Goal: Task Accomplishment & Management: Manage account settings

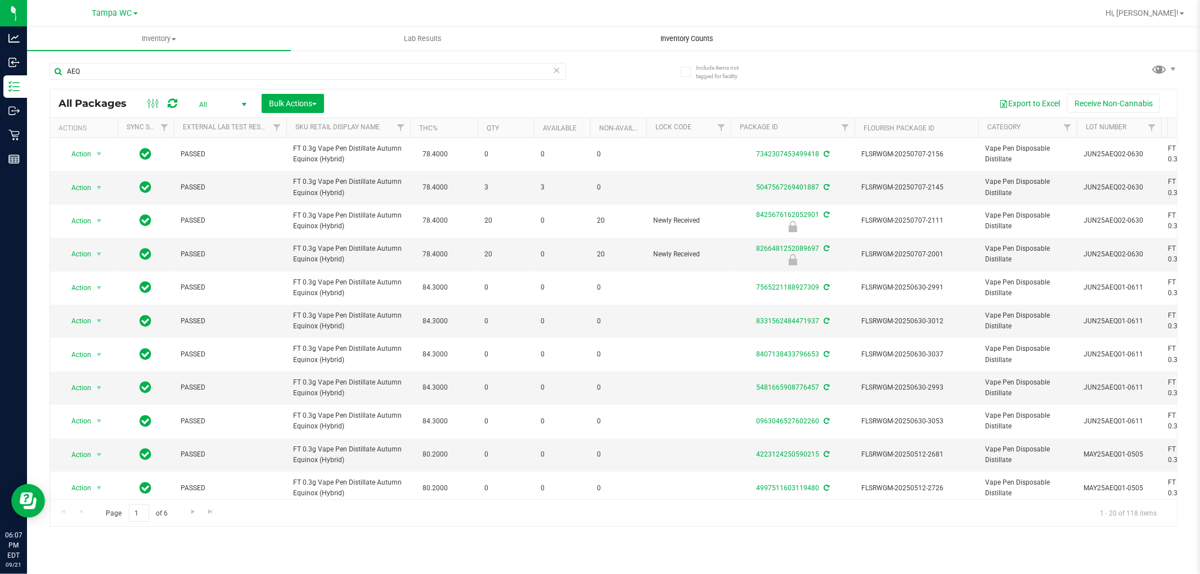
click at [685, 41] on span "Inventory Counts" at bounding box center [686, 39] width 83 height 10
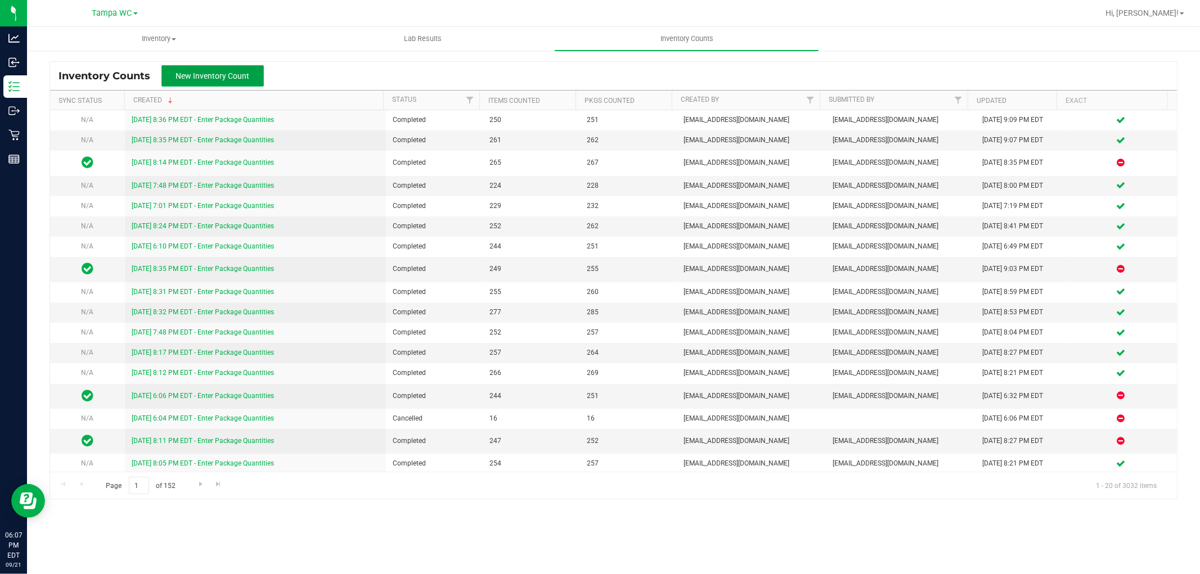
click at [192, 79] on span "New Inventory Count" at bounding box center [213, 75] width 74 height 9
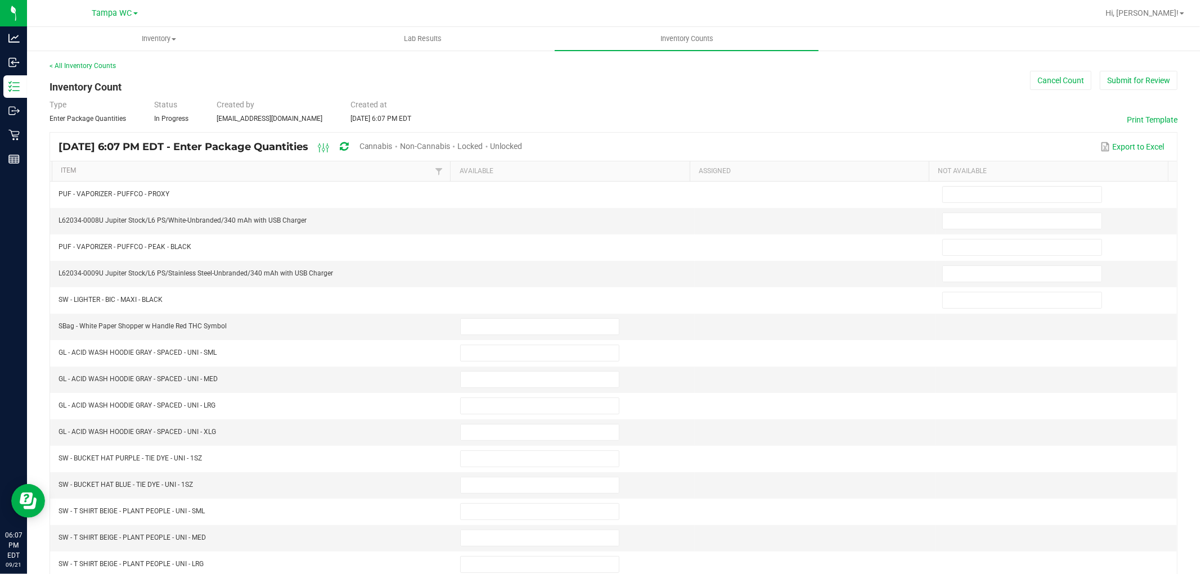
drag, startPoint x: 533, startPoint y: 144, endPoint x: 526, endPoint y: 146, distance: 7.1
click at [522, 143] on span "Unlocked" at bounding box center [506, 146] width 32 height 9
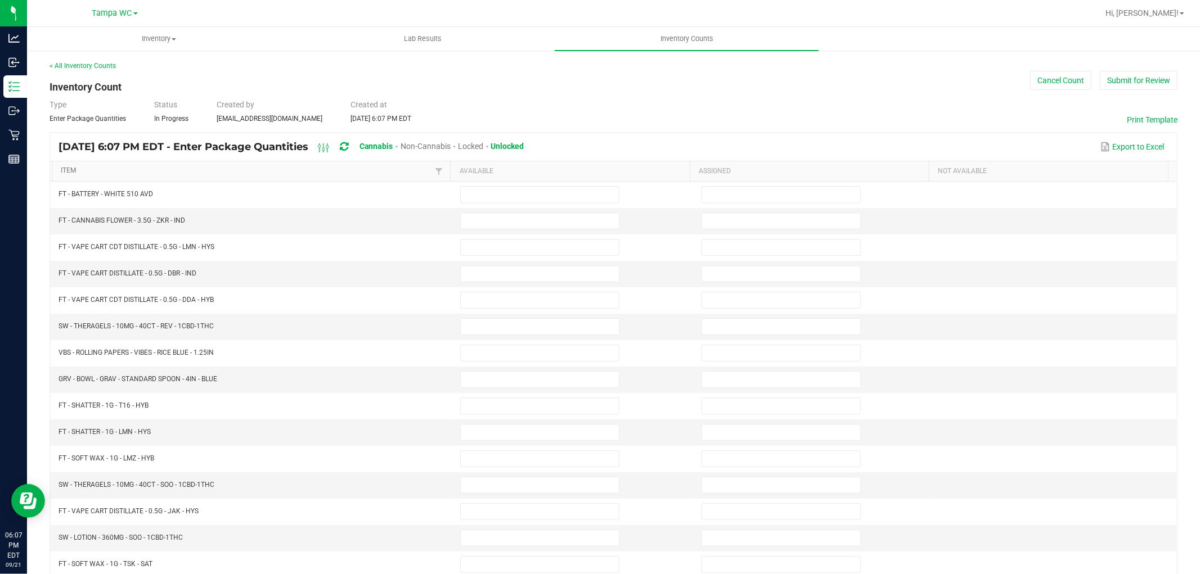
click at [150, 171] on link "Item" at bounding box center [246, 170] width 371 height 9
click at [526, 229] on span at bounding box center [539, 221] width 159 height 17
click at [520, 223] on input at bounding box center [540, 221] width 158 height 16
type input "2"
type input "5"
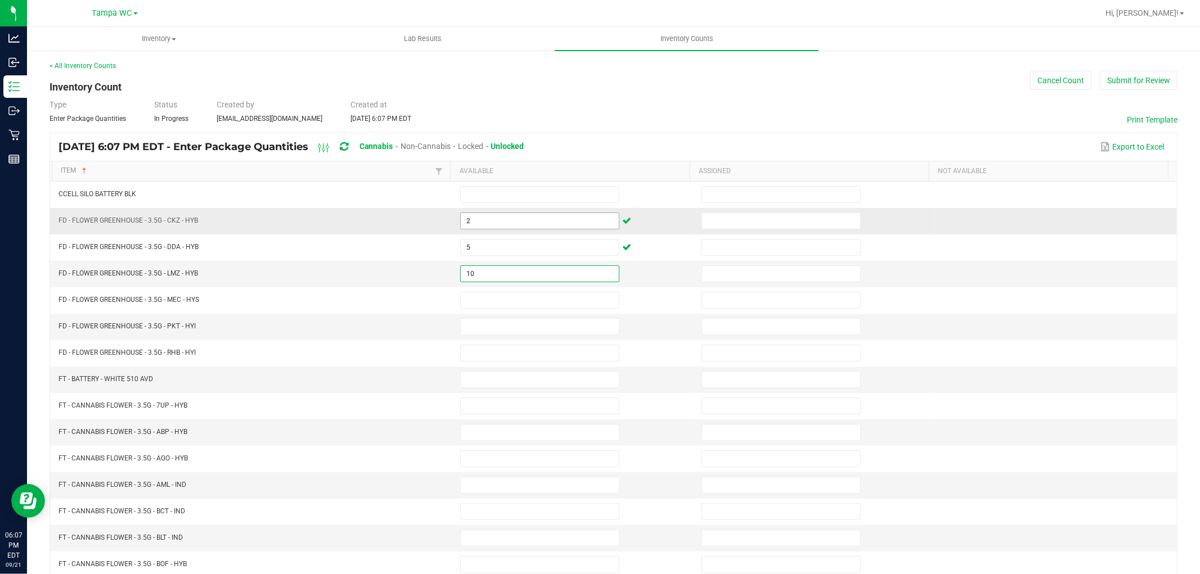
type input "10"
type input "20"
type input "13"
type input "16"
type input "13"
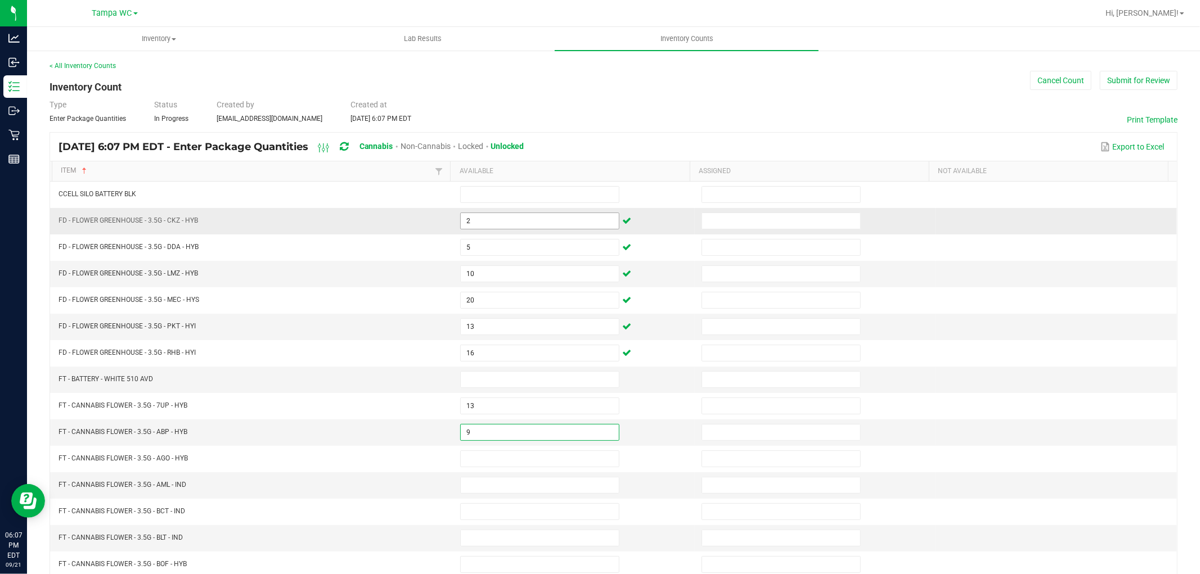
type input "9"
type input "1"
type input "11"
type input "9"
type input "5"
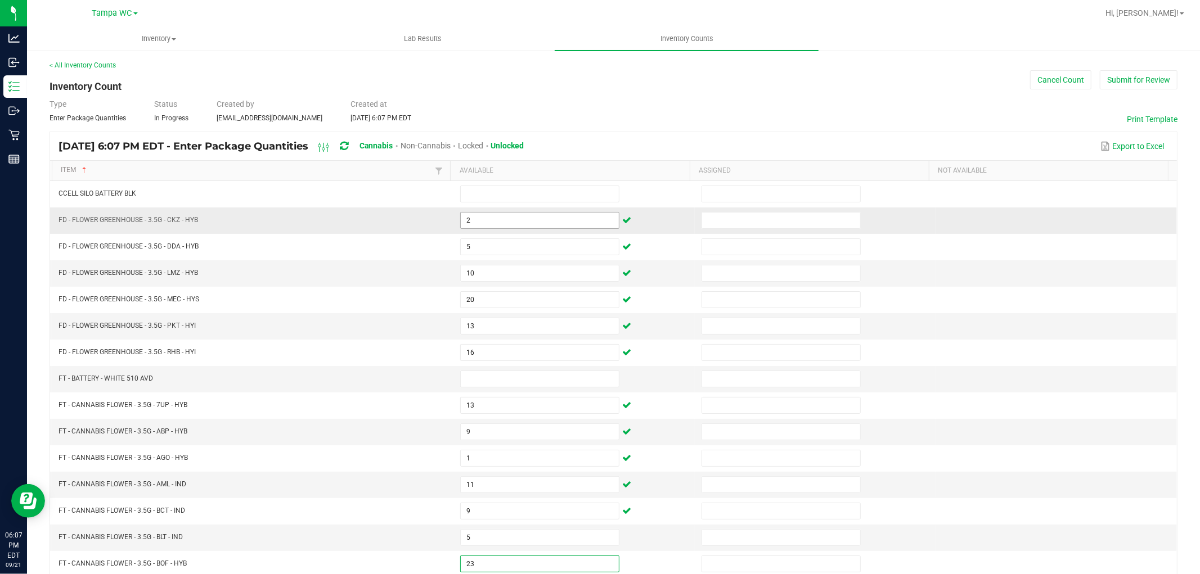
type input "23"
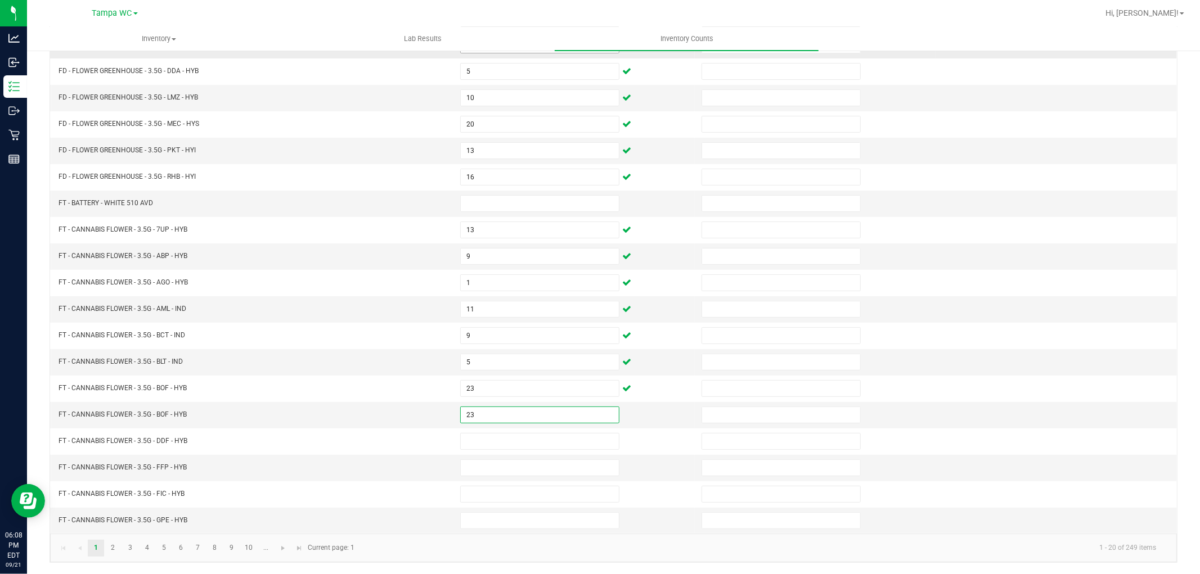
type input "23"
type input "4"
type input "7"
type input "11"
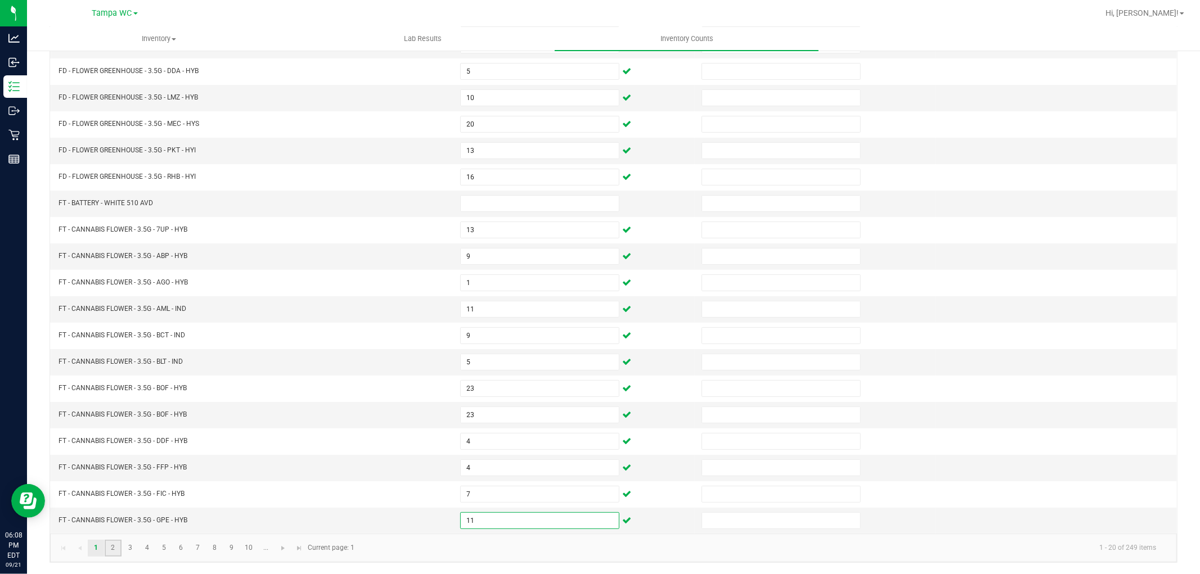
click at [111, 544] on link "2" at bounding box center [113, 548] width 16 height 17
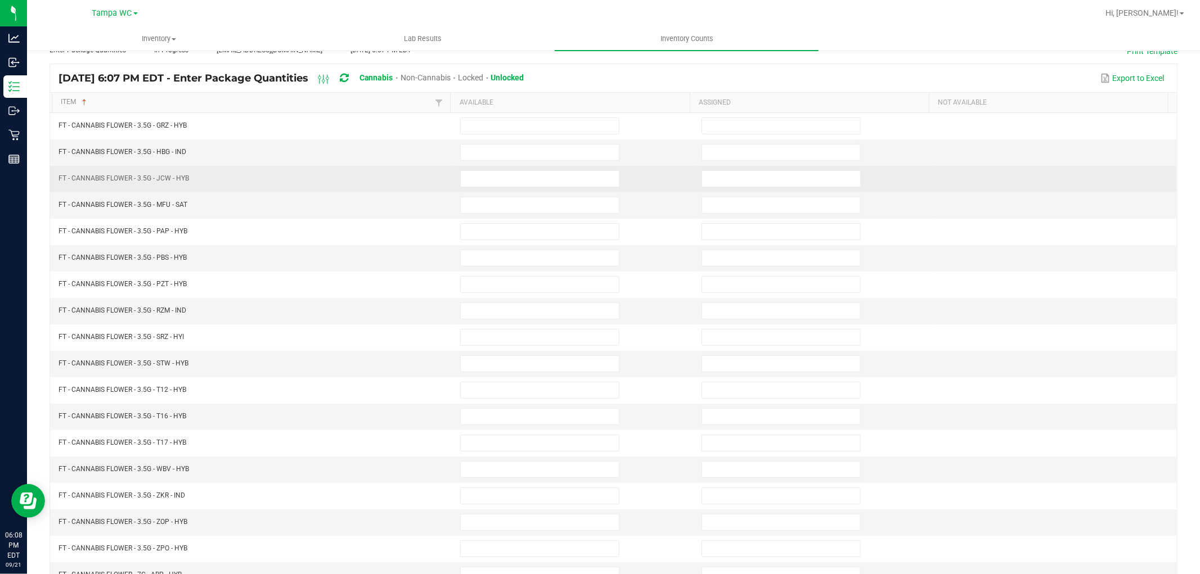
scroll to position [0, 0]
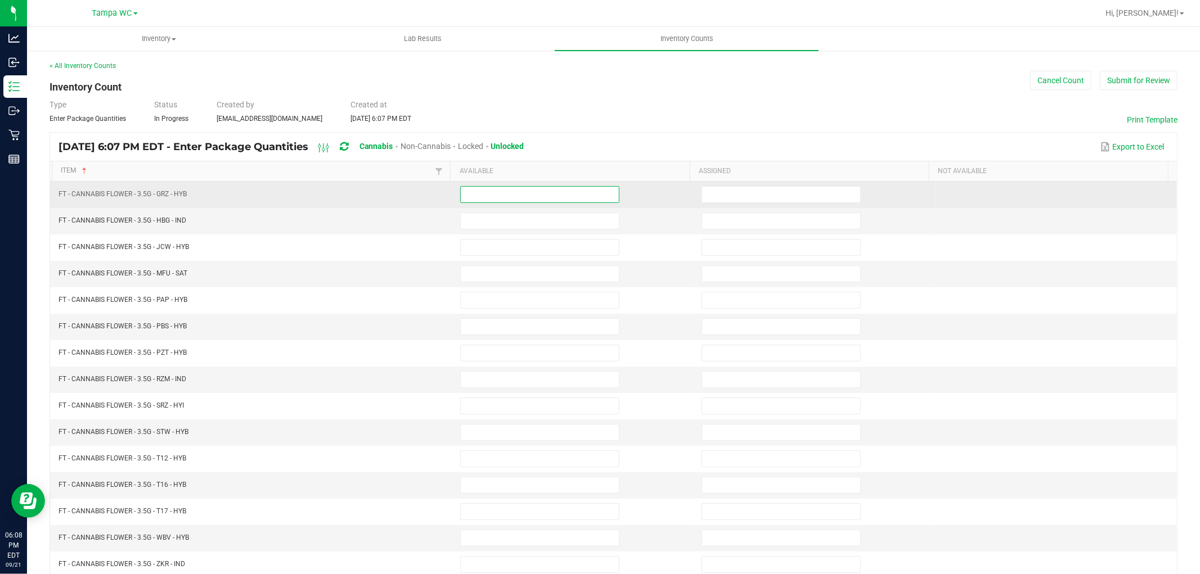
click at [557, 201] on input at bounding box center [540, 195] width 158 height 16
type input "13"
type input "12"
type input "4"
type input "13"
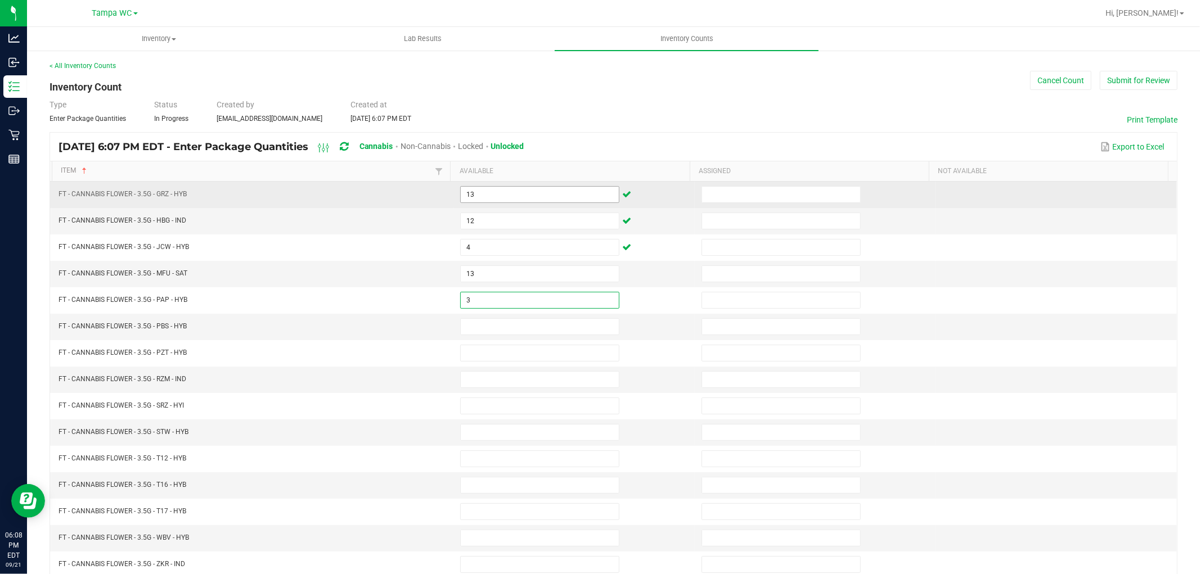
type input "3"
type input "6"
type input "16"
type input "15"
type input "3"
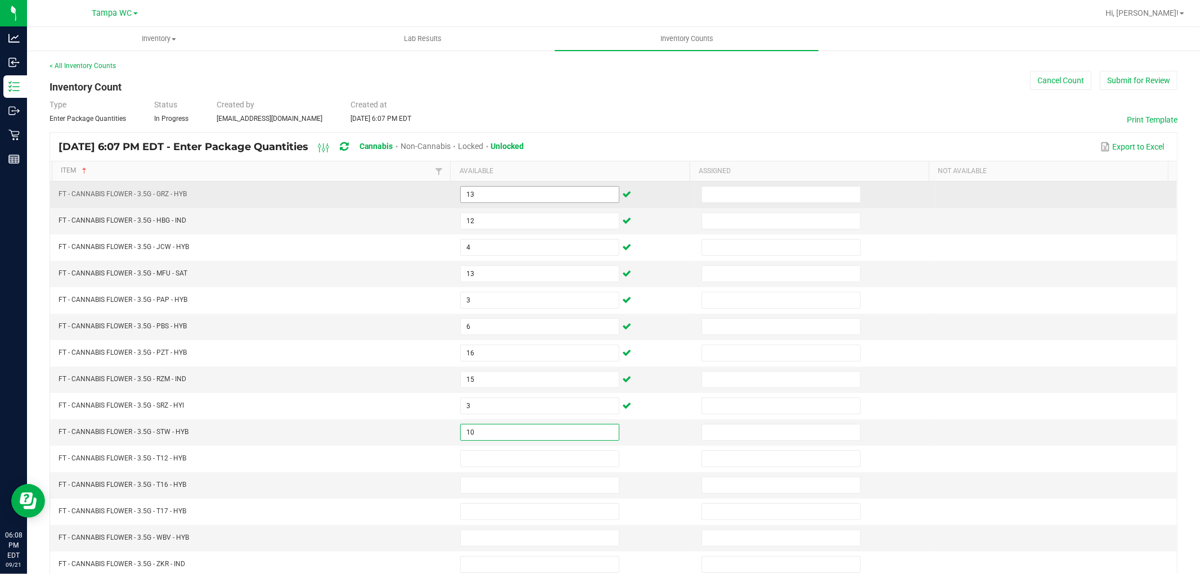
type input "10"
type input "30"
type input "7"
type input "9"
type input "17"
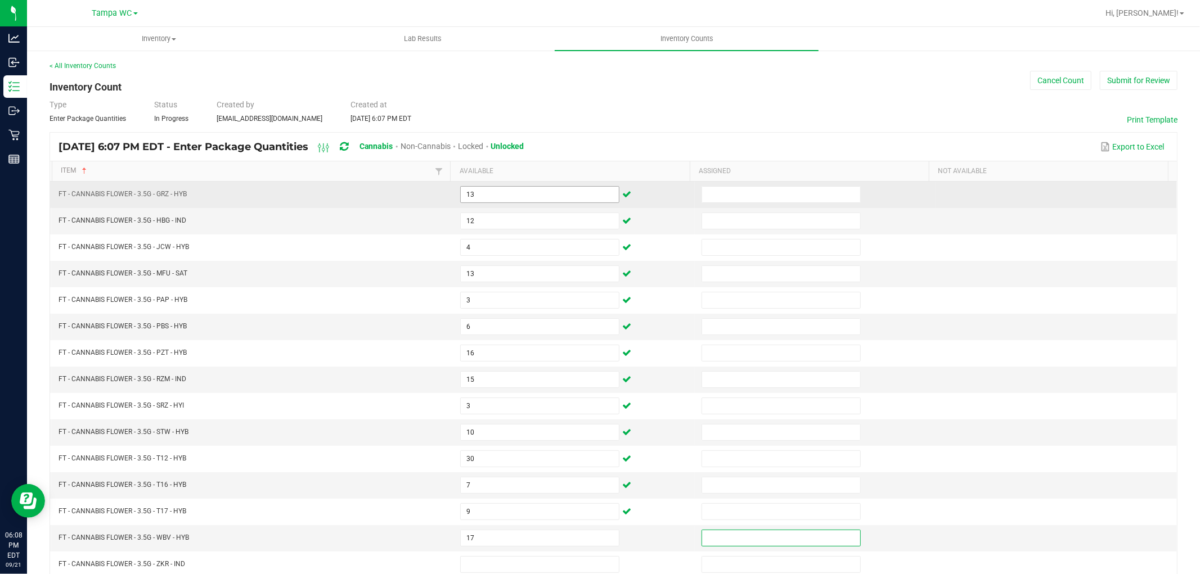
scroll to position [1, 0]
type input "1"
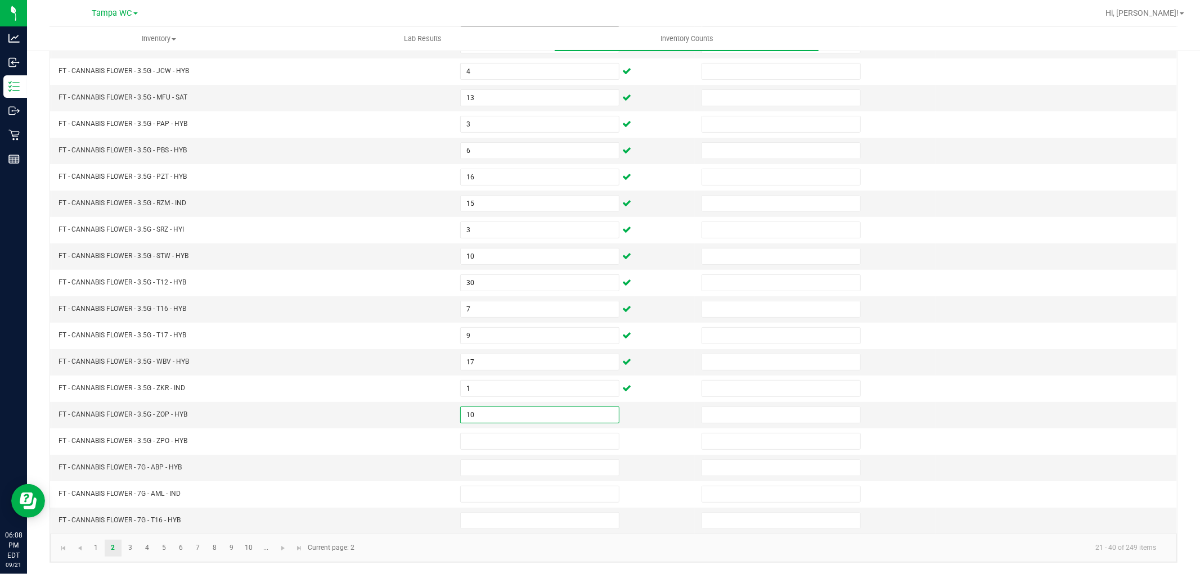
type input "10"
type input "16"
type input "11"
type input "3"
type input "6"
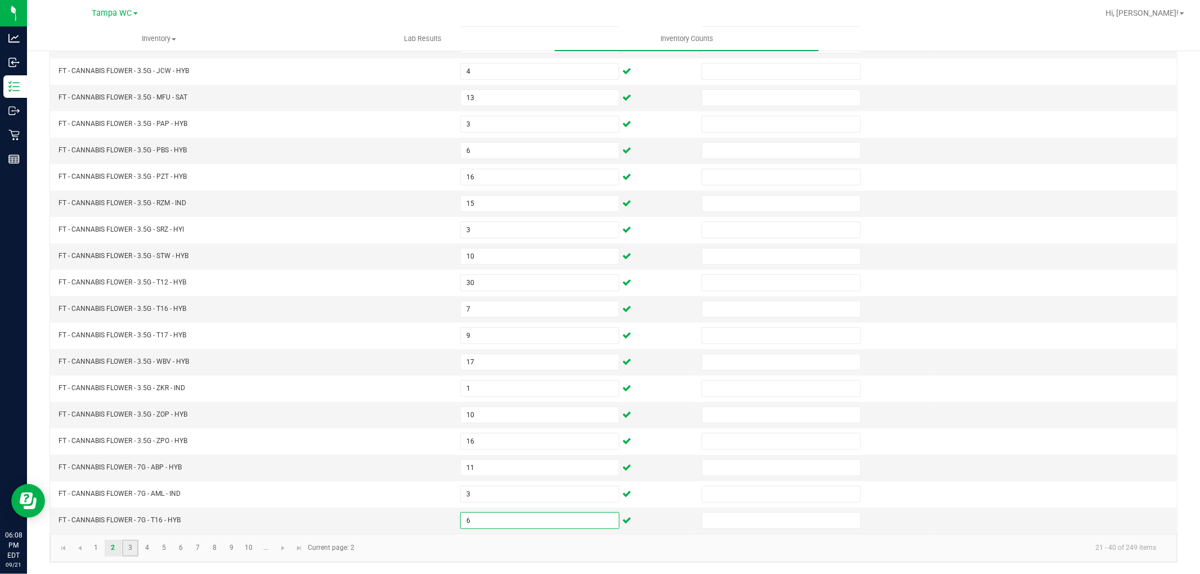
click at [122, 551] on link "3" at bounding box center [130, 548] width 16 height 17
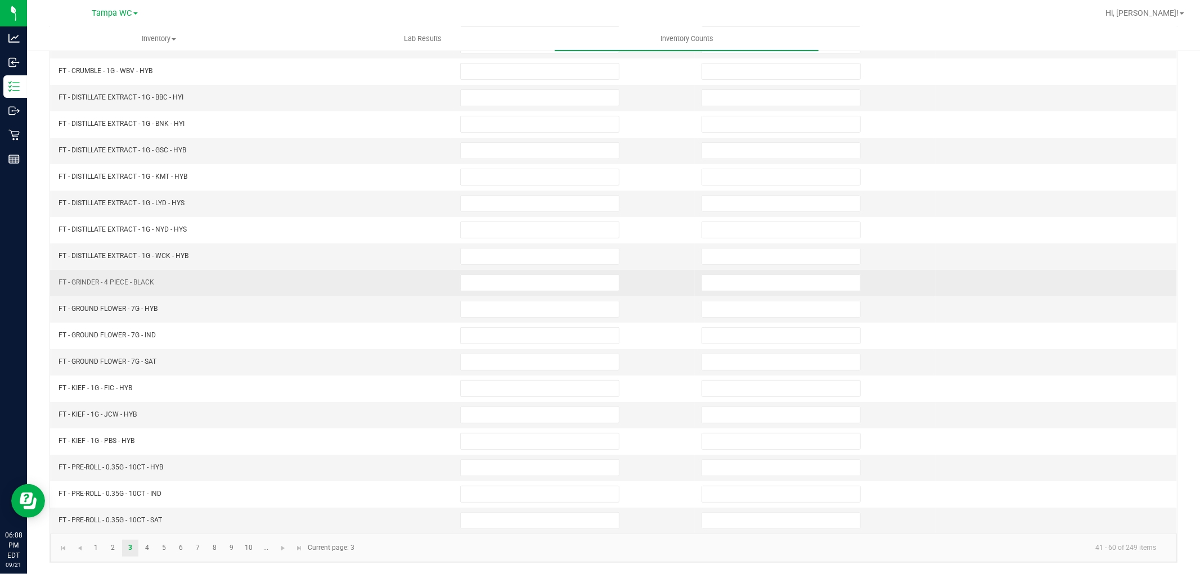
drag, startPoint x: 396, startPoint y: 294, endPoint x: 327, endPoint y: 384, distance: 113.2
click at [395, 294] on td "FT - GRINDER - 4 PIECE - BLACK" at bounding box center [253, 283] width 402 height 26
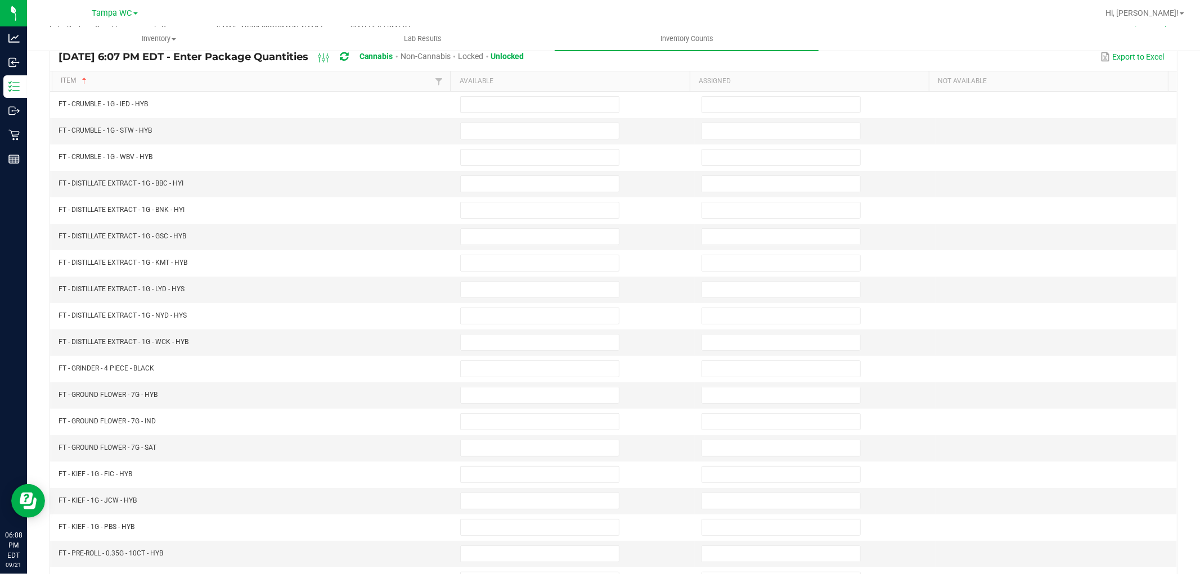
scroll to position [0, 0]
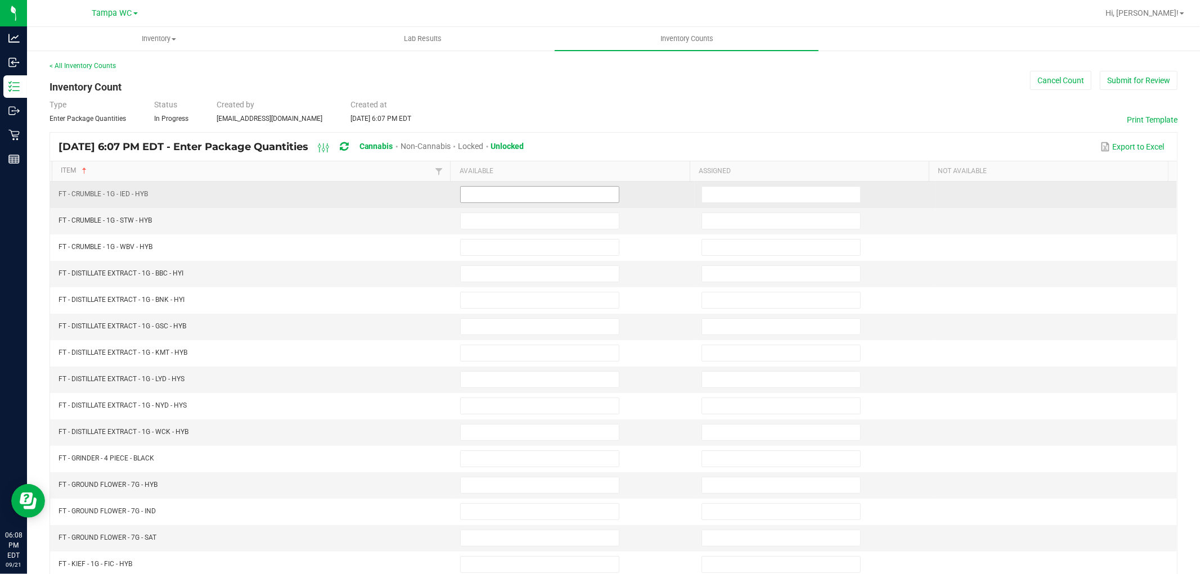
click at [493, 201] on span at bounding box center [539, 194] width 159 height 17
click at [493, 197] on input at bounding box center [540, 195] width 158 height 16
type input "1"
type input "3"
type input "5"
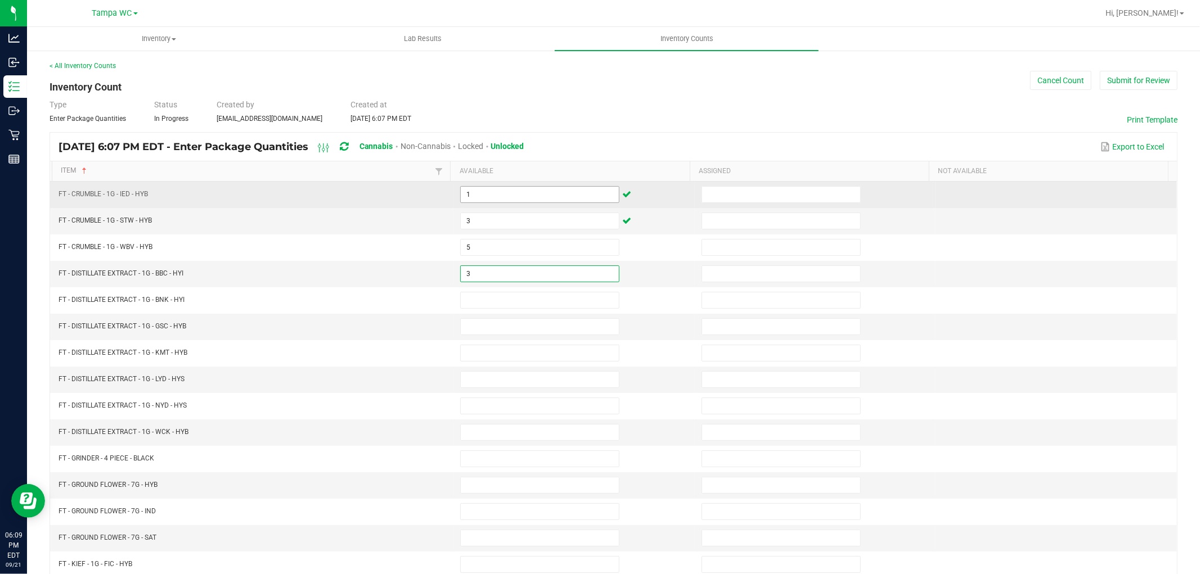
type input "3"
type input "2"
type input "8"
type input "2"
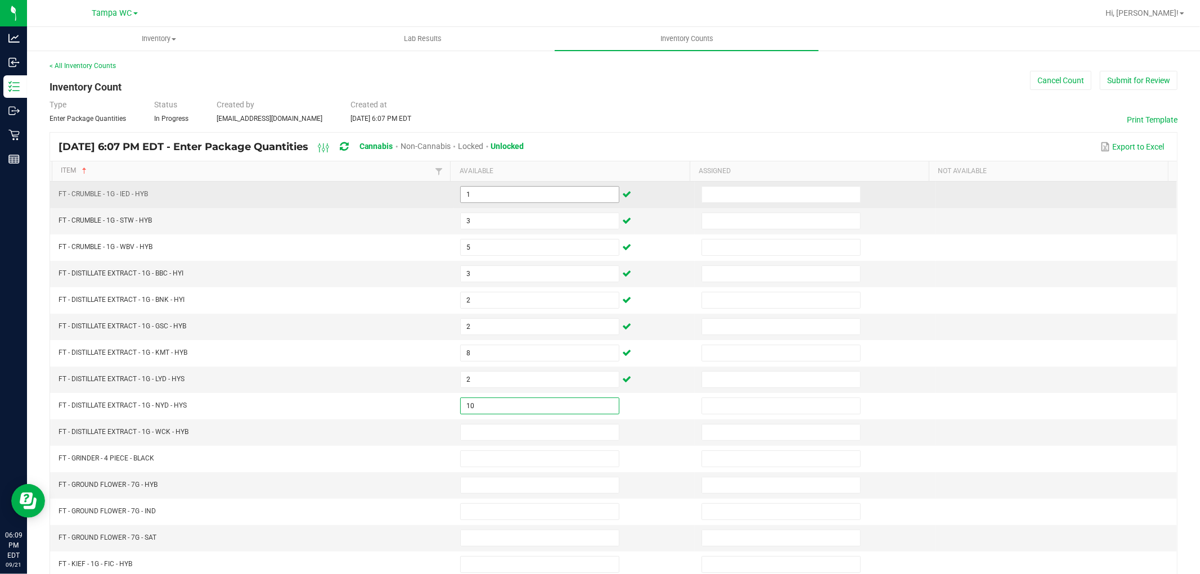
type input "10"
type input "7"
type input "18"
type input "1"
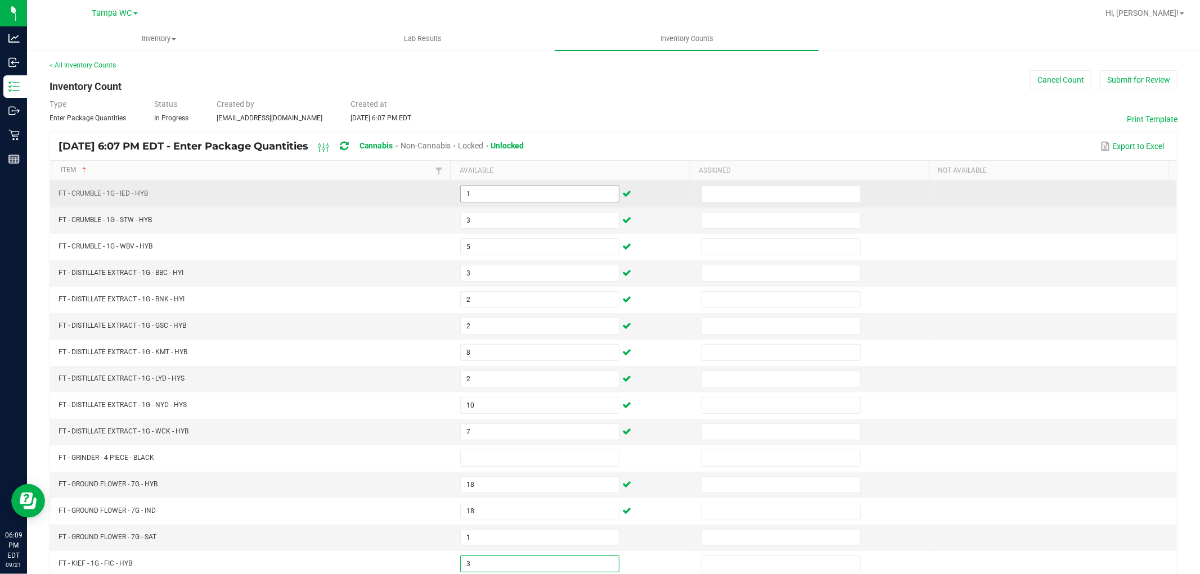
type input "3"
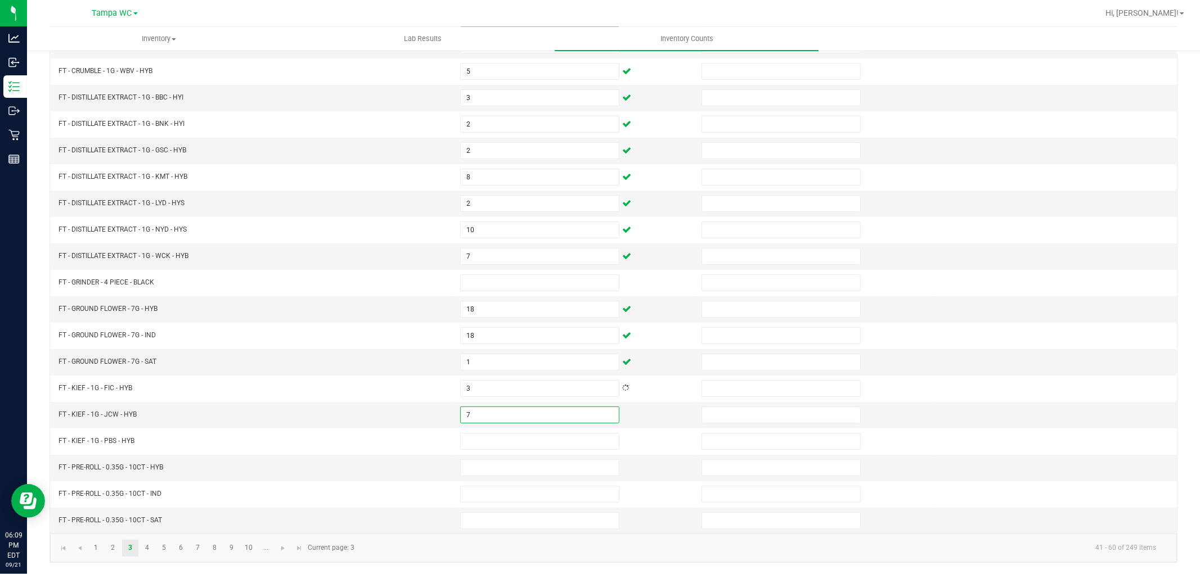
type input "7"
type input "6"
type input "20"
type input "10"
click at [488, 526] on input "1" at bounding box center [540, 521] width 158 height 16
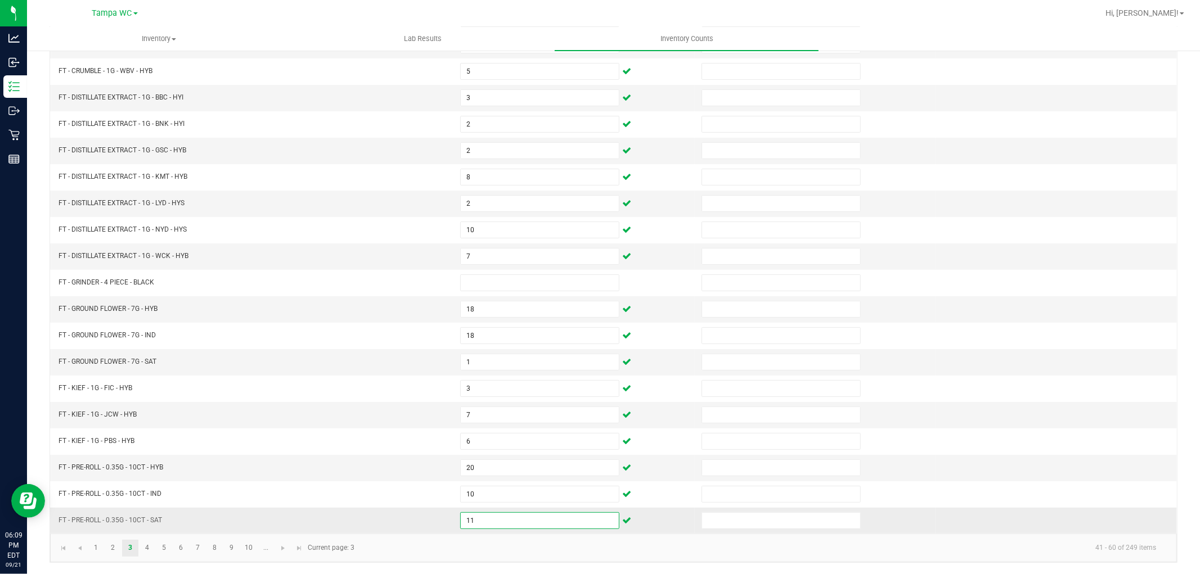
type input "11"
click at [148, 551] on link "4" at bounding box center [147, 548] width 16 height 17
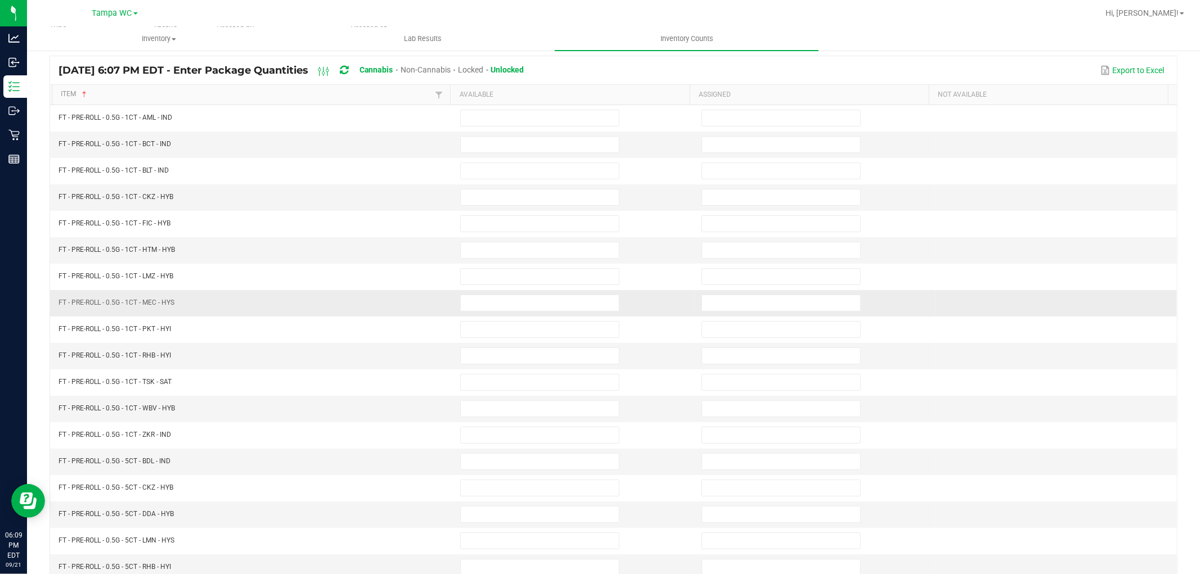
scroll to position [54, 0]
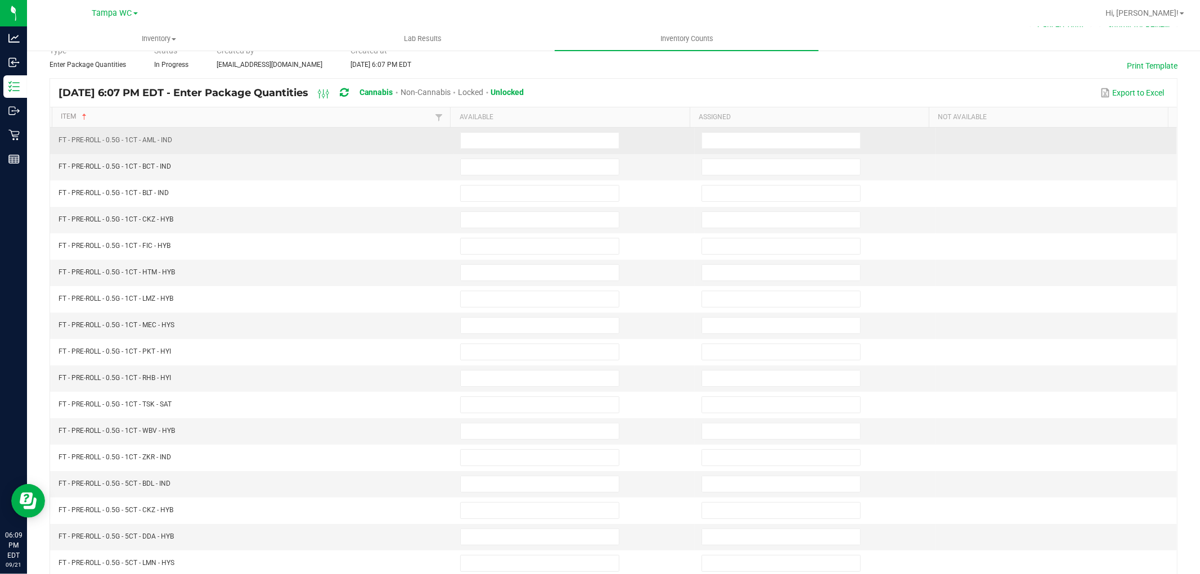
click at [499, 131] on td at bounding box center [573, 141] width 241 height 26
click at [494, 138] on input at bounding box center [540, 141] width 158 height 16
type input "25"
type input "12"
type input "20"
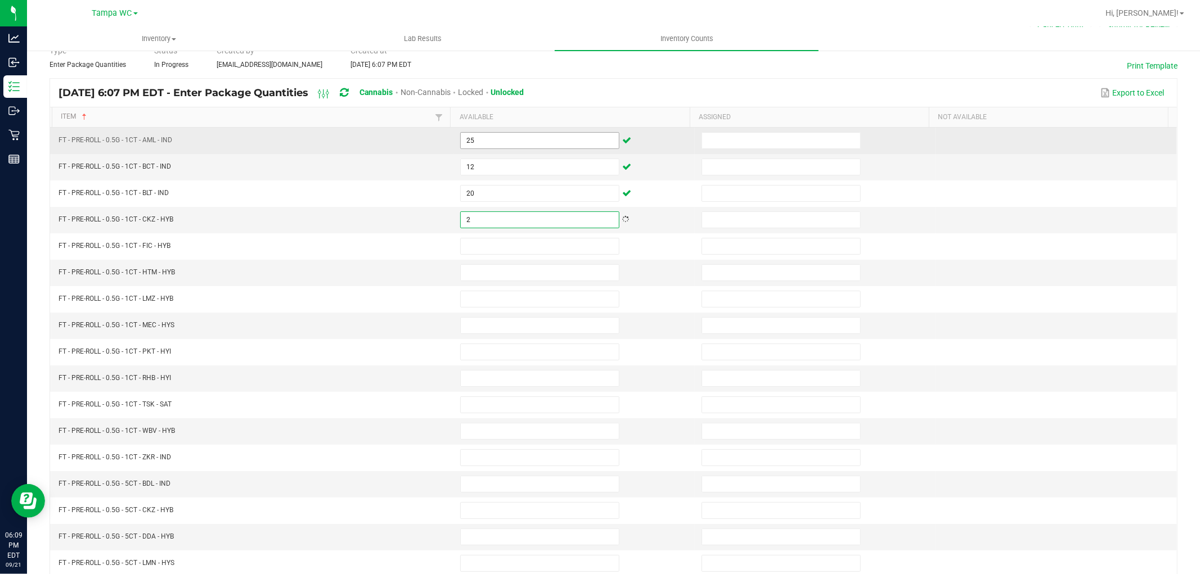
type input "2"
type input "12"
type input "23"
type input "25"
type input "21"
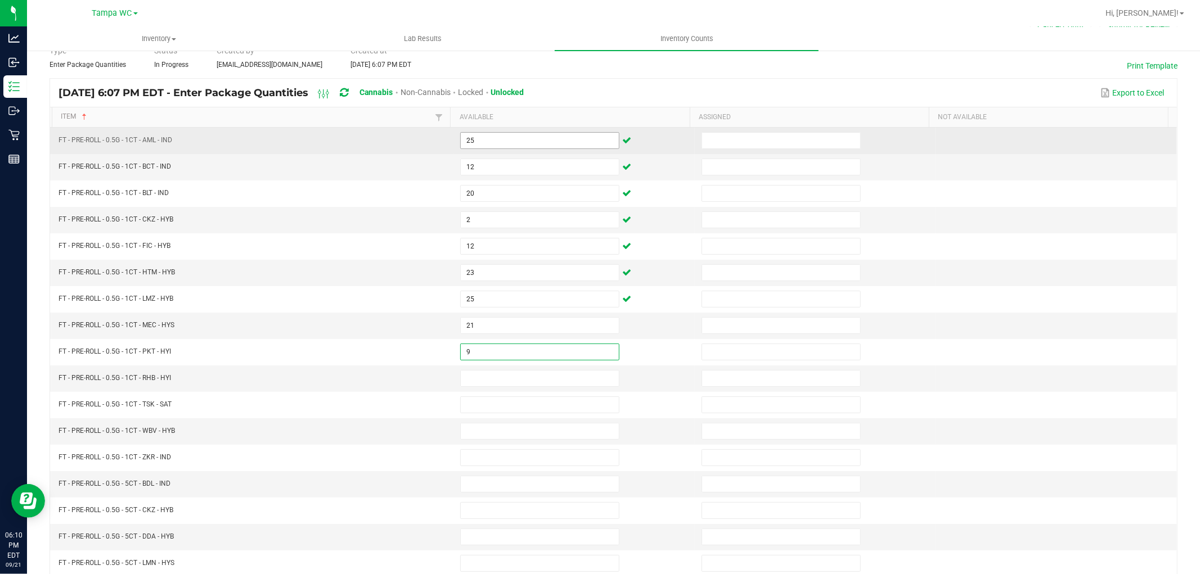
type input "9"
type input "22"
type input "25"
type input "2"
type input "23"
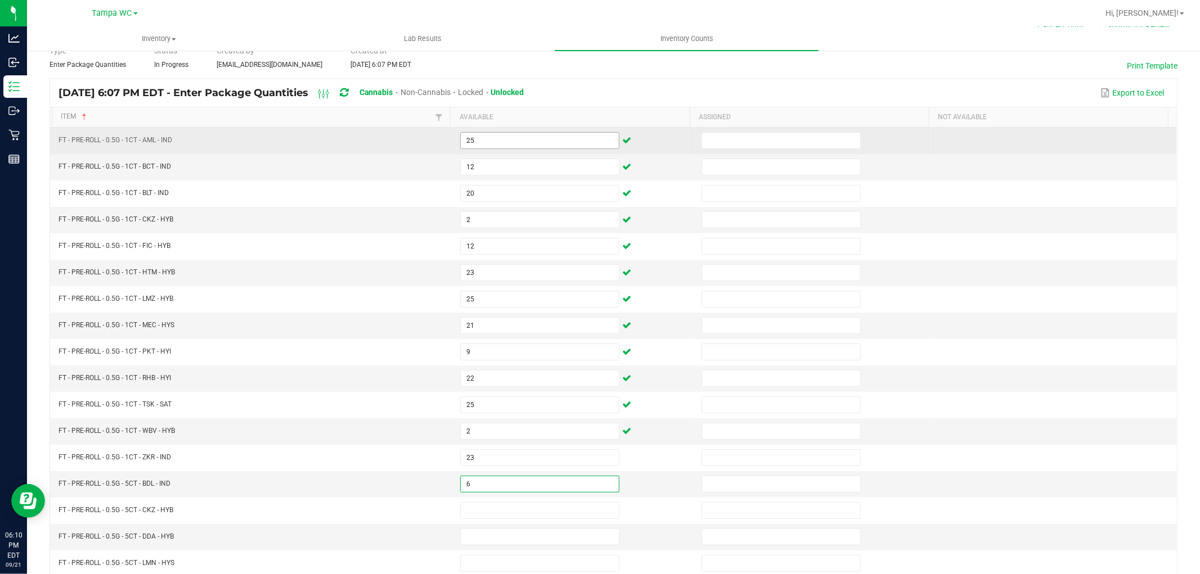
type input "6"
type input "4"
type input "6"
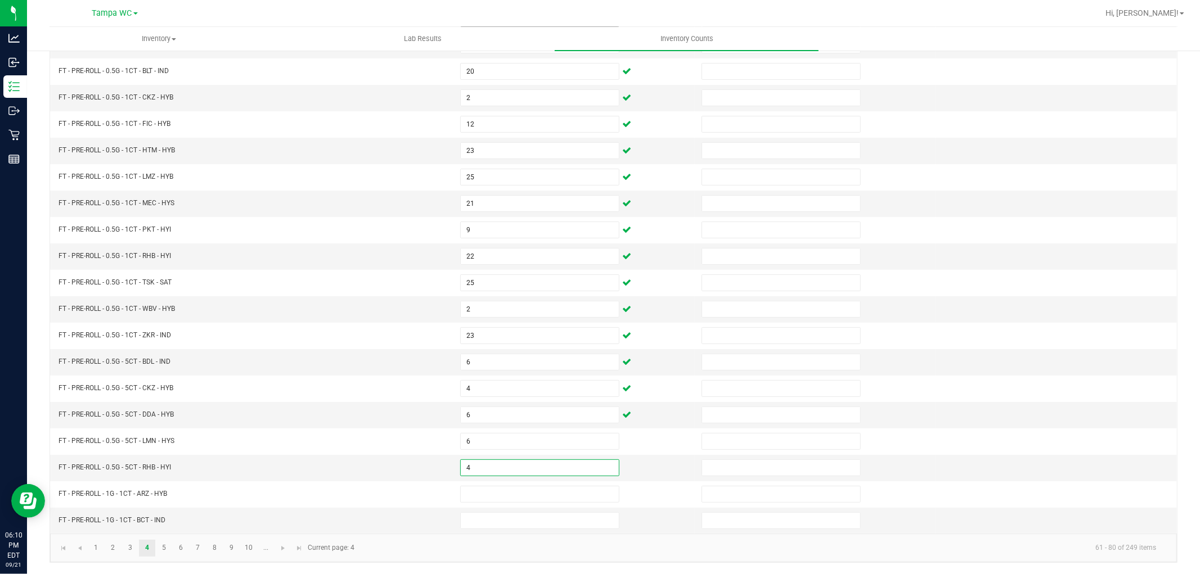
type input "4"
type input "9"
type input "24"
click at [166, 543] on link "5" at bounding box center [164, 548] width 16 height 17
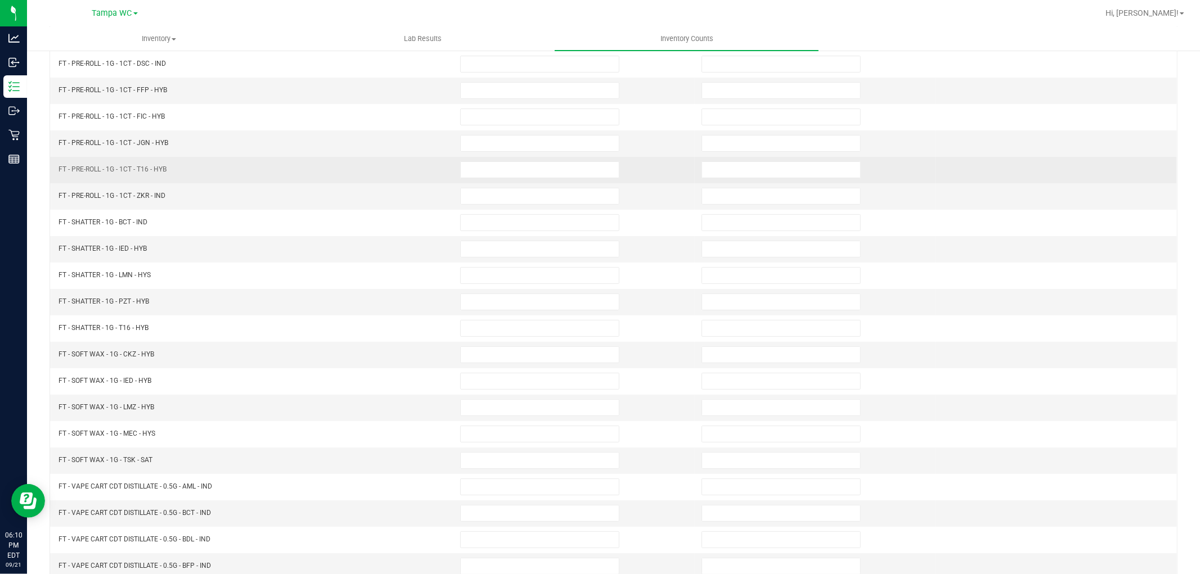
scroll to position [0, 0]
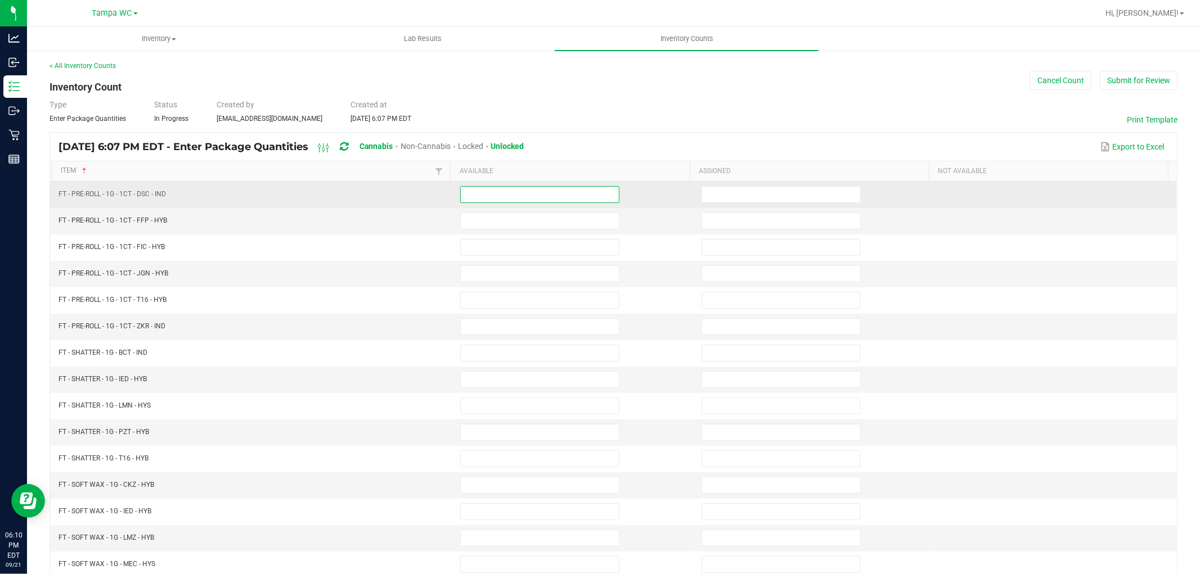
click at [506, 187] on input at bounding box center [540, 195] width 158 height 16
type input "19"
type input "18"
type input "23"
type input "20"
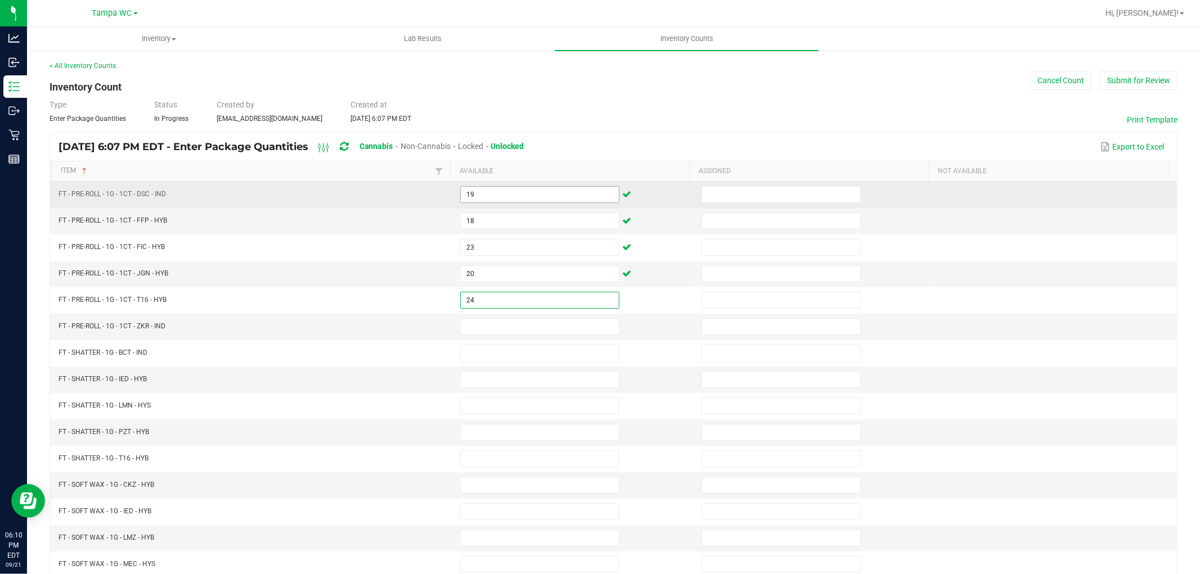
type input "24"
type input "25"
type input "2"
type input "3"
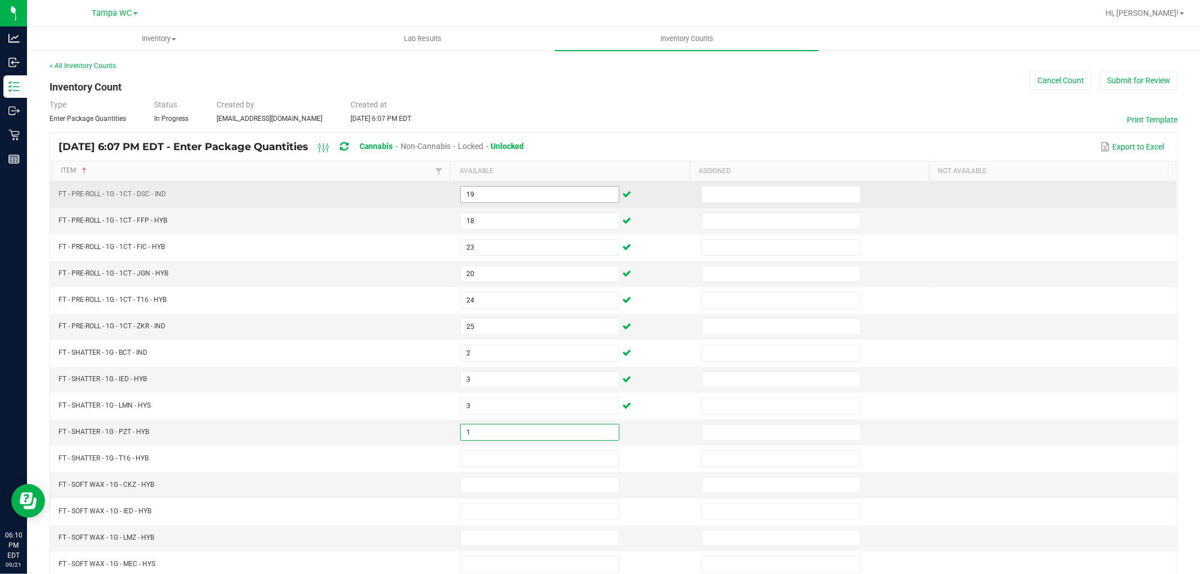
type input "1"
type input "2"
type input "6"
type input "5"
type input "4"
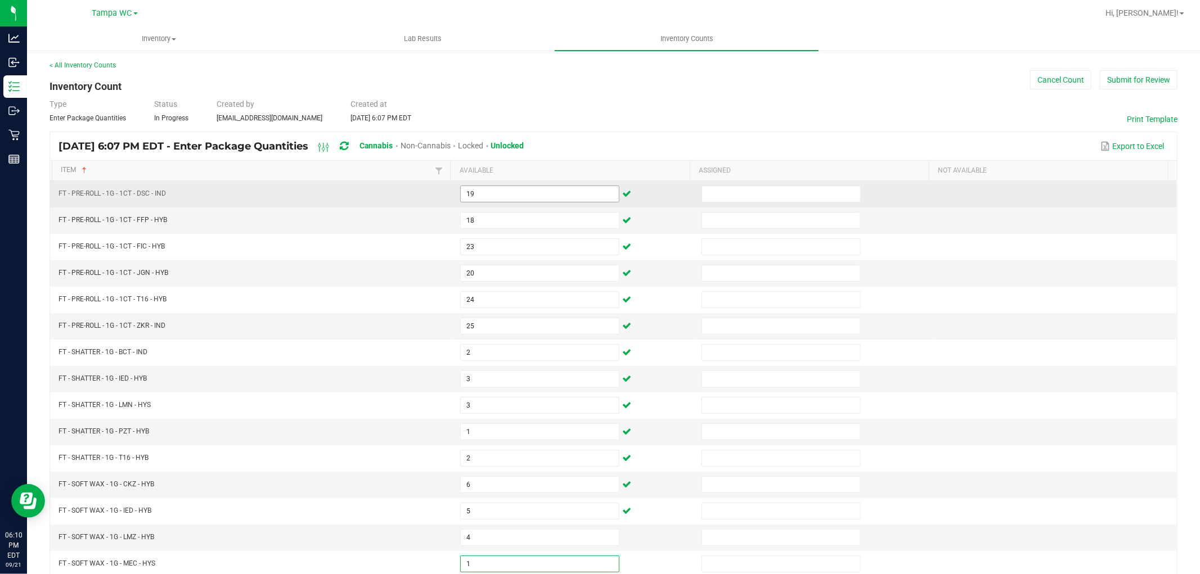
type input "1"
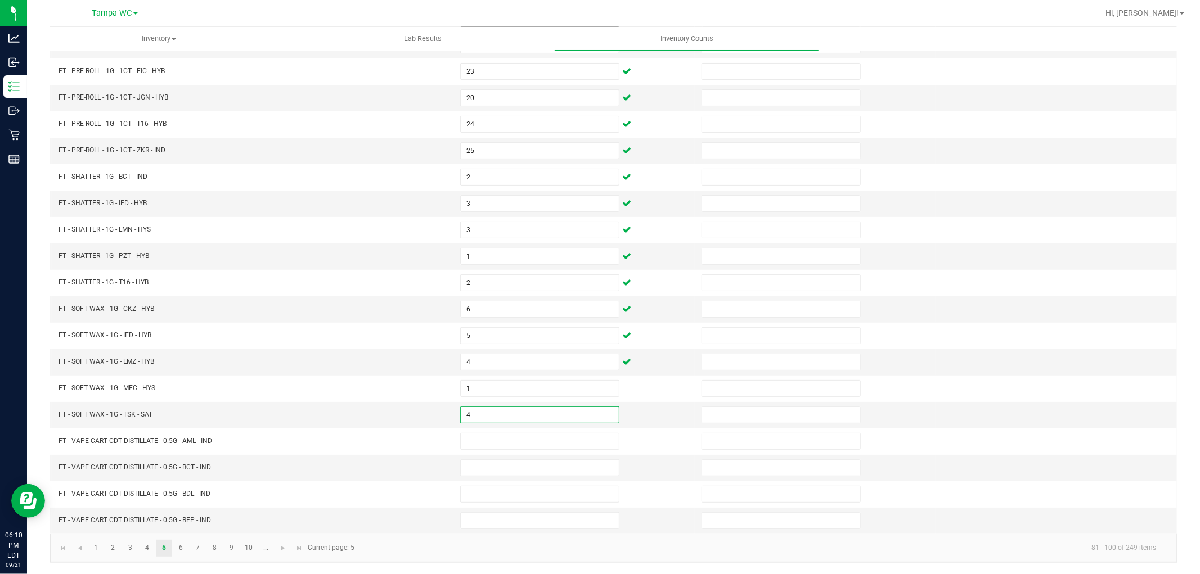
type input "4"
type input "2"
type input "5"
type input "0"
type input "3"
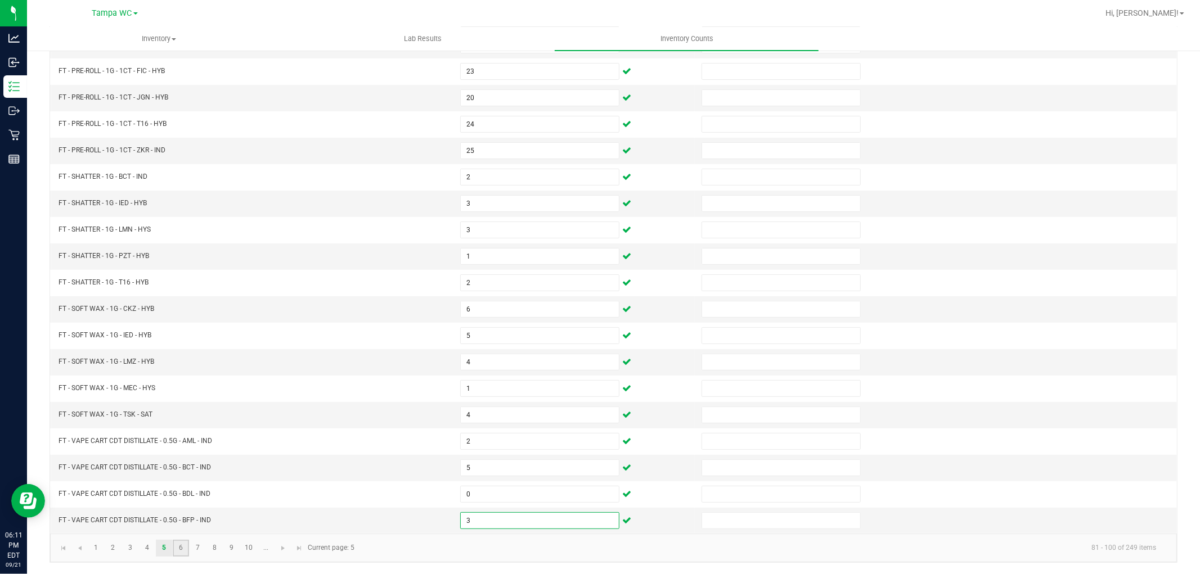
click at [186, 549] on link "6" at bounding box center [181, 548] width 16 height 17
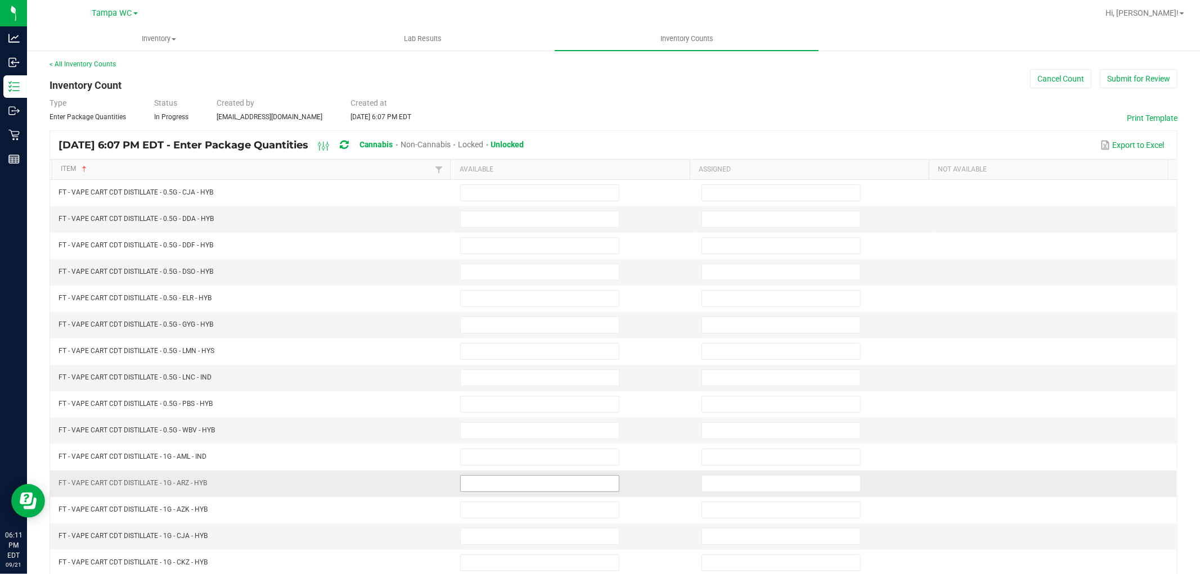
scroll to position [0, 0]
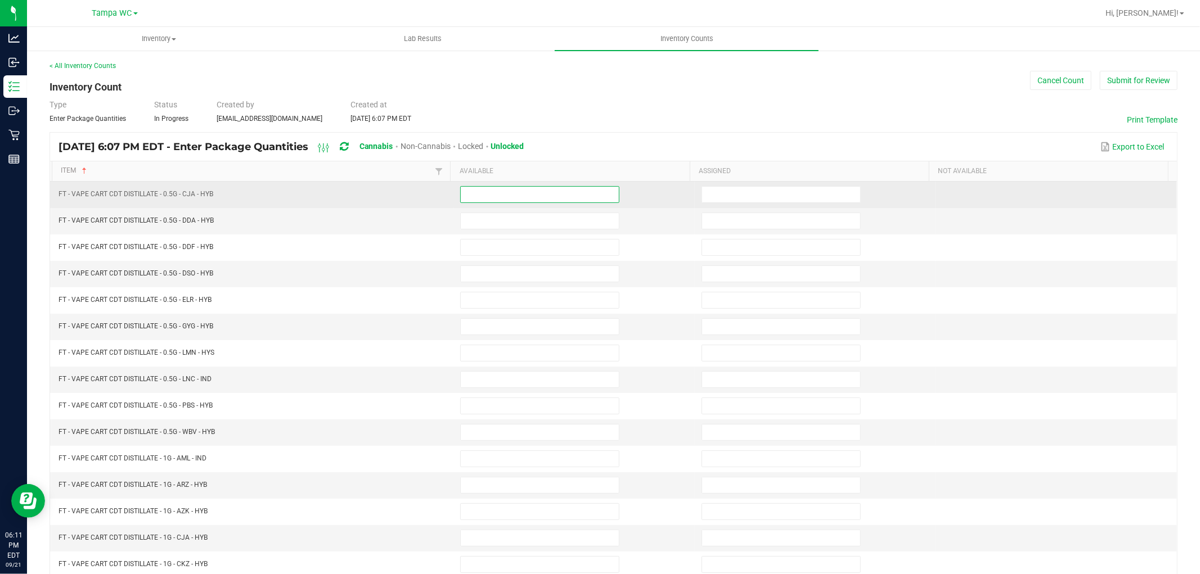
click at [471, 198] on input at bounding box center [540, 195] width 158 height 16
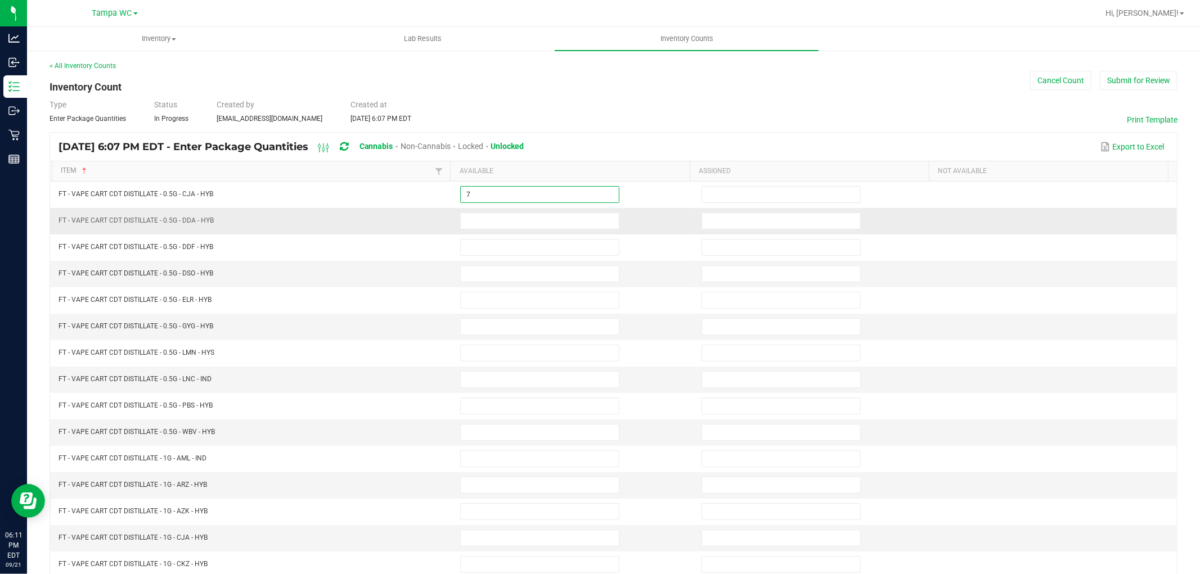
type input "7"
type input "5"
type input "6"
type input "4"
type input "6"
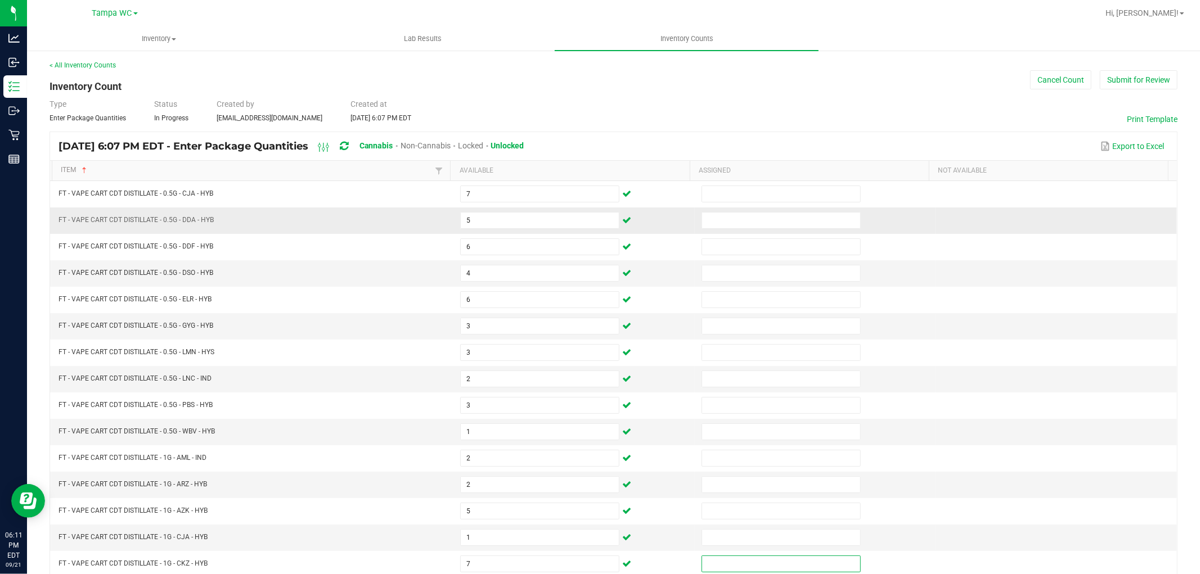
scroll to position [179, 0]
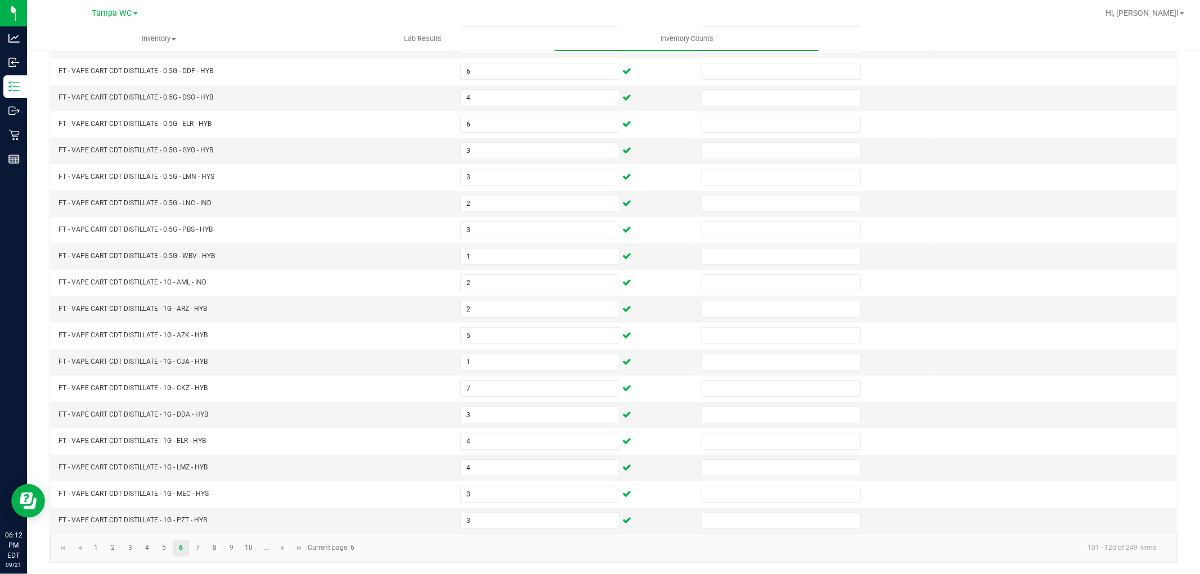
click at [191, 557] on kendo-pager "1 2 3 4 5 6 7 8 9 10 ... 101 - 120 of 249 items Current page: 6" at bounding box center [613, 548] width 1126 height 29
click at [192, 556] on link "7" at bounding box center [198, 548] width 16 height 17
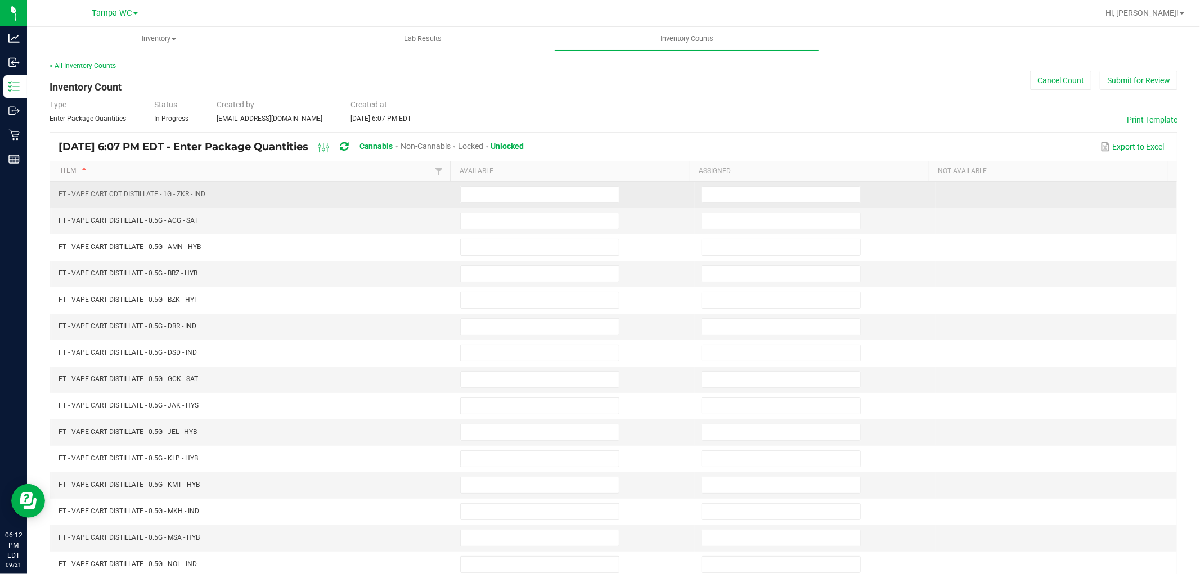
drag, startPoint x: 480, startPoint y: 201, endPoint x: 477, endPoint y: 207, distance: 7.0
click at [477, 207] on td at bounding box center [573, 195] width 241 height 26
click at [480, 190] on input at bounding box center [540, 195] width 158 height 16
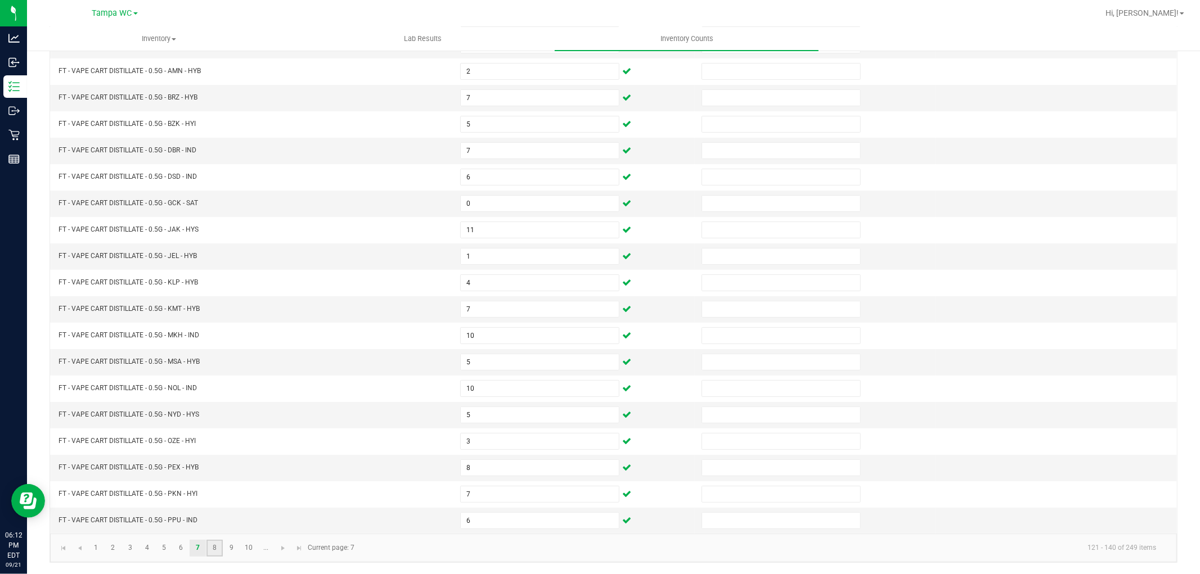
drag, startPoint x: 210, startPoint y: 548, endPoint x: 216, endPoint y: 543, distance: 7.6
click at [210, 547] on link "8" at bounding box center [214, 548] width 16 height 17
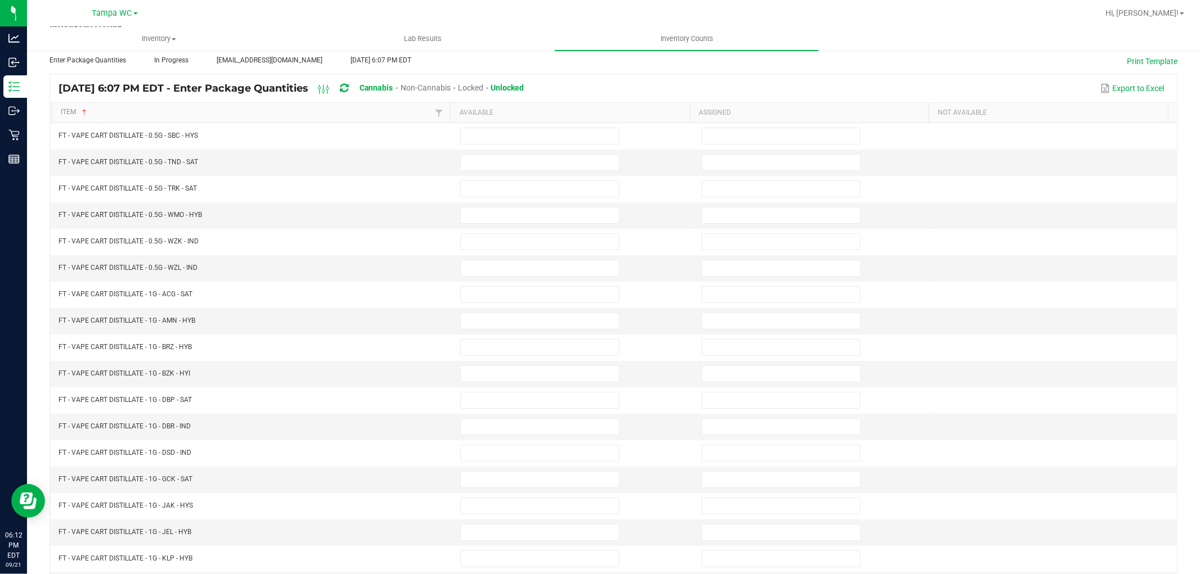
scroll to position [0, 0]
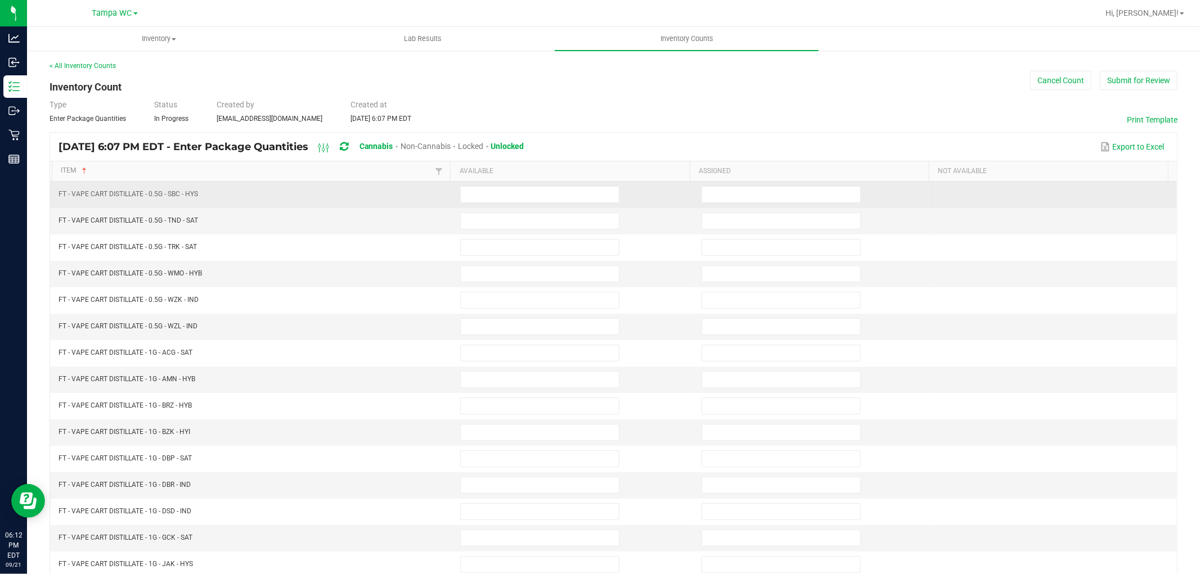
click at [526, 203] on td at bounding box center [573, 195] width 241 height 26
click at [530, 195] on input at bounding box center [540, 195] width 158 height 16
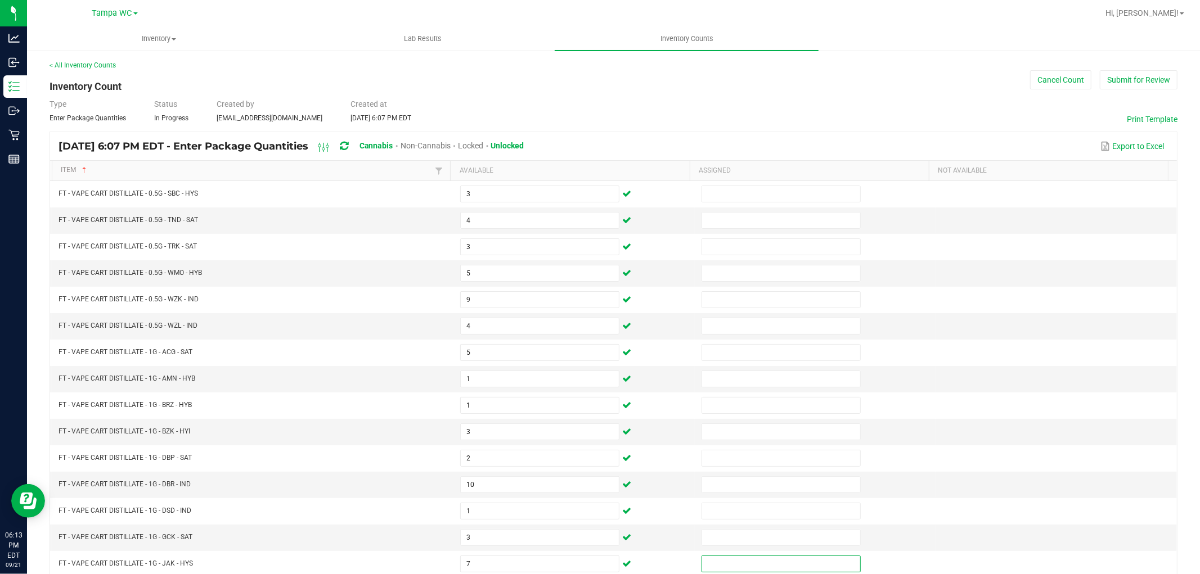
scroll to position [179, 0]
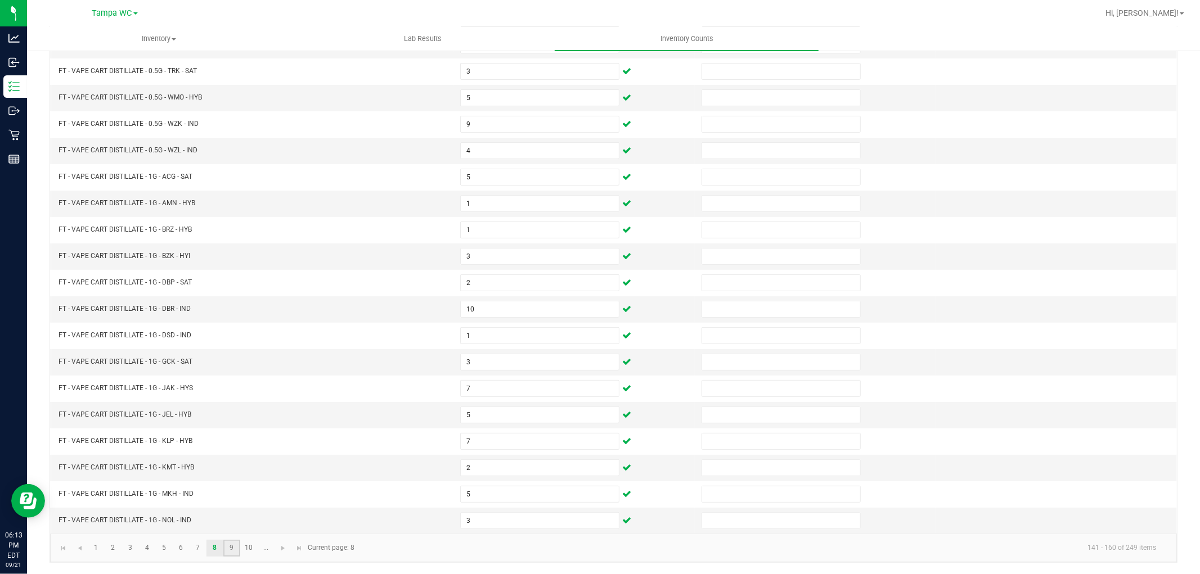
click at [229, 546] on link "9" at bounding box center [231, 548] width 16 height 17
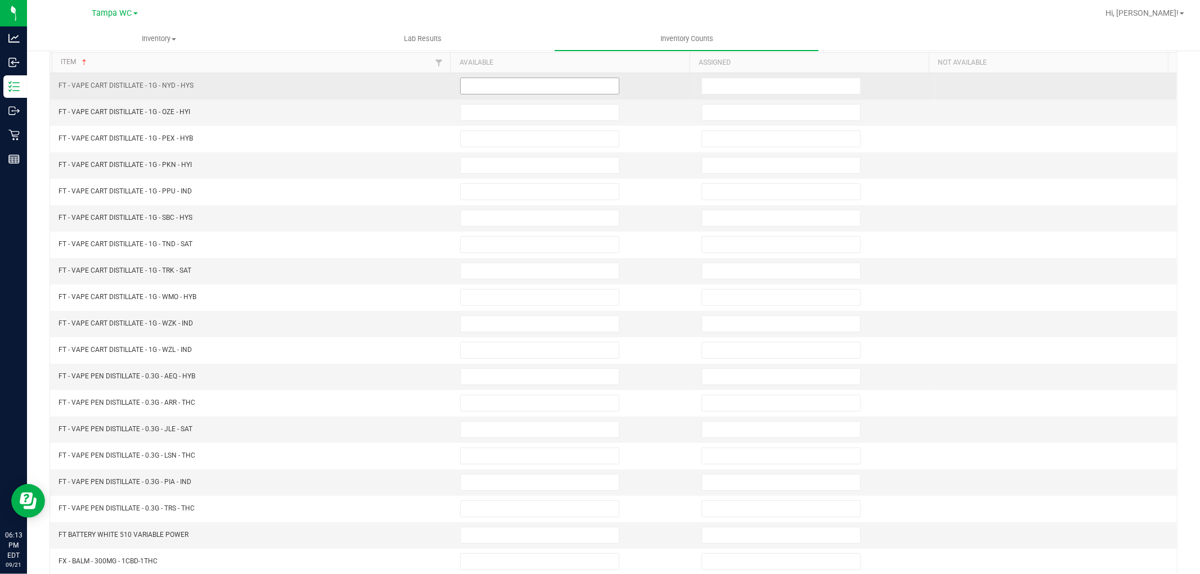
scroll to position [0, 0]
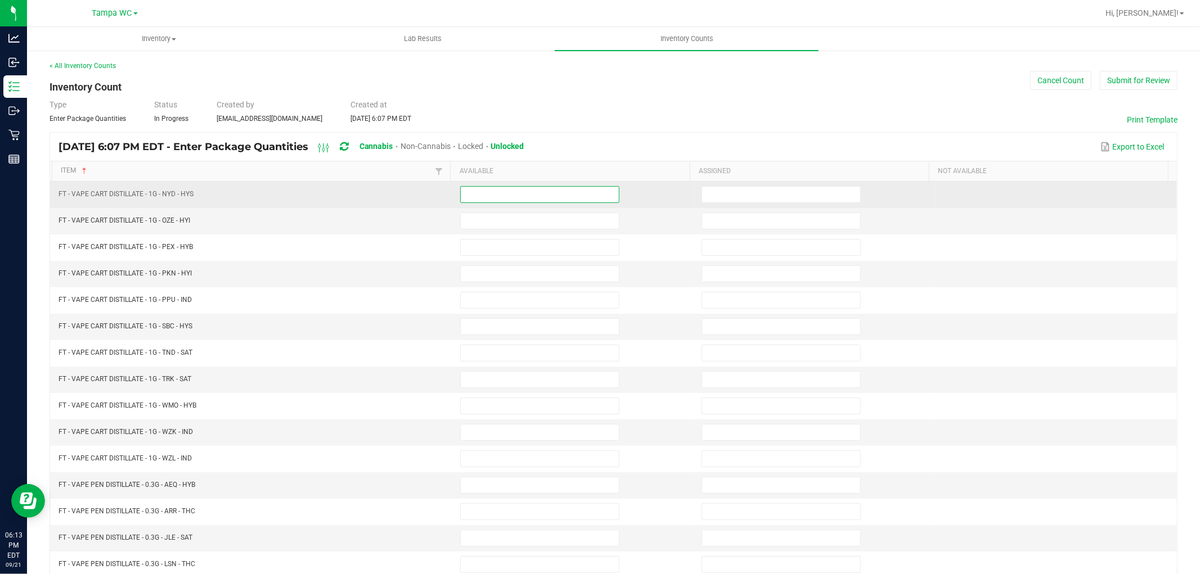
click at [519, 193] on input at bounding box center [540, 195] width 158 height 16
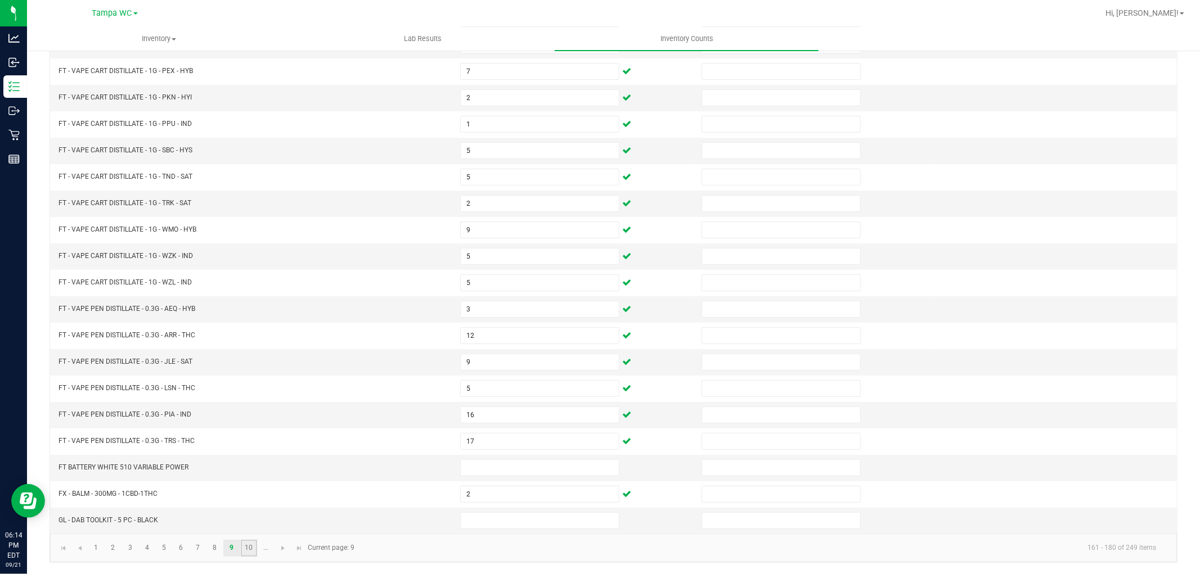
click at [255, 544] on link "10" at bounding box center [249, 548] width 16 height 17
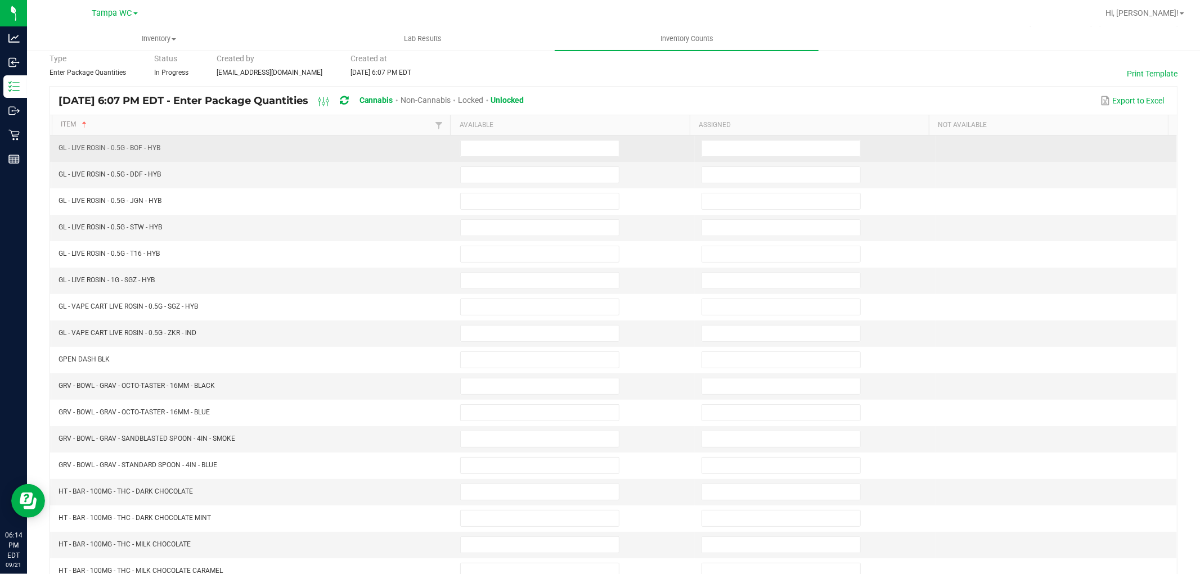
scroll to position [0, 0]
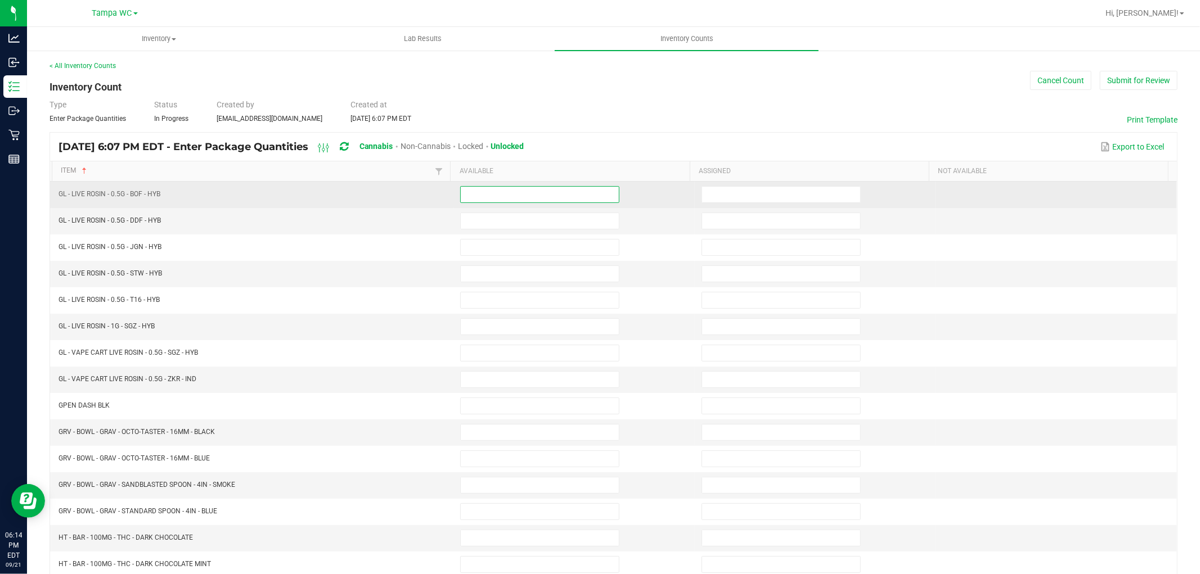
click at [480, 192] on input at bounding box center [540, 195] width 158 height 16
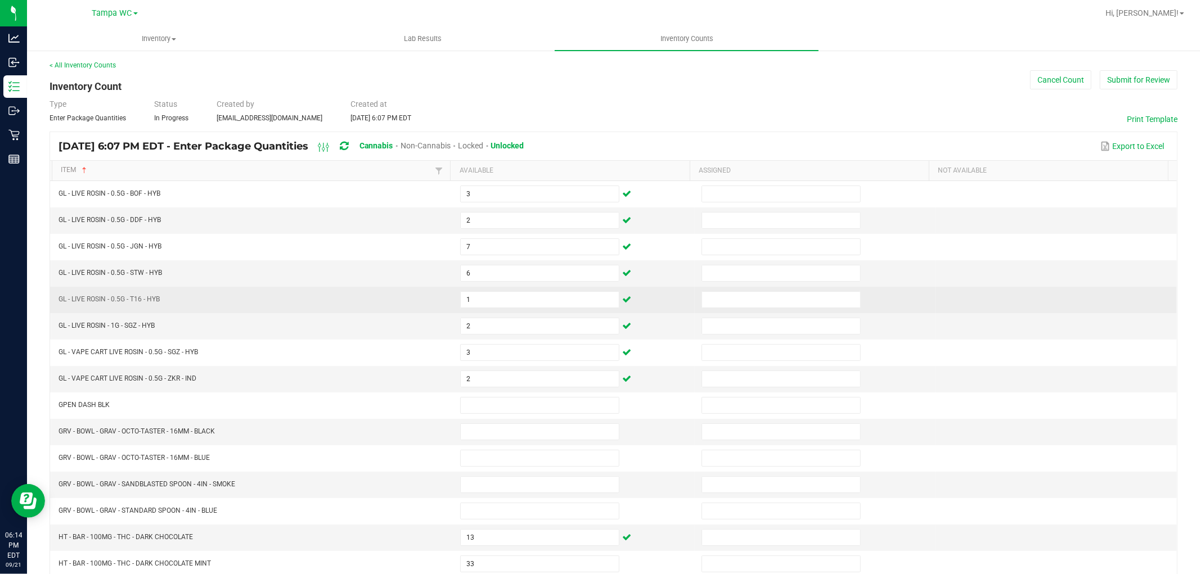
scroll to position [179, 0]
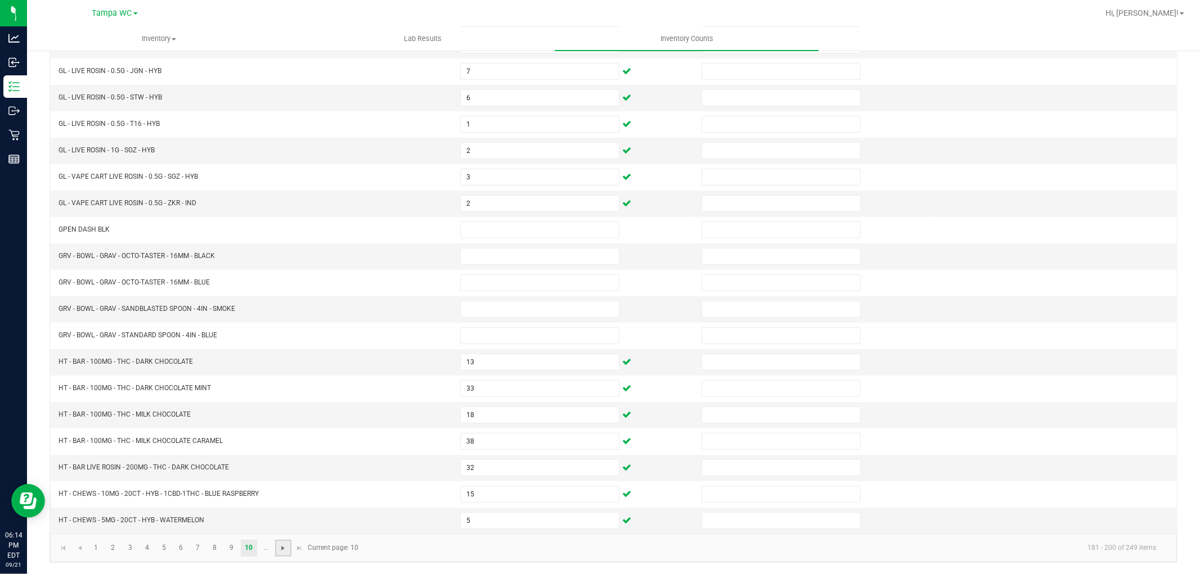
click at [285, 552] on span "Go to the next page" at bounding box center [282, 548] width 9 height 9
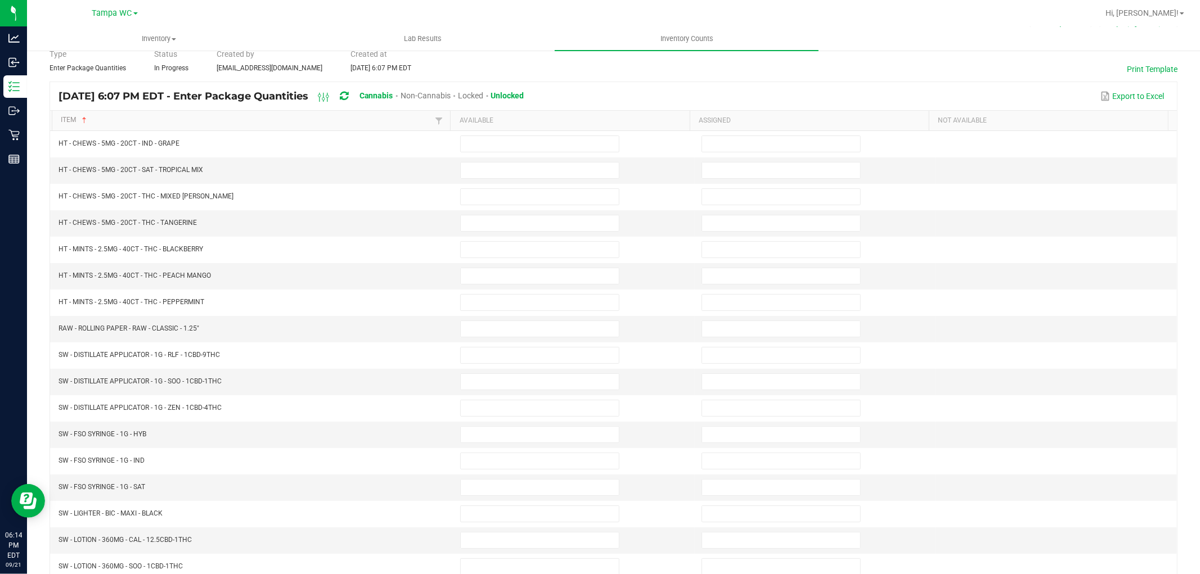
scroll to position [0, 0]
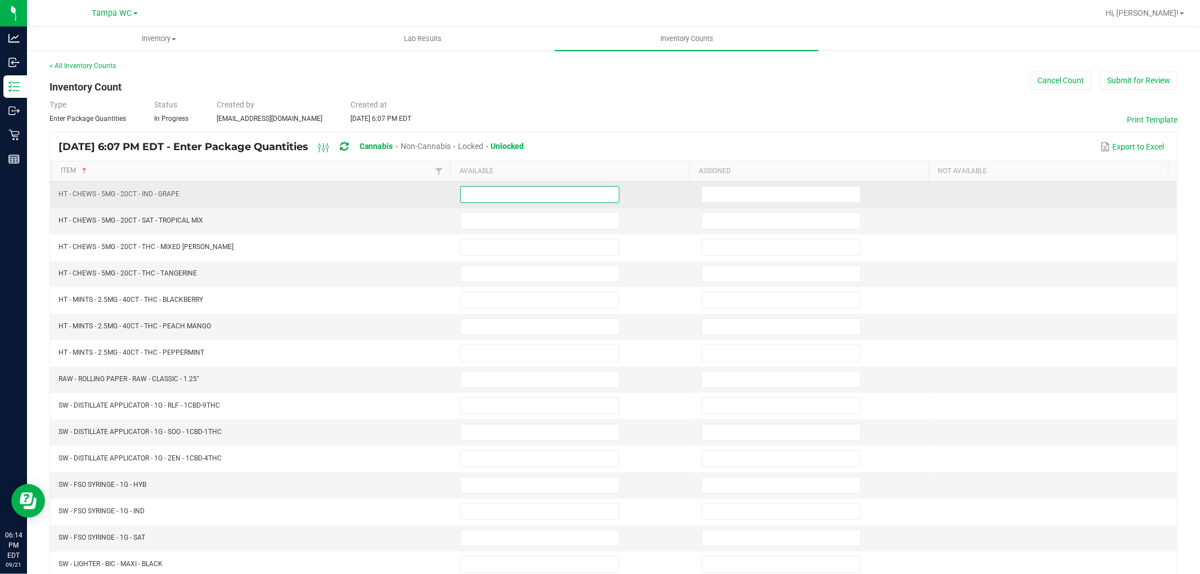
click at [482, 199] on input at bounding box center [540, 195] width 158 height 16
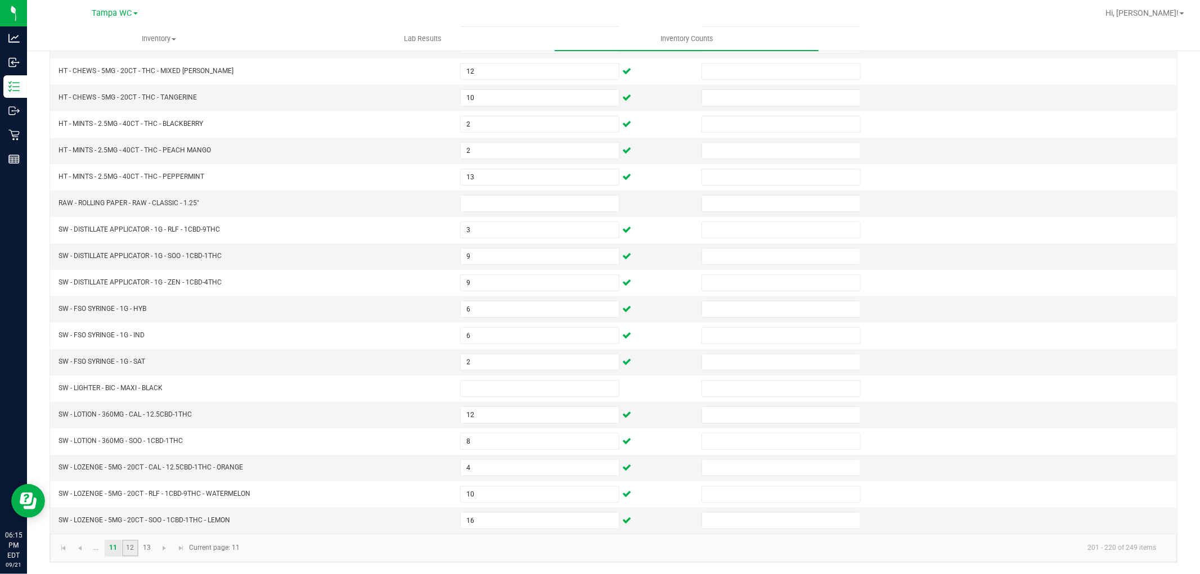
click at [131, 550] on link "12" at bounding box center [130, 548] width 16 height 17
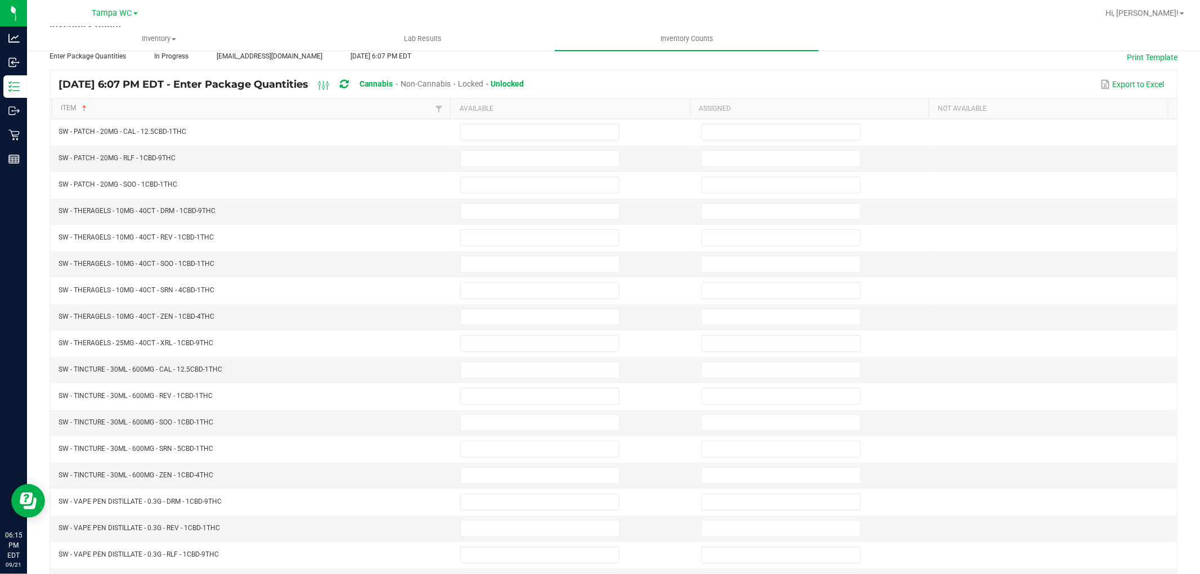
scroll to position [0, 0]
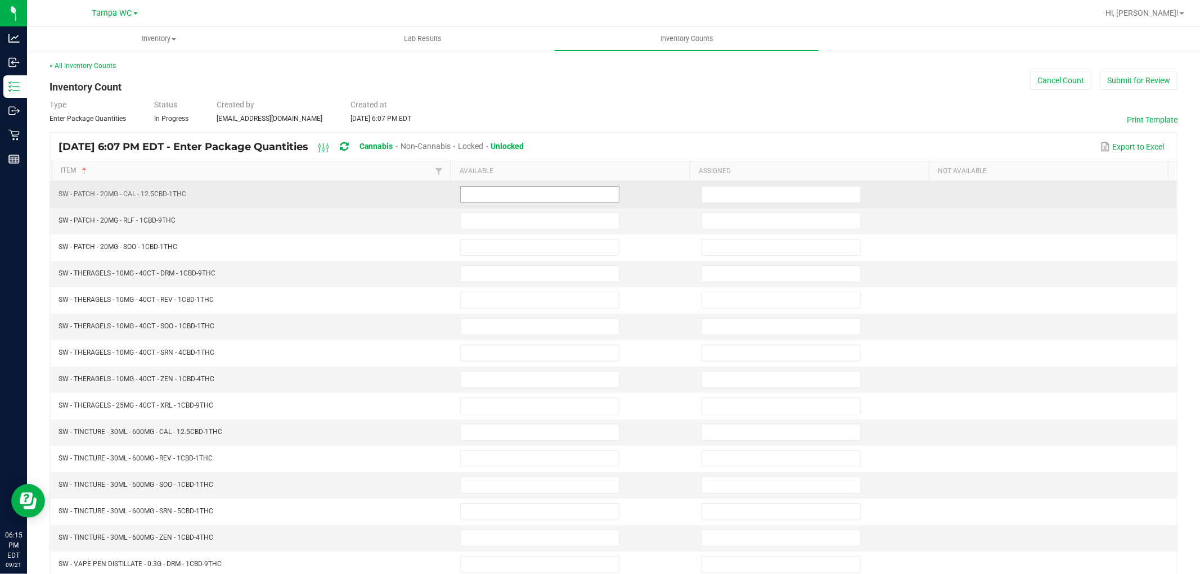
click at [471, 186] on span at bounding box center [539, 194] width 159 height 17
drag, startPoint x: 472, startPoint y: 188, endPoint x: 471, endPoint y: 197, distance: 9.1
click at [472, 191] on input at bounding box center [540, 195] width 158 height 16
click at [471, 197] on input at bounding box center [540, 195] width 158 height 16
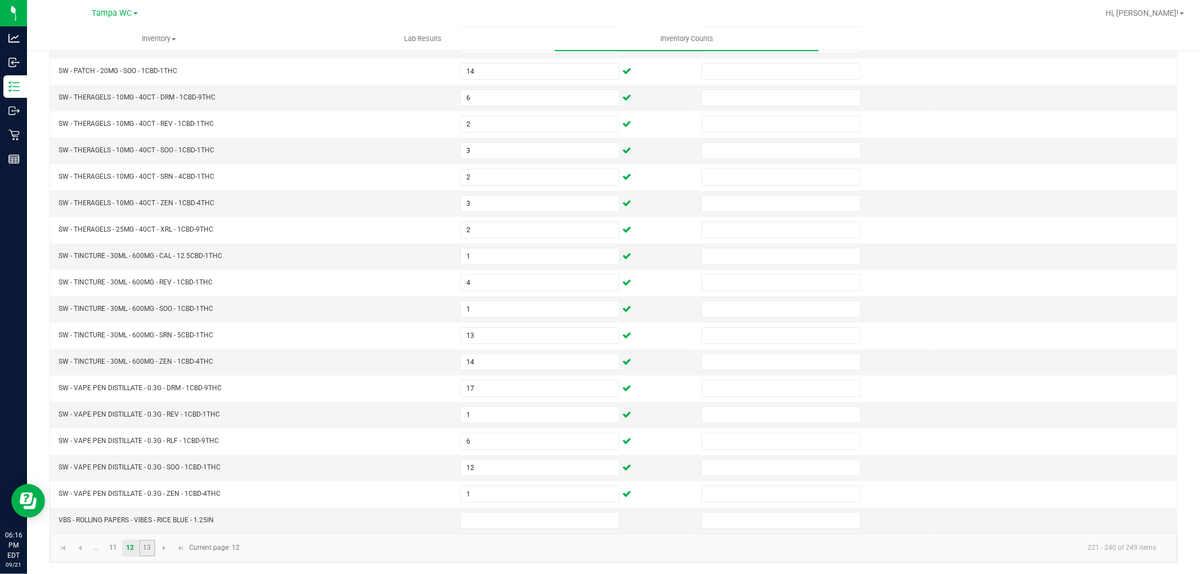
click at [142, 549] on link "13" at bounding box center [147, 548] width 16 height 17
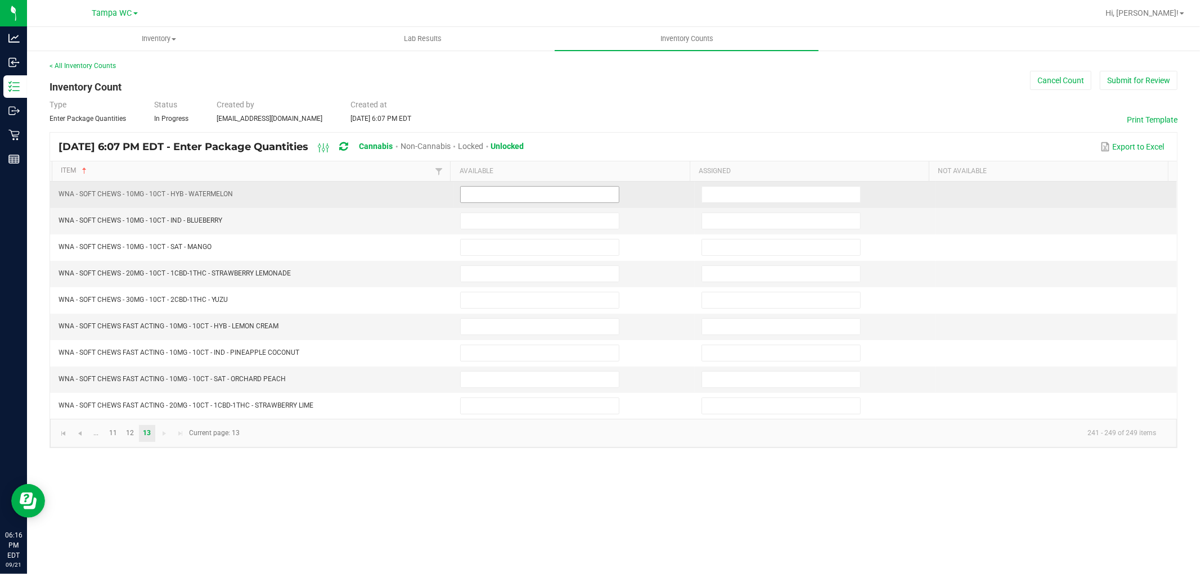
click at [456, 194] on td at bounding box center [573, 195] width 241 height 26
click at [463, 196] on input at bounding box center [540, 195] width 158 height 16
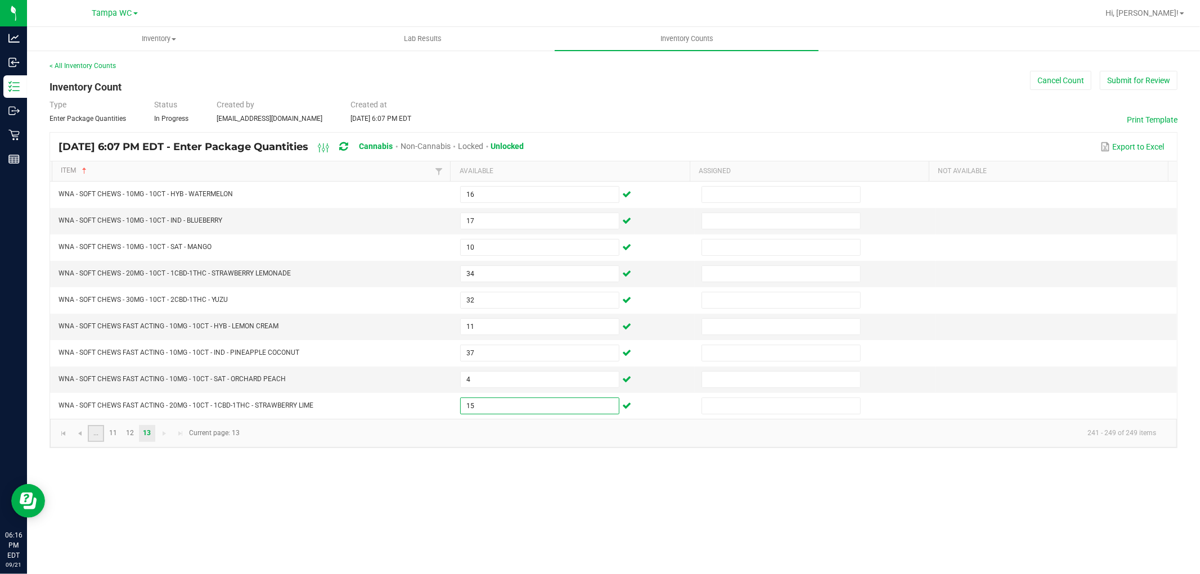
click at [99, 436] on link "..." at bounding box center [96, 433] width 16 height 17
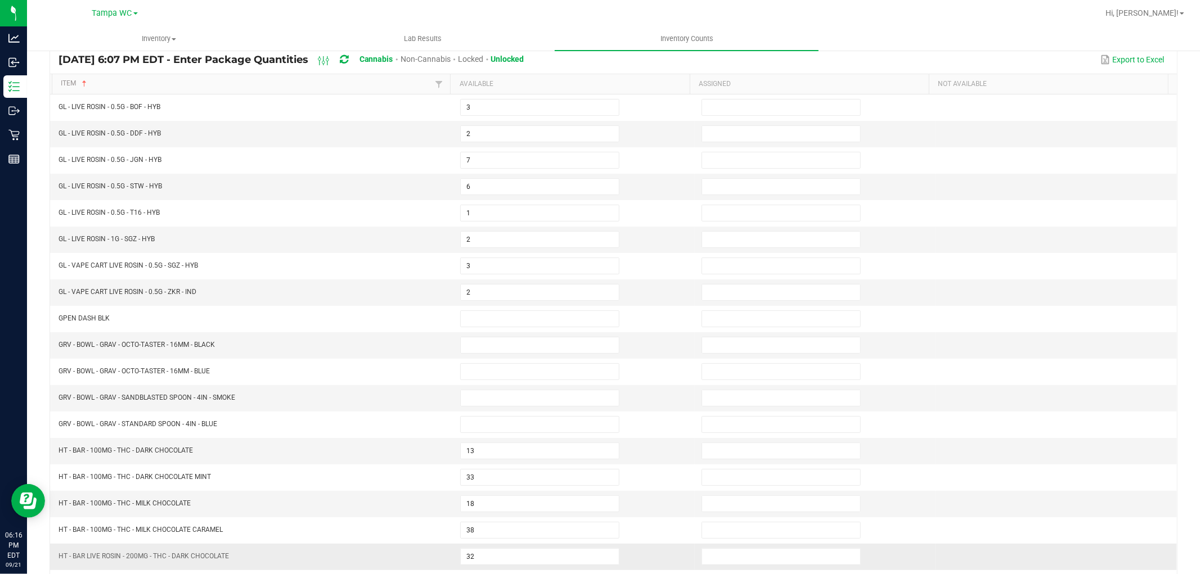
scroll to position [179, 0]
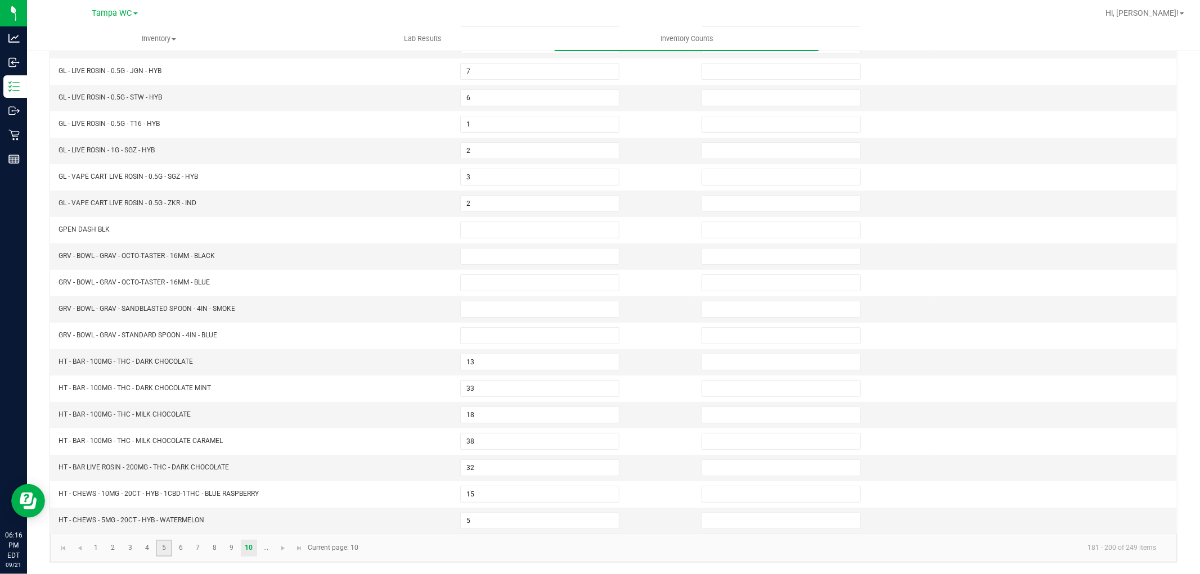
click at [160, 549] on link "5" at bounding box center [164, 548] width 16 height 17
click at [187, 546] on link "6" at bounding box center [181, 548] width 16 height 17
click at [201, 544] on link "7" at bounding box center [198, 548] width 16 height 17
drag, startPoint x: 181, startPoint y: 533, endPoint x: 183, endPoint y: 544, distance: 11.5
click at [183, 538] on kendo-grid "Sep 21, 2025 6:07 PM EDT - Enter Package Quantities Cannabis Non-Cannabis Locke…" at bounding box center [613, 259] width 1128 height 607
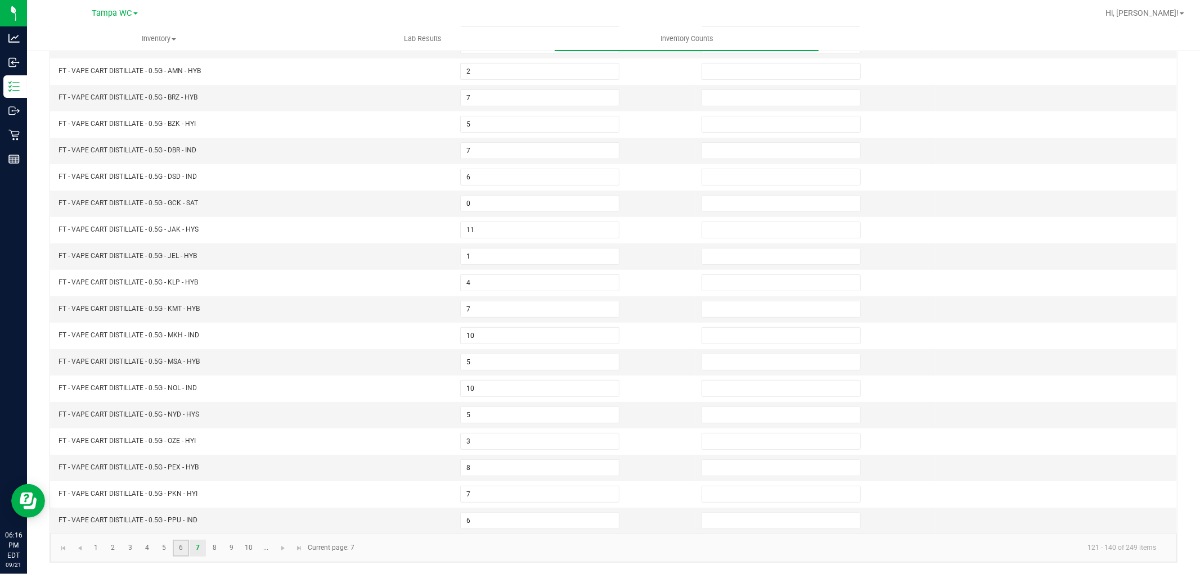
click at [183, 544] on link "6" at bounding box center [181, 548] width 16 height 17
click at [494, 526] on input "3" at bounding box center [540, 521] width 158 height 16
click at [467, 541] on kendo-pager-info "101 - 120 of 249 items" at bounding box center [763, 548] width 804 height 19
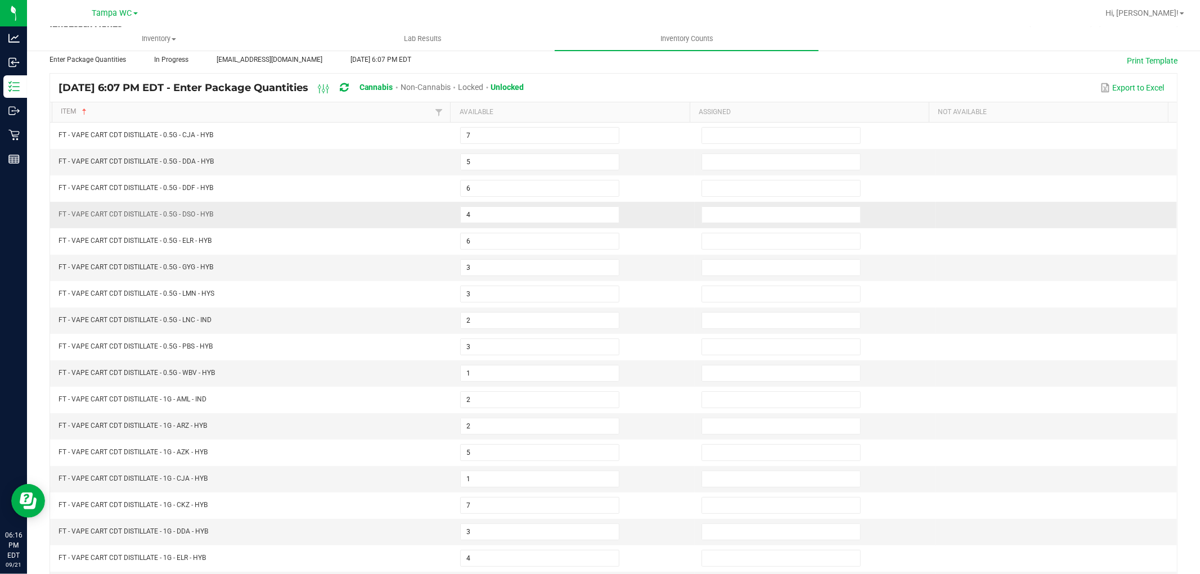
scroll to position [54, 0]
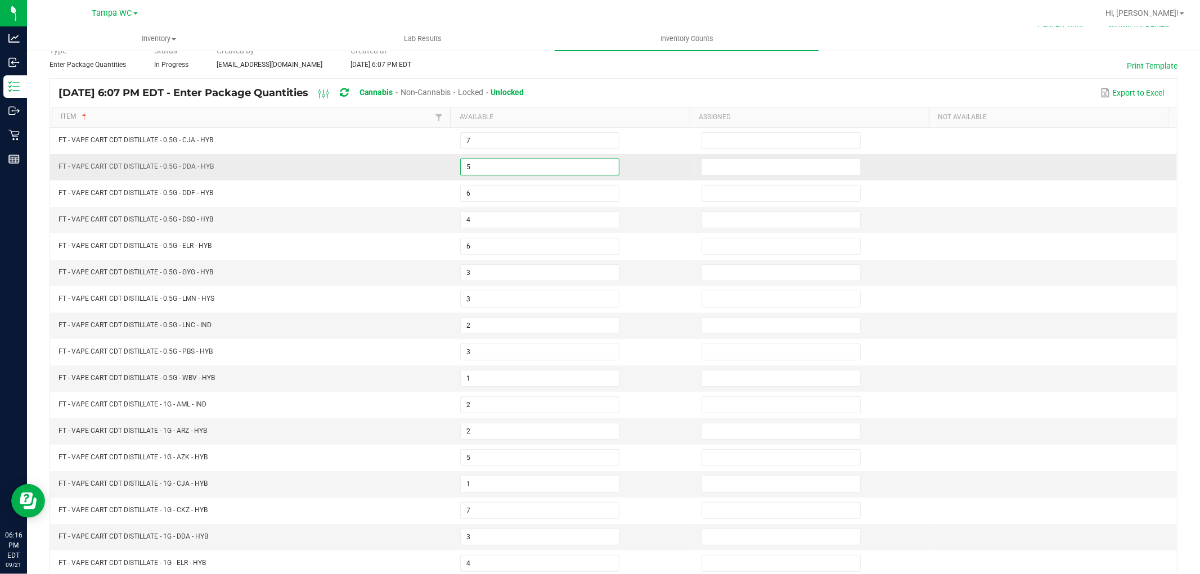
click at [493, 170] on input "5" at bounding box center [540, 167] width 158 height 16
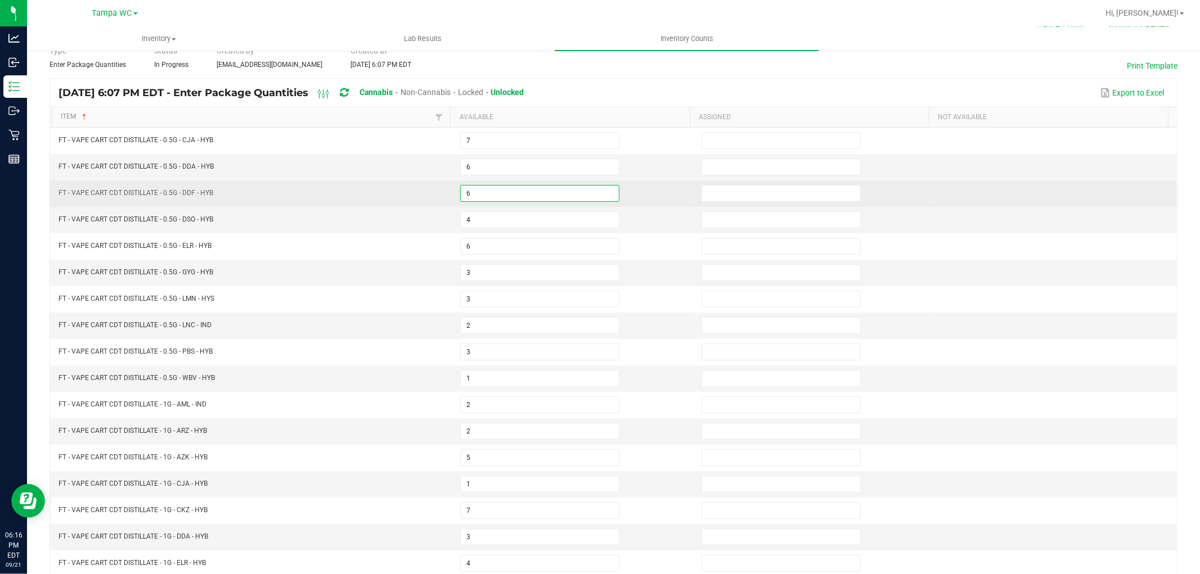
click at [479, 195] on input "6" at bounding box center [540, 194] width 158 height 16
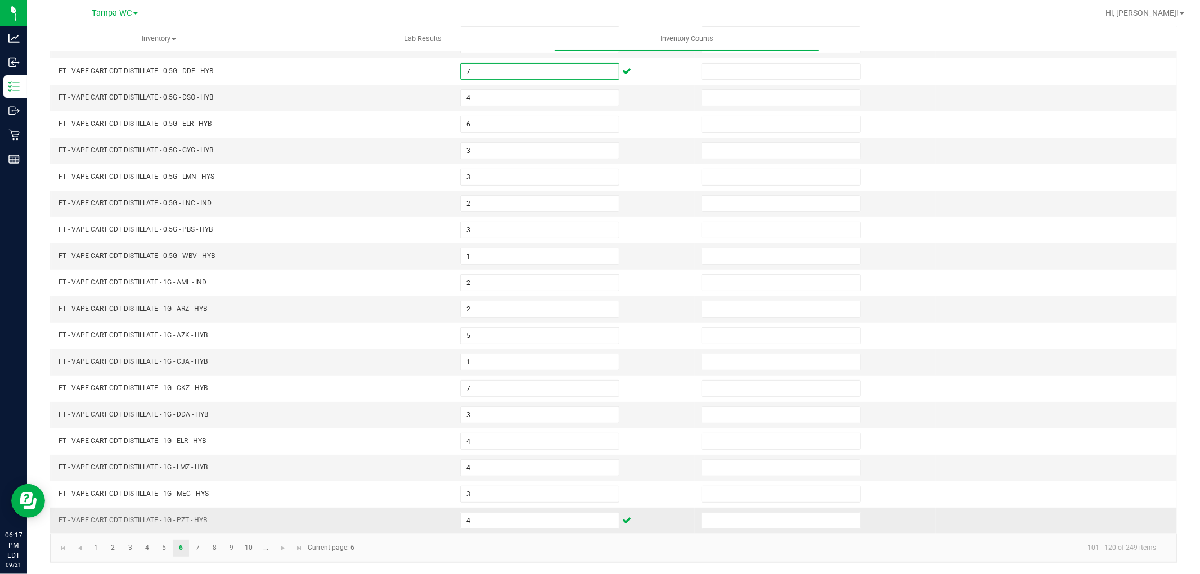
scroll to position [179, 0]
click at [156, 544] on link "5" at bounding box center [164, 548] width 16 height 17
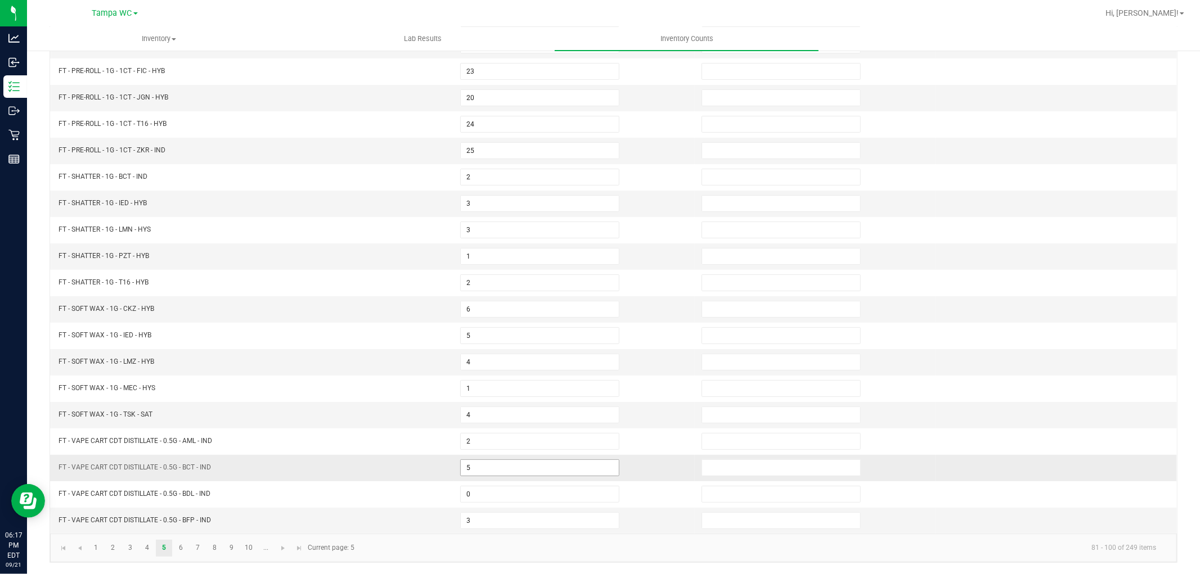
click at [484, 475] on td "5" at bounding box center [573, 468] width 241 height 26
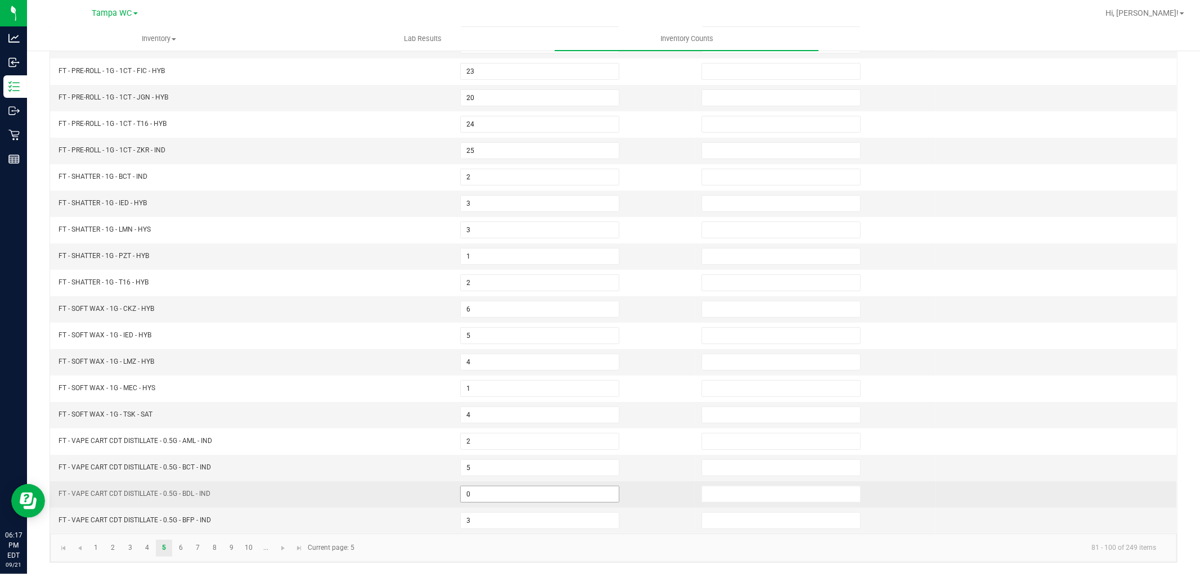
click at [472, 495] on input "0" at bounding box center [540, 494] width 158 height 16
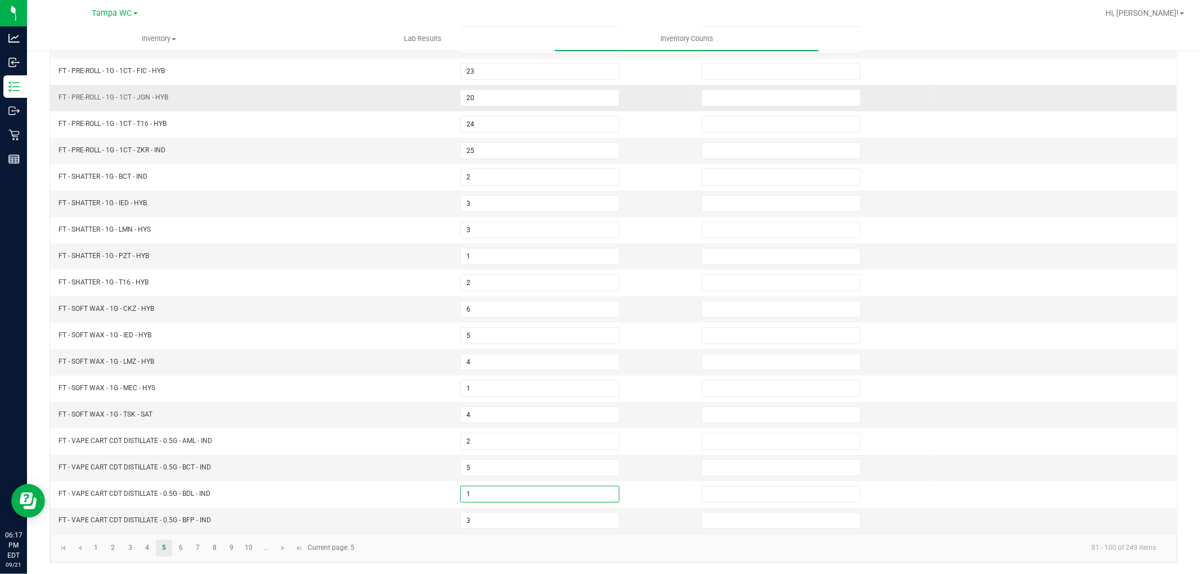
drag, startPoint x: 1026, startPoint y: 83, endPoint x: 1022, endPoint y: 98, distance: 15.8
click at [1026, 85] on td at bounding box center [1055, 98] width 241 height 26
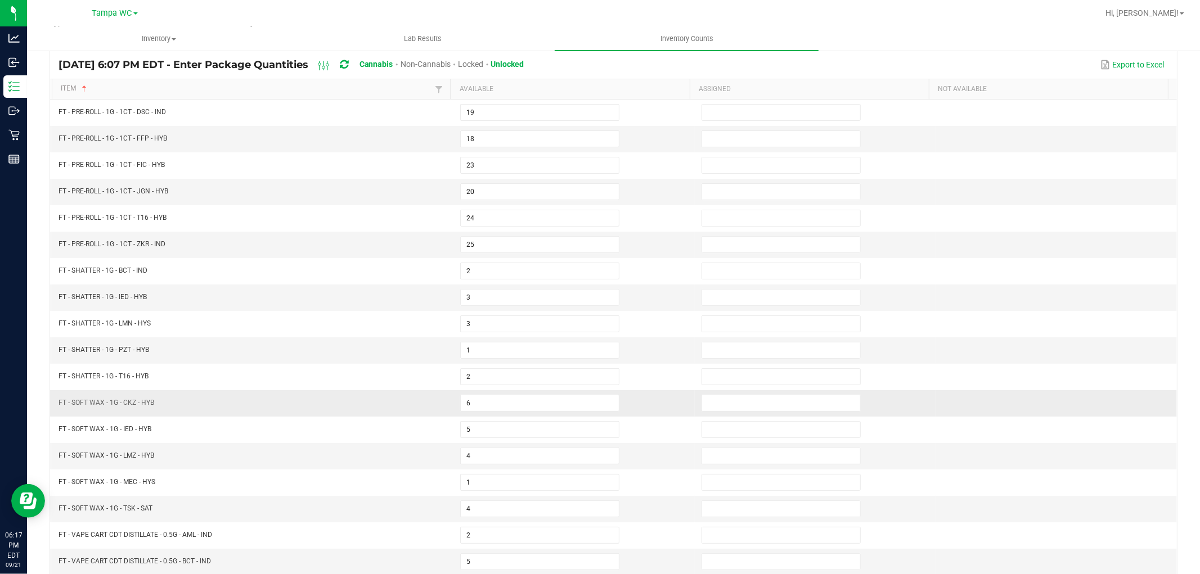
scroll to position [0, 0]
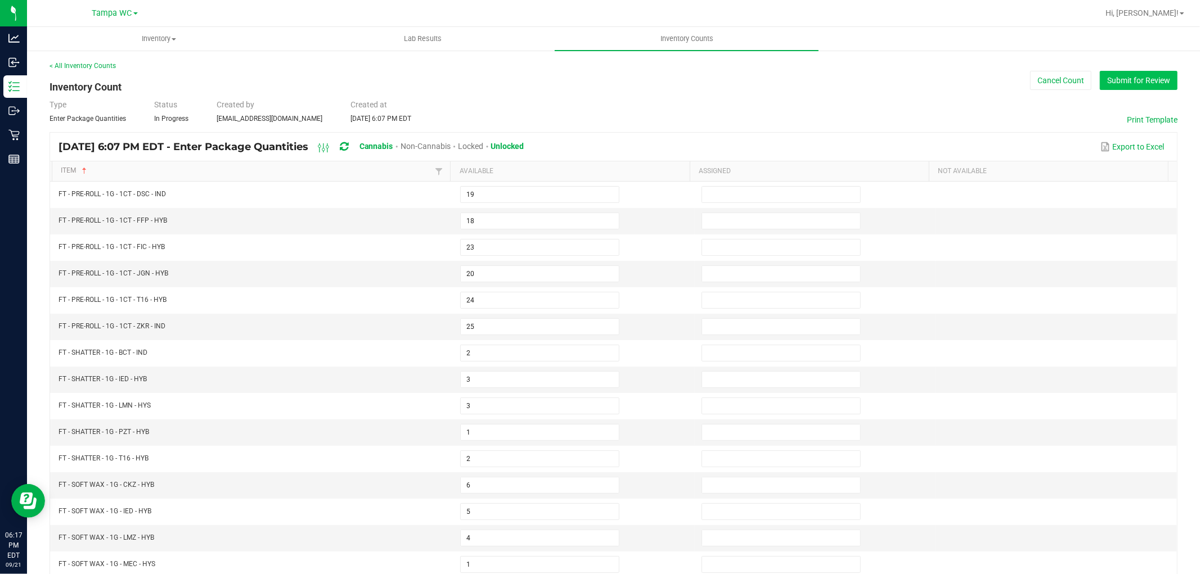
click at [1116, 88] on button "Submit for Review" at bounding box center [1138, 80] width 78 height 19
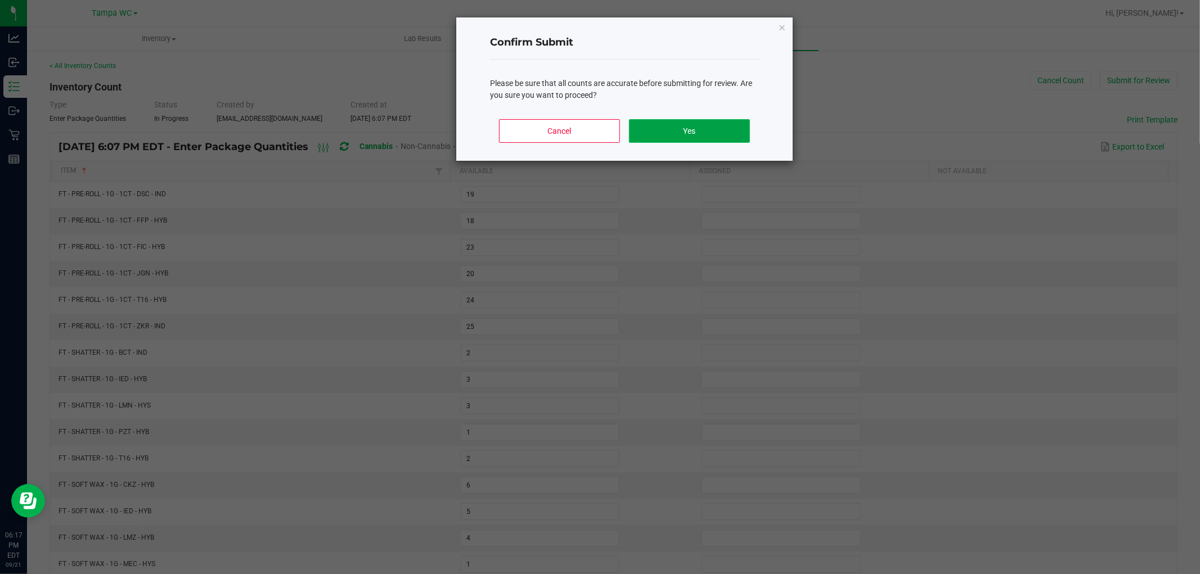
click at [687, 142] on button "Yes" at bounding box center [689, 131] width 121 height 24
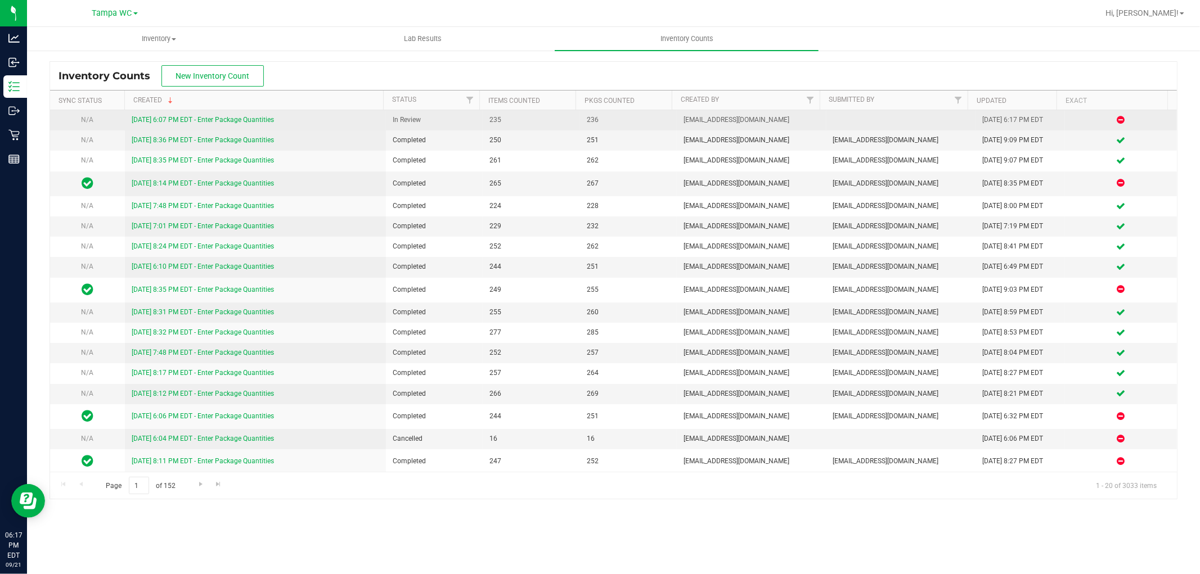
click at [231, 121] on link "9/21/25 6:07 PM EDT - Enter Package Quantities" at bounding box center [203, 120] width 142 height 8
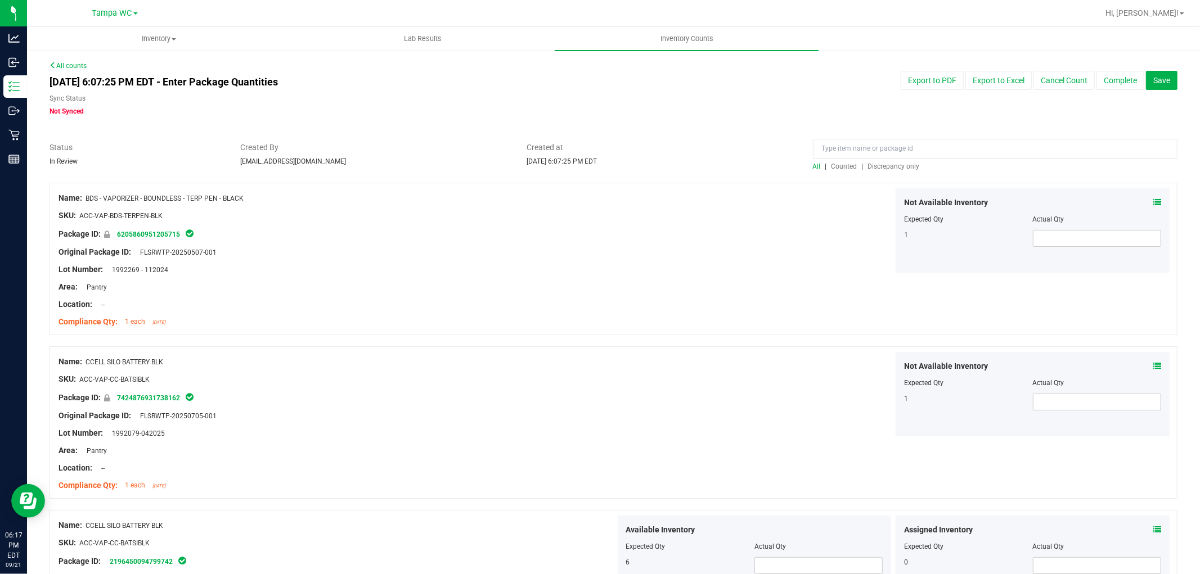
click at [887, 166] on span "Discrepancy only" at bounding box center [894, 167] width 52 height 8
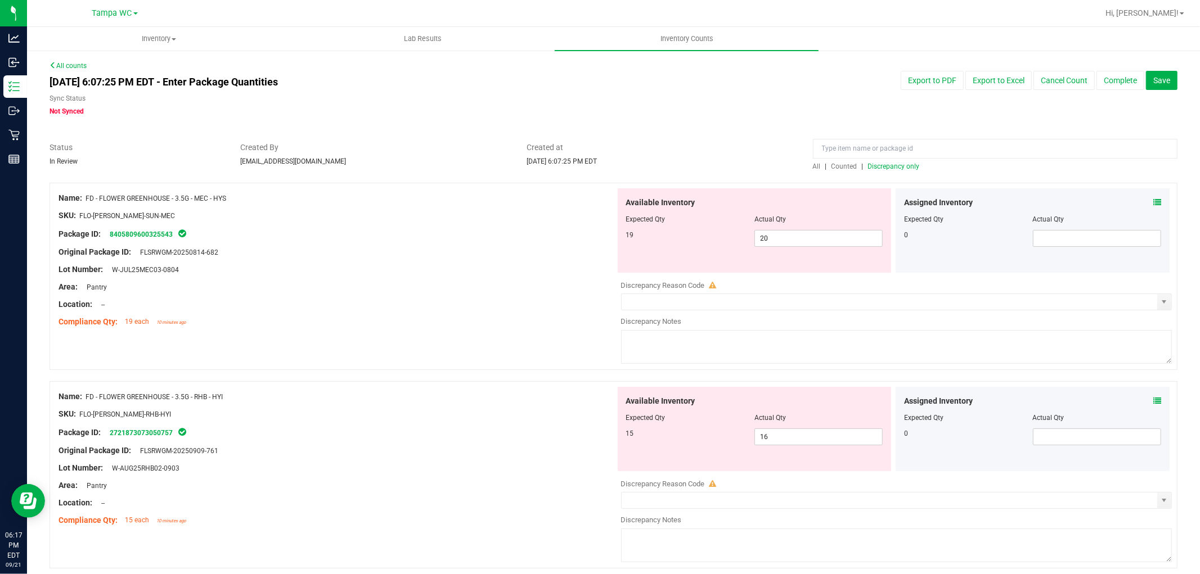
drag, startPoint x: 880, startPoint y: 159, endPoint x: 875, endPoint y: 165, distance: 8.0
click at [876, 161] on div "All | Counted | Discrepancy only" at bounding box center [994, 157] width 381 height 30
click at [874, 164] on span "Discrepancy only" at bounding box center [894, 167] width 52 height 8
click at [874, 161] on div "All | Counted | Discrepancy only" at bounding box center [995, 166] width 364 height 10
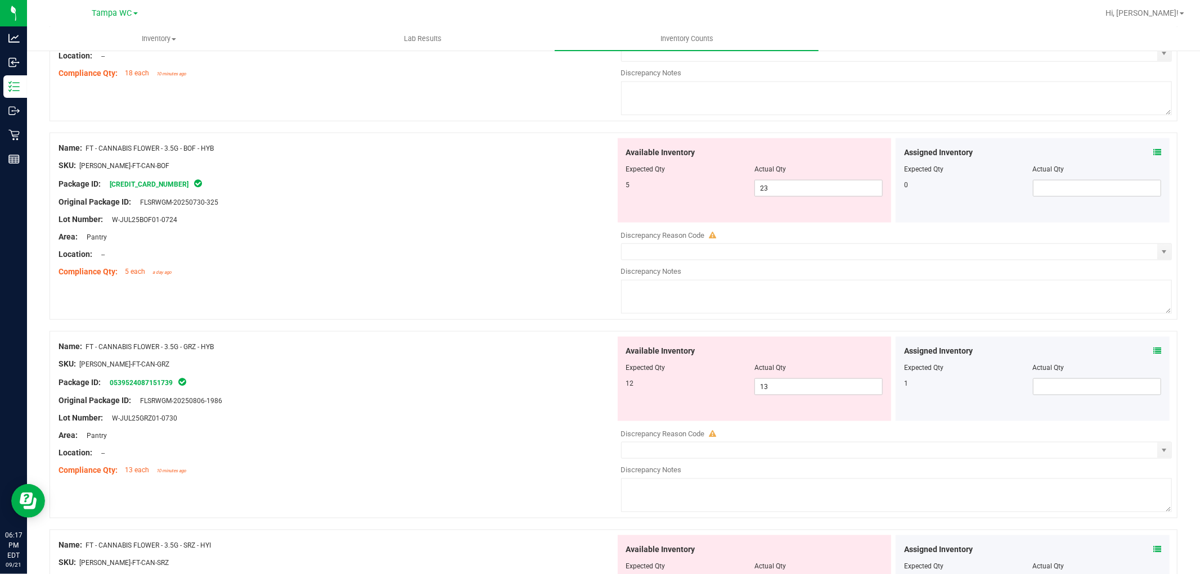
scroll to position [3630, 0]
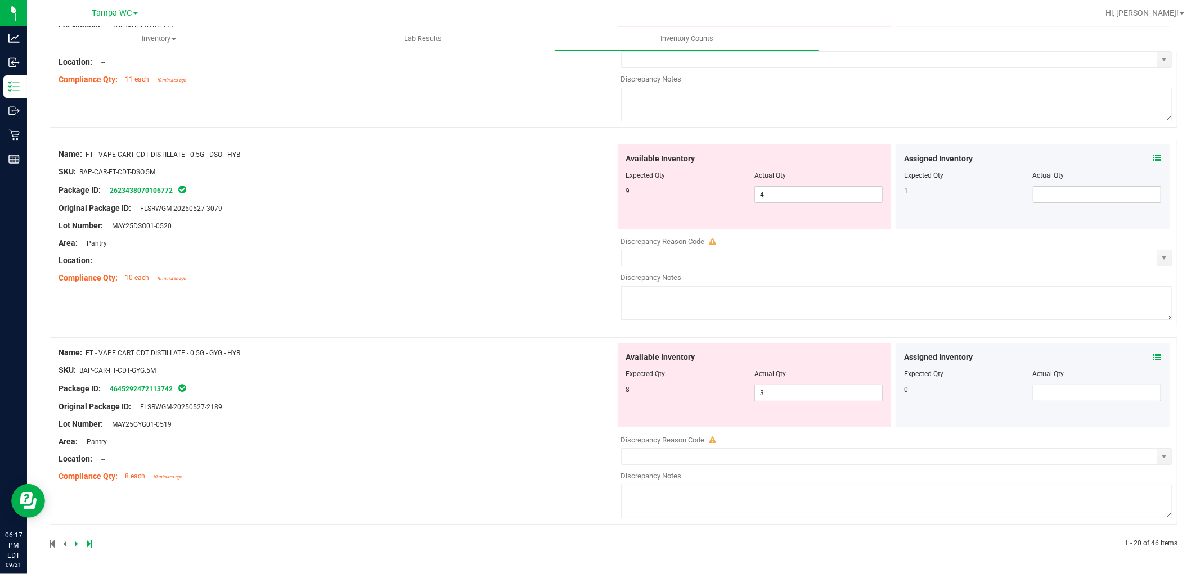
drag, startPoint x: 93, startPoint y: 540, endPoint x: 88, endPoint y: 543, distance: 5.8
click at [93, 541] on div at bounding box center [331, 544] width 564 height 10
click at [88, 543] on icon at bounding box center [89, 543] width 5 height 7
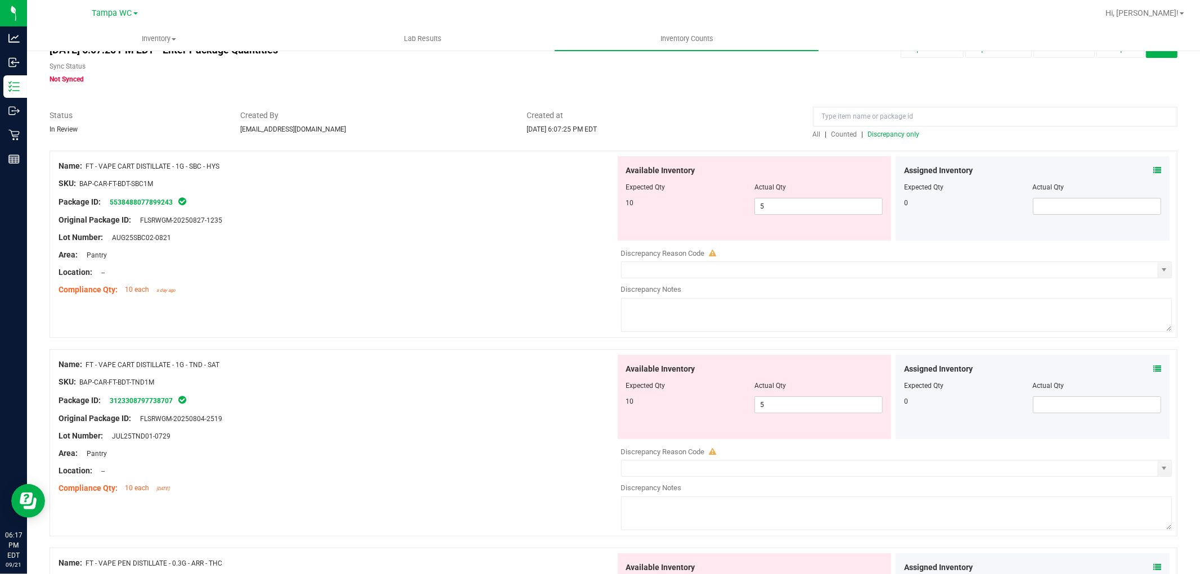
scroll to position [62, 0]
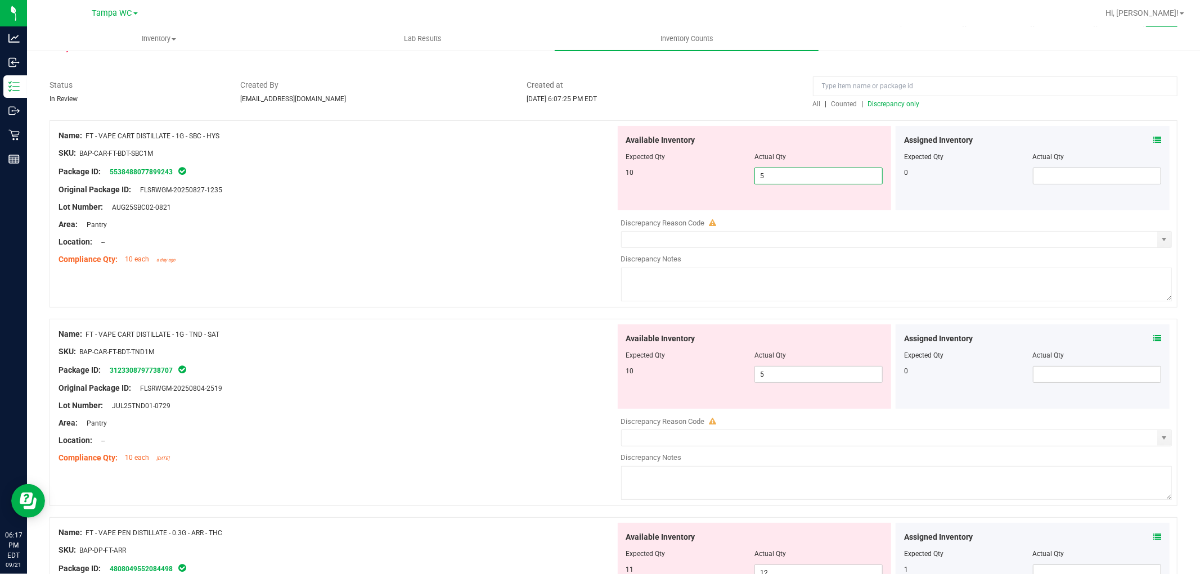
drag, startPoint x: 719, startPoint y: 188, endPoint x: 706, endPoint y: 196, distance: 14.4
click at [706, 191] on div "Available Inventory Expected Qty Actual Qty 10 5 5" at bounding box center [755, 168] width 274 height 84
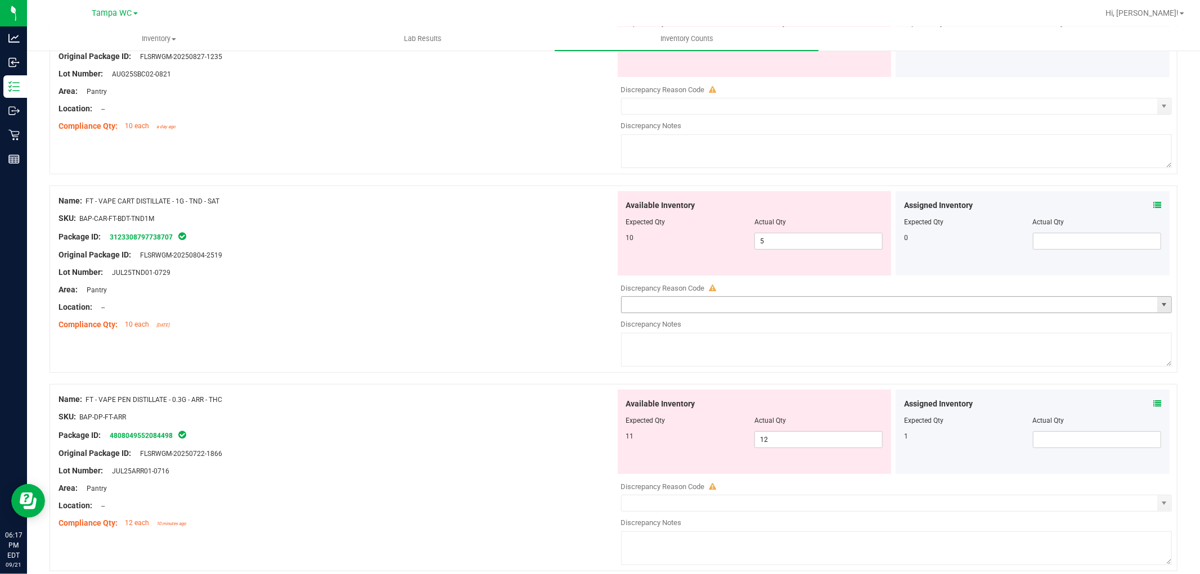
scroll to position [250, 0]
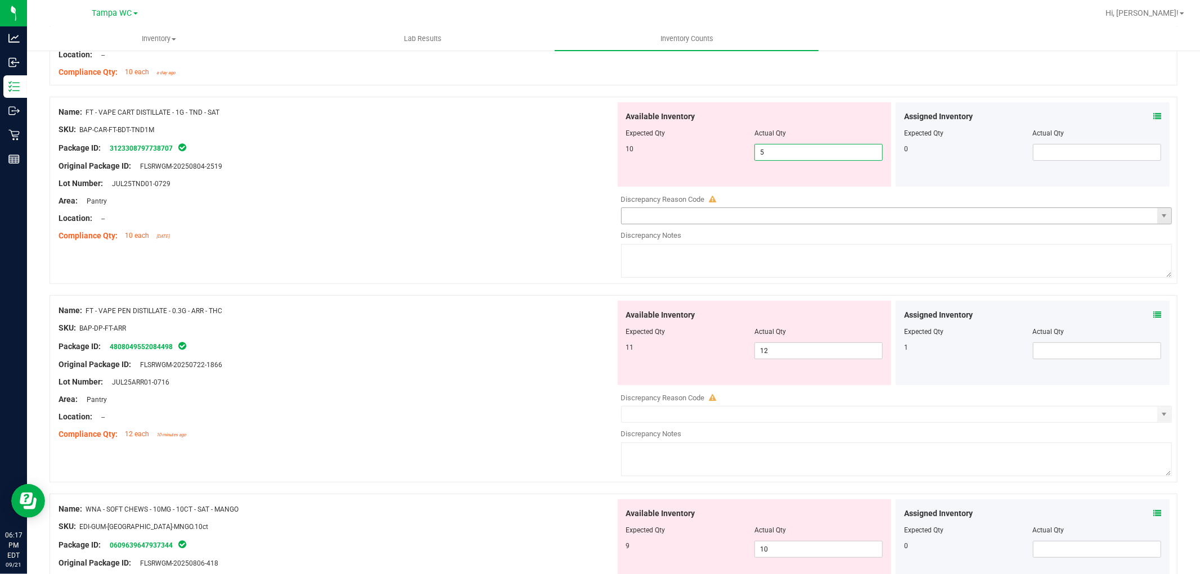
drag, startPoint x: 779, startPoint y: 188, endPoint x: 687, endPoint y: 210, distance: 94.3
click at [687, 210] on div "Available Inventory Expected Qty Actual Qty 10 5 5" at bounding box center [893, 191] width 557 height 178
drag, startPoint x: 469, startPoint y: 195, endPoint x: 620, endPoint y: 228, distance: 155.0
click at [476, 195] on div "Area: Pantry" at bounding box center [336, 201] width 557 height 12
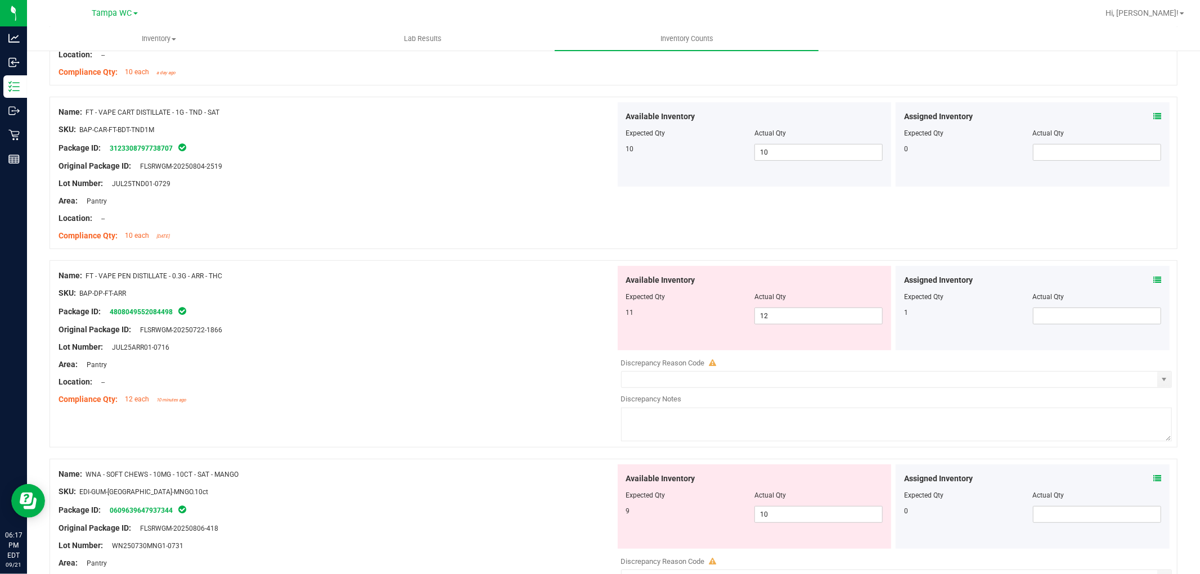
click at [1153, 274] on span at bounding box center [1157, 280] width 8 height 12
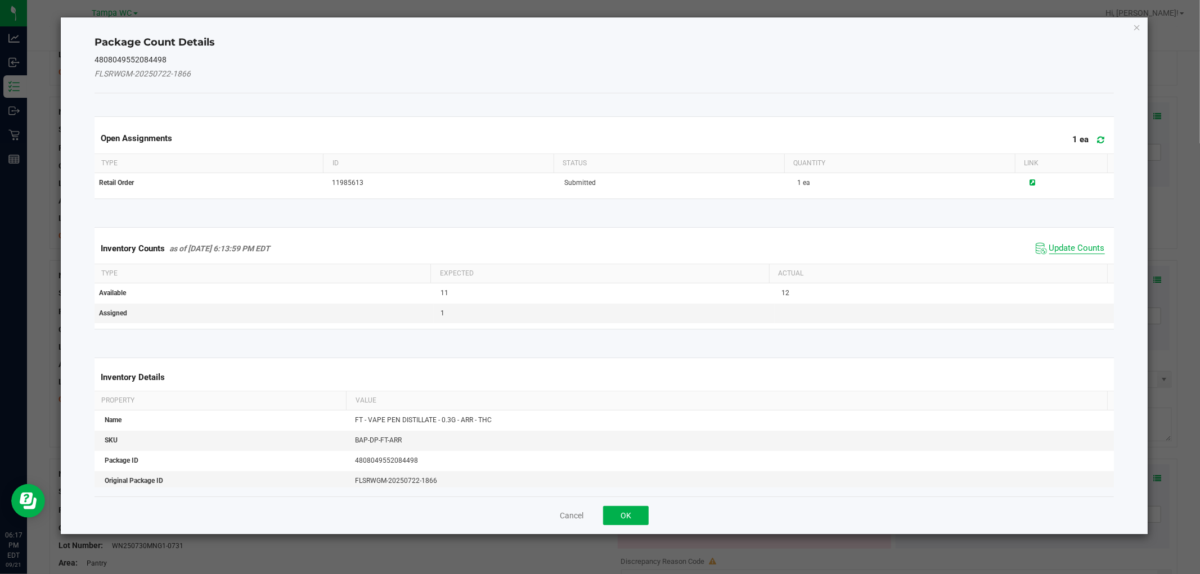
click at [1076, 255] on div "Inventory Counts as of Sep 21, 2025 6:13:59 PM EDT Update Counts" at bounding box center [603, 248] width 1023 height 30
click at [1077, 249] on span "Update Counts" at bounding box center [1077, 248] width 56 height 11
click at [1077, 249] on kendo-grid "Inventory Counts as of Sep 21, 2025 6:13:59 PM EDT Update Counts Type Expected …" at bounding box center [603, 277] width 1035 height 101
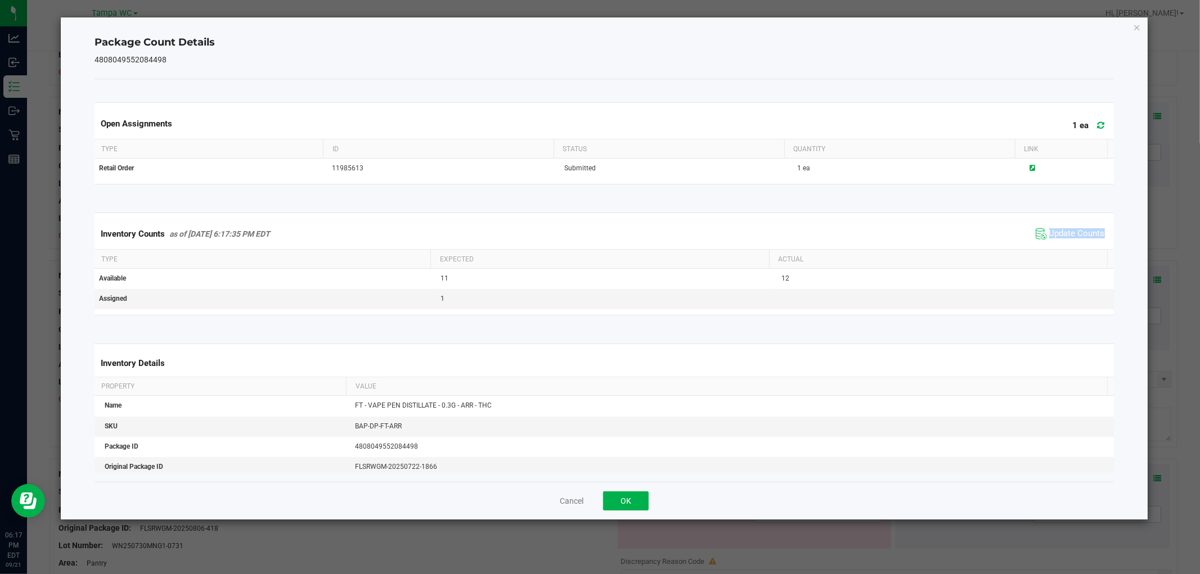
click at [1077, 249] on div "Inventory Counts as of Sep 21, 2025 6:17:35 PM EDT Update Counts" at bounding box center [603, 234] width 1023 height 30
click at [1078, 229] on span "Update Counts" at bounding box center [1077, 233] width 56 height 11
click at [1078, 228] on span "Update Counts" at bounding box center [1077, 233] width 56 height 10
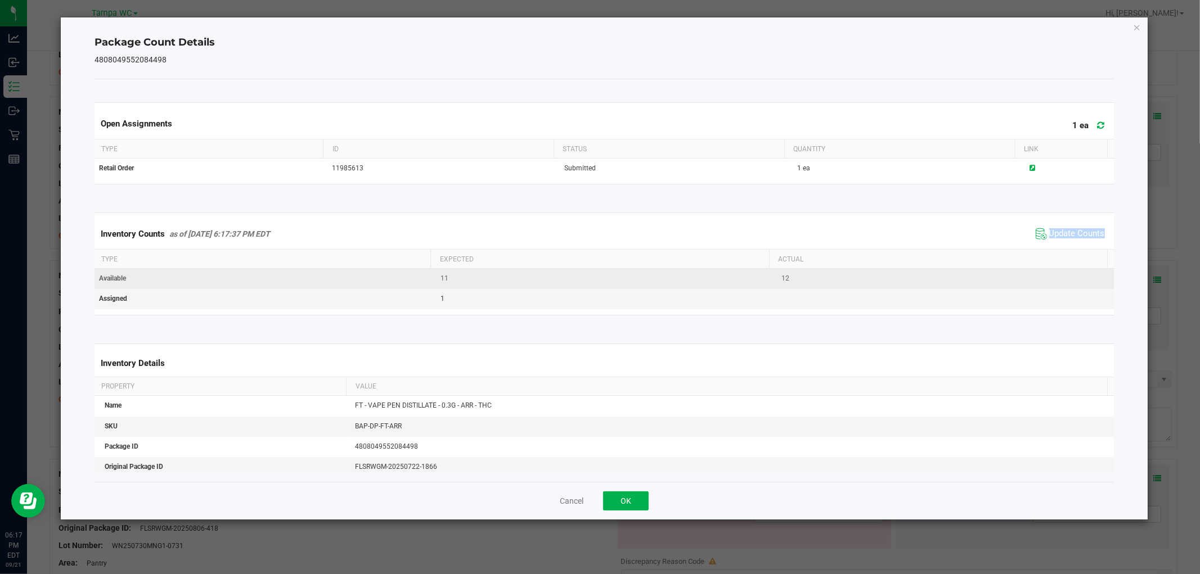
drag, startPoint x: 1078, startPoint y: 227, endPoint x: 940, endPoint y: 285, distance: 149.5
click at [1074, 229] on span "Update Counts" at bounding box center [1077, 233] width 56 height 11
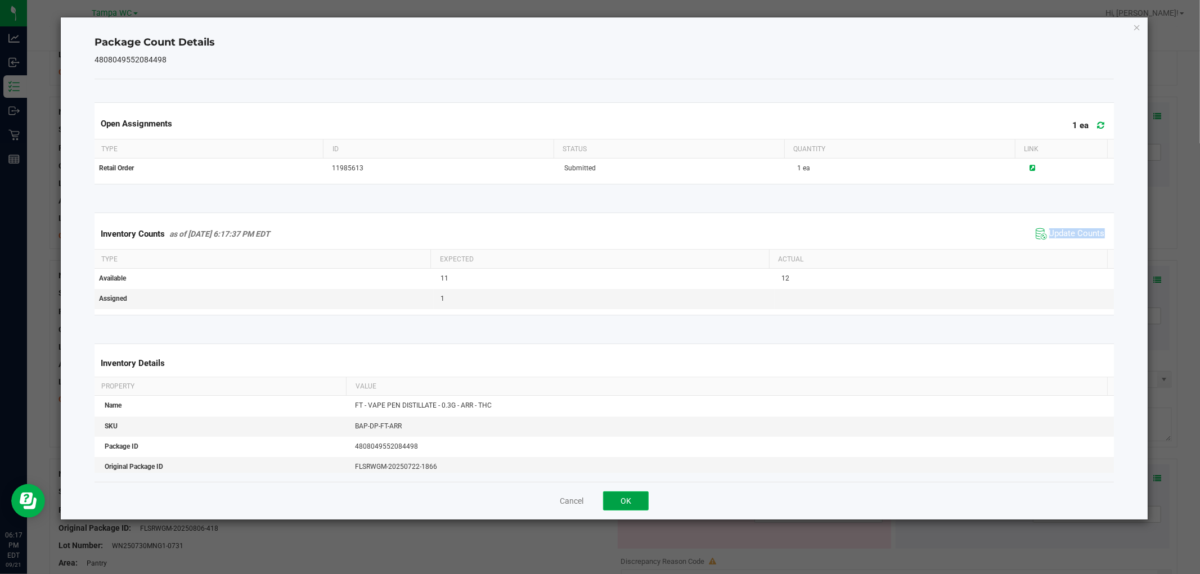
click at [639, 499] on button "OK" at bounding box center [626, 501] width 46 height 19
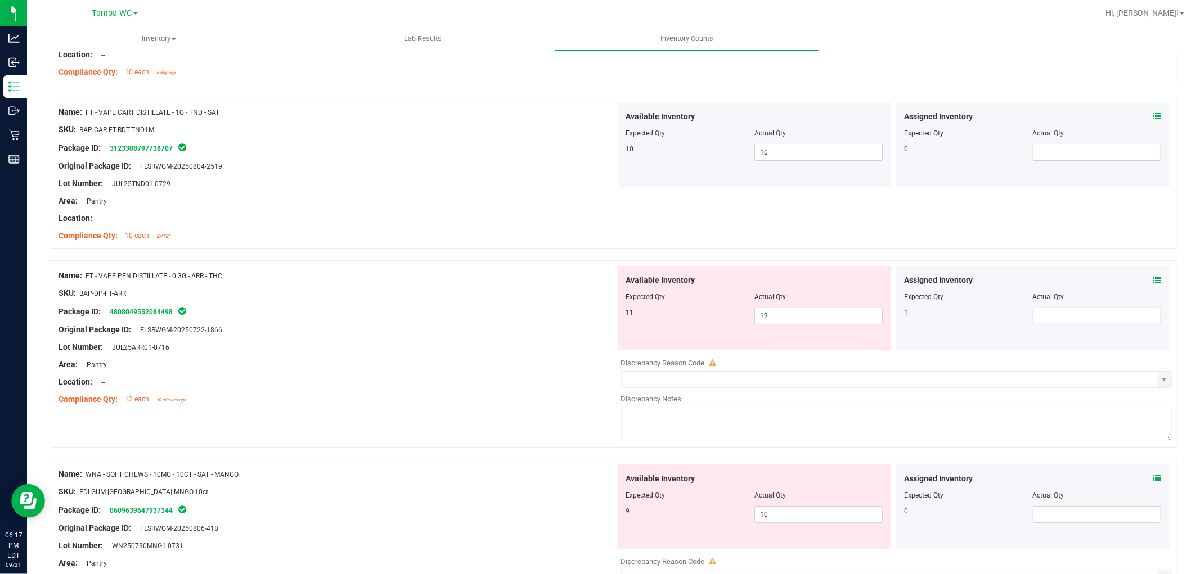
click at [1153, 280] on icon at bounding box center [1157, 280] width 8 height 8
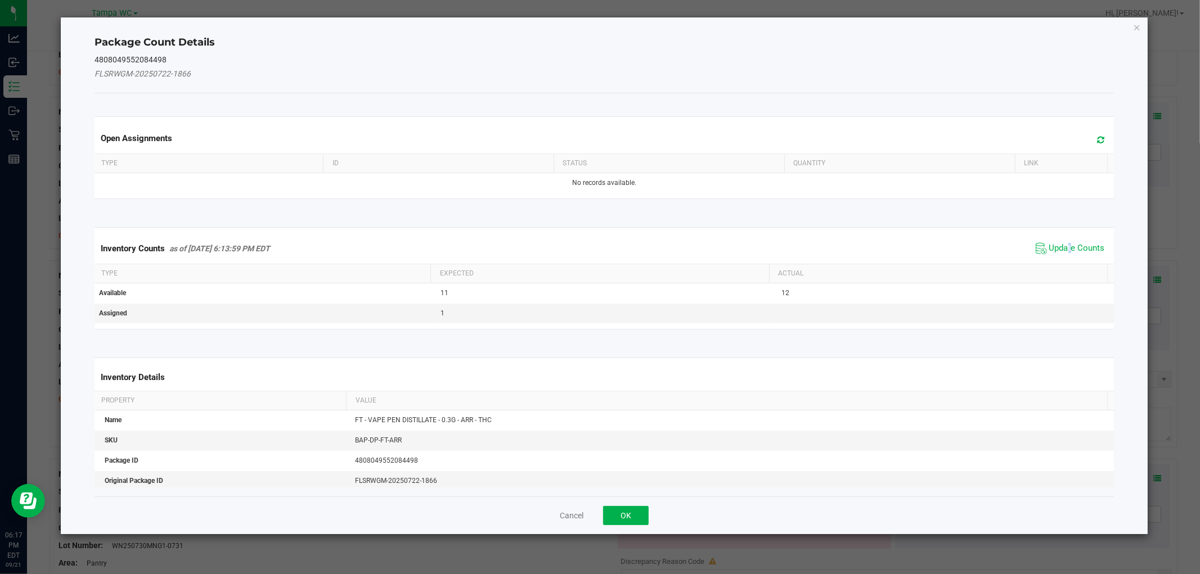
click at [1061, 242] on span "Update Counts" at bounding box center [1070, 248] width 75 height 17
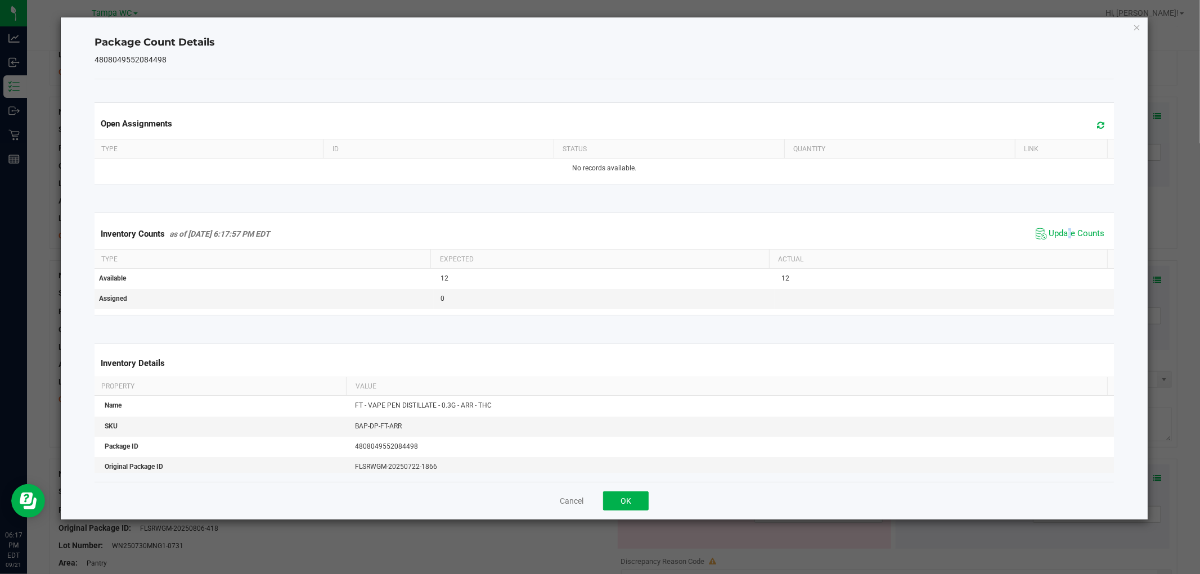
click at [1061, 246] on div "Inventory Counts as of Sep 21, 2025 6:17:57 PM EDT Update Counts" at bounding box center [603, 234] width 1023 height 30
click at [1060, 245] on div "Inventory Counts as of Sep 21, 2025 6:17:57 PM EDT Update Counts" at bounding box center [603, 234] width 1023 height 30
drag, startPoint x: 1060, startPoint y: 240, endPoint x: 903, endPoint y: 304, distance: 169.3
click at [1060, 243] on div "Inventory Counts as of Sep 21, 2025 6:17:57 PM EDT Update Counts" at bounding box center [603, 234] width 1023 height 30
click at [617, 491] on div "Cancel OK" at bounding box center [603, 501] width 1019 height 38
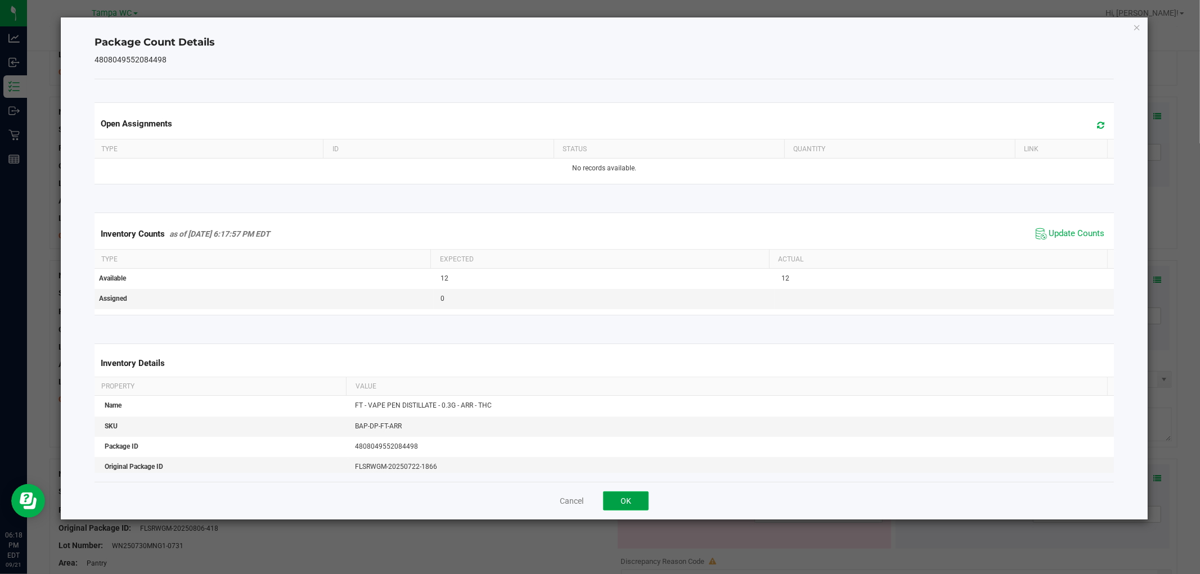
click at [636, 503] on button "OK" at bounding box center [626, 501] width 46 height 19
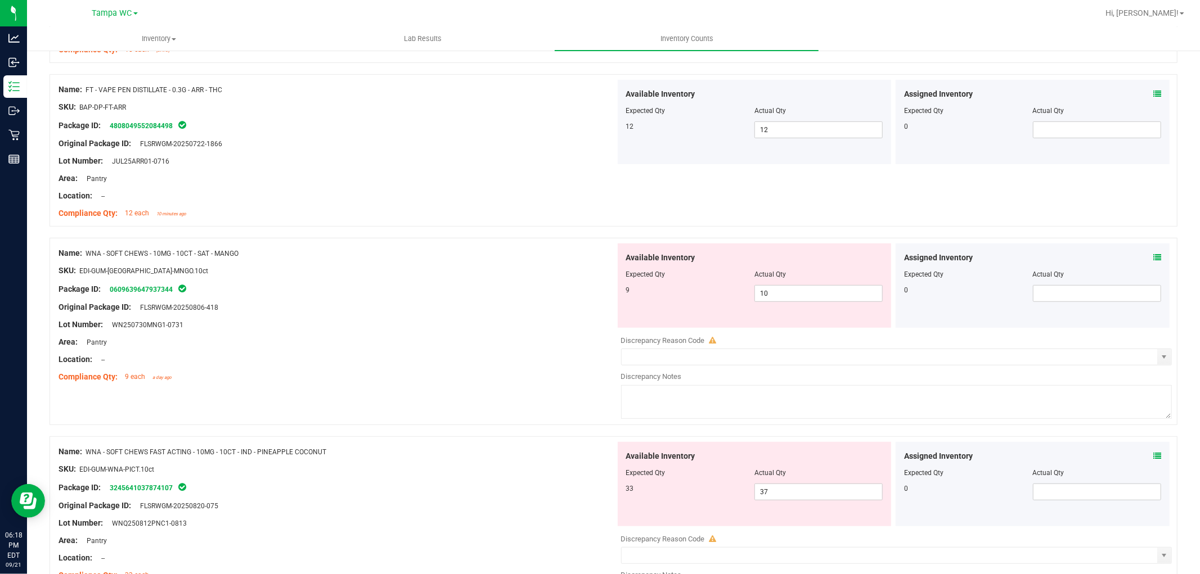
scroll to position [437, 0]
click at [1153, 253] on icon at bounding box center [1157, 257] width 8 height 8
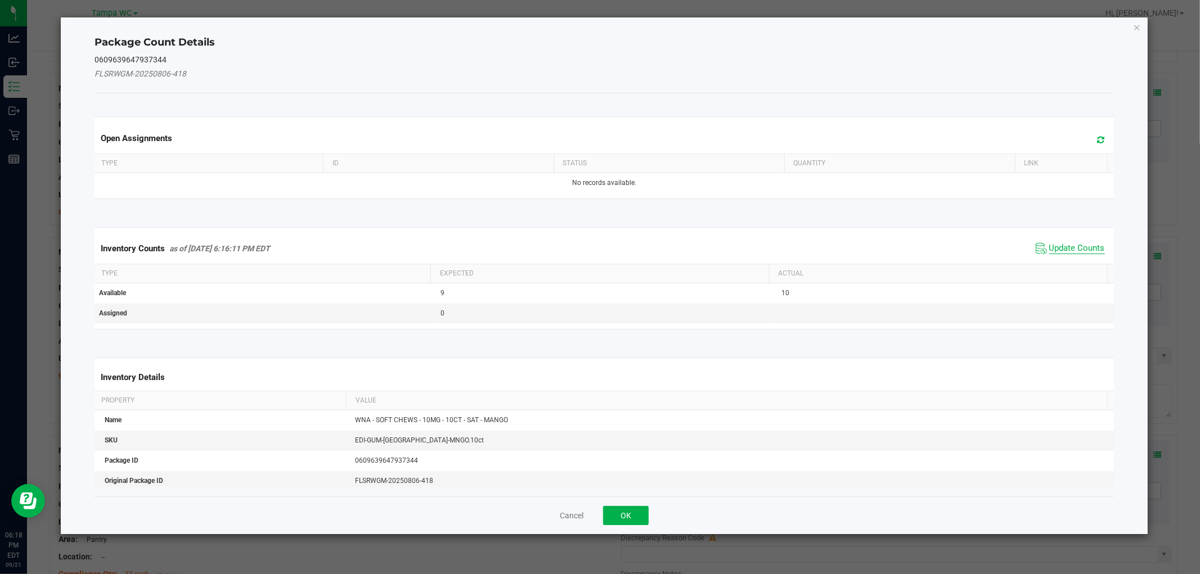
click at [1088, 244] on span "Update Counts" at bounding box center [1077, 248] width 56 height 11
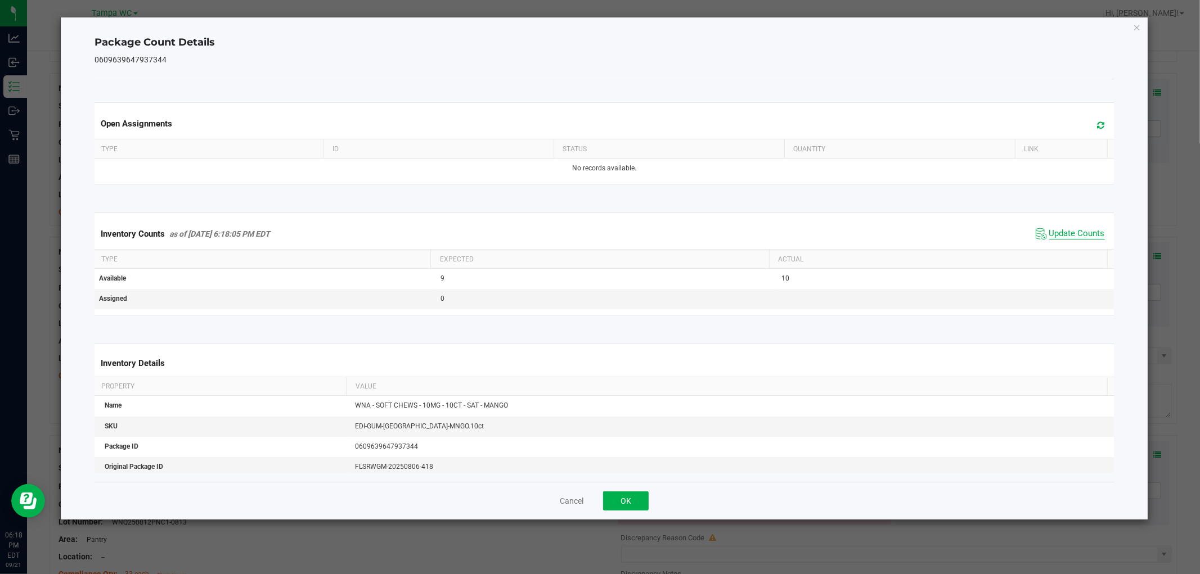
click at [1088, 243] on div "Inventory Counts as of Sep 21, 2025 6:18:05 PM EDT Update Counts" at bounding box center [603, 234] width 1023 height 30
click at [1088, 242] on div "Inventory Counts as of Sep 21, 2025 6:18:05 PM EDT Update Counts" at bounding box center [603, 234] width 1023 height 30
click at [619, 495] on button "OK" at bounding box center [626, 501] width 46 height 19
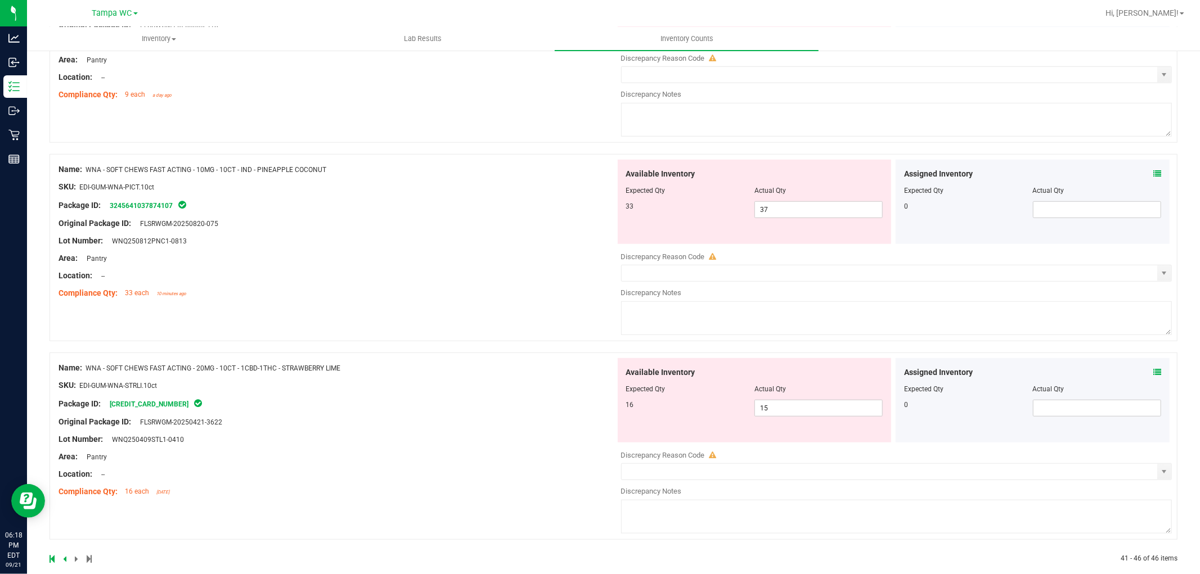
scroll to position [735, 0]
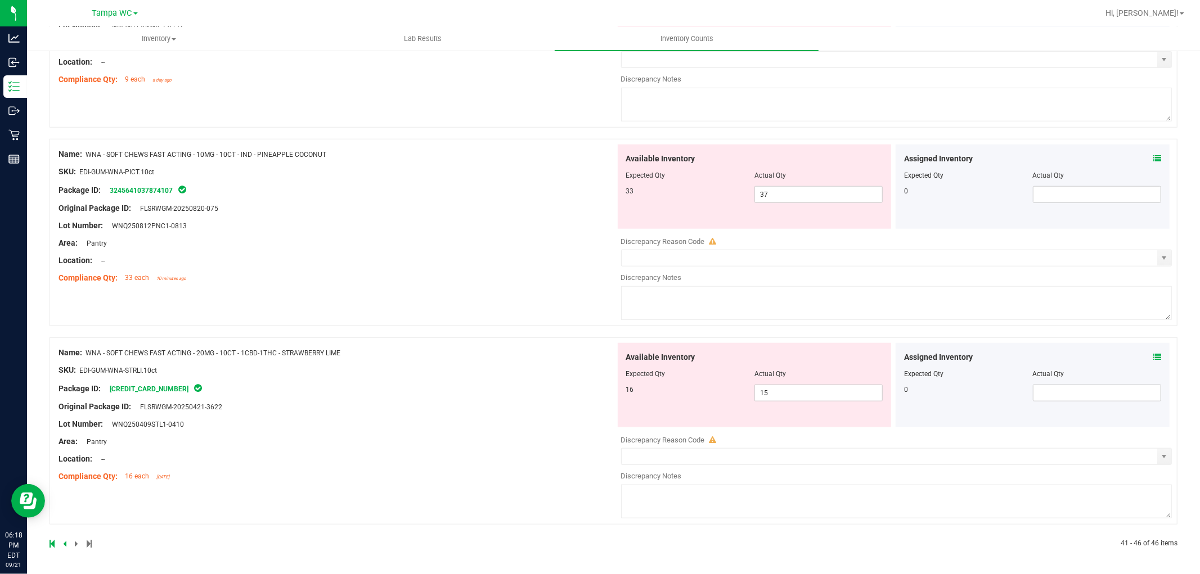
click at [70, 539] on div at bounding box center [331, 544] width 564 height 10
click at [69, 539] on div at bounding box center [331, 544] width 564 height 10
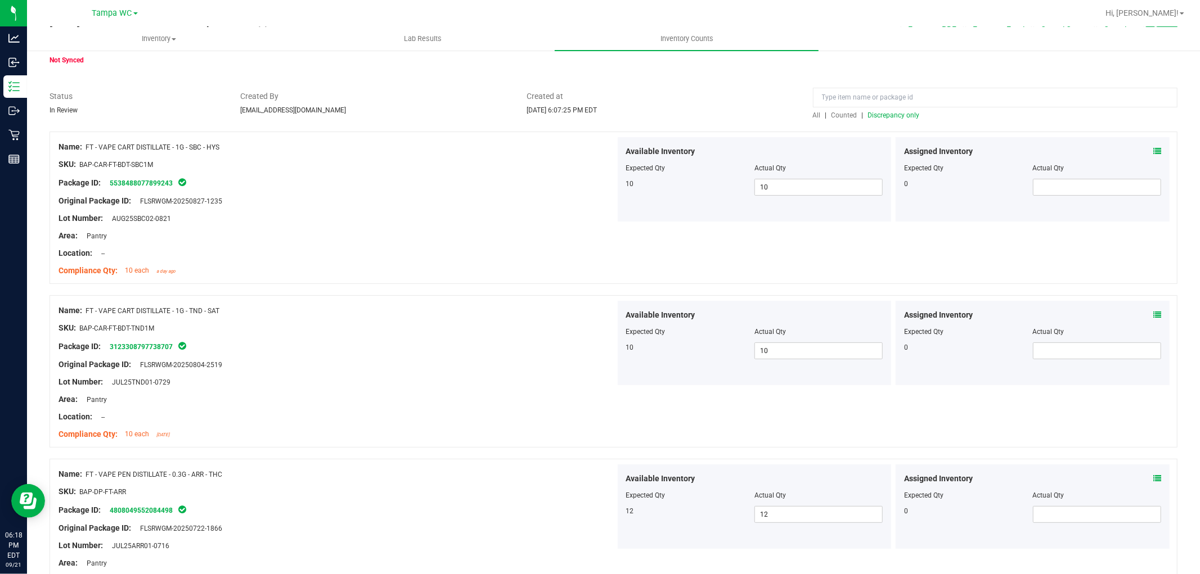
scroll to position [0, 0]
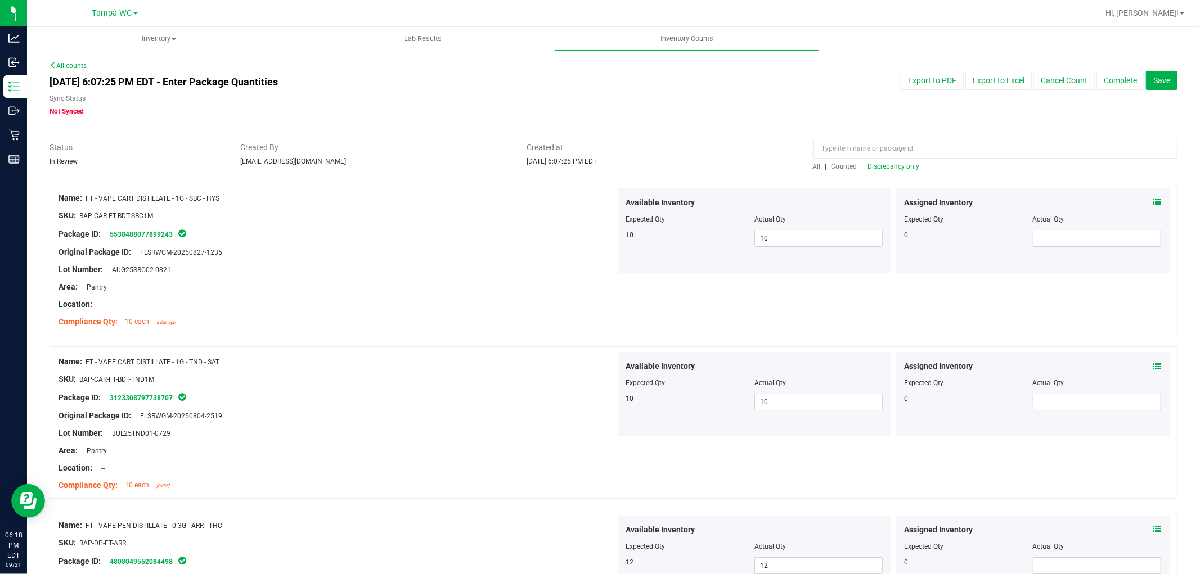
click at [885, 165] on span "Discrepancy only" at bounding box center [894, 167] width 52 height 8
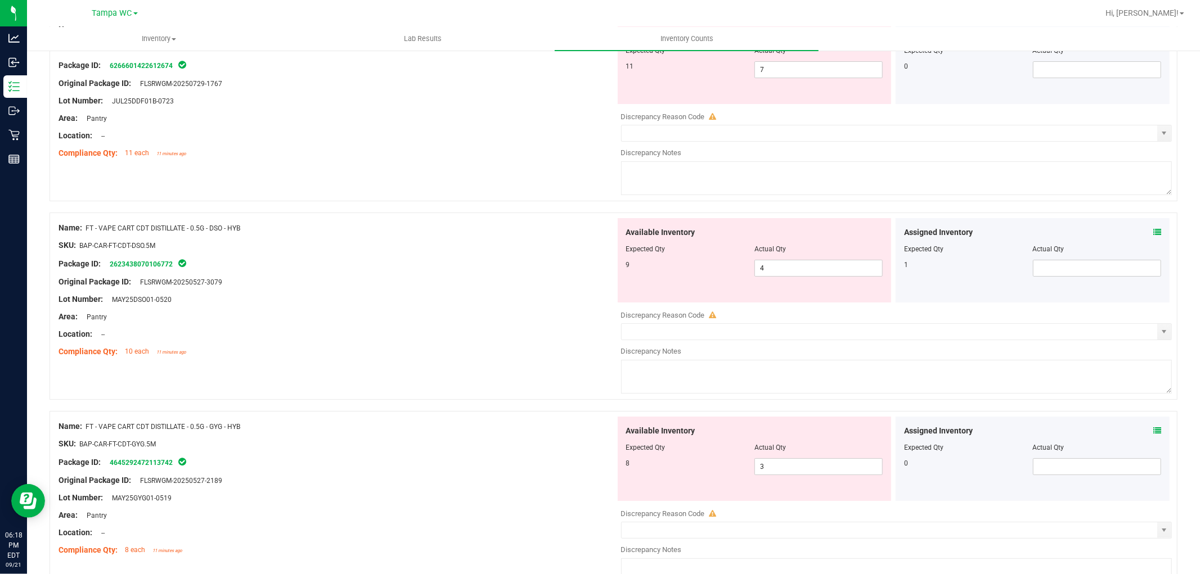
scroll to position [3630, 0]
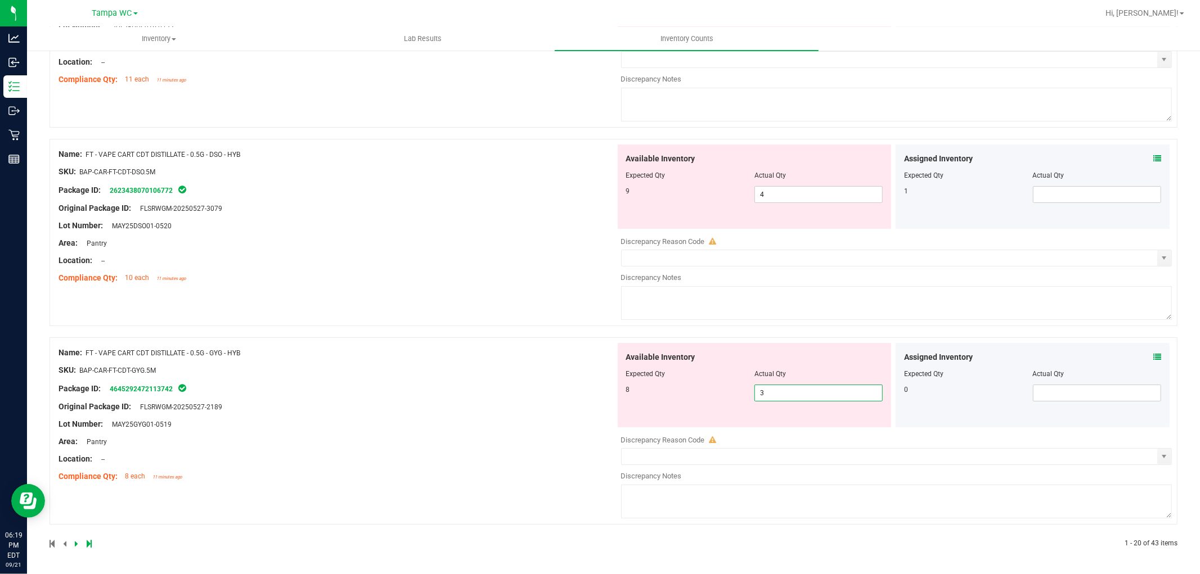
drag, startPoint x: 761, startPoint y: 390, endPoint x: 746, endPoint y: 394, distance: 15.1
click at [746, 393] on div "8 3 3" at bounding box center [754, 393] width 257 height 17
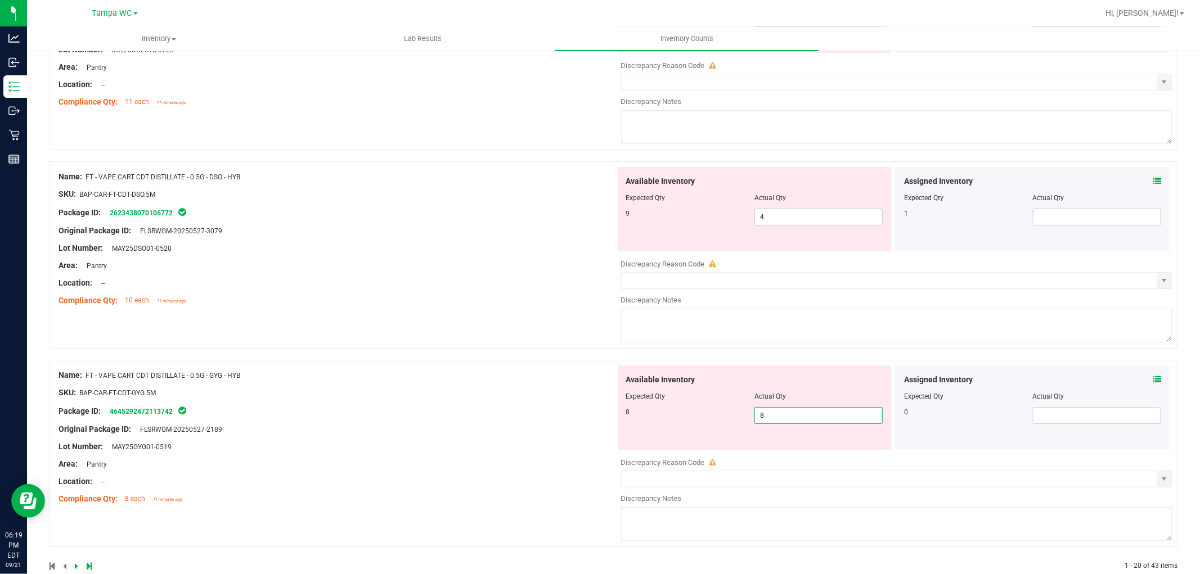
click at [526, 240] on div "Name: FT - VAPE CART CDT DISTILLATE - 0.5G - DSO - HYB SKU: BAP-CAR-FT-CDT-DSO.…" at bounding box center [336, 238] width 557 height 143
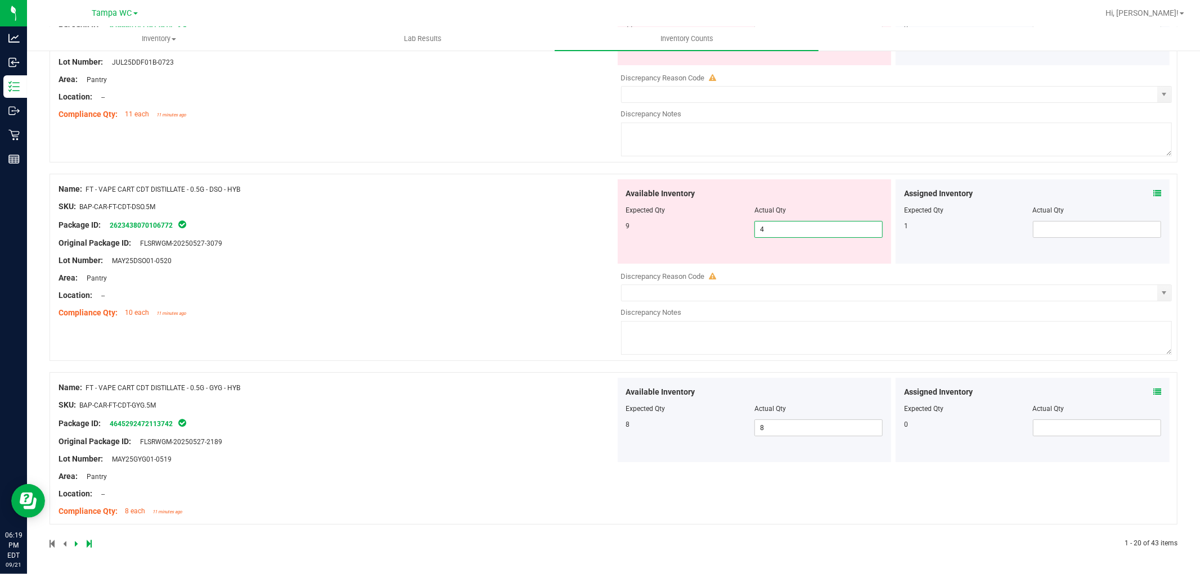
drag, startPoint x: 793, startPoint y: 232, endPoint x: 639, endPoint y: 263, distance: 157.3
click at [606, 268] on div "Name: FT - VAPE CART CDT DISTILLATE - 0.5G - DSO - HYB SKU: BAP-CAR-FT-CDT-DSO.…" at bounding box center [613, 267] width 1128 height 187
click at [1153, 190] on icon at bounding box center [1157, 194] width 8 height 8
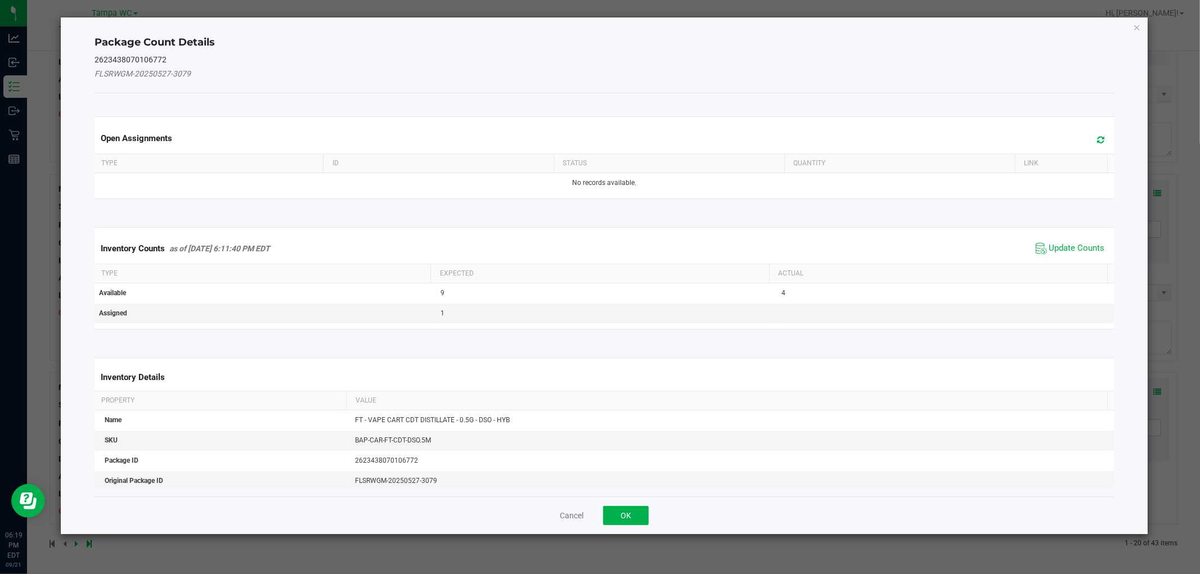
click at [1052, 240] on span "Update Counts" at bounding box center [1070, 248] width 75 height 17
click at [1052, 240] on span "Update Counts" at bounding box center [1071, 248] width 72 height 16
click at [1052, 241] on span "Update Counts" at bounding box center [1071, 248] width 72 height 16
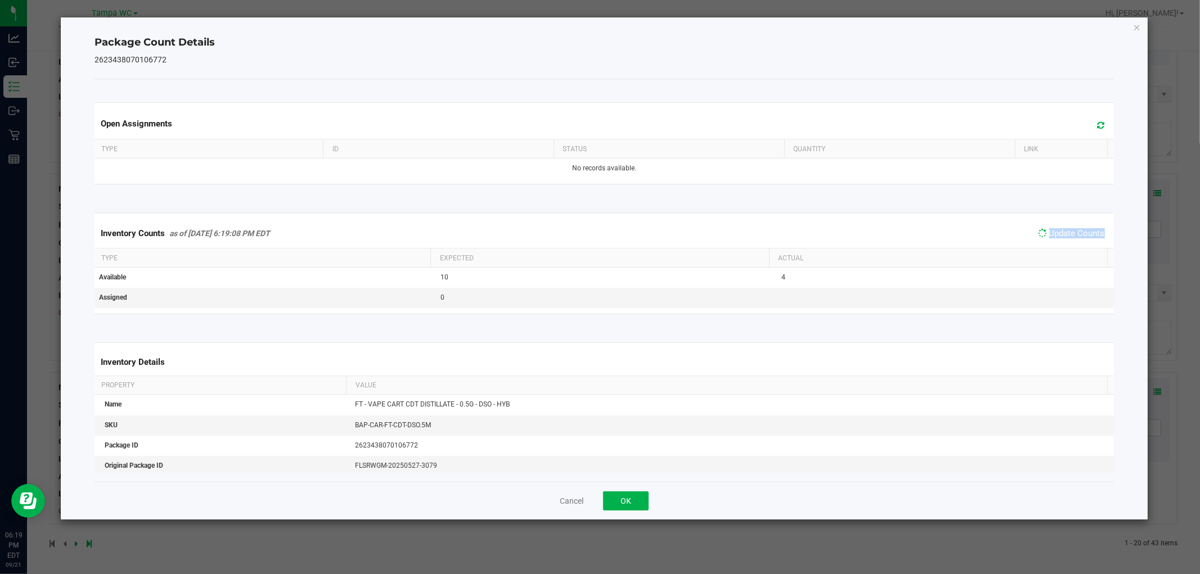
click at [1052, 241] on span "Update Counts" at bounding box center [1071, 234] width 72 height 16
drag, startPoint x: 642, startPoint y: 481, endPoint x: 637, endPoint y: 492, distance: 12.3
click at [638, 489] on div "Package Count Details 2623438070106772 Open Assignments Type ID Status Quantity…" at bounding box center [604, 268] width 1086 height 502
click at [636, 492] on button "OK" at bounding box center [626, 501] width 46 height 19
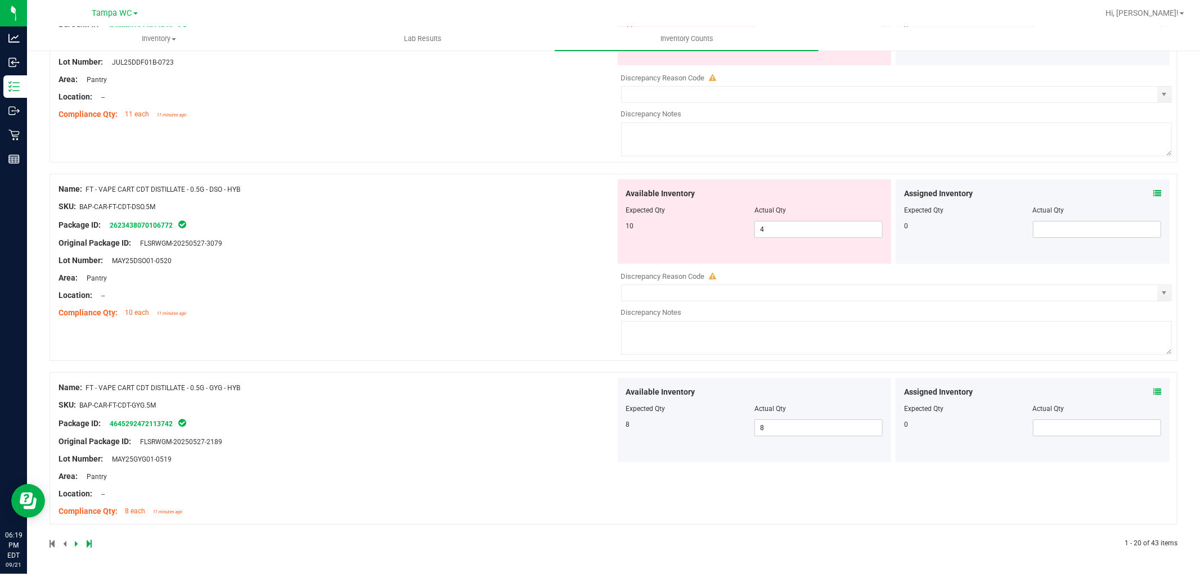
drag, startPoint x: 542, startPoint y: 231, endPoint x: 750, endPoint y: 222, distance: 208.9
click at [542, 232] on div at bounding box center [336, 235] width 557 height 6
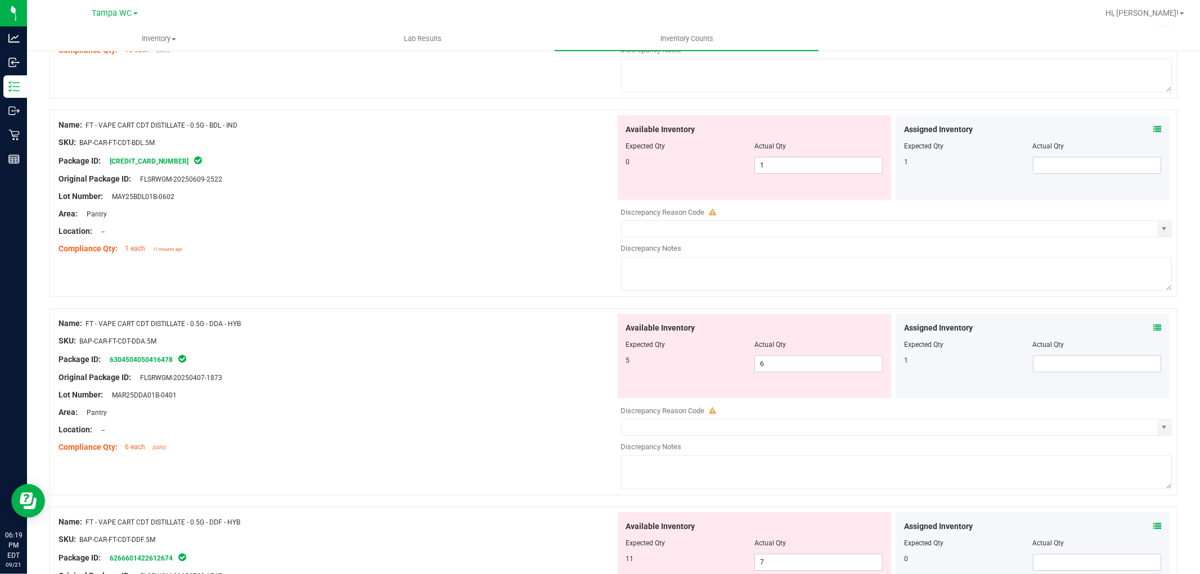
scroll to position [3032, 0]
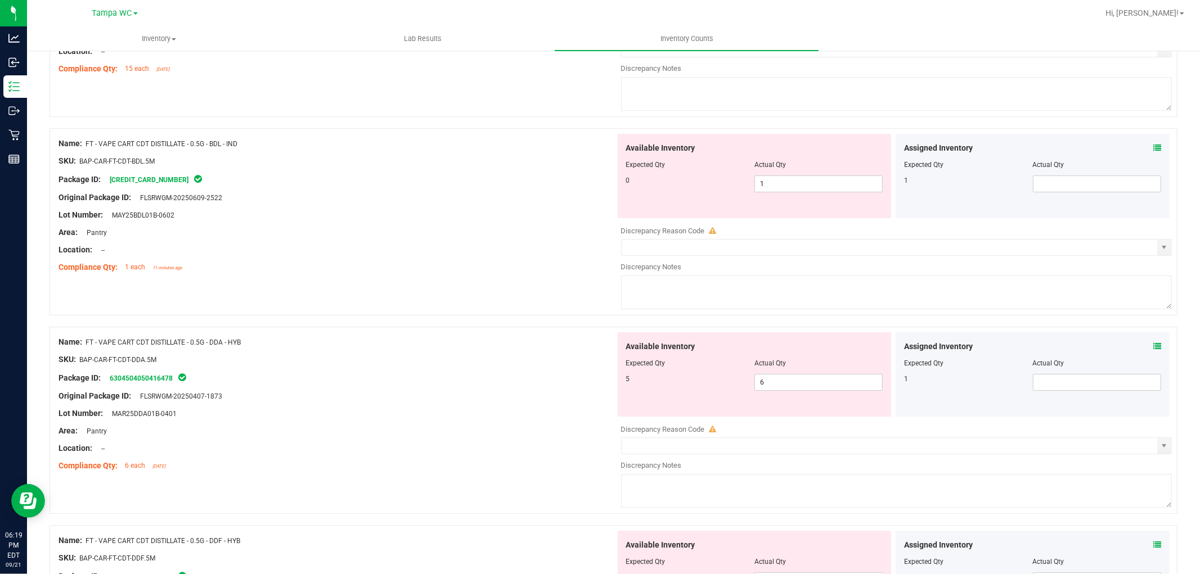
click at [1153, 152] on icon at bounding box center [1157, 148] width 8 height 8
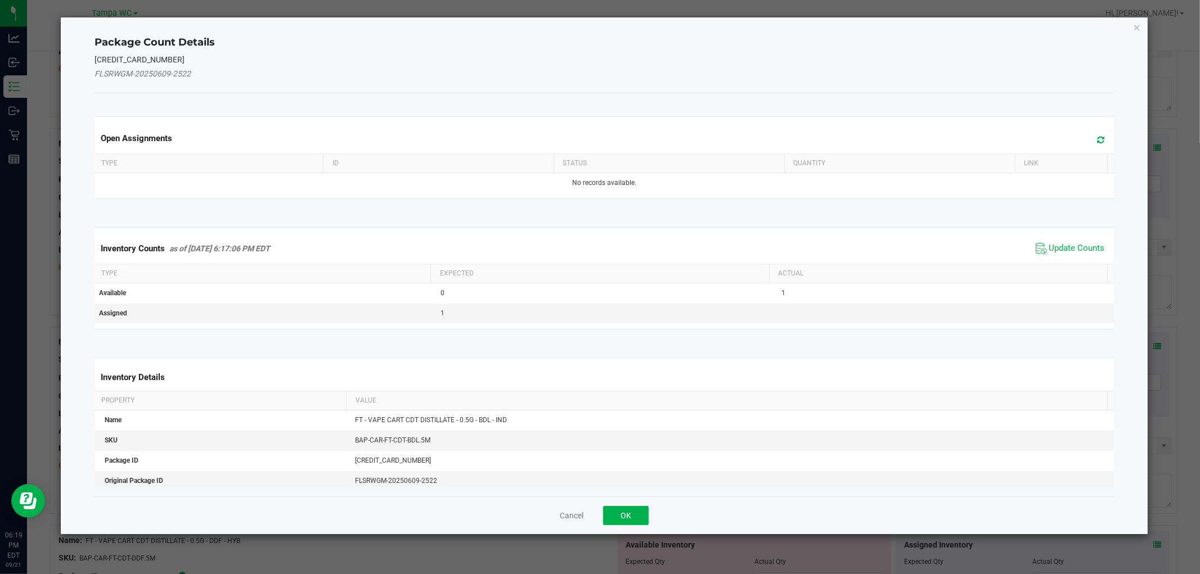
click at [1059, 238] on div "Inventory Counts as of Sep 21, 2025 6:17:06 PM EDT Update Counts" at bounding box center [603, 248] width 1023 height 30
click at [1061, 246] on span "Update Counts" at bounding box center [1077, 248] width 56 height 11
click at [1063, 249] on kendo-grid "Inventory Counts as of Sep 21, 2025 6:17:06 PM EDT Update Counts Type Expected …" at bounding box center [603, 277] width 1035 height 101
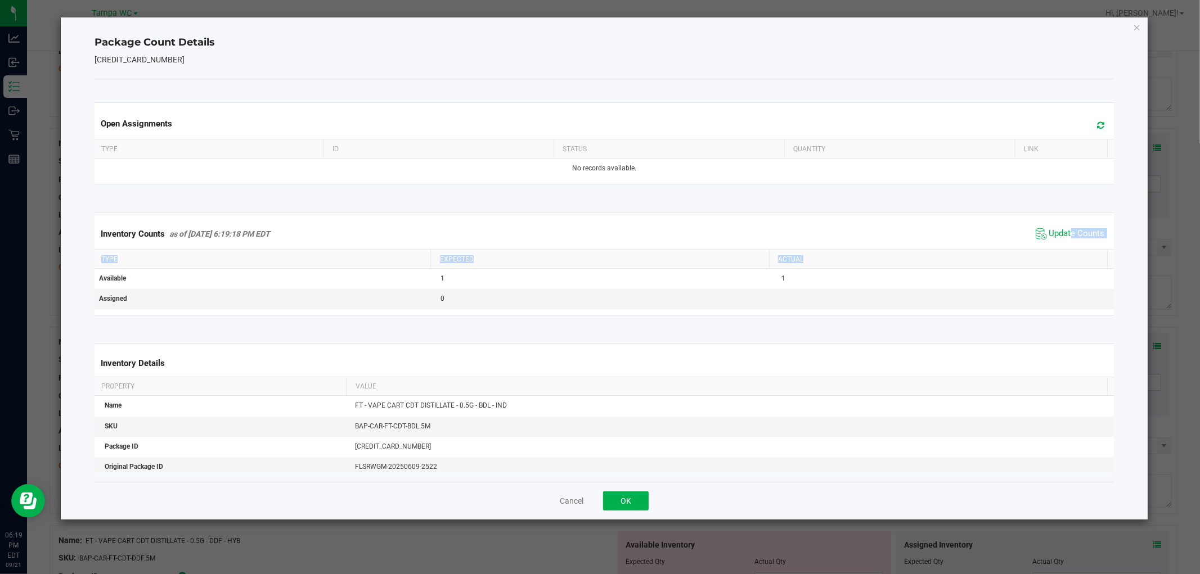
click at [1063, 250] on th "Actual" at bounding box center [938, 259] width 338 height 19
click at [638, 502] on button "OK" at bounding box center [626, 501] width 46 height 19
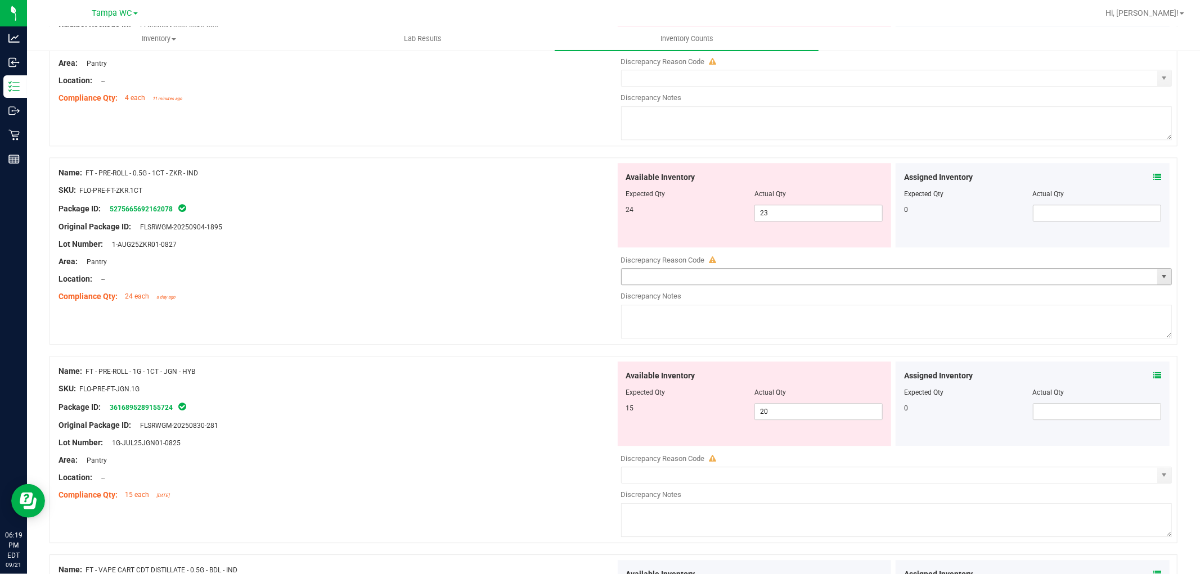
scroll to position [2532, 0]
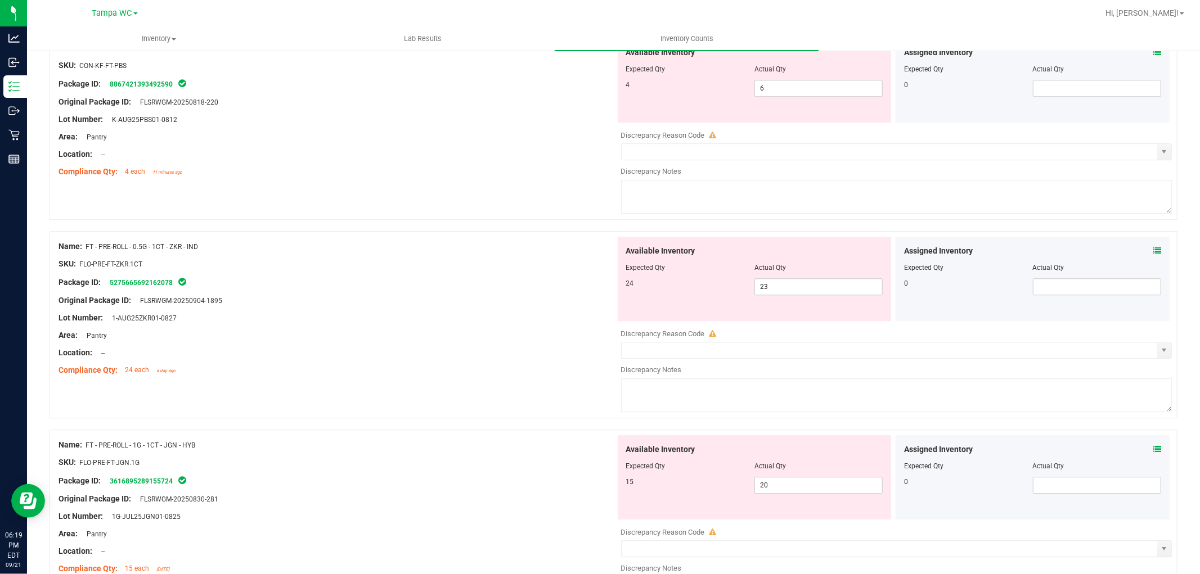
click at [1153, 254] on span at bounding box center [1157, 251] width 8 height 12
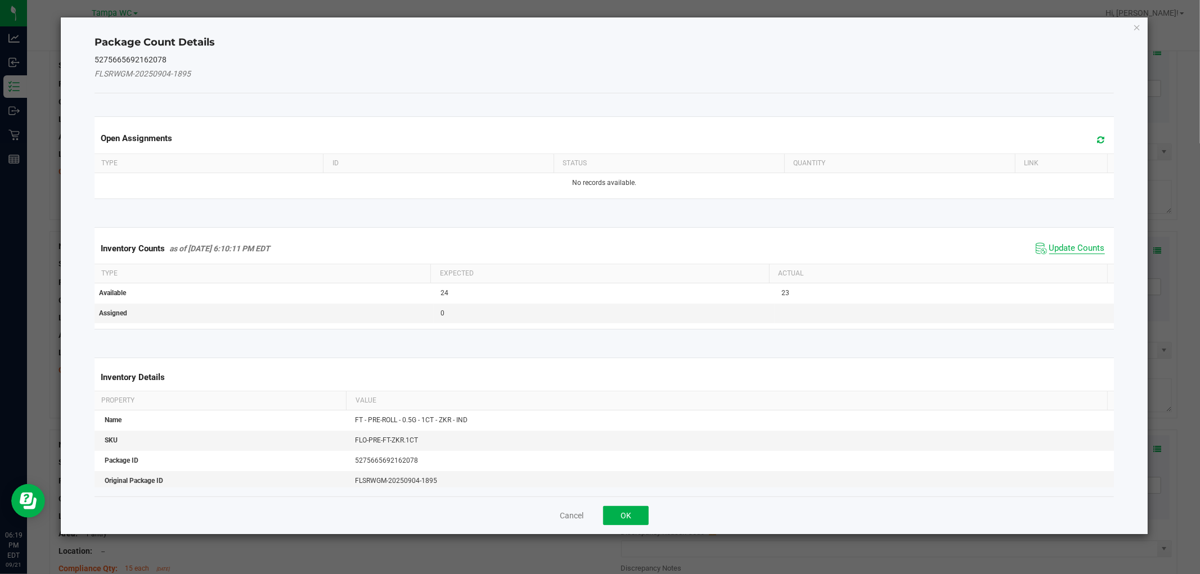
click at [1049, 254] on span "Update Counts" at bounding box center [1070, 248] width 75 height 17
click at [1049, 248] on div "Inventory Counts as of Sep 21, 2025 6:10:11 PM EDT Update Counts" at bounding box center [603, 247] width 1023 height 29
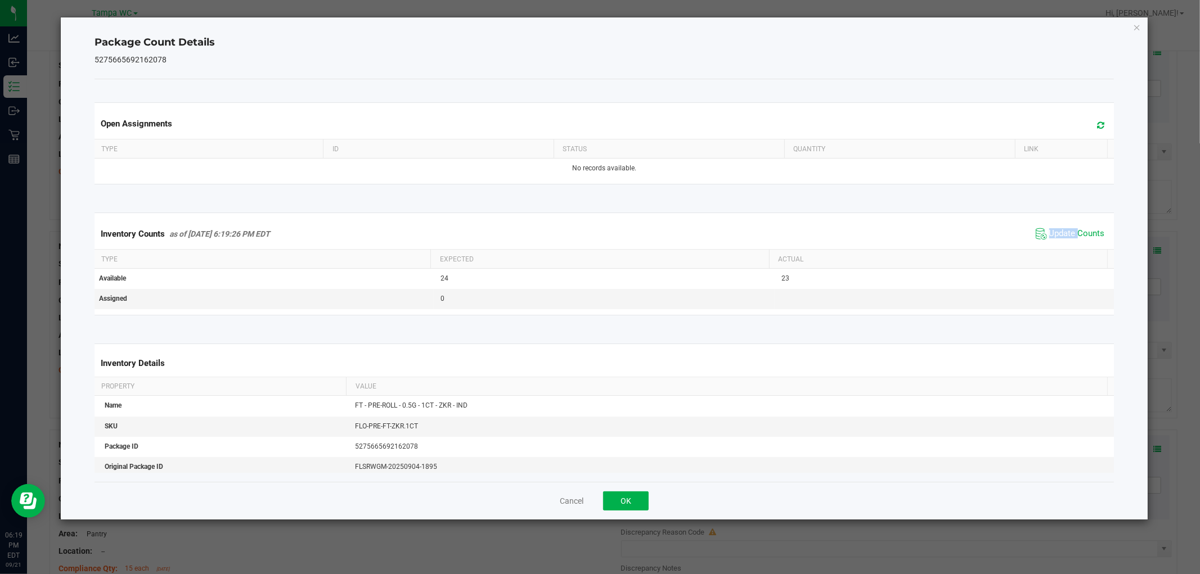
click at [1049, 247] on div "Inventory Counts as of Sep 21, 2025 6:19:26 PM EDT Update Counts" at bounding box center [603, 234] width 1023 height 30
click at [639, 501] on button "OK" at bounding box center [626, 501] width 46 height 19
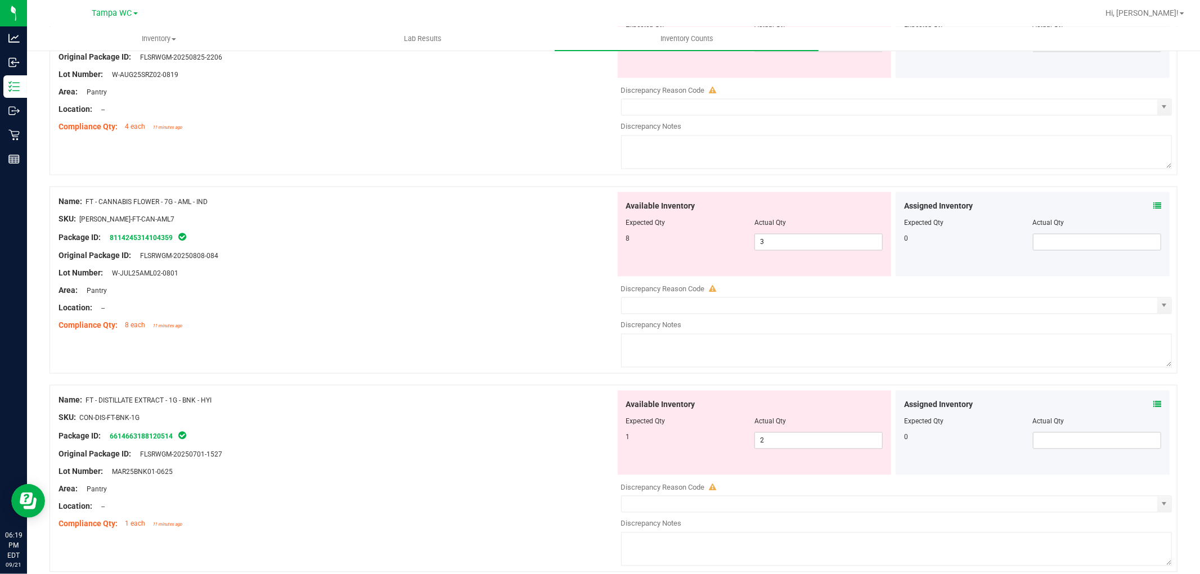
scroll to position [1595, 0]
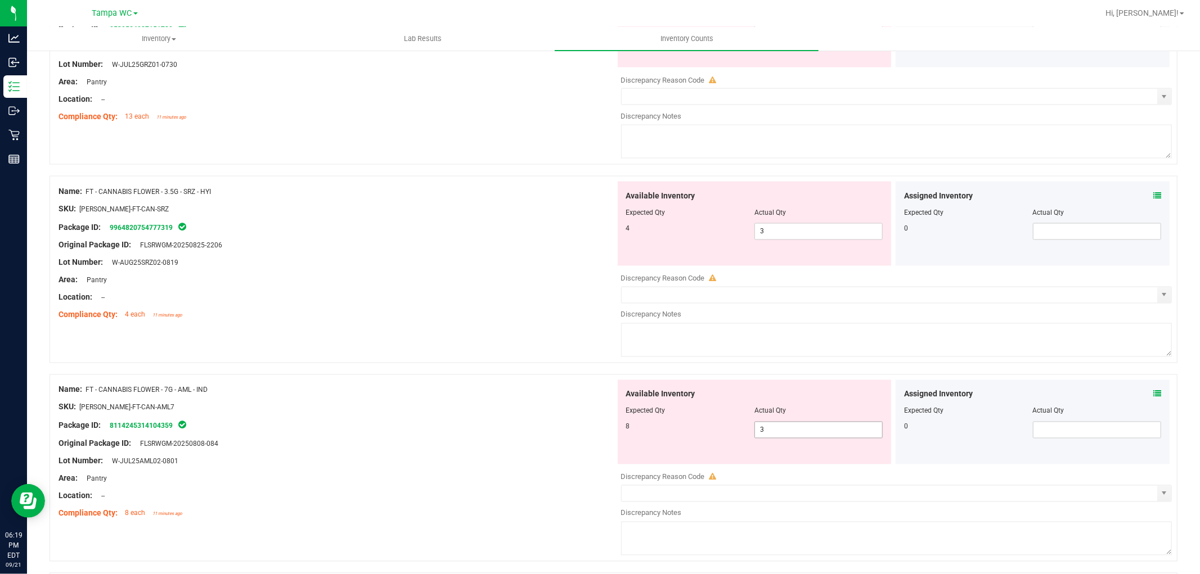
click at [704, 439] on div "8 3 3" at bounding box center [754, 430] width 257 height 17
click at [385, 424] on div "Package ID: 8114245314104359" at bounding box center [336, 425] width 557 height 13
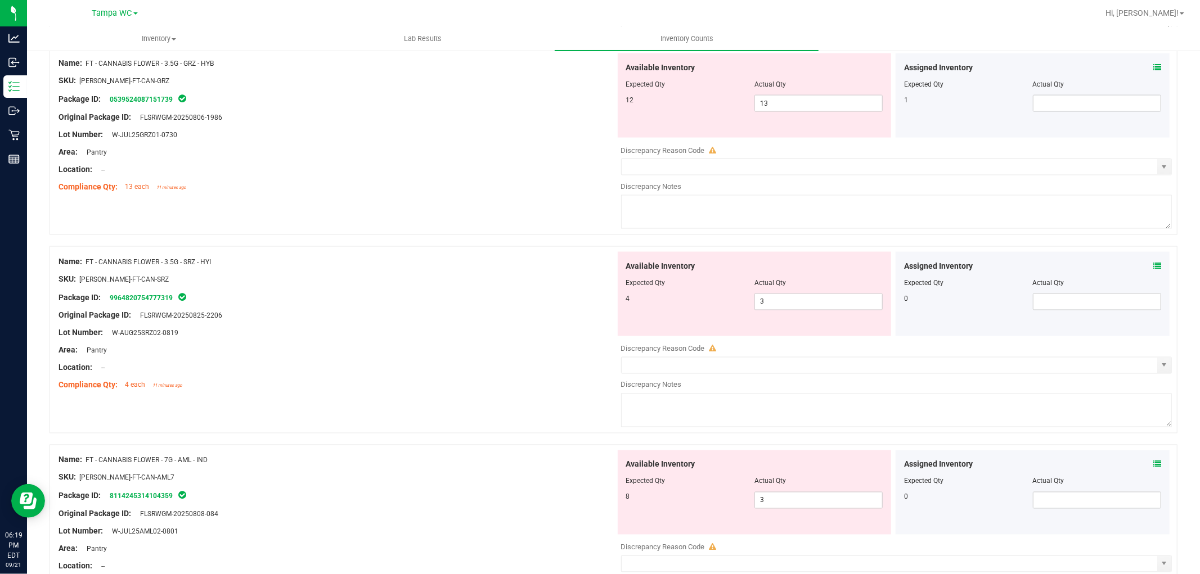
scroll to position [1408, 0]
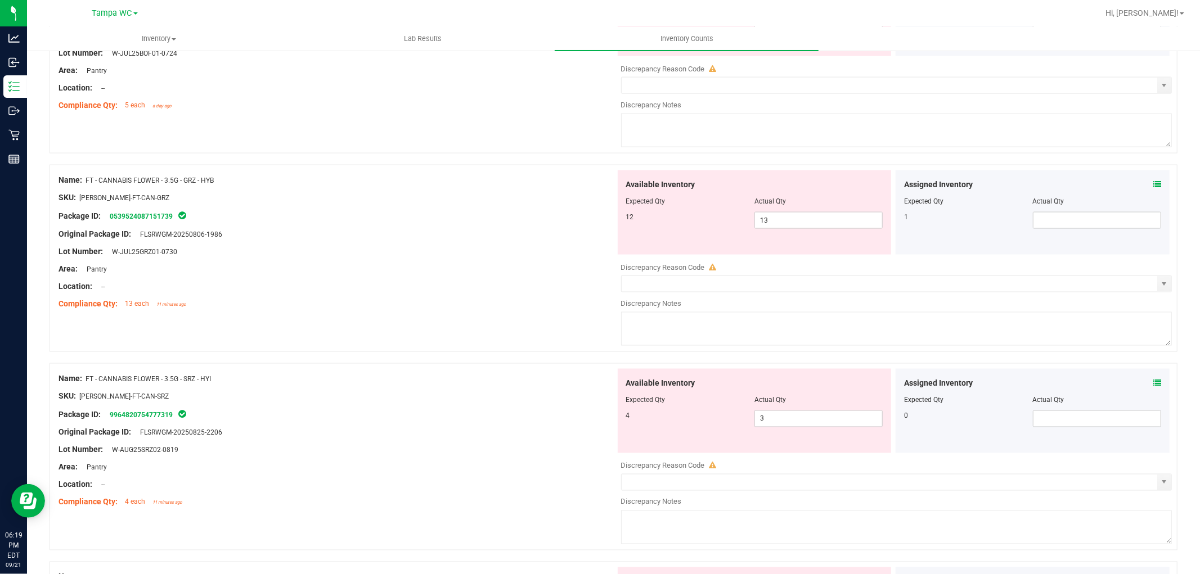
click at [1153, 183] on span at bounding box center [1157, 185] width 8 height 12
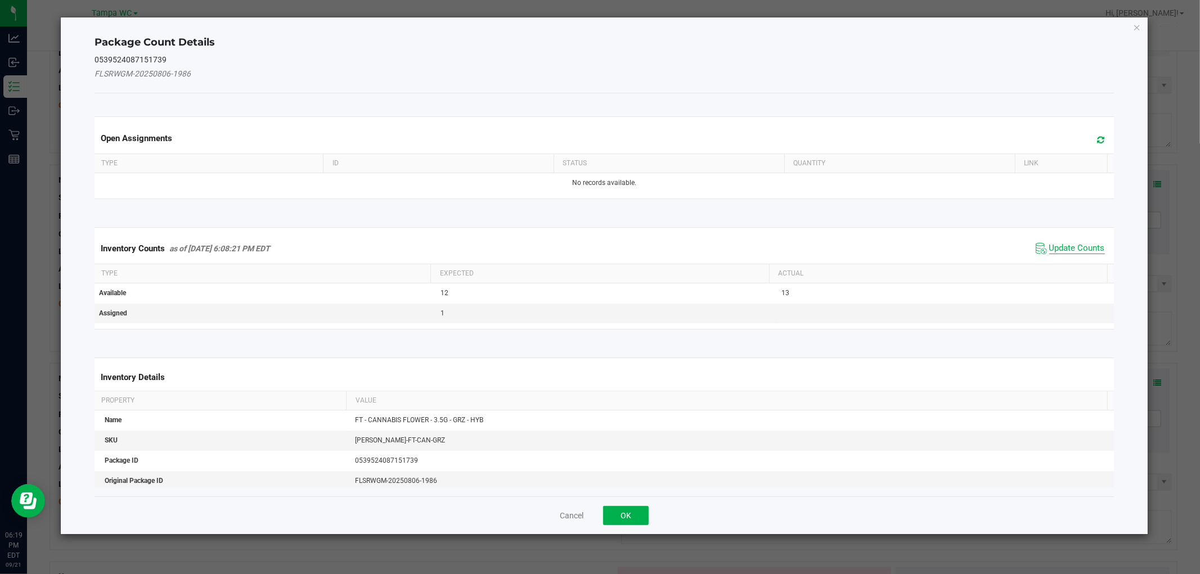
click at [1066, 246] on span "Update Counts" at bounding box center [1077, 248] width 56 height 11
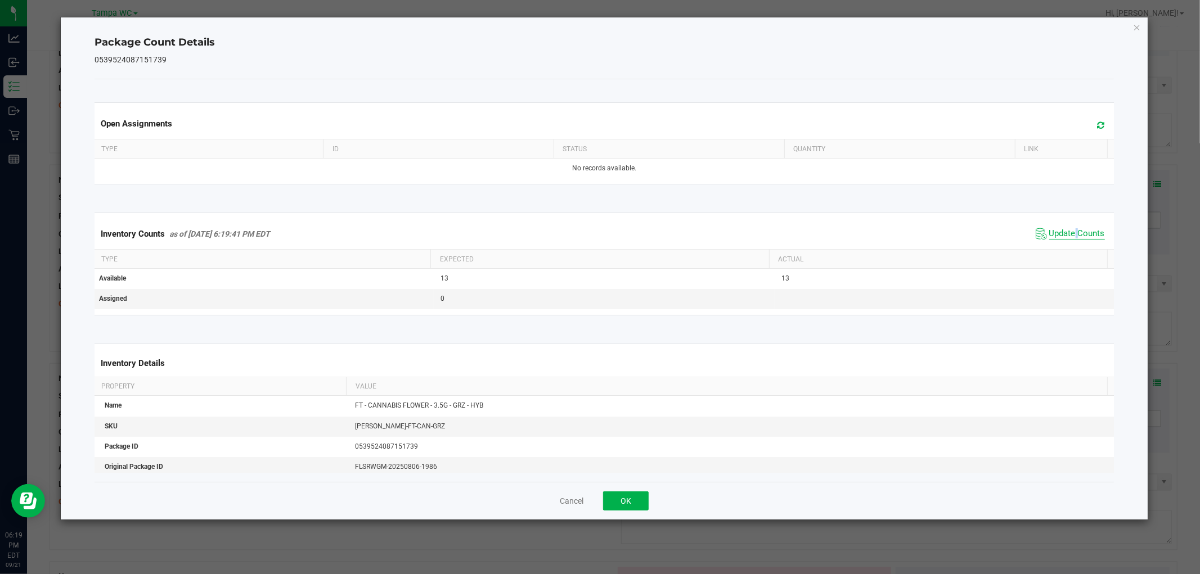
click at [1066, 245] on div "Inventory Counts as of Sep 21, 2025 6:19:41 PM EDT Update Counts" at bounding box center [603, 234] width 1023 height 30
click at [611, 493] on button "OK" at bounding box center [626, 501] width 46 height 19
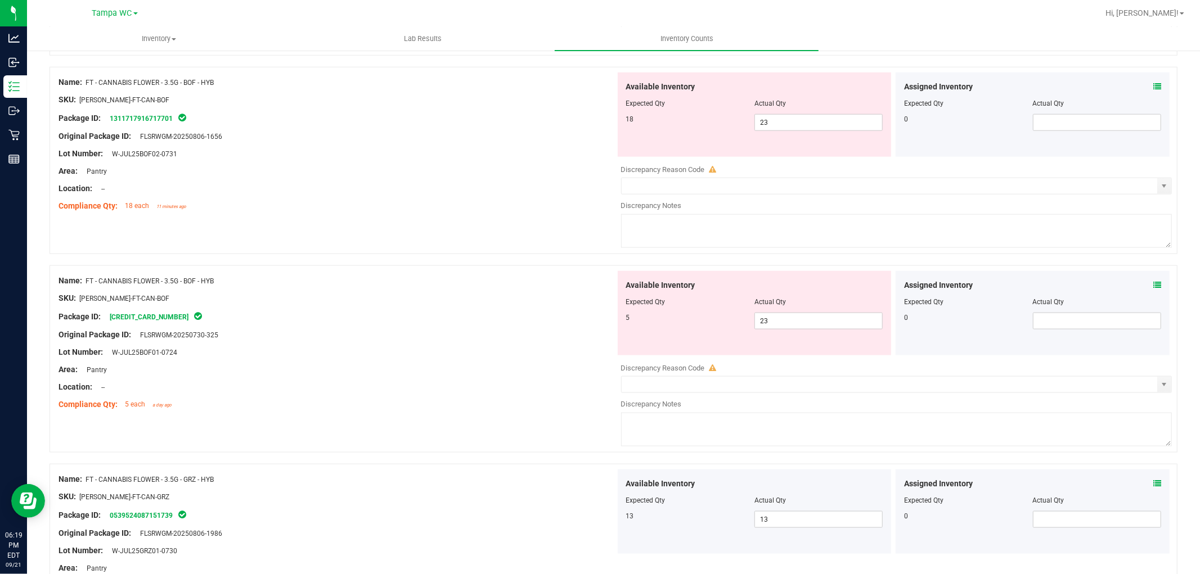
scroll to position [970, 0]
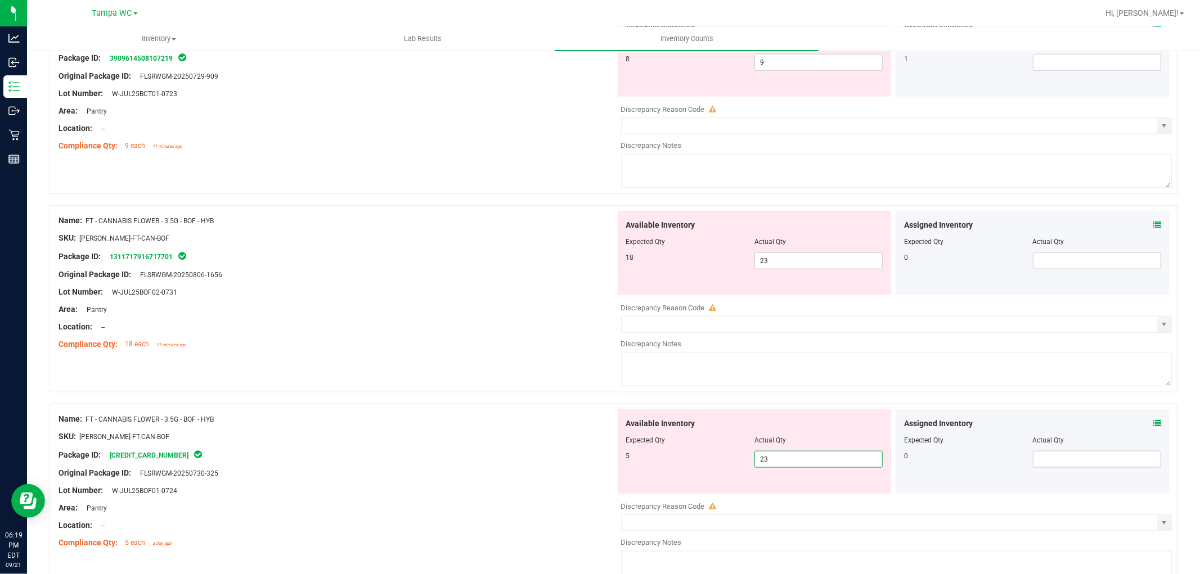
drag, startPoint x: 674, startPoint y: 464, endPoint x: 650, endPoint y: 464, distance: 24.2
click at [647, 465] on div "5 23 23" at bounding box center [754, 459] width 257 height 17
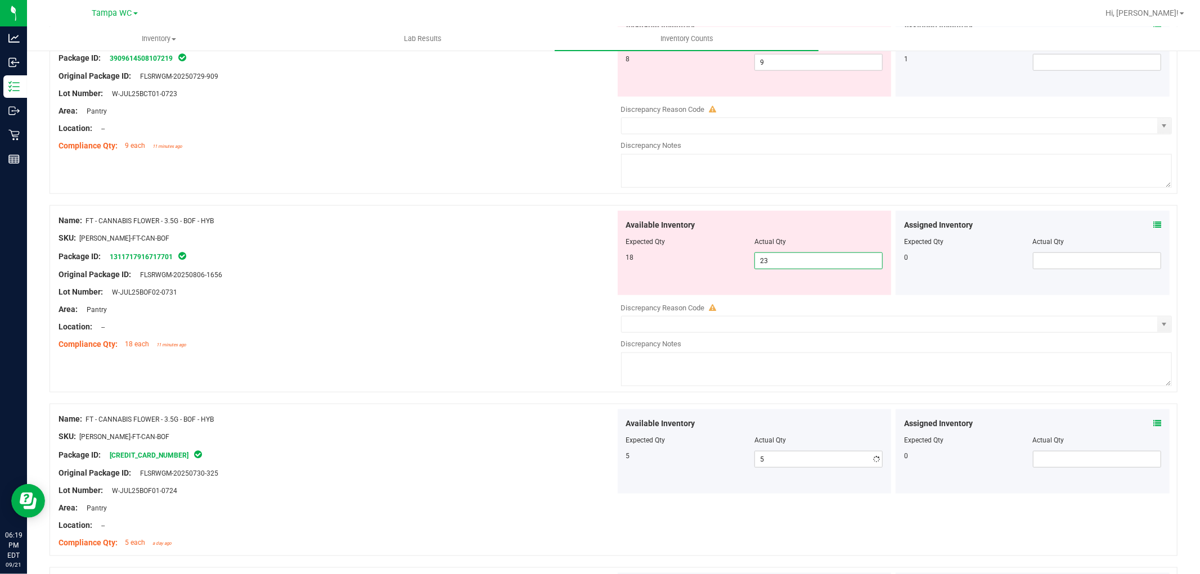
drag, startPoint x: 756, startPoint y: 259, endPoint x: 702, endPoint y: 266, distance: 54.4
click at [702, 265] on div "18 23 23" at bounding box center [754, 261] width 257 height 17
click at [298, 281] on div "Original Package ID: FLSRWGM-20250806-1656" at bounding box center [336, 275] width 557 height 12
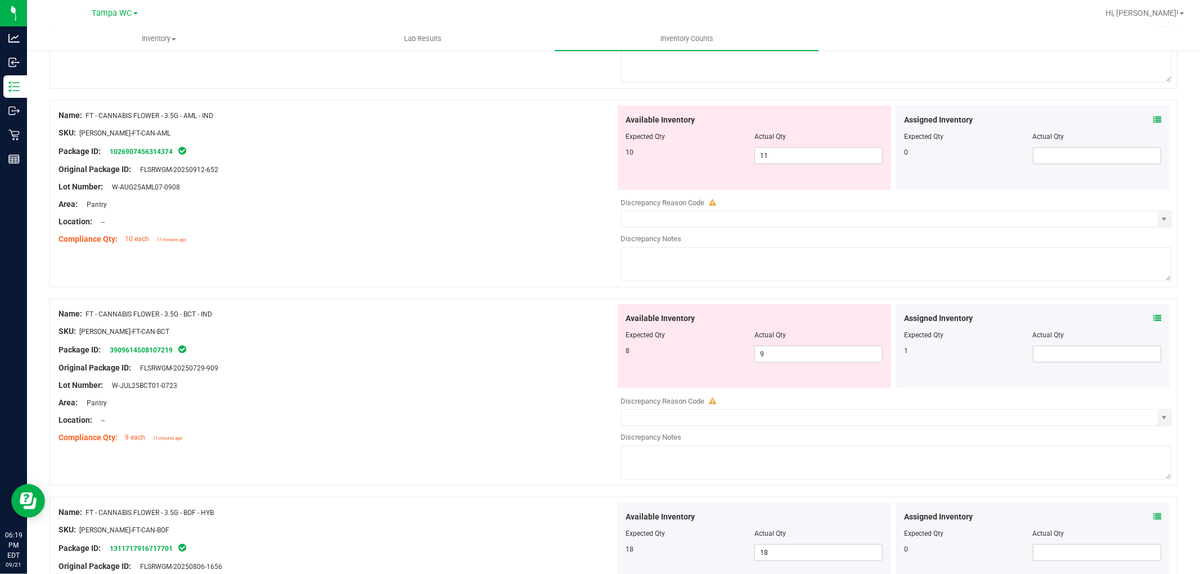
scroll to position [658, 0]
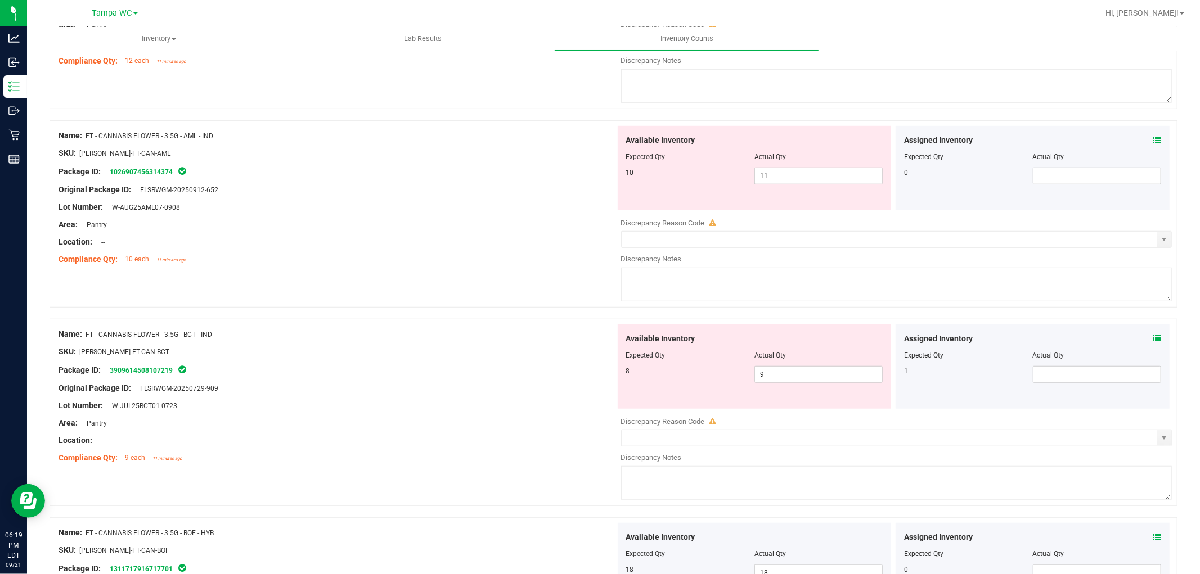
click at [1153, 340] on icon at bounding box center [1157, 339] width 8 height 8
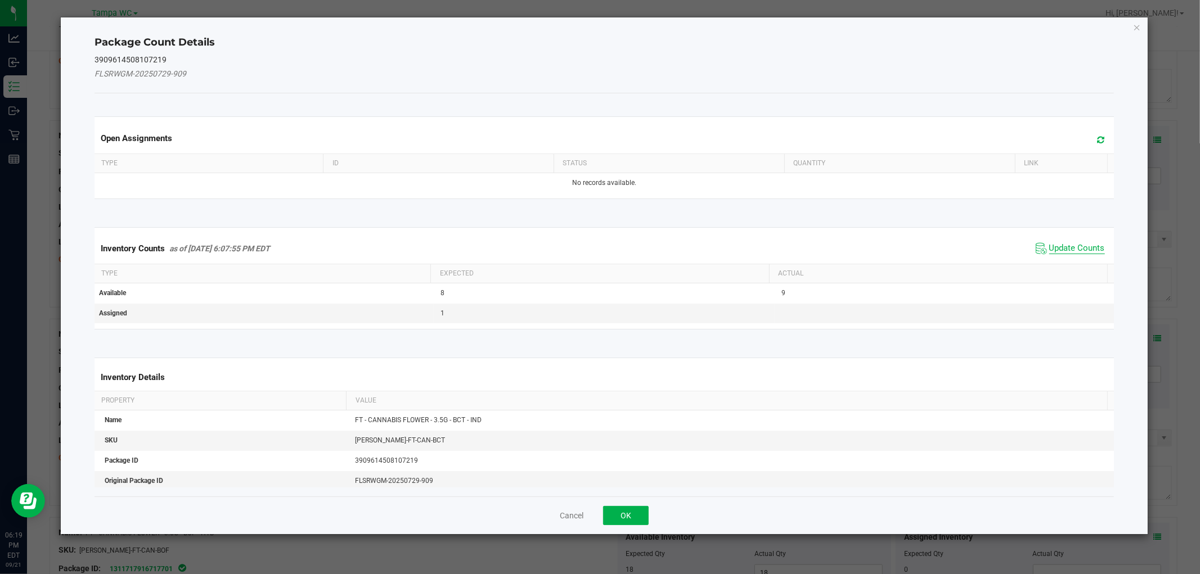
click at [1049, 244] on span "Update Counts" at bounding box center [1077, 248] width 56 height 11
click at [1047, 244] on div "Inventory Counts as of Sep 21, 2025 6:07:55 PM EDT Update Counts" at bounding box center [603, 248] width 1023 height 30
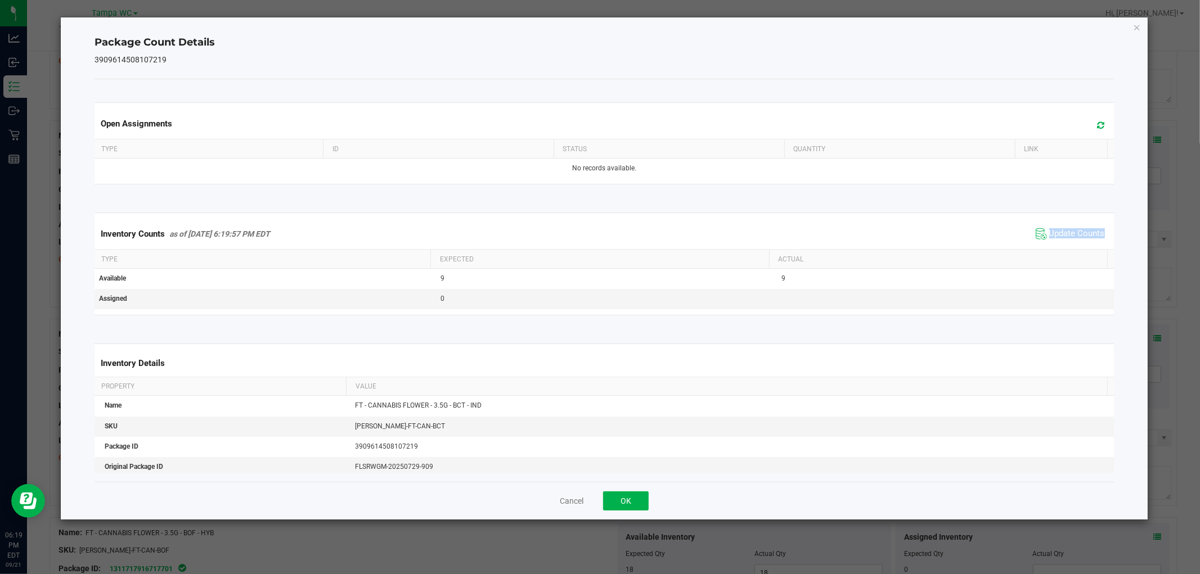
click at [1048, 243] on div "Inventory Counts as of Sep 21, 2025 6:19:57 PM EDT Update Counts" at bounding box center [603, 234] width 1023 height 30
drag, startPoint x: 650, startPoint y: 493, endPoint x: 645, endPoint y: 499, distance: 7.6
click at [647, 497] on div "Cancel OK" at bounding box center [603, 501] width 1019 height 38
click at [643, 499] on button "OK" at bounding box center [626, 501] width 46 height 19
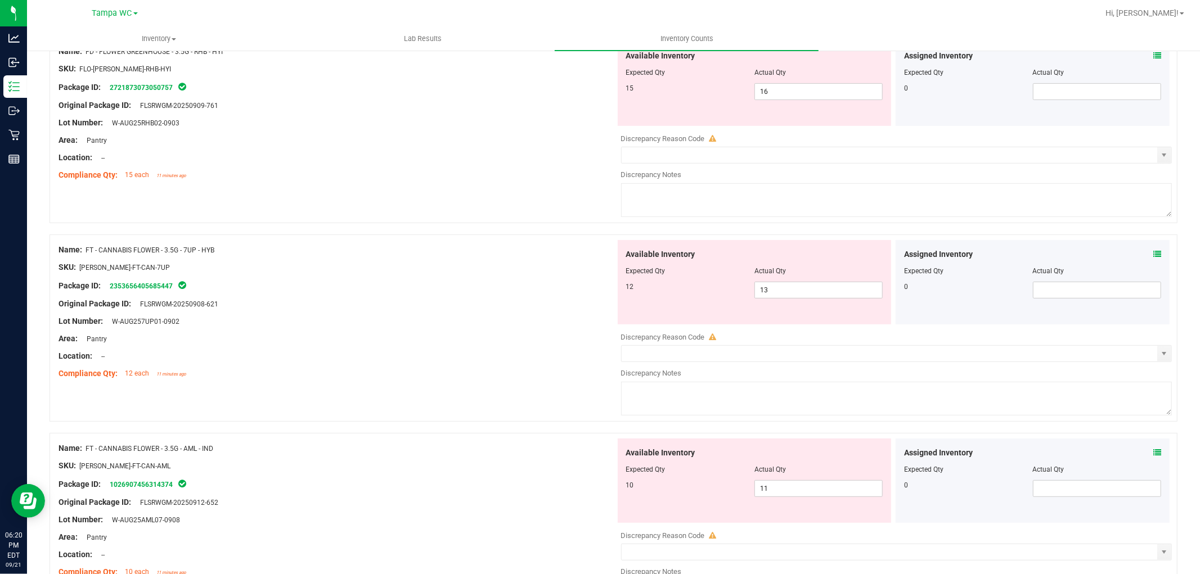
scroll to position [0, 0]
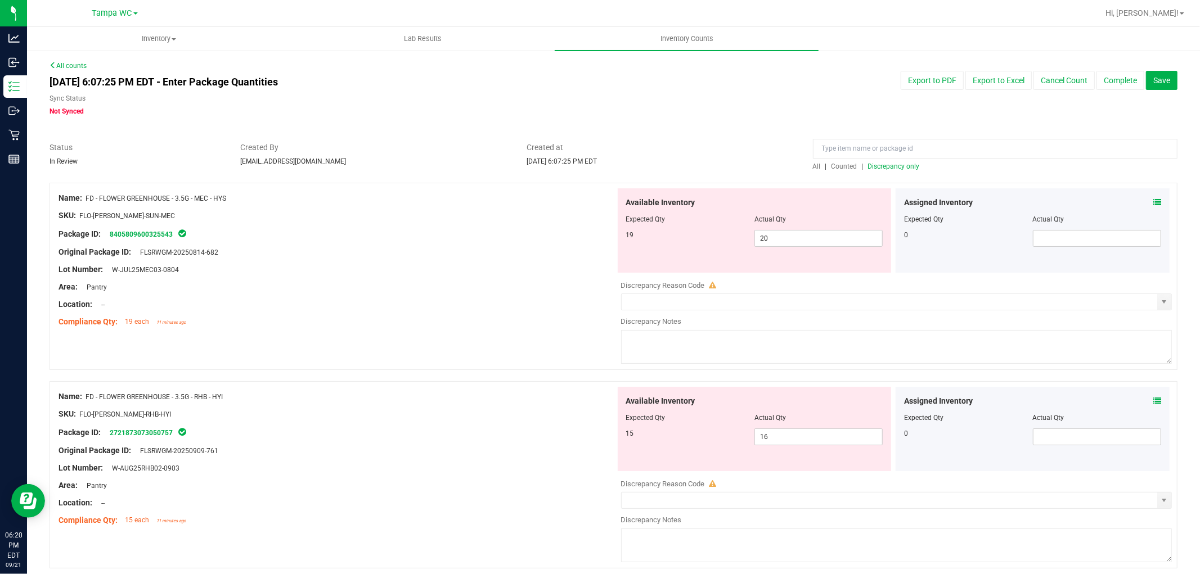
click at [898, 161] on div "All | Counted | Discrepancy only" at bounding box center [995, 166] width 364 height 10
click at [892, 172] on div at bounding box center [613, 177] width 1128 height 11
click at [898, 163] on span "Discrepancy only" at bounding box center [894, 167] width 52 height 8
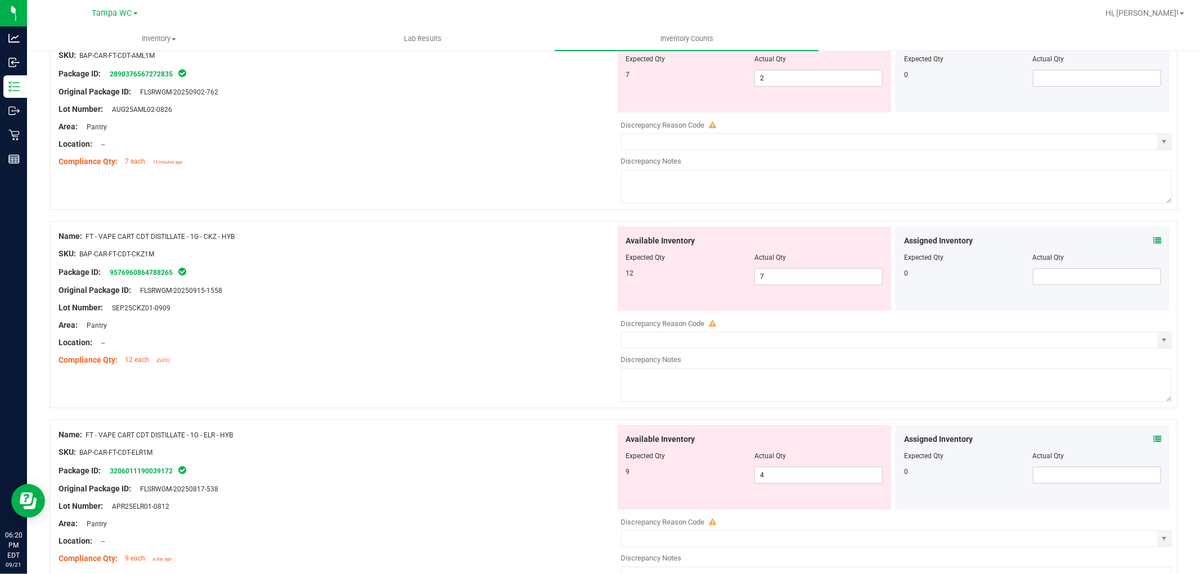
scroll to position [3630, 0]
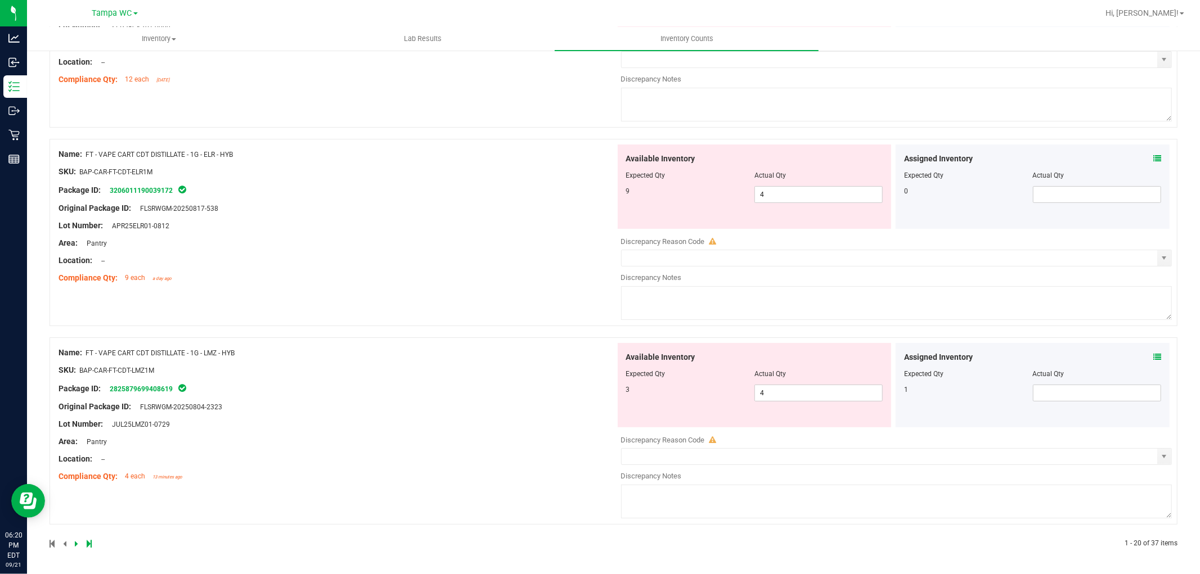
click at [91, 546] on icon at bounding box center [89, 543] width 5 height 7
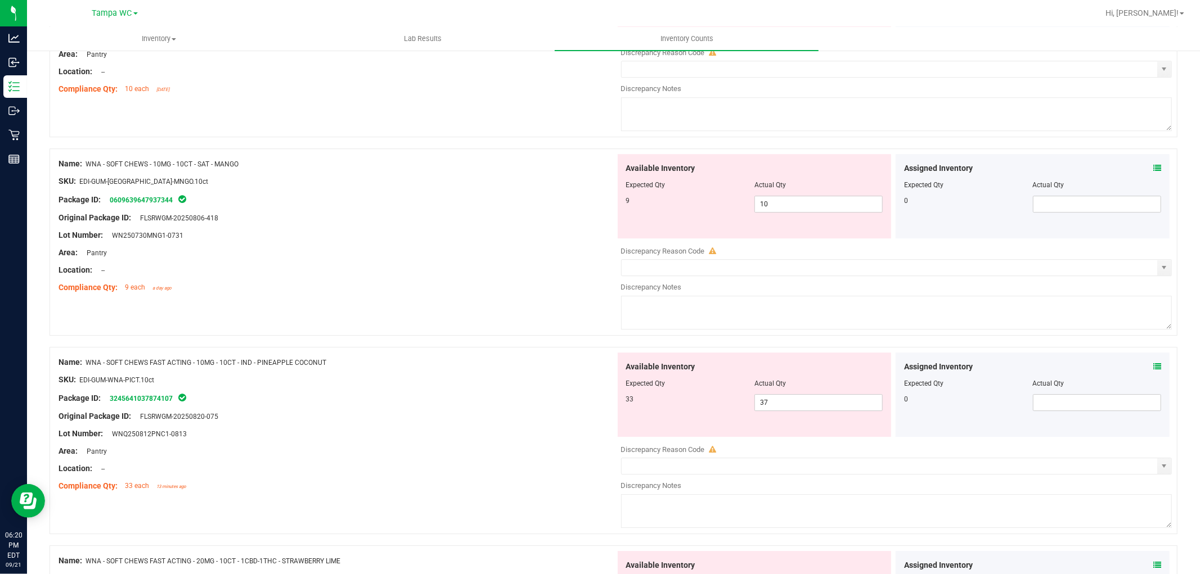
scroll to position [2657, 0]
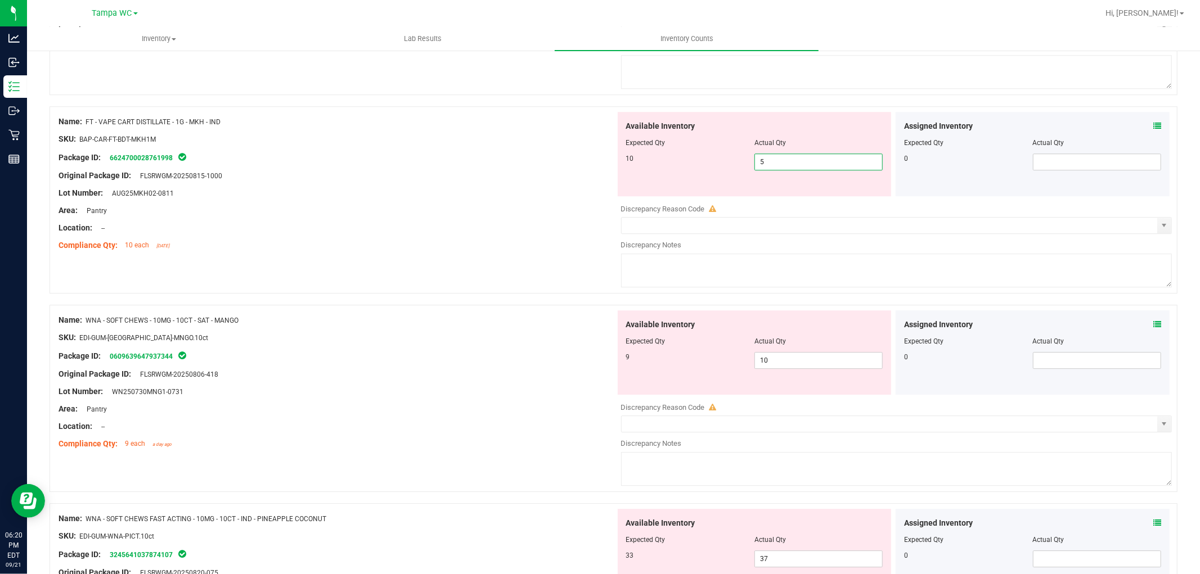
drag, startPoint x: 800, startPoint y: 173, endPoint x: 515, endPoint y: 223, distance: 289.5
click at [514, 223] on div "Name: FT - VAPE CART DISTILLATE - 1G - MKH - IND SKU: BAP-CAR-FT-BDT-MKH1M Pack…" at bounding box center [613, 199] width 1128 height 187
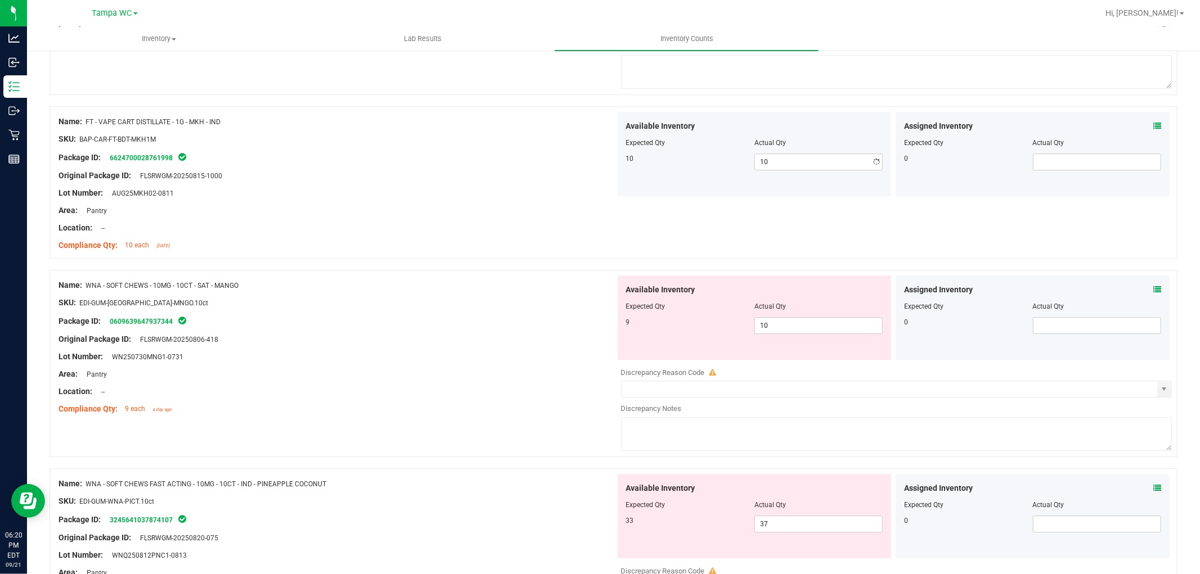
drag, startPoint x: 404, startPoint y: 260, endPoint x: 420, endPoint y: 285, distance: 28.9
click at [404, 255] on div "Name: FT - VAPE CART DISTILLATE - 1G - MKH - IND SKU: BAP-CAR-FT-BDT-MKH1M Pack…" at bounding box center [336, 183] width 557 height 143
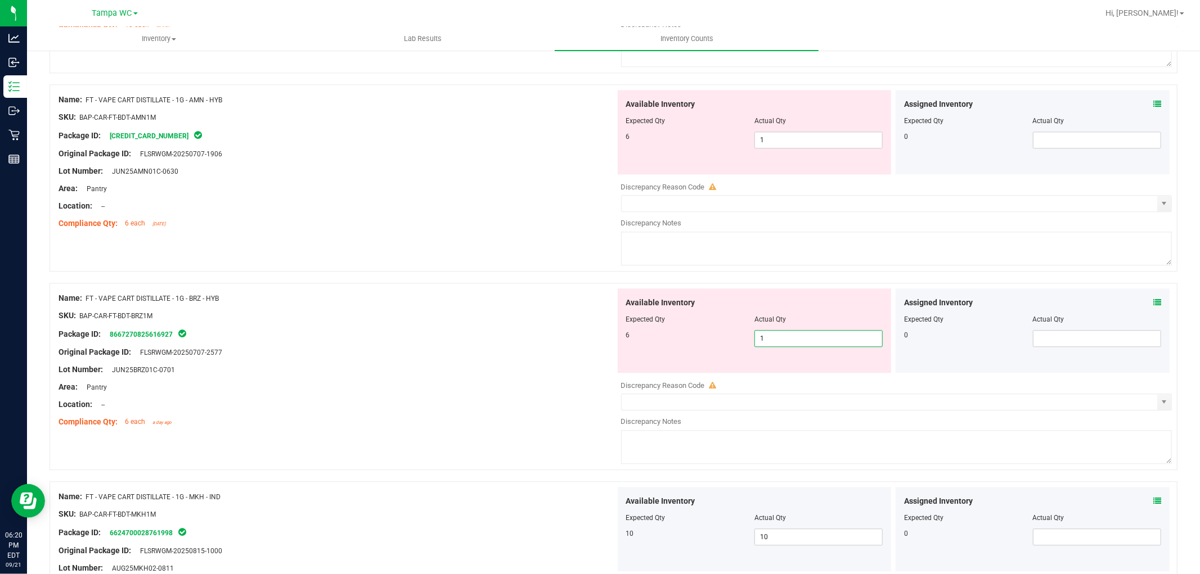
drag, startPoint x: 749, startPoint y: 347, endPoint x: 698, endPoint y: 346, distance: 50.1
click at [698, 346] on div "6 1 1" at bounding box center [754, 338] width 257 height 17
click at [407, 341] on div "Package ID: 8667270825616927" at bounding box center [336, 333] width 557 height 13
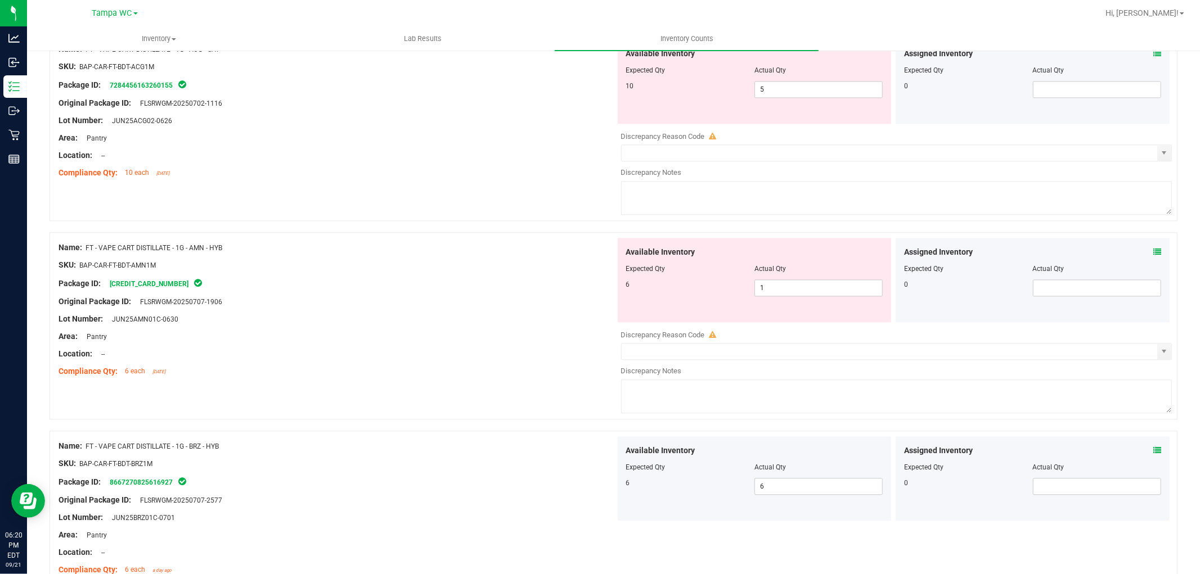
scroll to position [2033, 0]
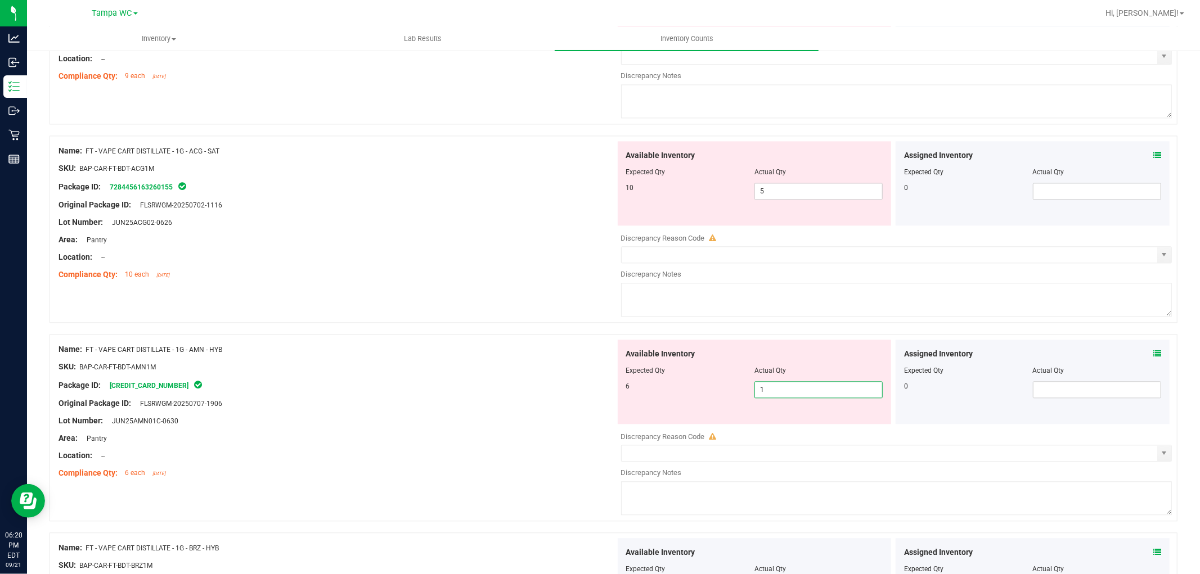
drag, startPoint x: 787, startPoint y: 398, endPoint x: 599, endPoint y: 413, distance: 189.0
click at [626, 398] on div "6 1 1" at bounding box center [754, 389] width 257 height 17
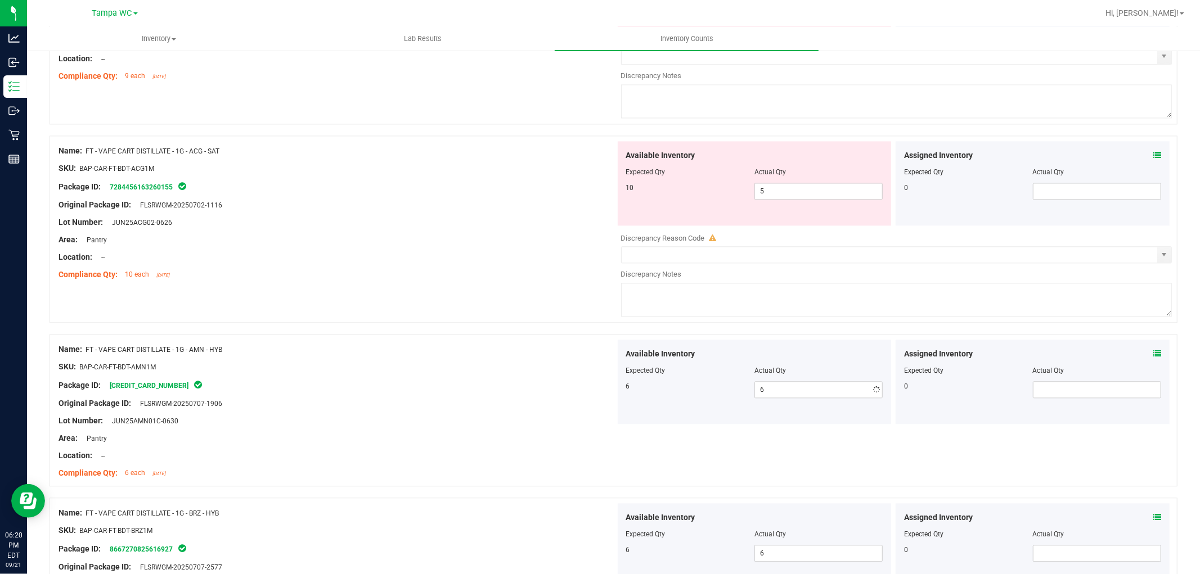
drag, startPoint x: 578, startPoint y: 418, endPoint x: 589, endPoint y: 424, distance: 13.1
click at [578, 415] on div at bounding box center [336, 412] width 557 height 6
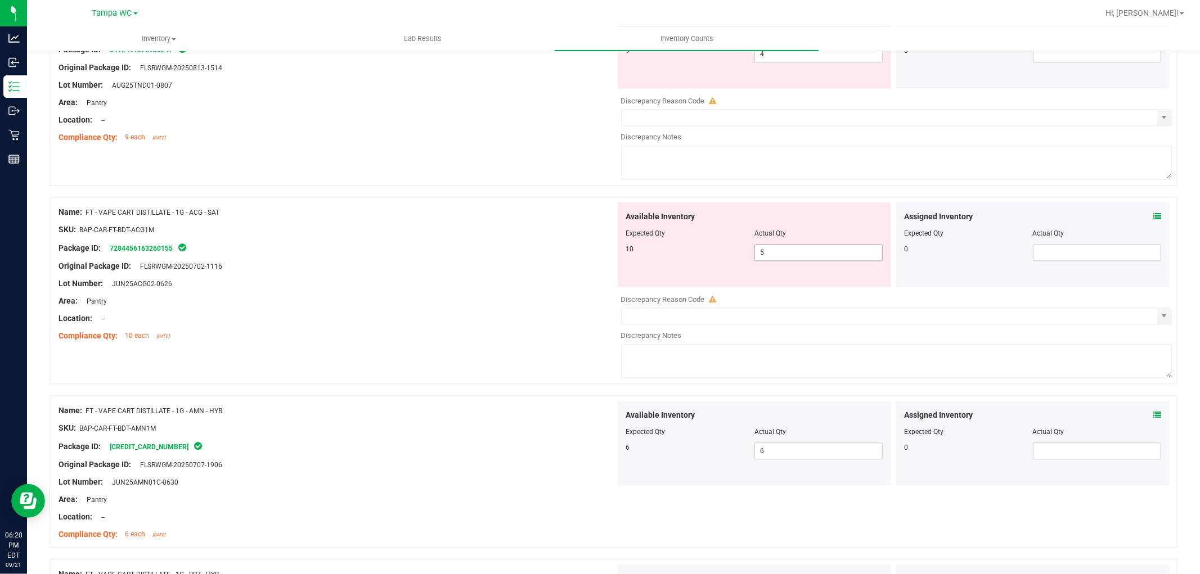
scroll to position [1845, 0]
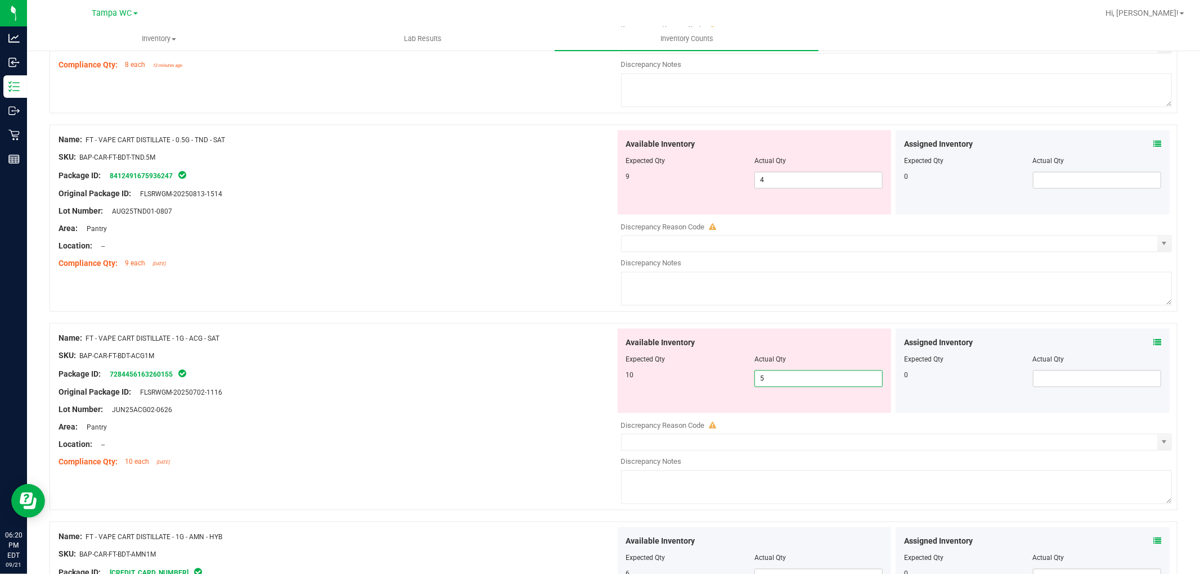
drag, startPoint x: 760, startPoint y: 382, endPoint x: 643, endPoint y: 404, distance: 118.9
click at [646, 402] on div "Available Inventory Expected Qty Actual Qty 10 5 5" at bounding box center [755, 370] width 274 height 84
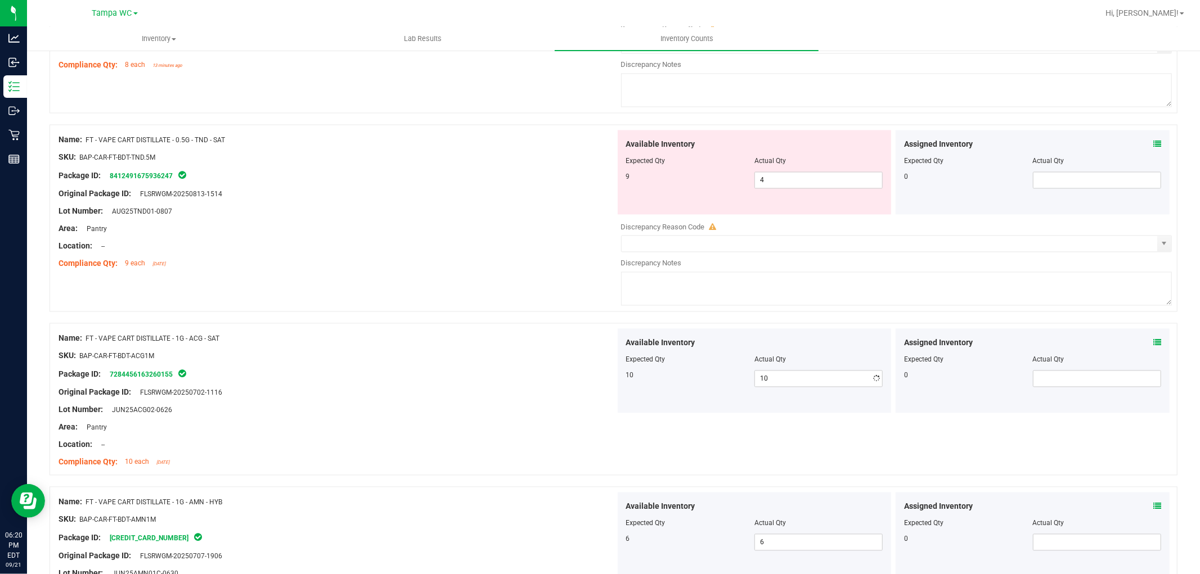
drag, startPoint x: 570, startPoint y: 424, endPoint x: 574, endPoint y: 431, distance: 7.8
click at [570, 421] on div at bounding box center [336, 419] width 557 height 6
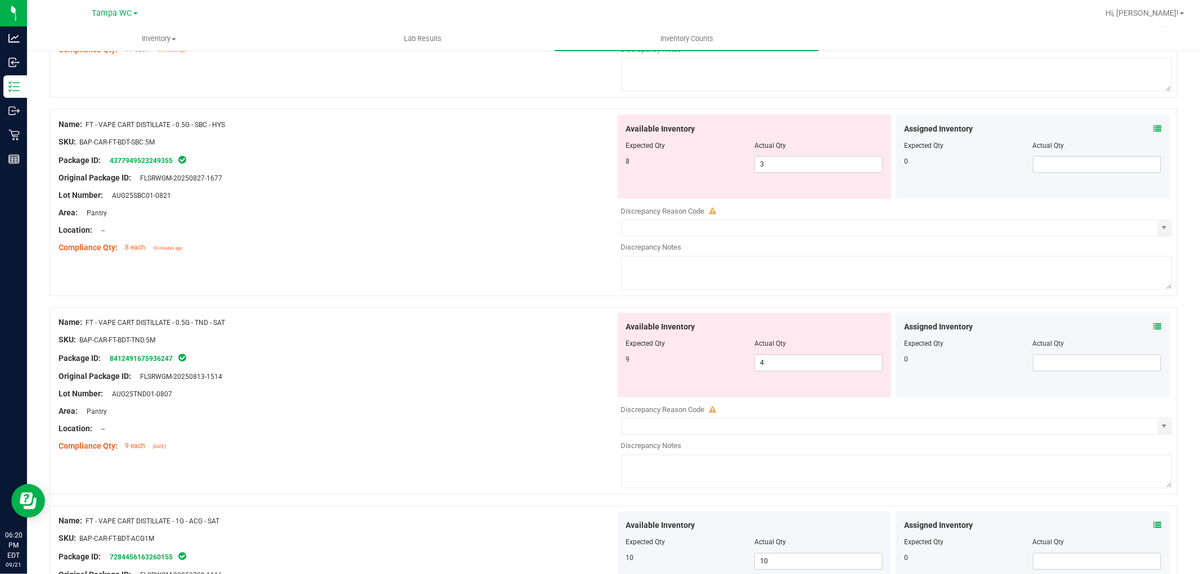
scroll to position [1657, 0]
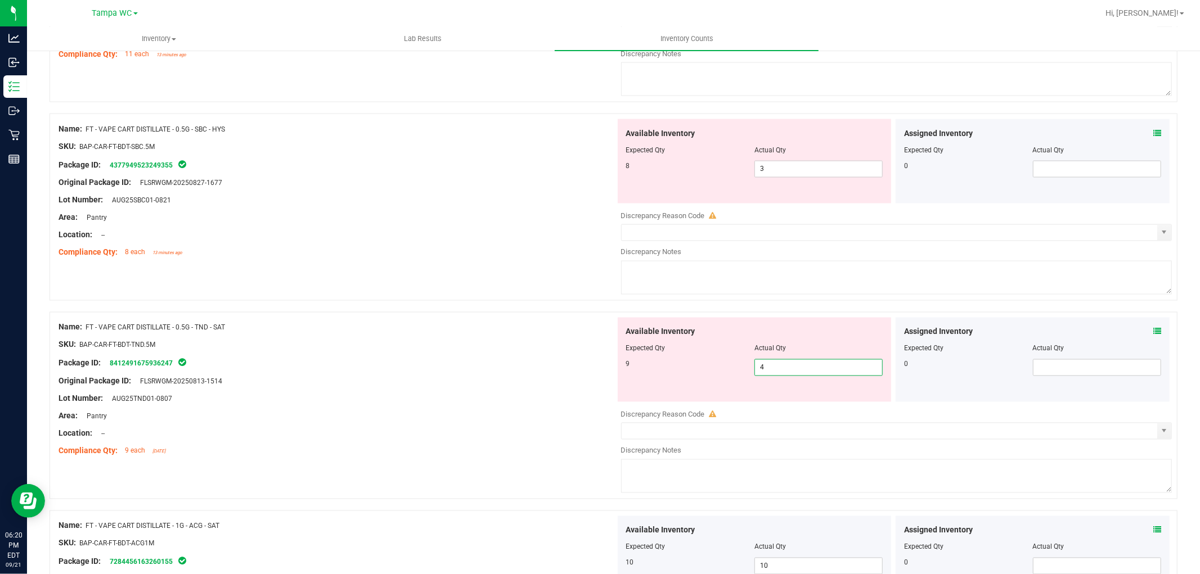
drag, startPoint x: 763, startPoint y: 374, endPoint x: 730, endPoint y: 389, distance: 35.7
click at [734, 387] on div "Available Inventory Expected Qty Actual Qty 9 4 4" at bounding box center [755, 360] width 274 height 84
click at [525, 386] on div "Original Package ID: FLSRWGM-20250813-1514" at bounding box center [336, 382] width 557 height 12
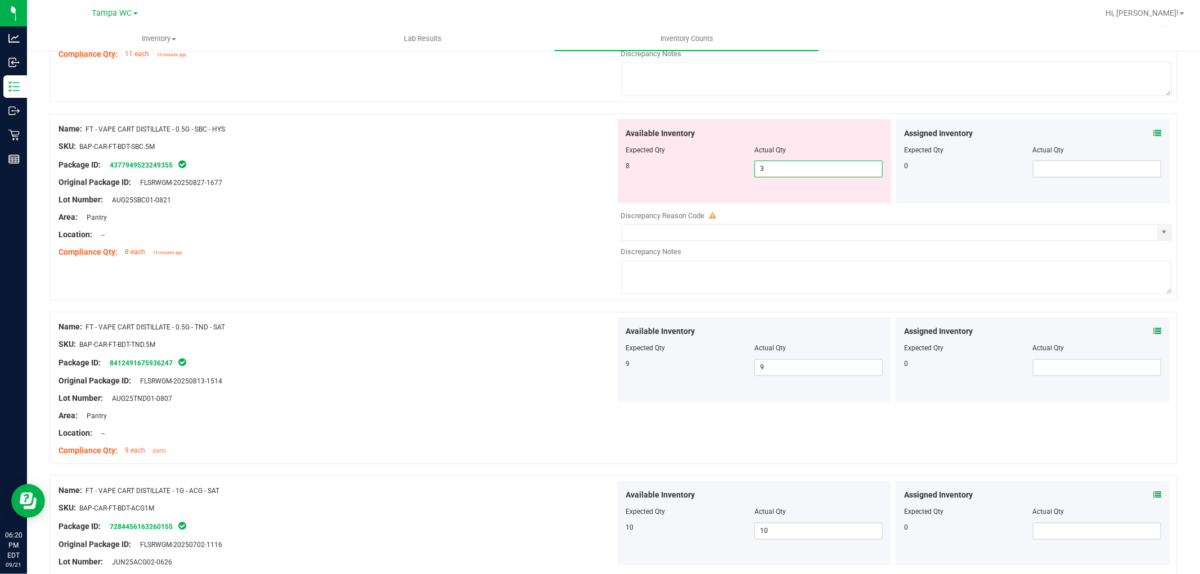
drag, startPoint x: 768, startPoint y: 170, endPoint x: 650, endPoint y: 178, distance: 117.8
click at [650, 178] on div "8 3 3" at bounding box center [754, 169] width 257 height 17
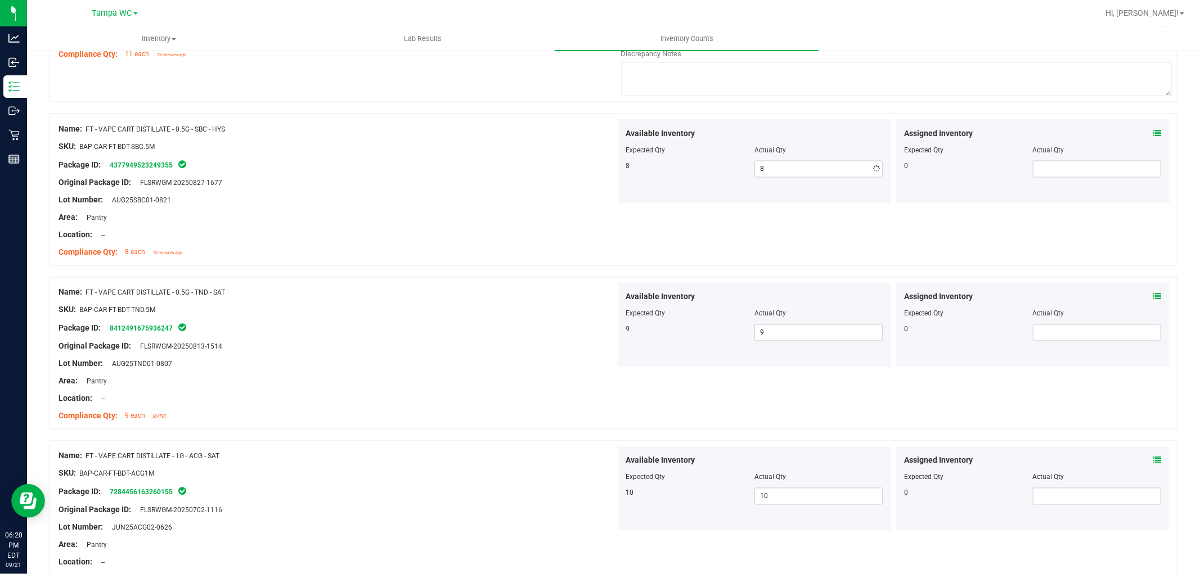
drag, startPoint x: 457, startPoint y: 215, endPoint x: 520, endPoint y: 393, distance: 188.7
click at [457, 216] on div "Name: FT - VAPE CART DISTILLATE - 0.5G - SBC - HYS SKU: BAP-CAR-FT-BDT-SBC.5M P…" at bounding box center [336, 190] width 557 height 143
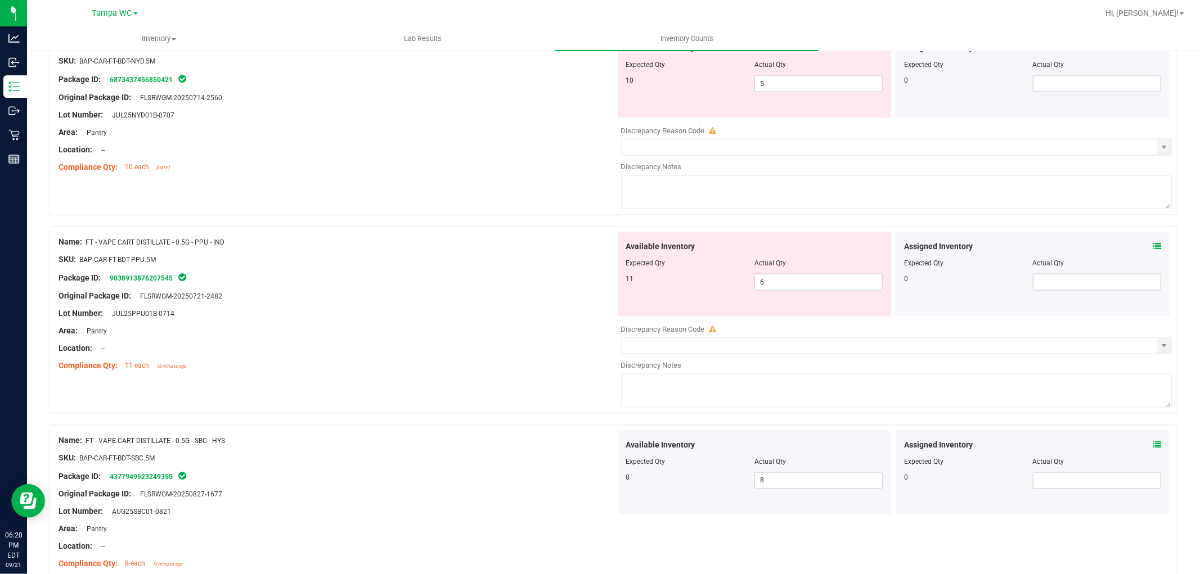
scroll to position [1345, 0]
drag, startPoint x: 636, startPoint y: 300, endPoint x: 598, endPoint y: 331, distance: 48.4
click at [625, 304] on div "Available Inventory Expected Qty Actual Qty 11 6 6" at bounding box center [755, 275] width 274 height 84
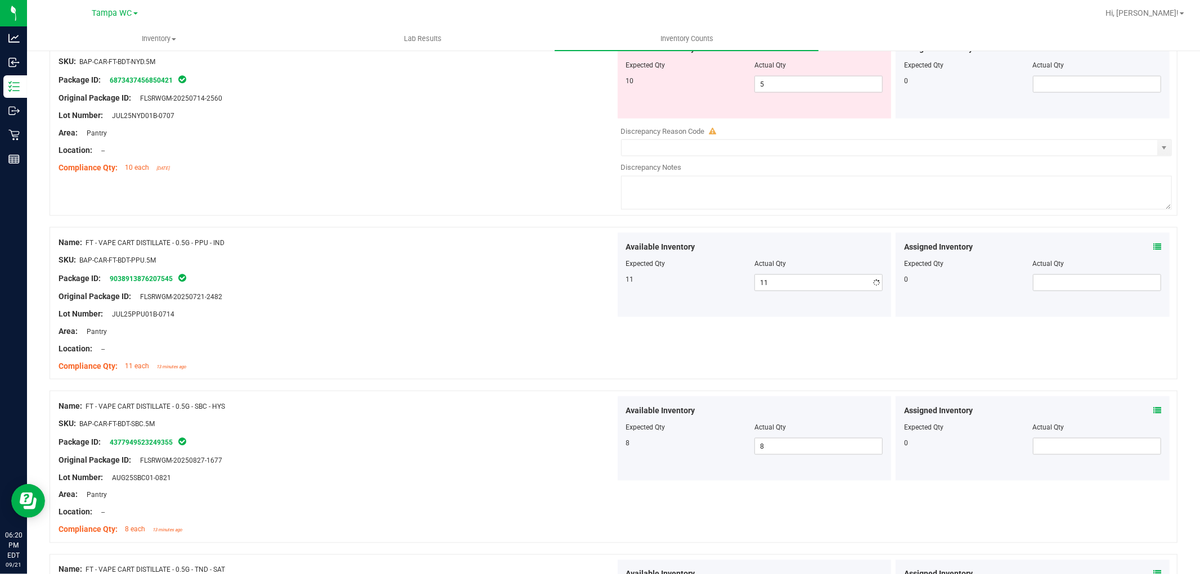
drag, startPoint x: 503, startPoint y: 360, endPoint x: 502, endPoint y: 369, distance: 9.0
click at [502, 360] on div at bounding box center [336, 358] width 557 height 6
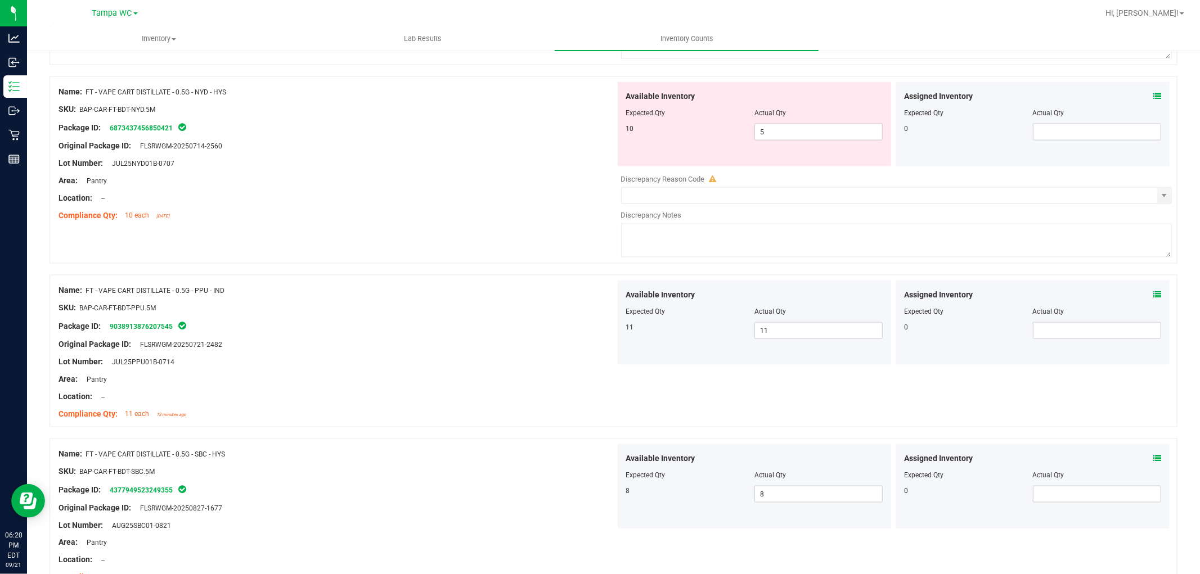
scroll to position [1220, 0]
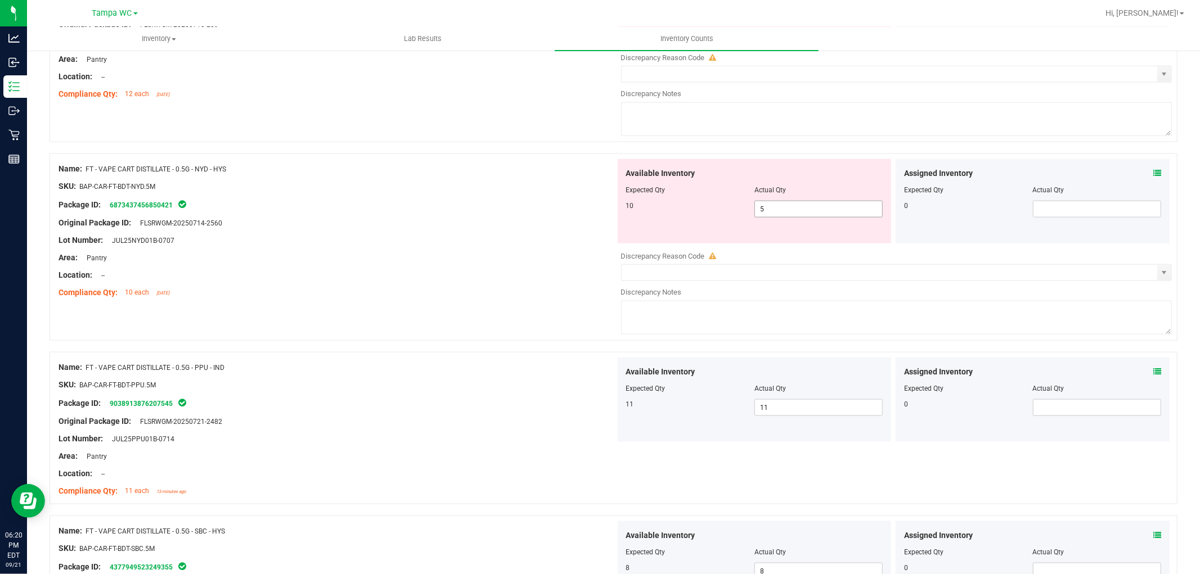
drag, startPoint x: 786, startPoint y: 217, endPoint x: 621, endPoint y: 232, distance: 165.5
click at [621, 232] on div "Available Inventory Expected Qty Actual Qty 10 5 5" at bounding box center [755, 201] width 274 height 84
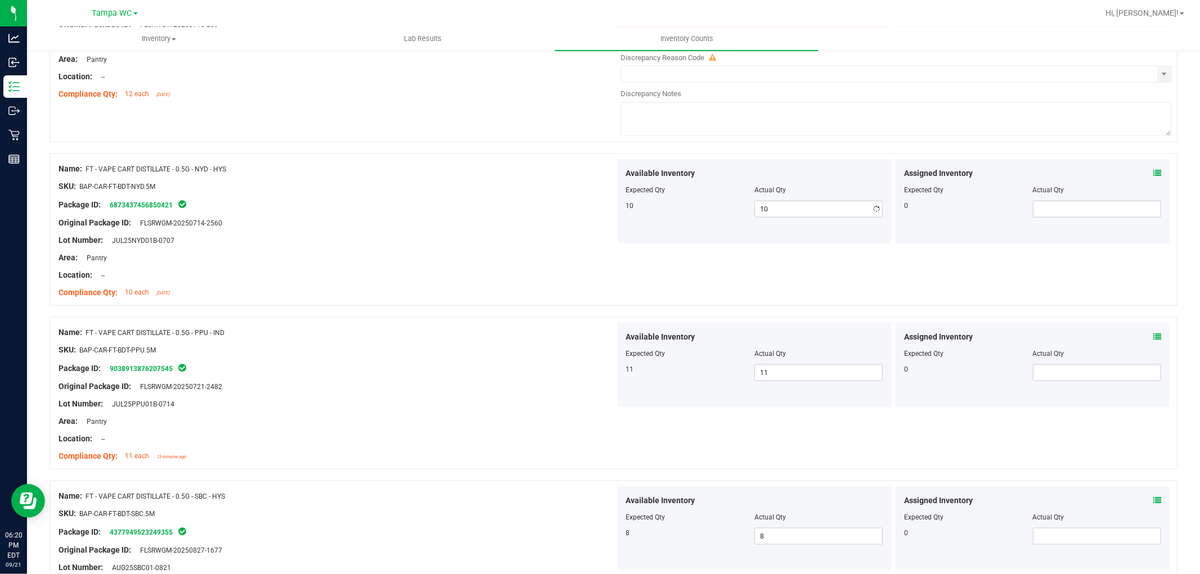
click at [419, 342] on div "Name: FT - VAPE CART CDT DISTILLATE - 1G - PZT - HYB SKU: BAP-CAR-FT-CDT-PZT1M …" at bounding box center [613, 516] width 1128 height 3109
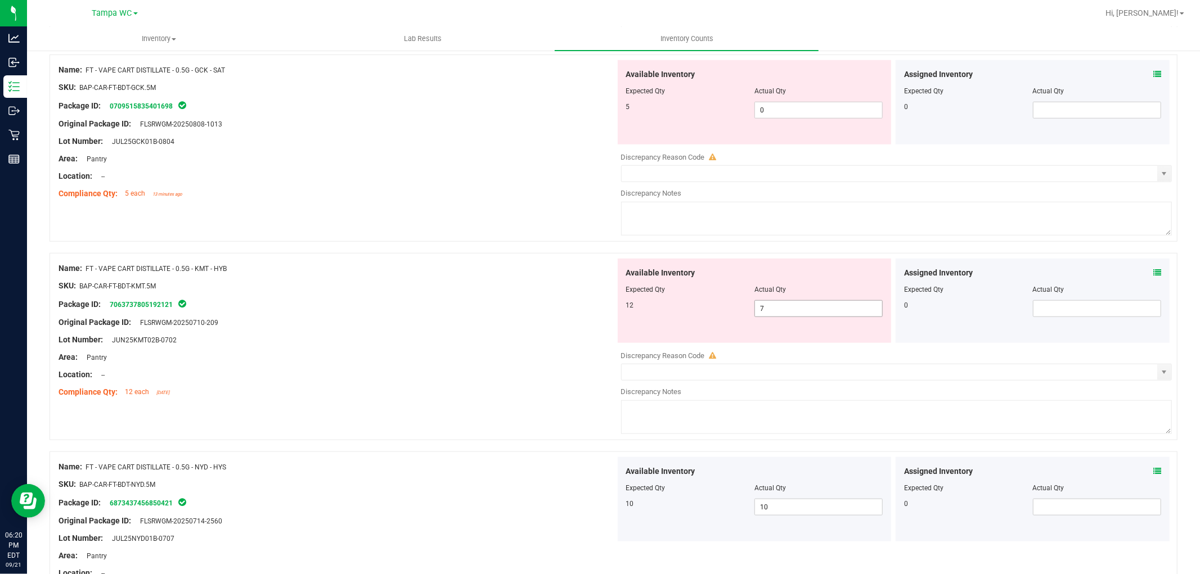
scroll to position [908, 0]
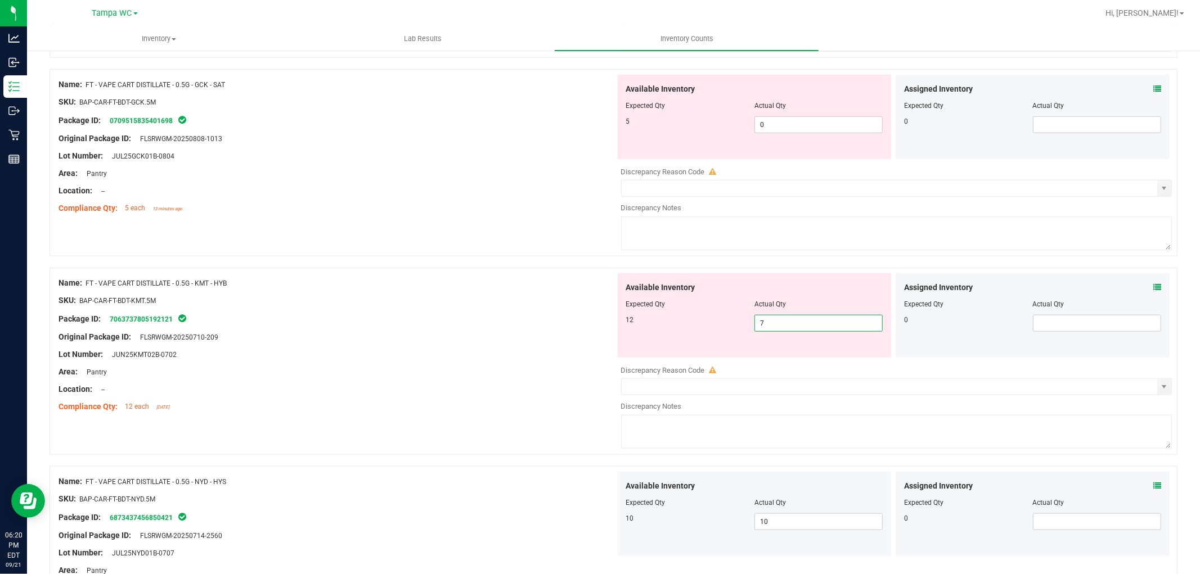
drag, startPoint x: 772, startPoint y: 327, endPoint x: 705, endPoint y: 348, distance: 69.5
click at [715, 344] on div "Available Inventory Expected Qty Actual Qty 12 7 7" at bounding box center [755, 315] width 274 height 84
drag, startPoint x: 535, startPoint y: 378, endPoint x: 540, endPoint y: 395, distance: 17.6
click at [535, 378] on div "Area: Pantry" at bounding box center [336, 372] width 557 height 12
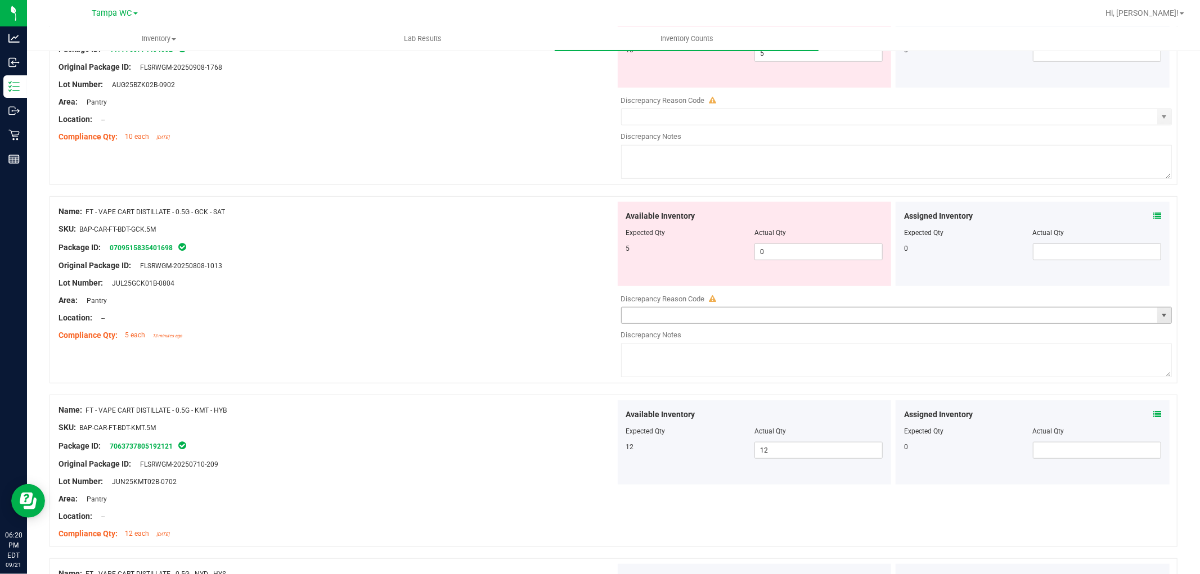
scroll to position [658, 0]
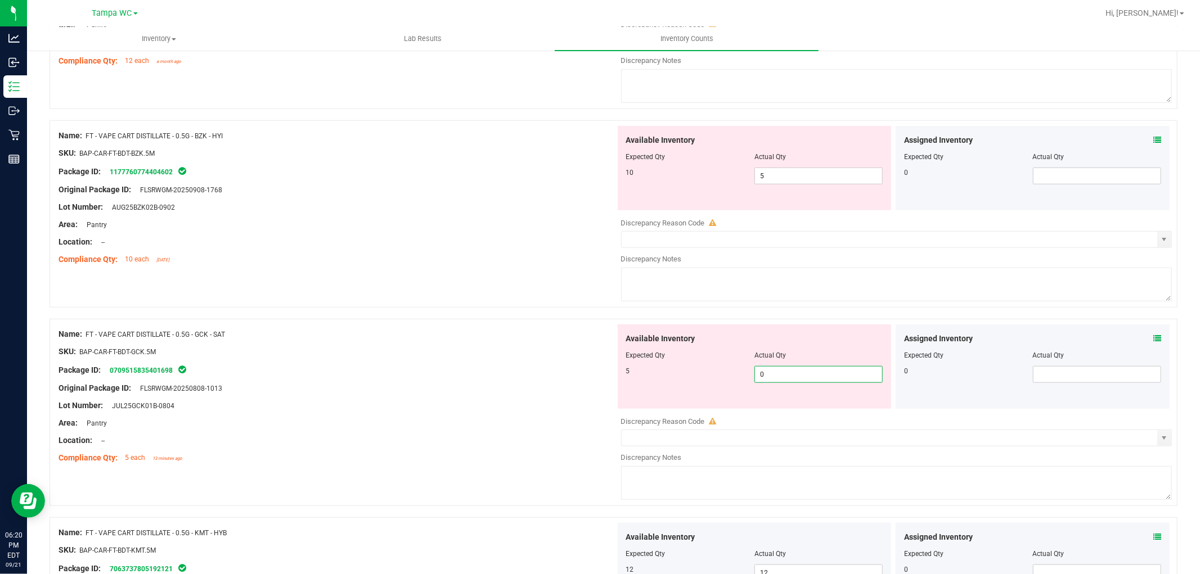
drag, startPoint x: 789, startPoint y: 379, endPoint x: 612, endPoint y: 393, distance: 177.7
click at [618, 393] on div "Available Inventory Expected Qty Actual Qty 5 0 0" at bounding box center [755, 367] width 274 height 84
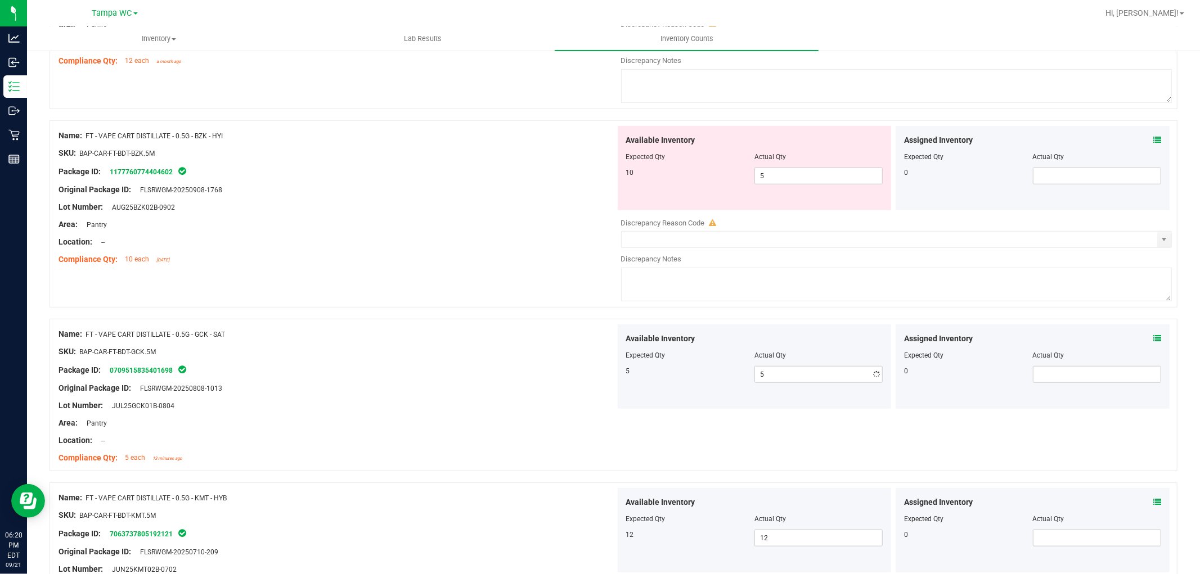
drag, startPoint x: 489, startPoint y: 426, endPoint x: 492, endPoint y: 435, distance: 9.3
click at [489, 428] on div "Area: Pantry" at bounding box center [336, 423] width 557 height 12
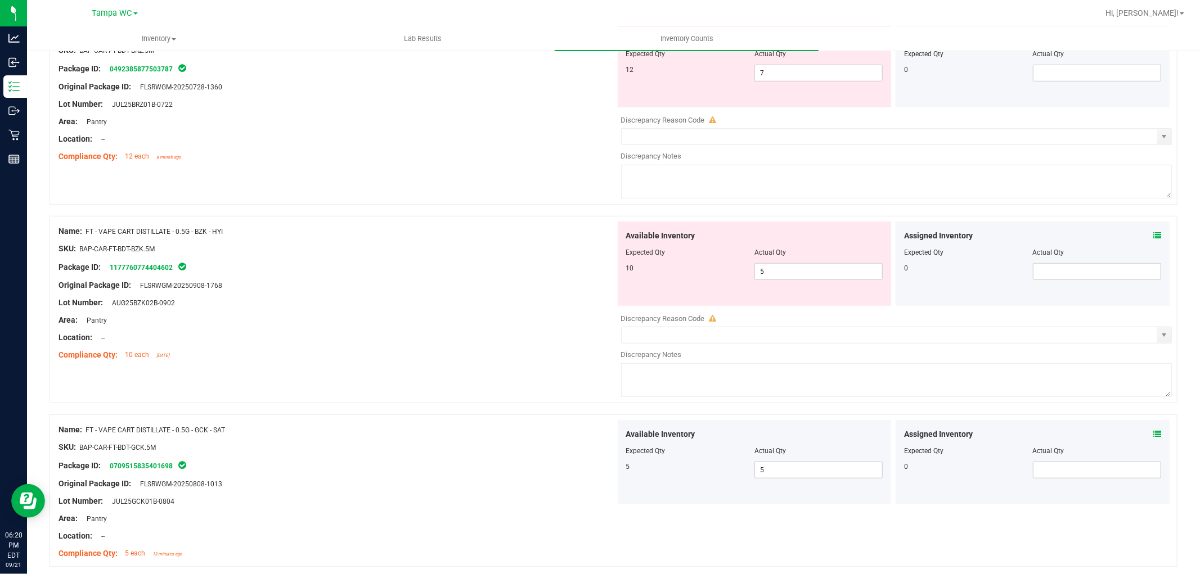
scroll to position [470, 0]
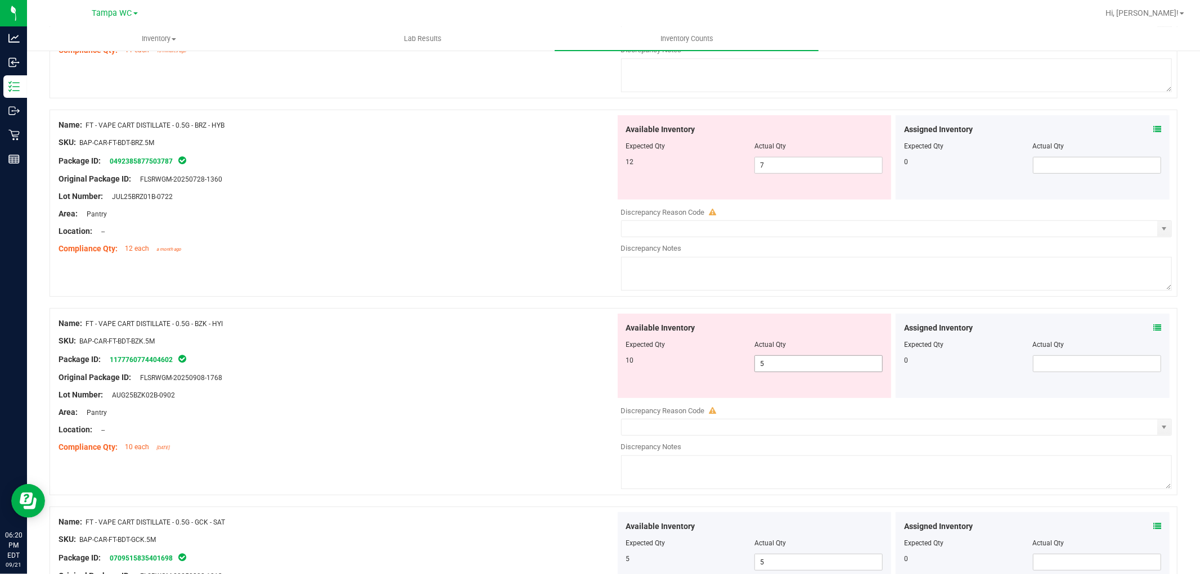
drag, startPoint x: 780, startPoint y: 367, endPoint x: 492, endPoint y: 366, distance: 287.9
click at [492, 366] on div "Name: FT - VAPE CART DISTILLATE - 0.5G - BZK - HYI SKU: BAP-CAR-FT-BDT-BZK.5M P…" at bounding box center [613, 401] width 1128 height 187
click at [423, 390] on div "Lot Number: AUG25BZK02B-0902" at bounding box center [336, 395] width 557 height 12
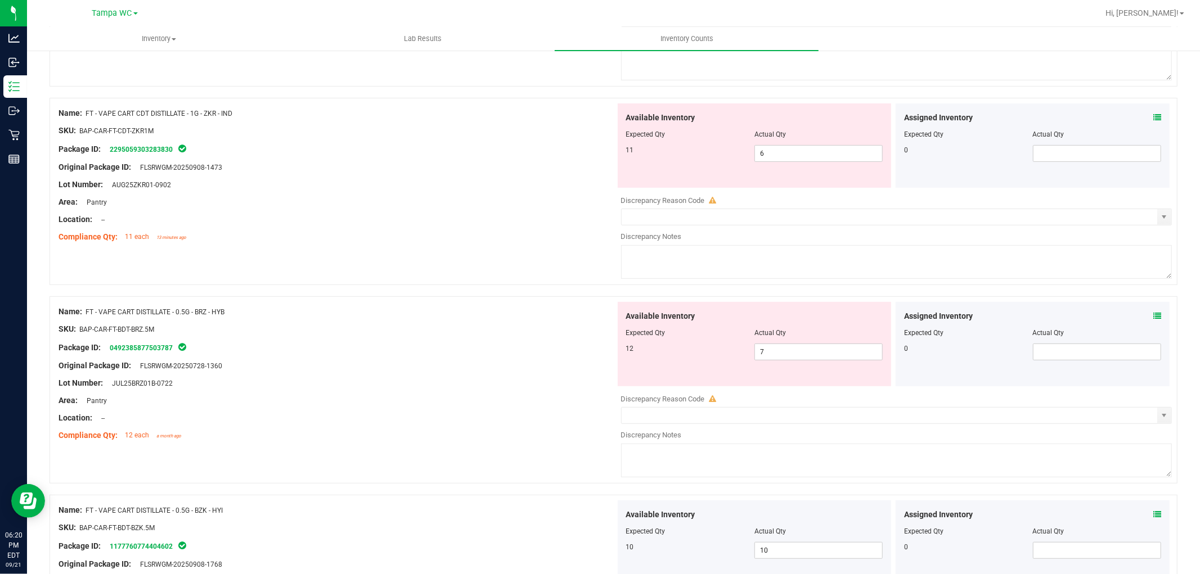
scroll to position [283, 0]
drag, startPoint x: 767, startPoint y: 356, endPoint x: 616, endPoint y: 390, distance: 154.5
click at [630, 375] on div "Available Inventory Expected Qty Actual Qty 12 7 7" at bounding box center [755, 345] width 274 height 84
drag, startPoint x: 468, startPoint y: 489, endPoint x: 466, endPoint y: 495, distance: 6.8
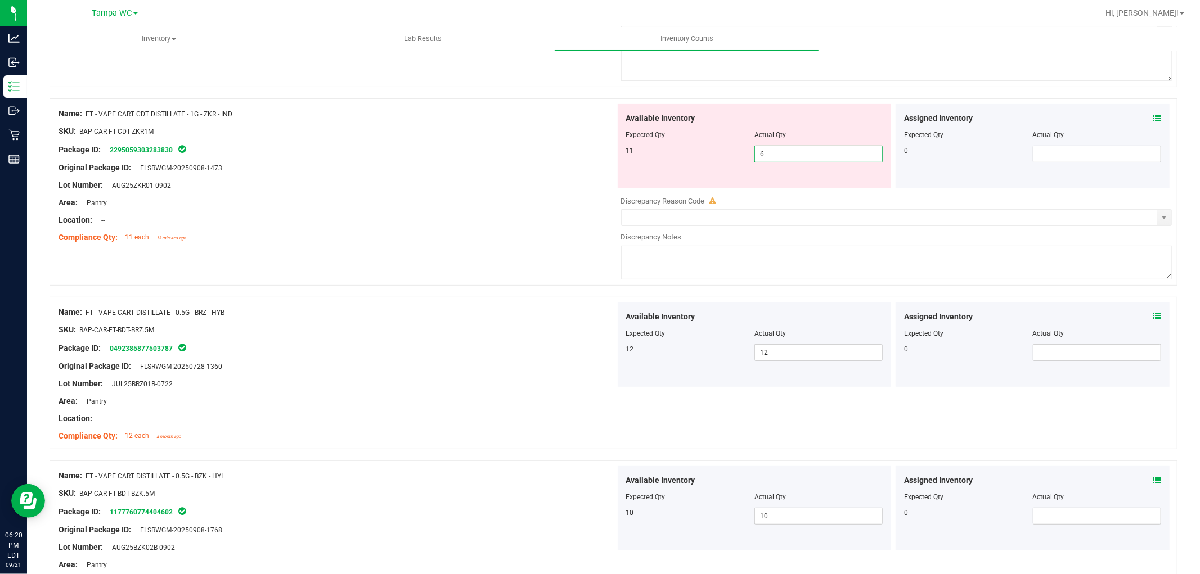
drag, startPoint x: 793, startPoint y: 154, endPoint x: 655, endPoint y: 165, distance: 138.8
click at [658, 162] on div "11 6 6" at bounding box center [754, 154] width 257 height 17
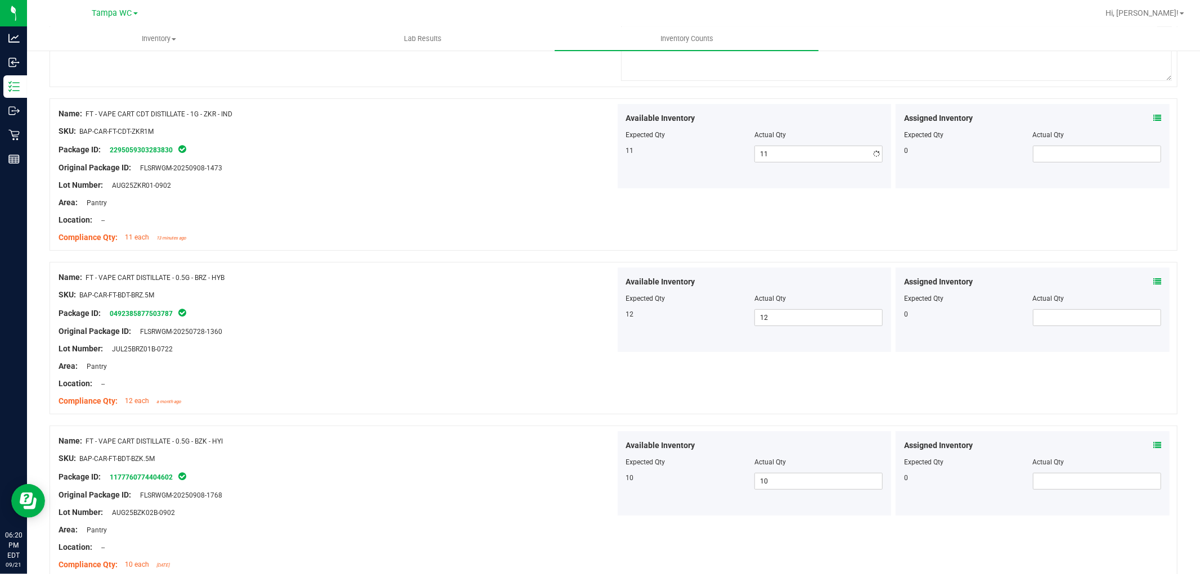
drag, startPoint x: 386, startPoint y: 236, endPoint x: 474, endPoint y: 296, distance: 106.4
click at [389, 235] on div "Compliance Qty: 11 each 13 minutes ago" at bounding box center [336, 238] width 557 height 12
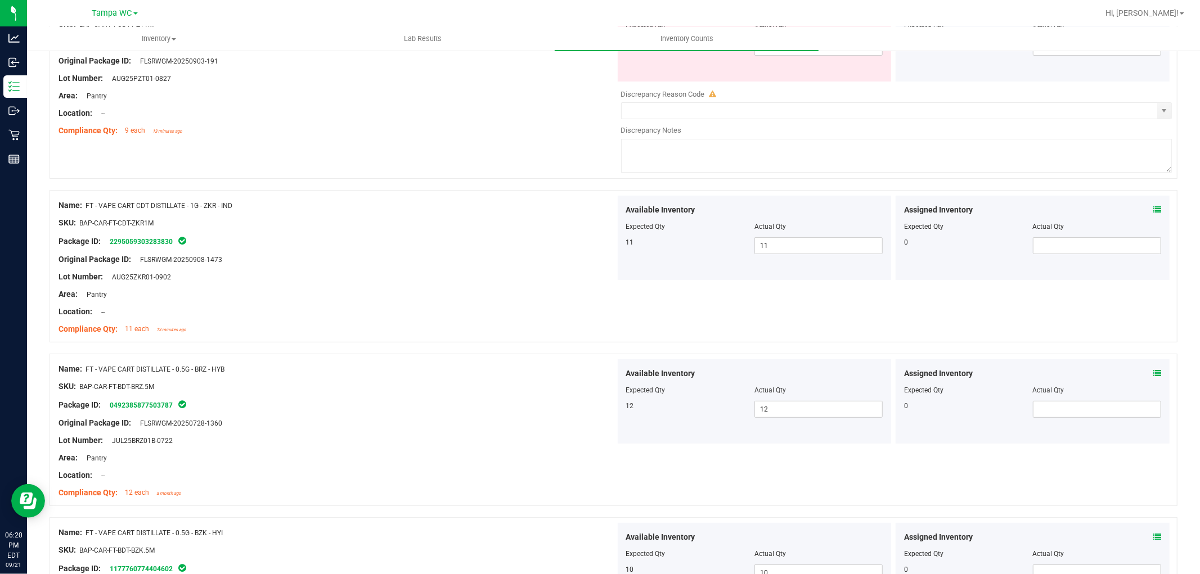
scroll to position [33, 0]
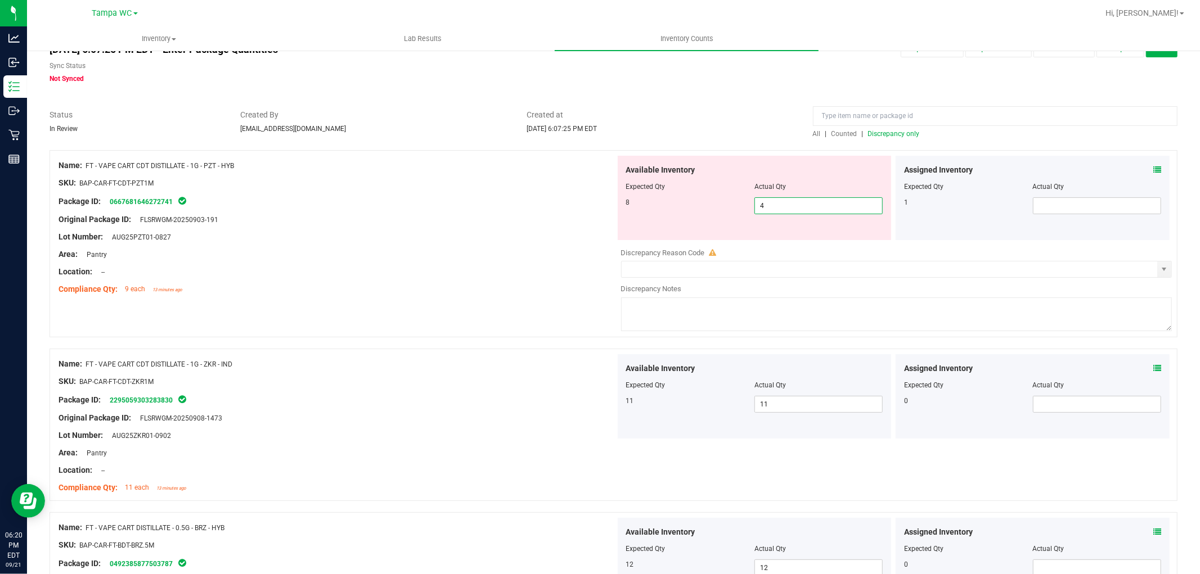
drag, startPoint x: 776, startPoint y: 217, endPoint x: 767, endPoint y: 221, distance: 10.6
click at [767, 221] on div "Available Inventory Expected Qty Actual Qty 8 4 4" at bounding box center [755, 198] width 274 height 84
click at [1153, 168] on icon at bounding box center [1157, 170] width 8 height 8
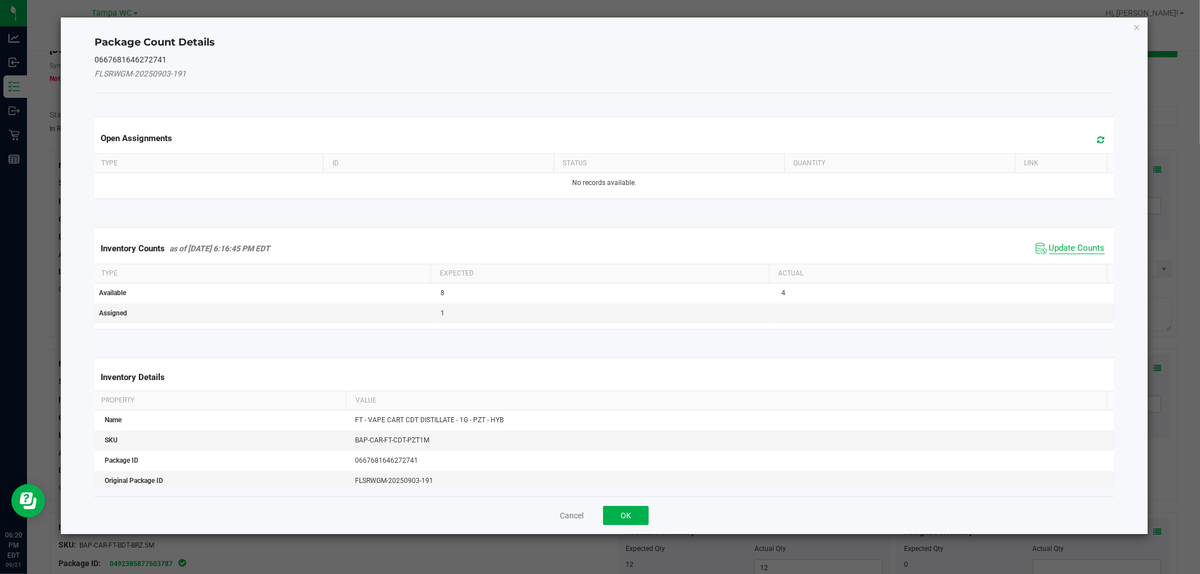
click at [1066, 247] on span "Update Counts" at bounding box center [1077, 248] width 56 height 11
click at [1066, 246] on div "Inventory Counts as of Sep 21, 2025 6:16:45 PM EDT Update Counts" at bounding box center [603, 247] width 1023 height 29
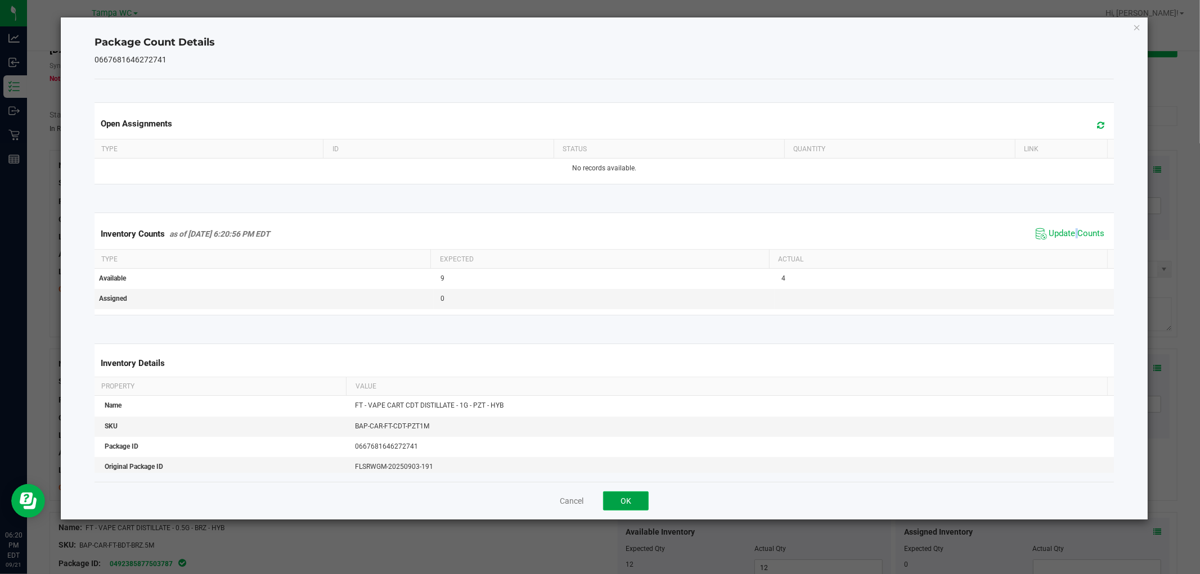
click at [628, 506] on button "OK" at bounding box center [626, 501] width 46 height 19
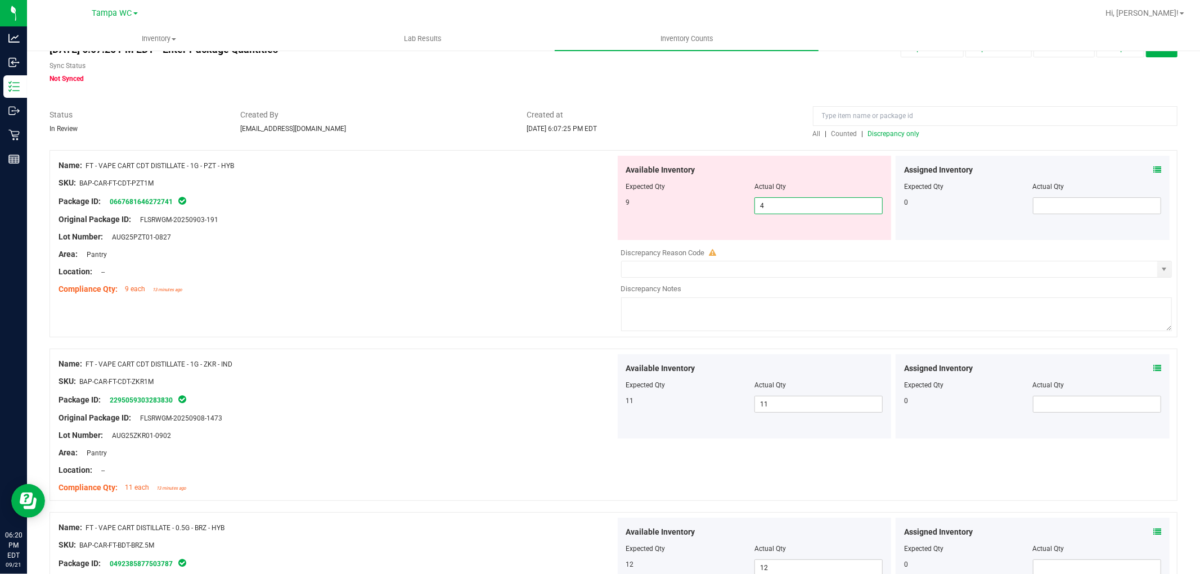
drag, startPoint x: 786, startPoint y: 205, endPoint x: 516, endPoint y: 269, distance: 277.5
click at [575, 260] on div "Name: FT - VAPE CART CDT DISTILLATE - 1G - PZT - HYB SKU: BAP-CAR-FT-CDT-PZT1M …" at bounding box center [613, 243] width 1128 height 187
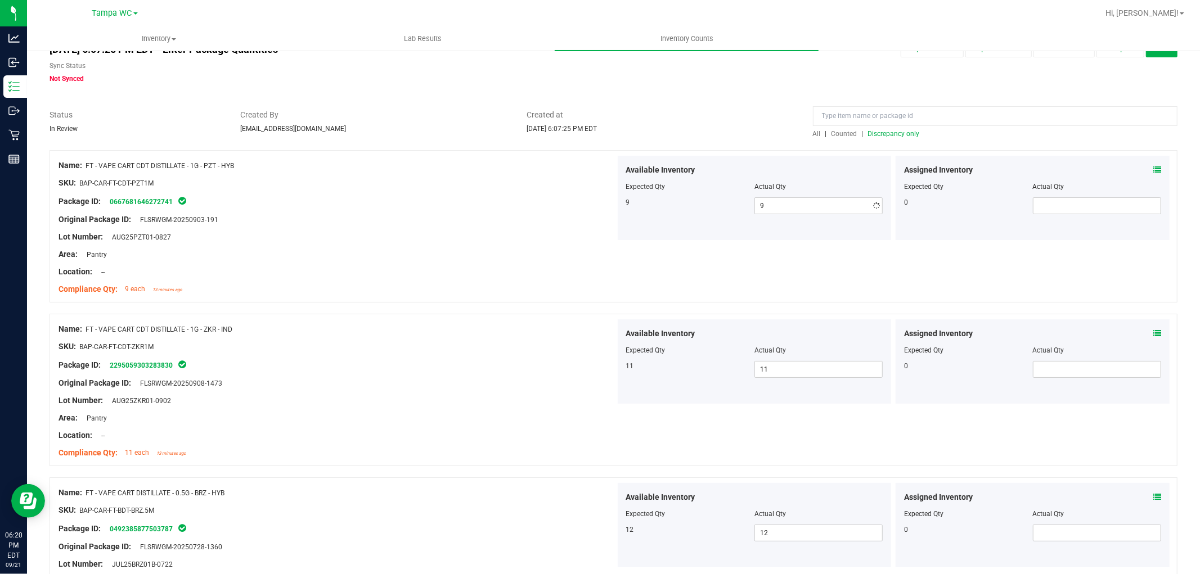
drag, startPoint x: 476, startPoint y: 283, endPoint x: 970, endPoint y: 130, distance: 517.5
click at [561, 238] on div "Name: FT - VAPE CART CDT DISTILLATE - 1G - PZT - HYB SKU: BAP-CAR-FT-CDT-PZT1M …" at bounding box center [336, 227] width 557 height 143
click at [902, 130] on span "Discrepancy only" at bounding box center [894, 134] width 52 height 8
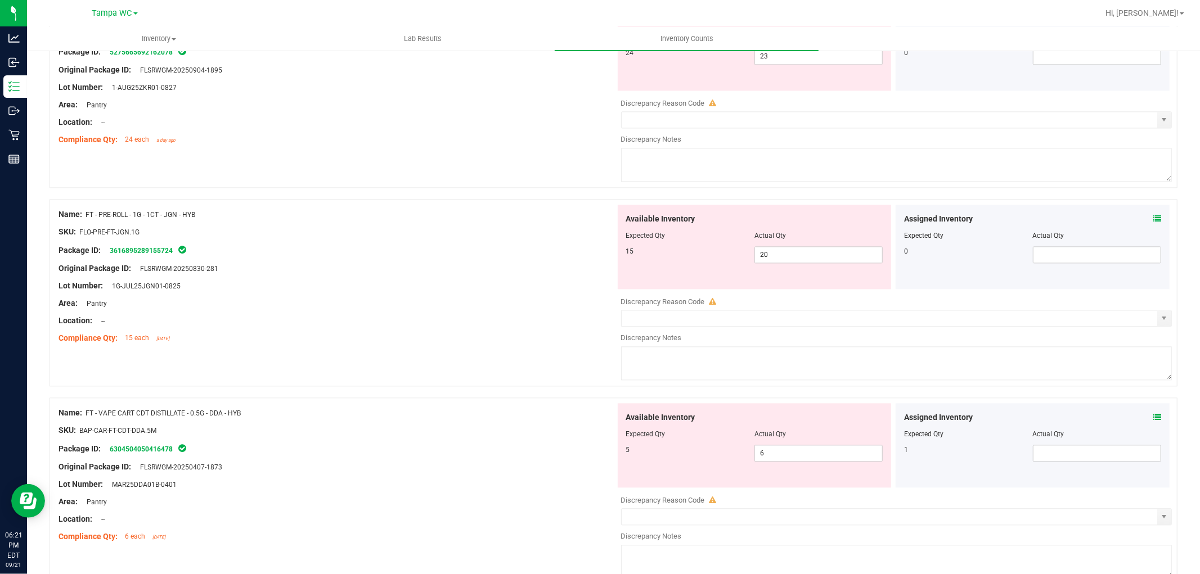
scroll to position [3630, 0]
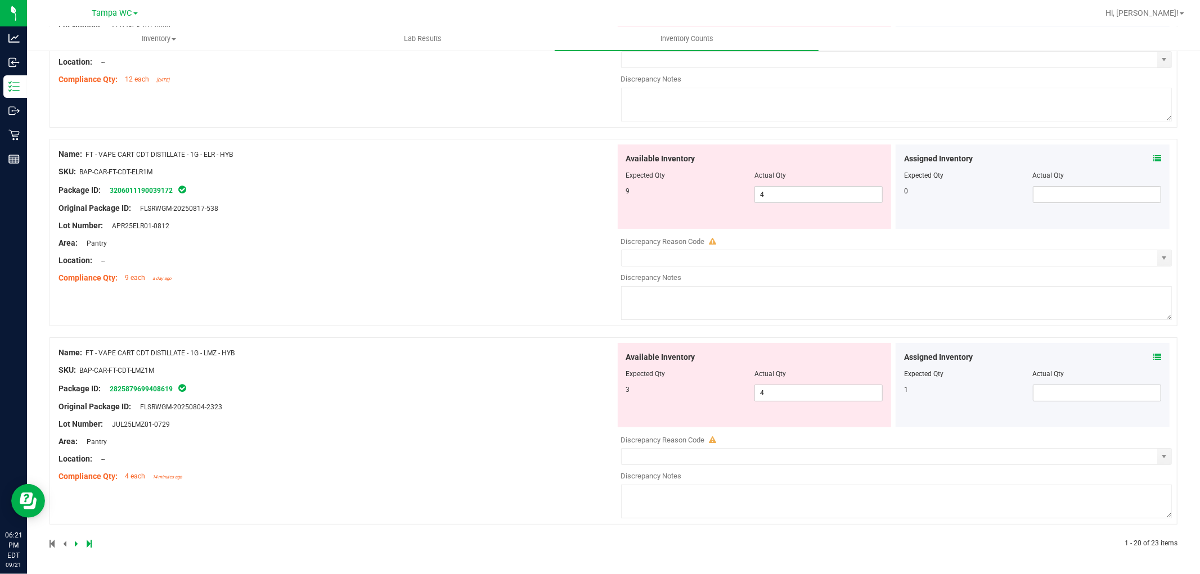
click at [1151, 356] on div "Assigned Inventory Expected Qty Actual Qty 1" at bounding box center [1032, 385] width 274 height 84
click at [1153, 356] on icon at bounding box center [1157, 357] width 8 height 8
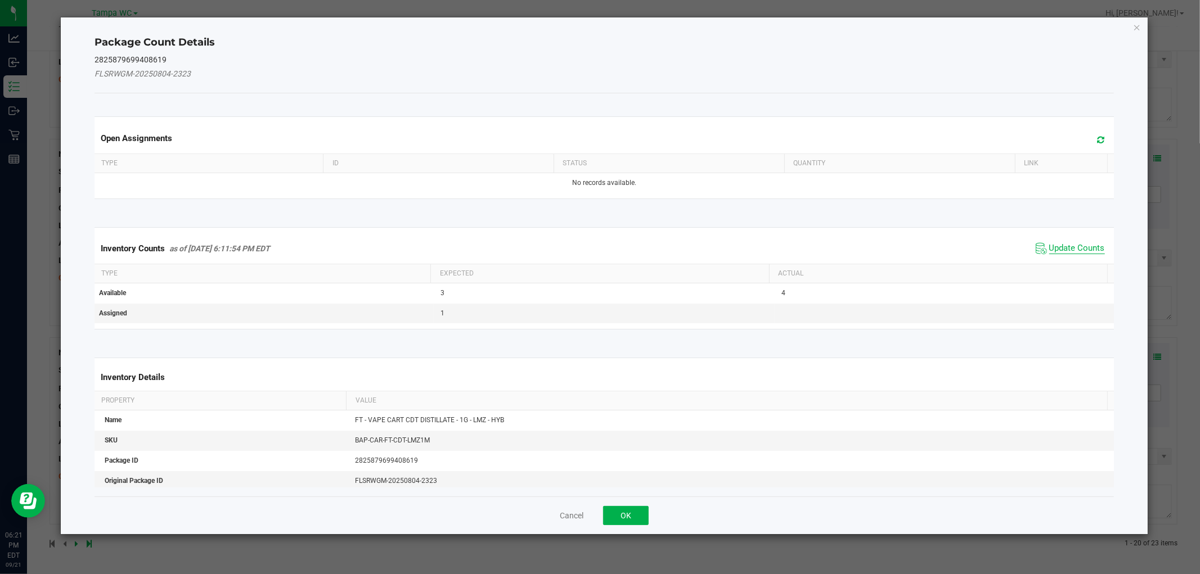
click at [1076, 250] on span "Update Counts" at bounding box center [1077, 248] width 56 height 11
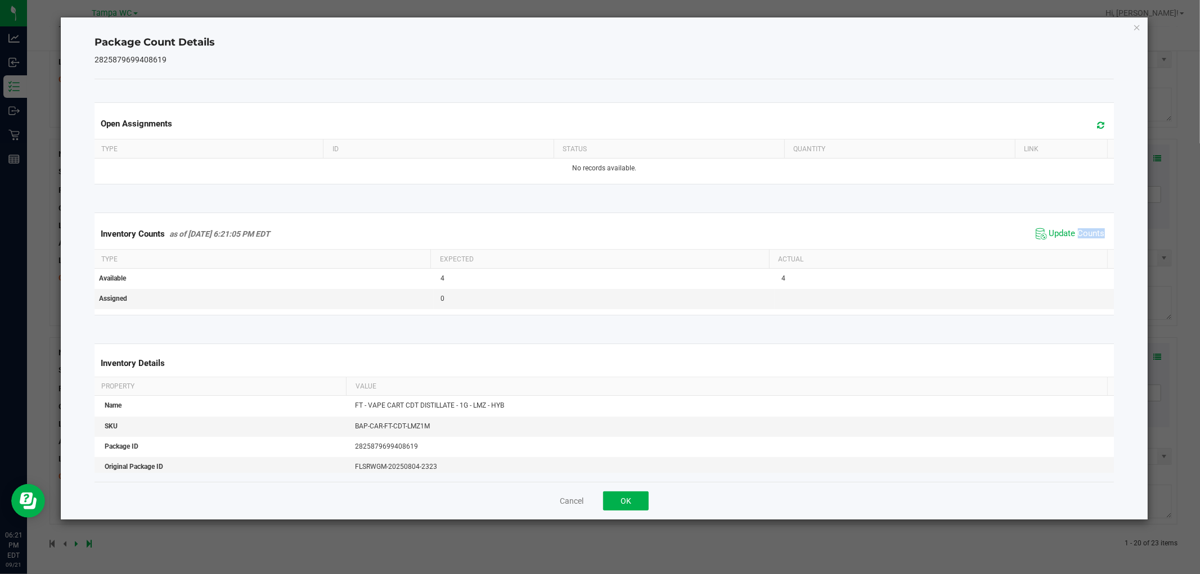
click at [1076, 249] on kendo-grid "Inventory Counts as of Sep 21, 2025 6:21:05 PM EDT Update Counts Type Expected …" at bounding box center [603, 264] width 1035 height 102
click at [1076, 250] on th "Actual" at bounding box center [938, 259] width 338 height 19
click at [614, 497] on button "OK" at bounding box center [626, 501] width 46 height 19
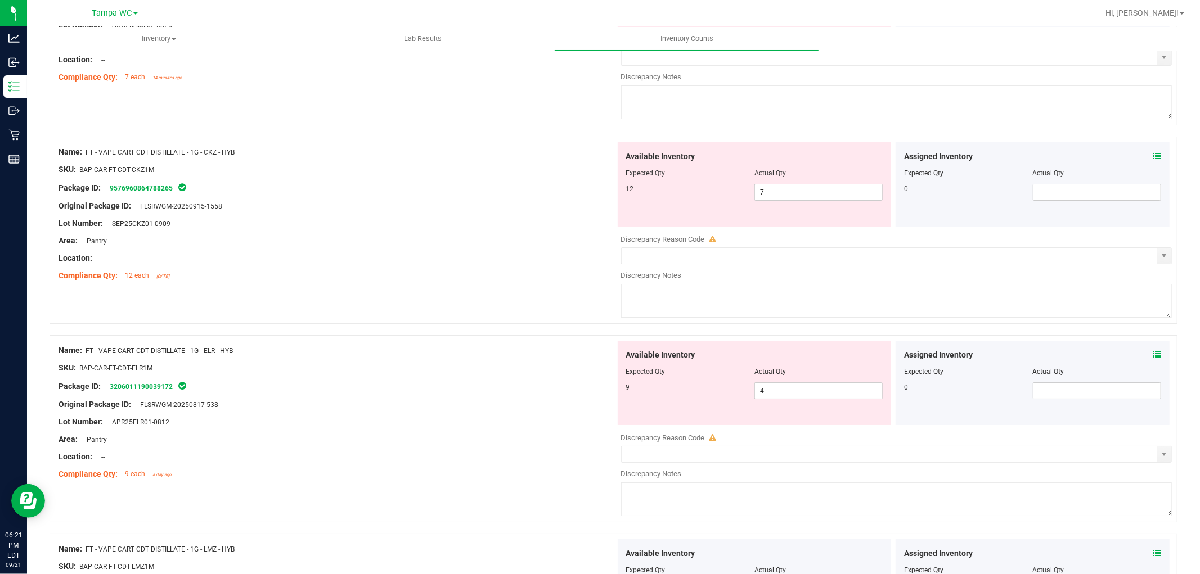
scroll to position [3407, 0]
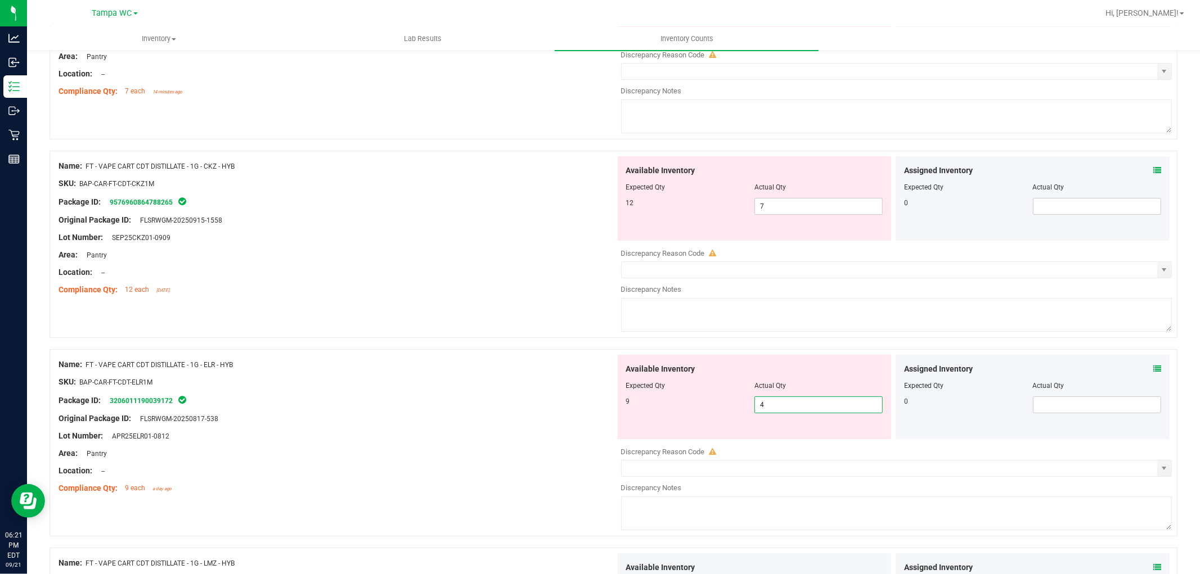
drag, startPoint x: 786, startPoint y: 414, endPoint x: 514, endPoint y: 404, distance: 271.8
click at [536, 403] on div "Name: FT - VAPE CART CDT DISTILLATE - 1G - ELR - HYB SKU: BAP-CAR-FT-CDT-ELR1M …" at bounding box center [613, 442] width 1128 height 187
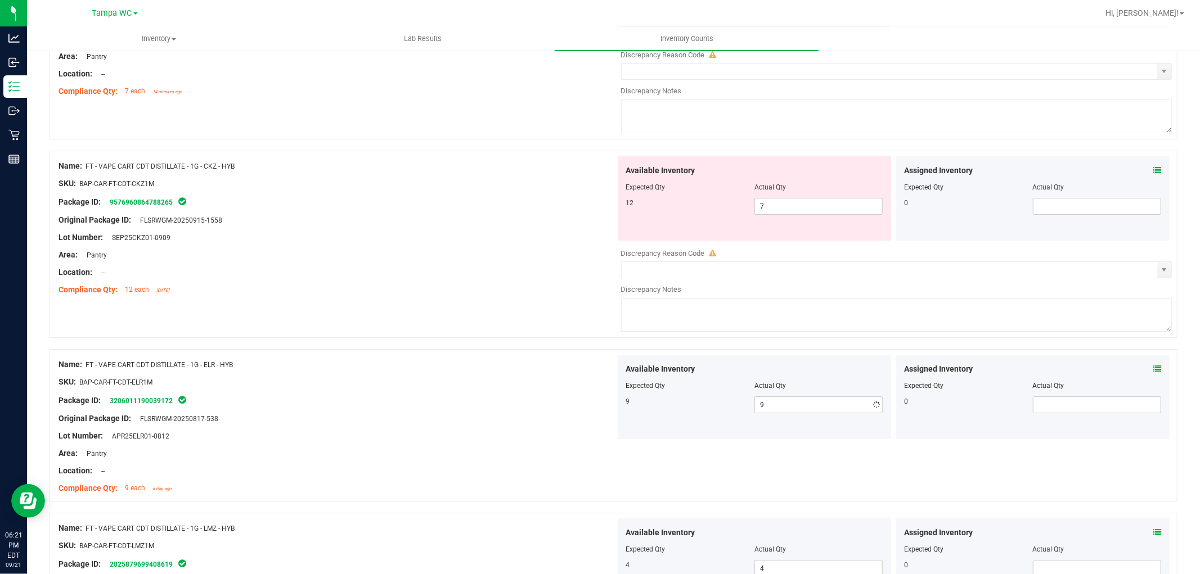
drag, startPoint x: 401, startPoint y: 395, endPoint x: 466, endPoint y: 398, distance: 64.8
click at [405, 388] on div "SKU: BAP-CAR-FT-CDT-ELR1M" at bounding box center [336, 382] width 557 height 12
drag, startPoint x: 737, startPoint y: 220, endPoint x: 656, endPoint y: 250, distance: 86.3
click at [726, 215] on div "12 7 7" at bounding box center [754, 206] width 257 height 17
drag, startPoint x: 795, startPoint y: 210, endPoint x: 539, endPoint y: 246, distance: 258.5
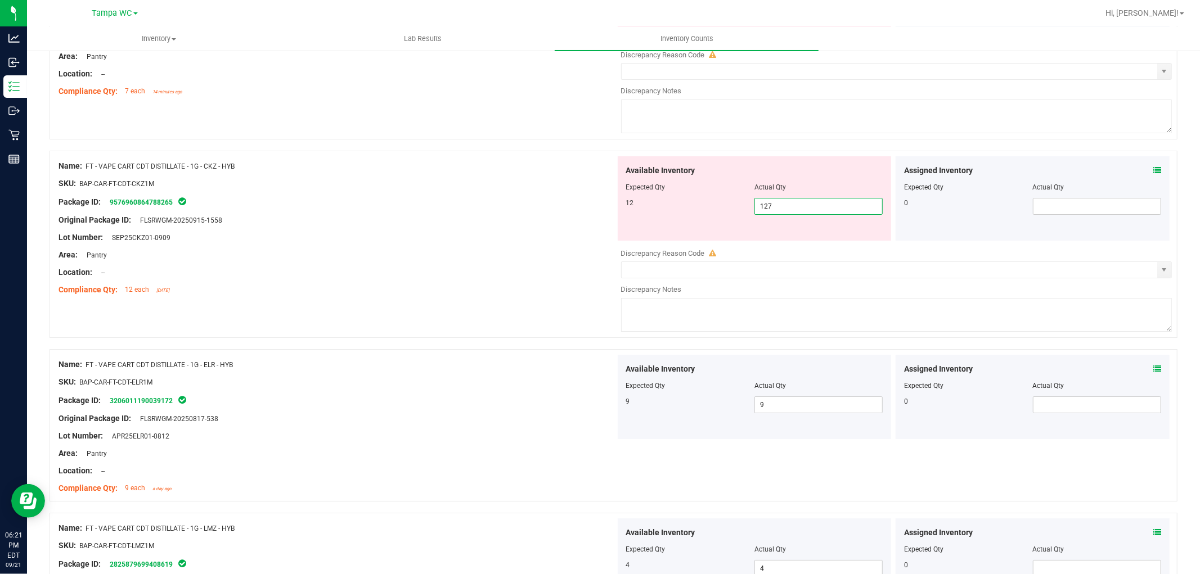
click at [576, 232] on div "Name: FT - VAPE CART CDT DISTILLATE - 1G - CKZ - HYB SKU: BAP-CAR-FT-CDT-CKZ1M …" at bounding box center [613, 244] width 1128 height 187
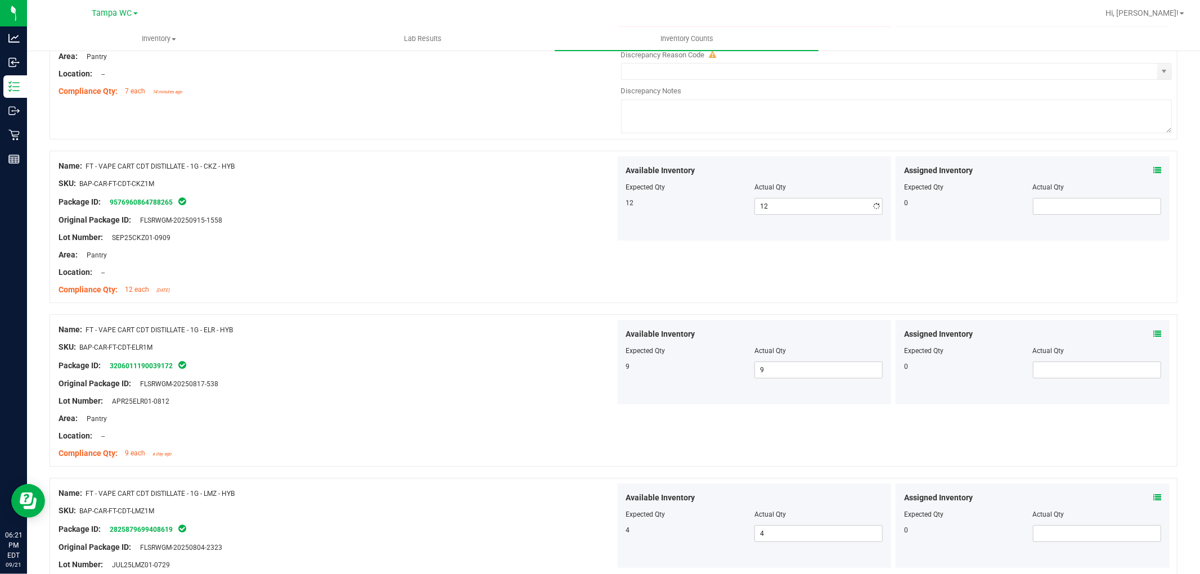
drag, startPoint x: 526, startPoint y: 251, endPoint x: 547, endPoint y: 306, distance: 58.4
click at [528, 254] on div "Name: FT - VAPE CART CDT DISTILLATE - 1G - CKZ - HYB SKU: BAP-CAR-FT-CDT-CKZ1M …" at bounding box center [336, 227] width 557 height 143
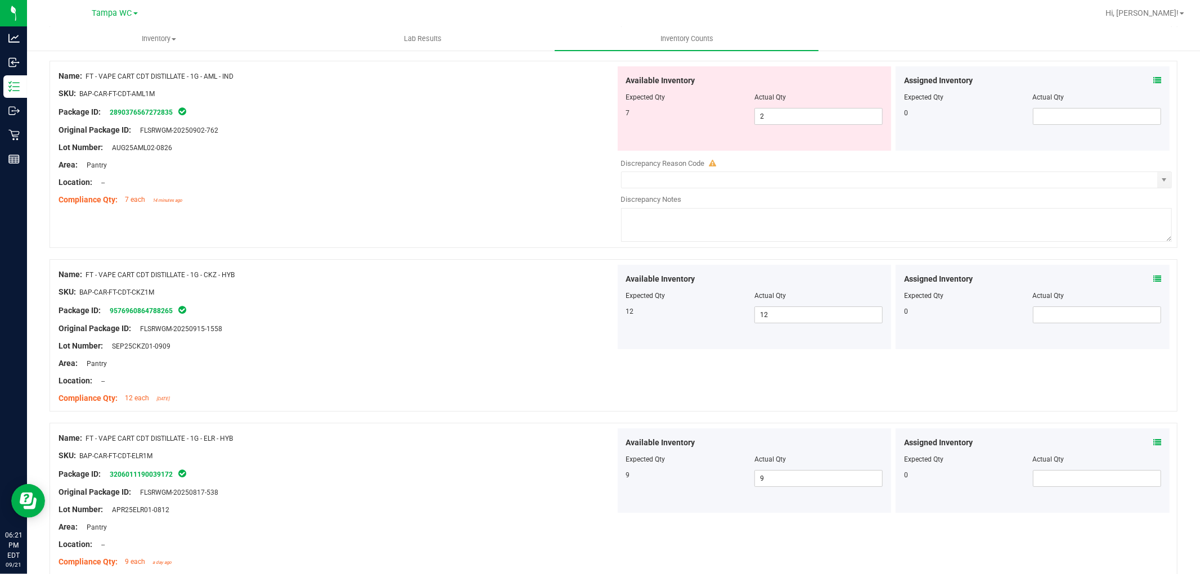
scroll to position [3095, 0]
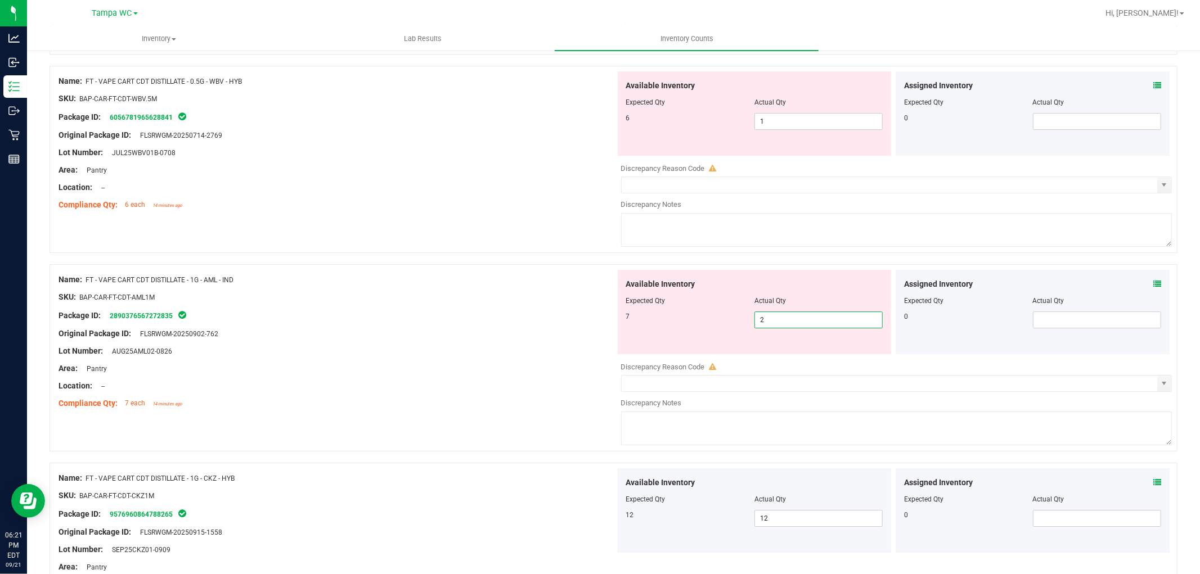
drag
click at [602, 341] on div "Name: FT - VAPE CART CDT DISTILLATE - 1G - AML - IND SKU: BAP-CAR-FT-CDT-AML1M …" at bounding box center [613, 357] width 1128 height 187
click at [512, 357] on div "Lot Number: AUG25AML02-0826" at bounding box center [336, 351] width 557 height 12
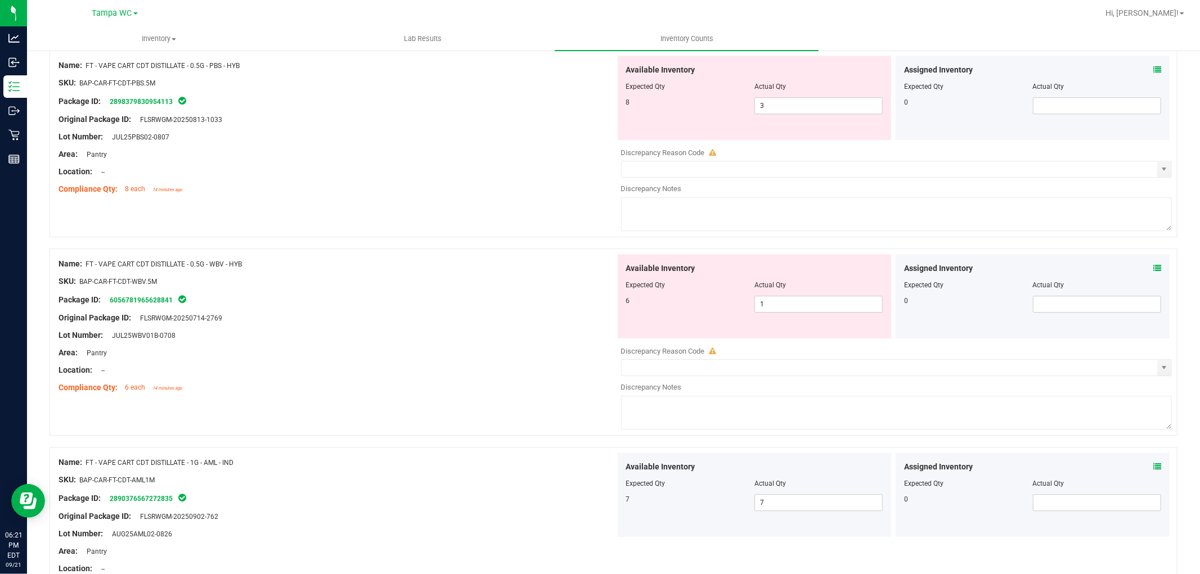
scroll to position [2908, 0]
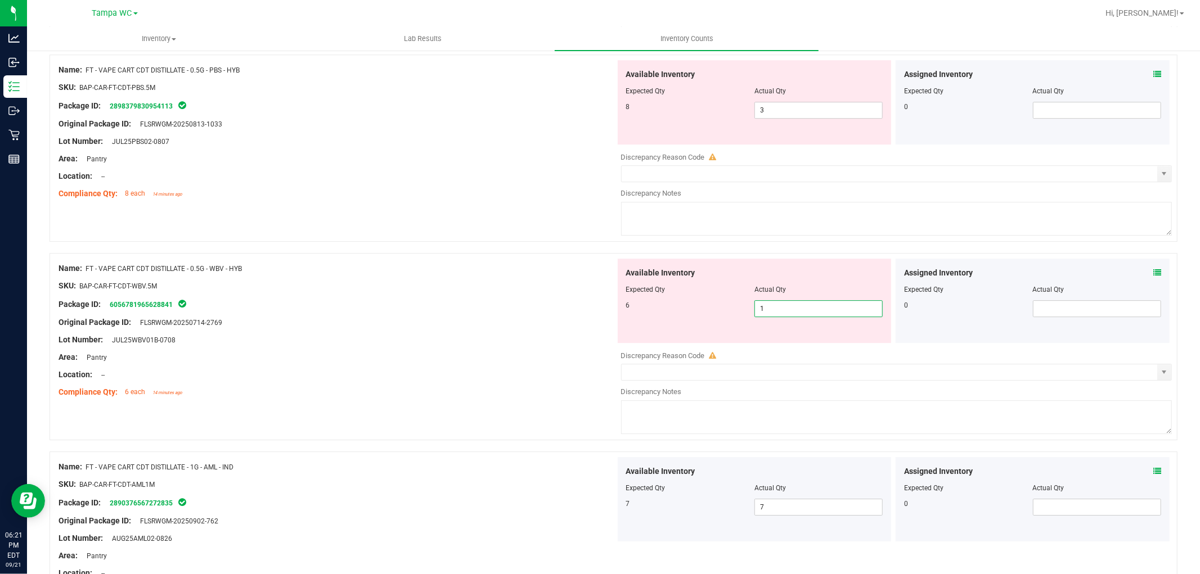
click at [667, 332] on div "Available Inventory Expected Qty Actual Qty 6 1 1" at bounding box center [755, 301] width 274 height 84
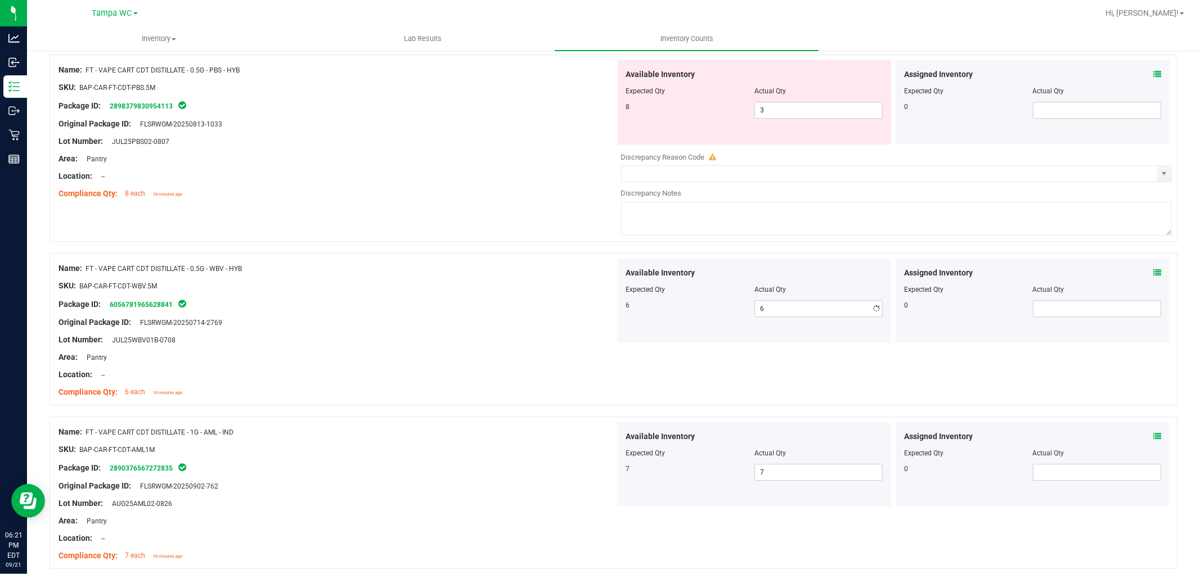
click at [538, 369] on div at bounding box center [336, 366] width 557 height 6
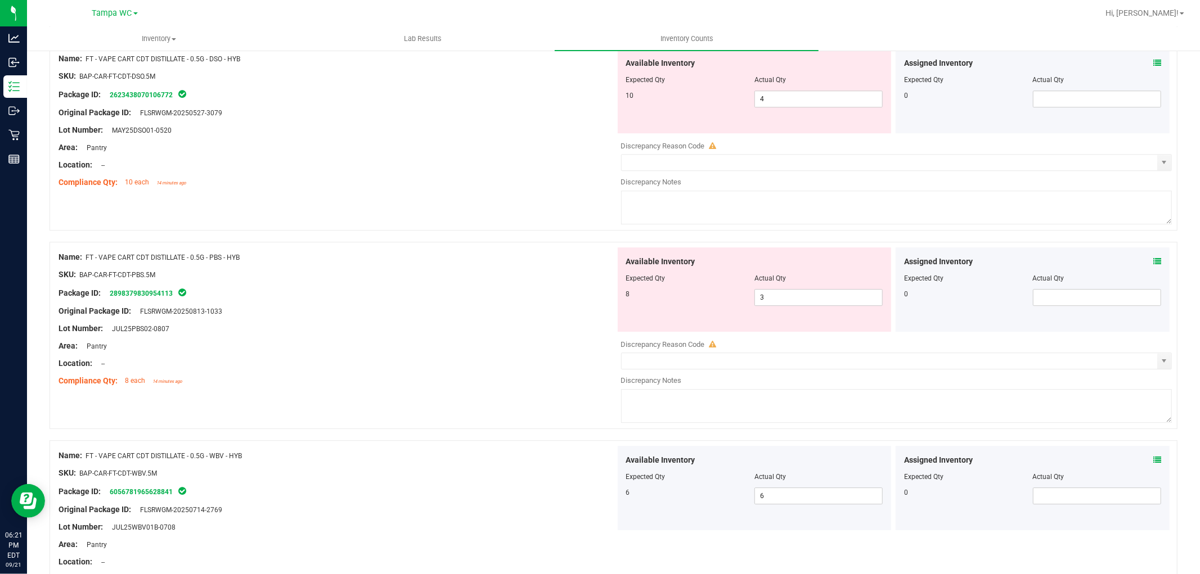
scroll to position [2720, 0]
click at [774, 290] on div at bounding box center [754, 287] width 257 height 6
click at [617, 345] on div "Available Inventory Expected Qty Actual Qty 8 3 3" at bounding box center [893, 337] width 557 height 178
click at [503, 386] on div "Compliance Qty: 8 each 14 minutes ago" at bounding box center [336, 382] width 557 height 12
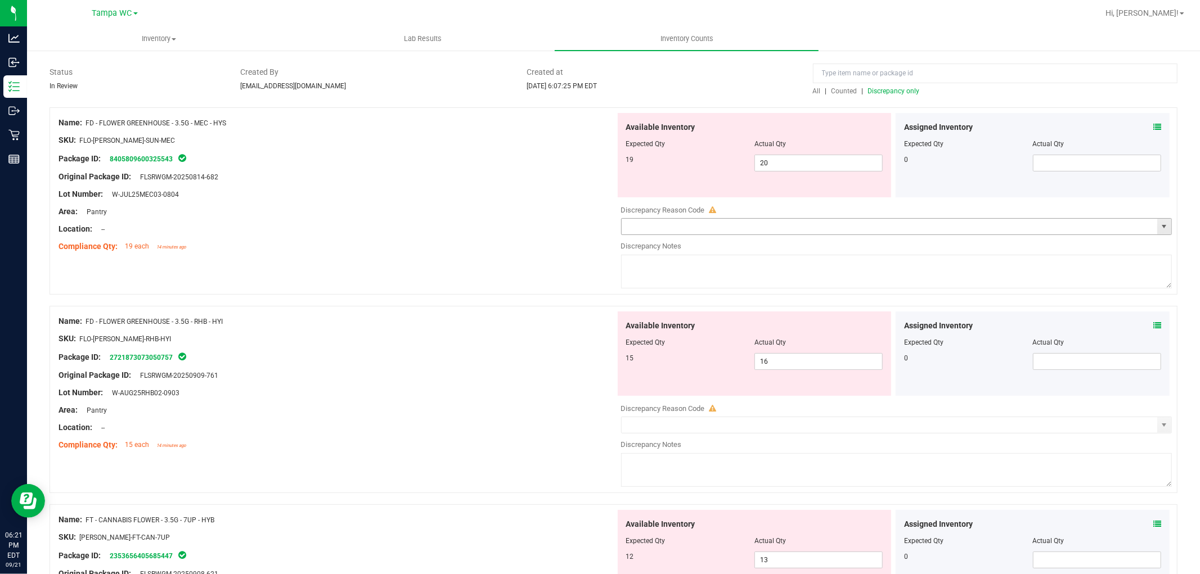
scroll to position [0, 0]
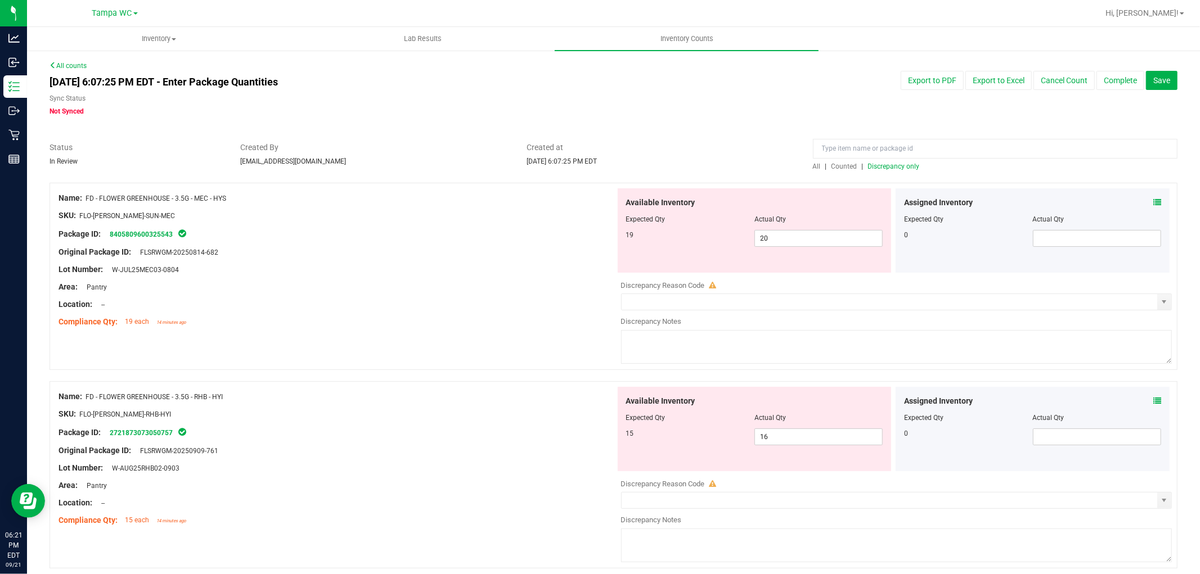
click at [876, 159] on div at bounding box center [995, 152] width 364 height 20
click at [875, 166] on span "Discrepancy only" at bounding box center [894, 167] width 52 height 8
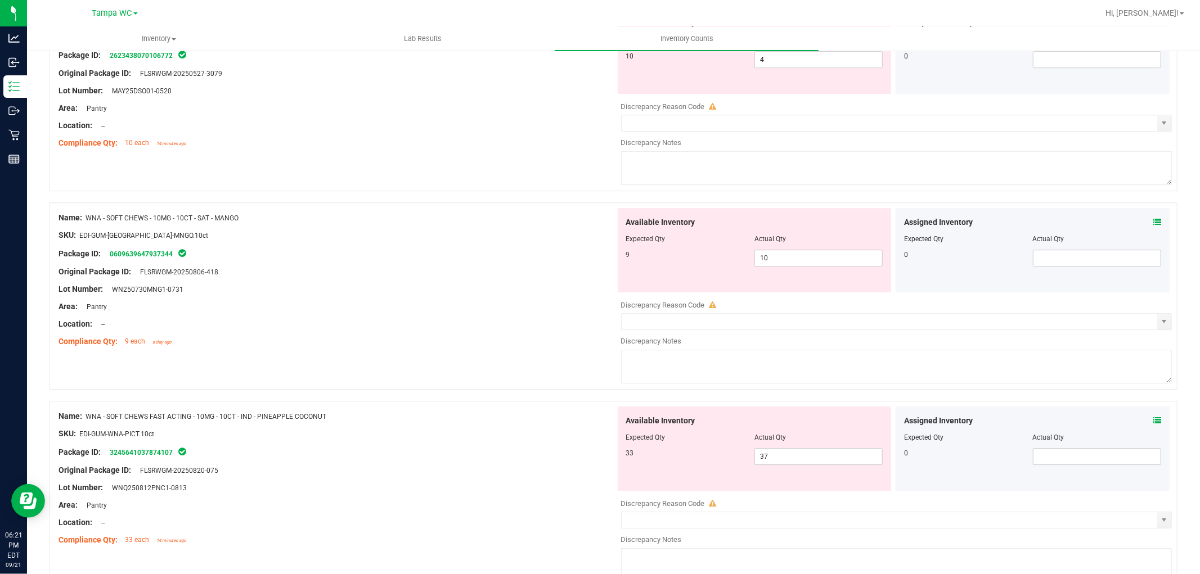
scroll to position [2782, 0]
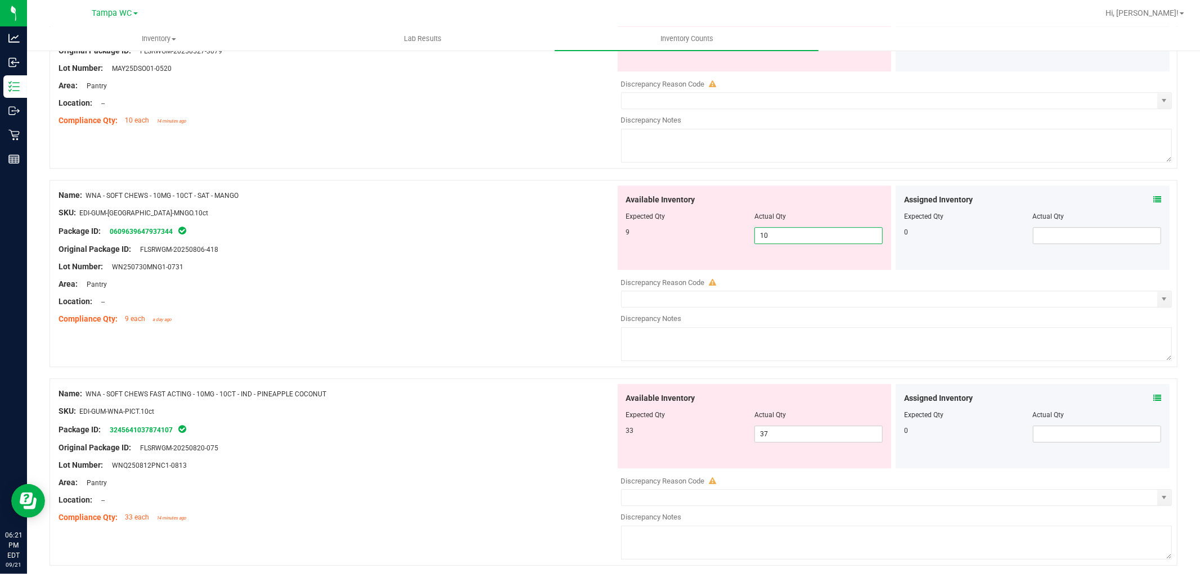
drag, startPoint x: 620, startPoint y: 244, endPoint x: 555, endPoint y: 250, distance: 65.5
click at [552, 250] on div "Name: WNA - SOFT CHEWS - 10MG - 10CT - SAT - MANGO SKU: EDI-GUM-WNA-MNGO.10ct P…" at bounding box center [613, 273] width 1128 height 187
drag, startPoint x: 375, startPoint y: 332, endPoint x: 386, endPoint y: 339, distance: 12.6
click at [376, 329] on div "Name: WNA - SOFT CHEWS - 10MG - 10CT - SAT - MANGO SKU: EDI-GUM-WNA-MNGO.10ct P…" at bounding box center [336, 257] width 557 height 143
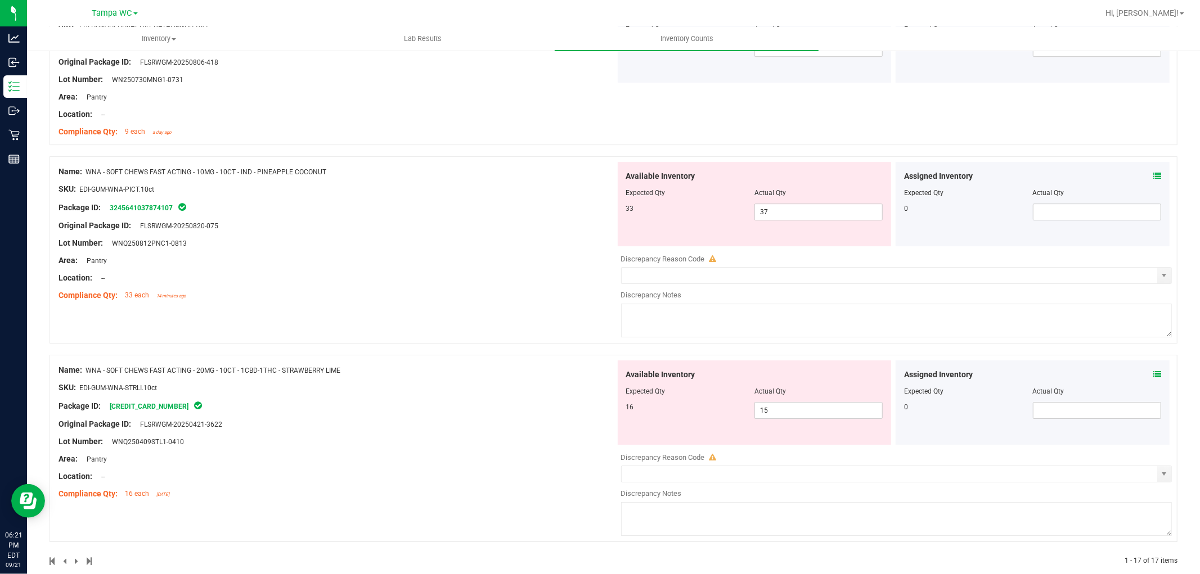
scroll to position [2970, 0]
drag, startPoint x: 790, startPoint y: 222, endPoint x: 647, endPoint y: 237, distance: 143.7
click at [647, 237] on div "Available Inventory Expected Qty Actual Qty 33 37 37" at bounding box center [755, 203] width 274 height 84
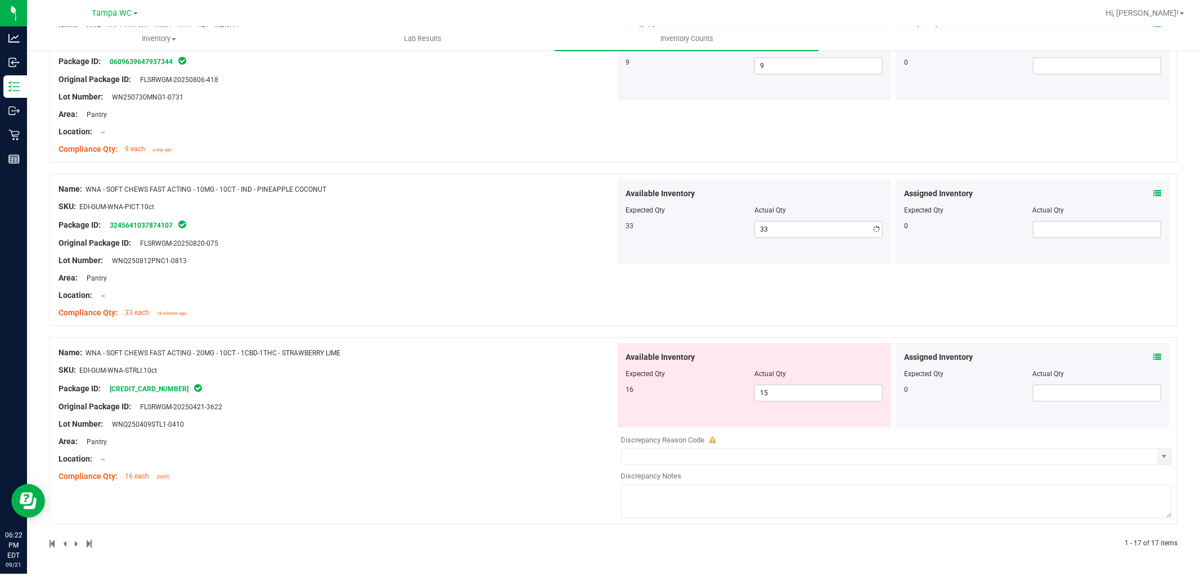
click at [405, 228] on div "Name: WNA - SOFT CHEWS FAST ACTING - 10MG - 10CT - IND - PINEAPPLE COCONUT SKU:…" at bounding box center [336, 250] width 557 height 143
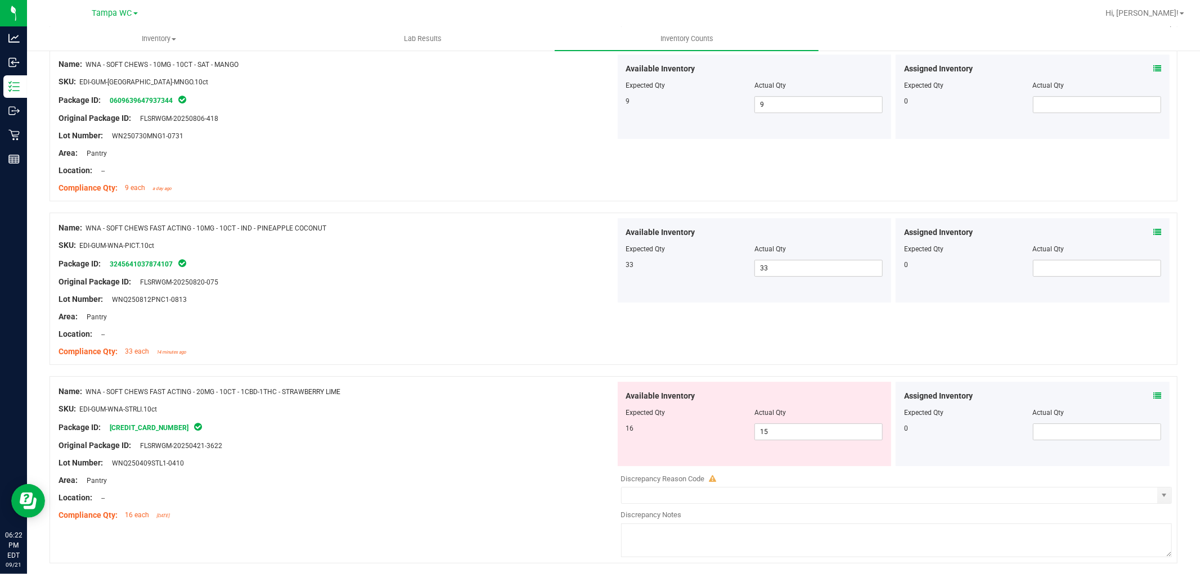
scroll to position [2962, 0]
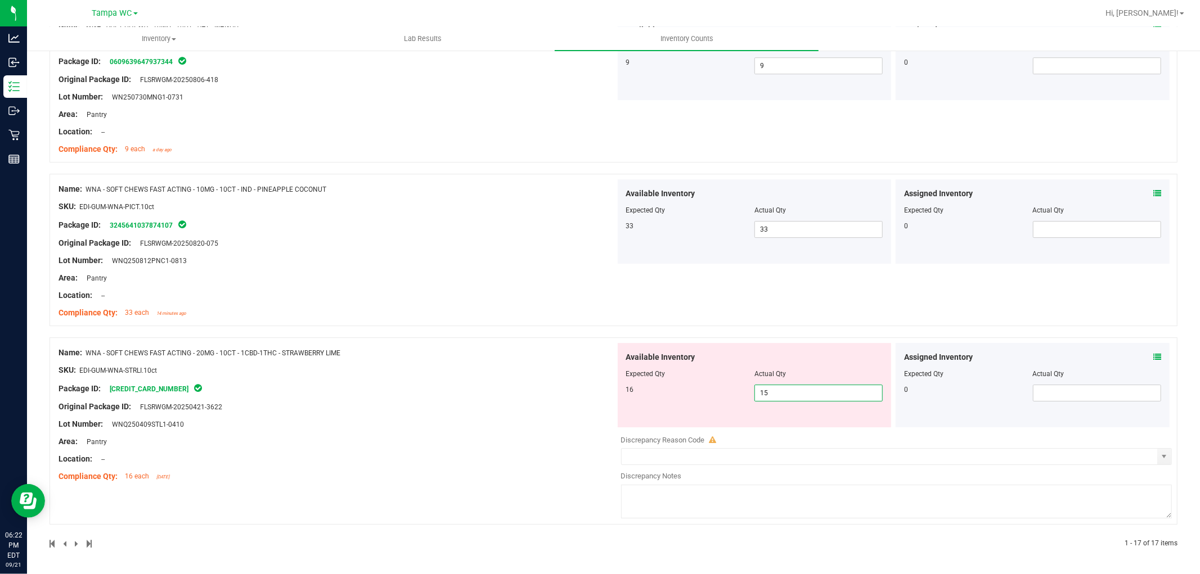
drag, startPoint x: 769, startPoint y: 390, endPoint x: 602, endPoint y: 368, distance: 167.9
click at [585, 382] on div "Name: WNA - SOFT CHEWS FAST ACTING - 20MG - 10CT - 1CBD-1THC - STRAWBERRY LIME …" at bounding box center [613, 430] width 1128 height 187
click at [462, 456] on div "Name: WNA - SOFT CHEWS FAST ACTING - 20MG - 10CT - 1CBD-1THC - STRAWBERRY LIME …" at bounding box center [336, 414] width 557 height 143
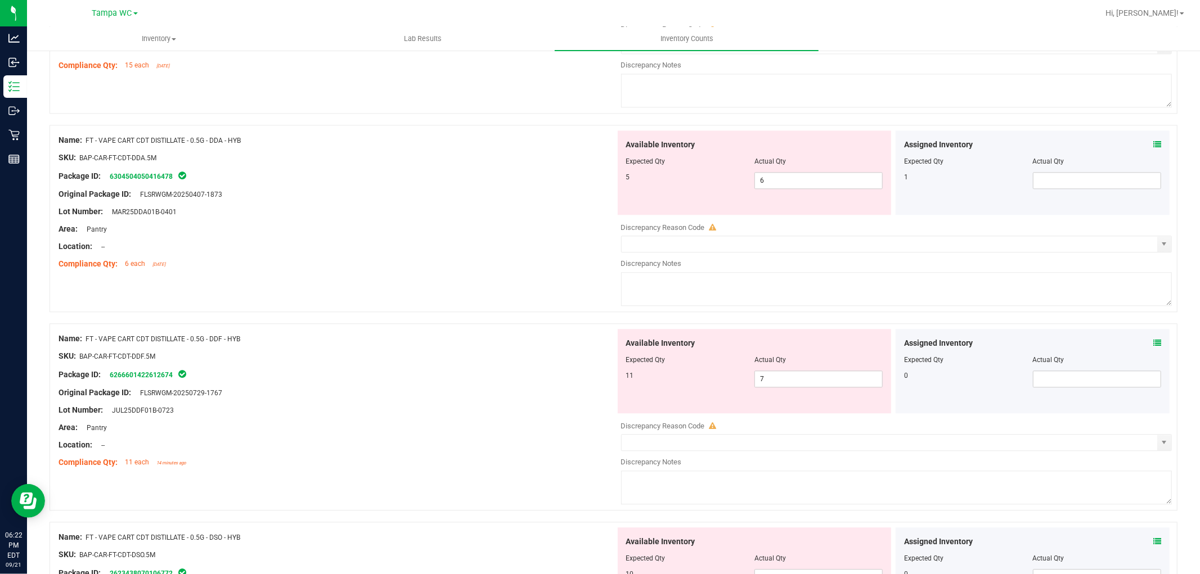
scroll to position [2051, 0]
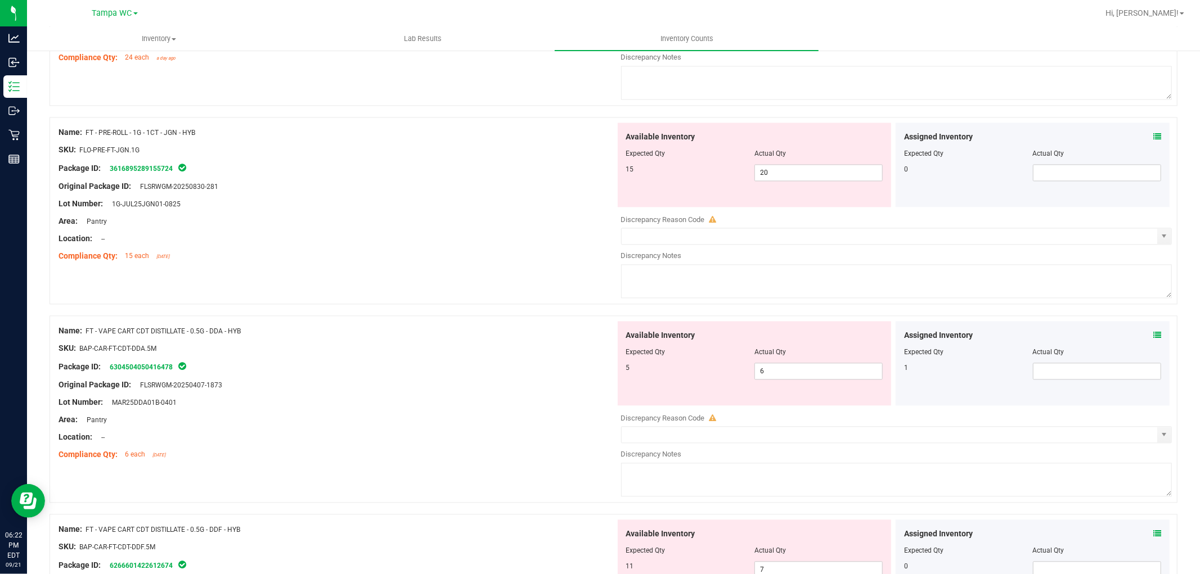
click at [1151, 339] on div "Assigned Inventory Expected Qty Actual Qty 1" at bounding box center [1032, 363] width 274 height 84
click at [1153, 339] on icon at bounding box center [1157, 335] width 8 height 8
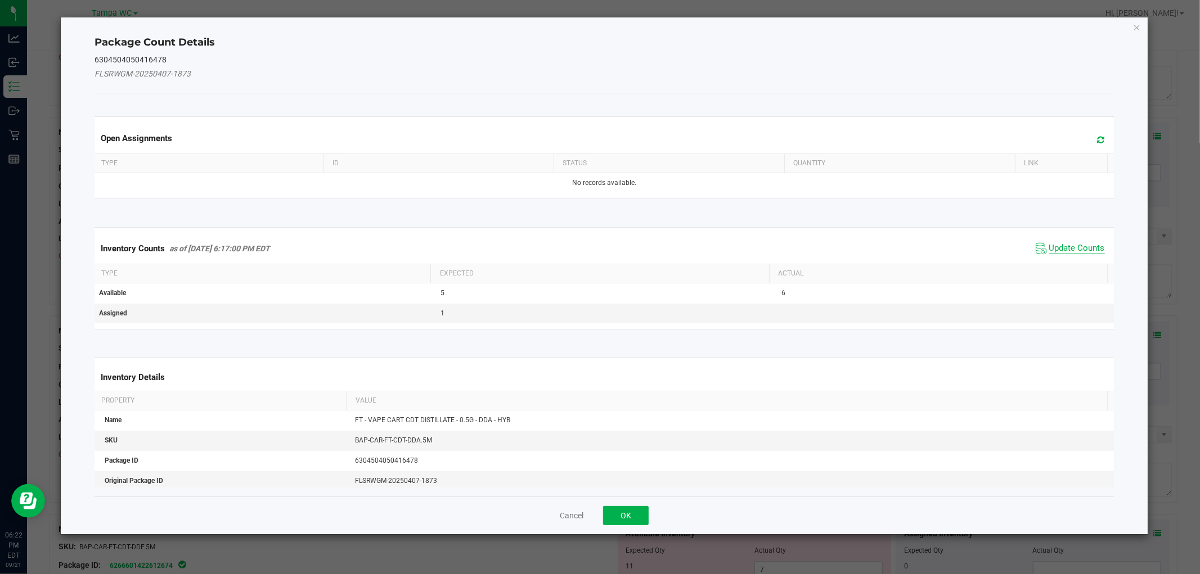
click at [1049, 251] on span "Update Counts" at bounding box center [1077, 248] width 56 height 11
click at [1041, 247] on div "Inventory Counts as of Sep 21, 2025 6:17:00 PM EDT Update Counts" at bounding box center [603, 248] width 1023 height 30
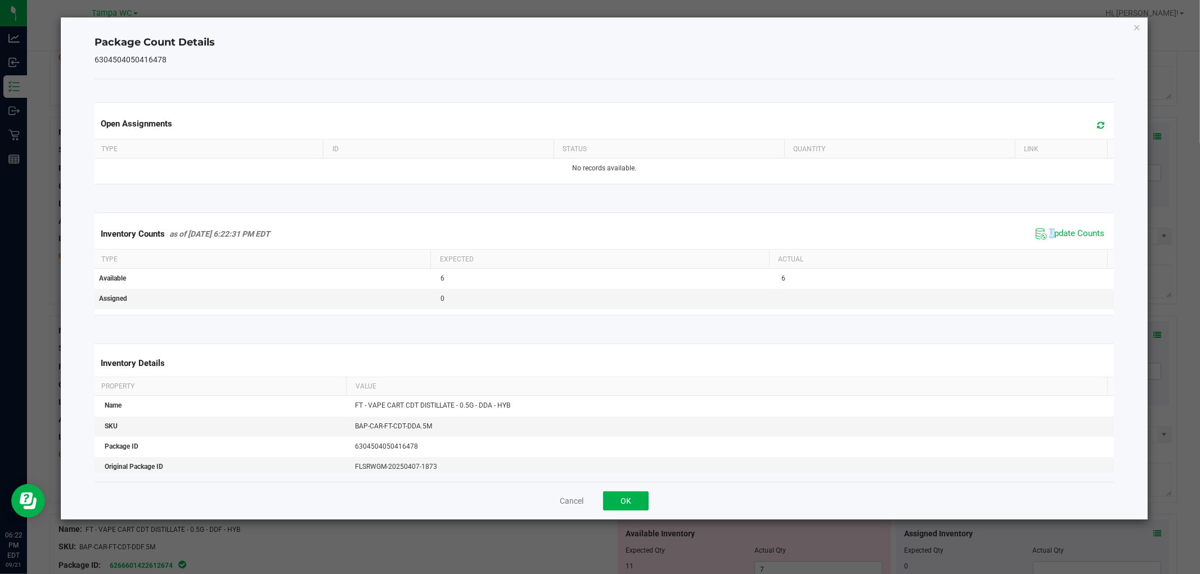
click at [1041, 246] on div "Inventory Counts as of Sep 21, 2025 6:22:31 PM EDT Update Counts" at bounding box center [603, 234] width 1023 height 30
click at [616, 495] on button "OK" at bounding box center [626, 501] width 46 height 19
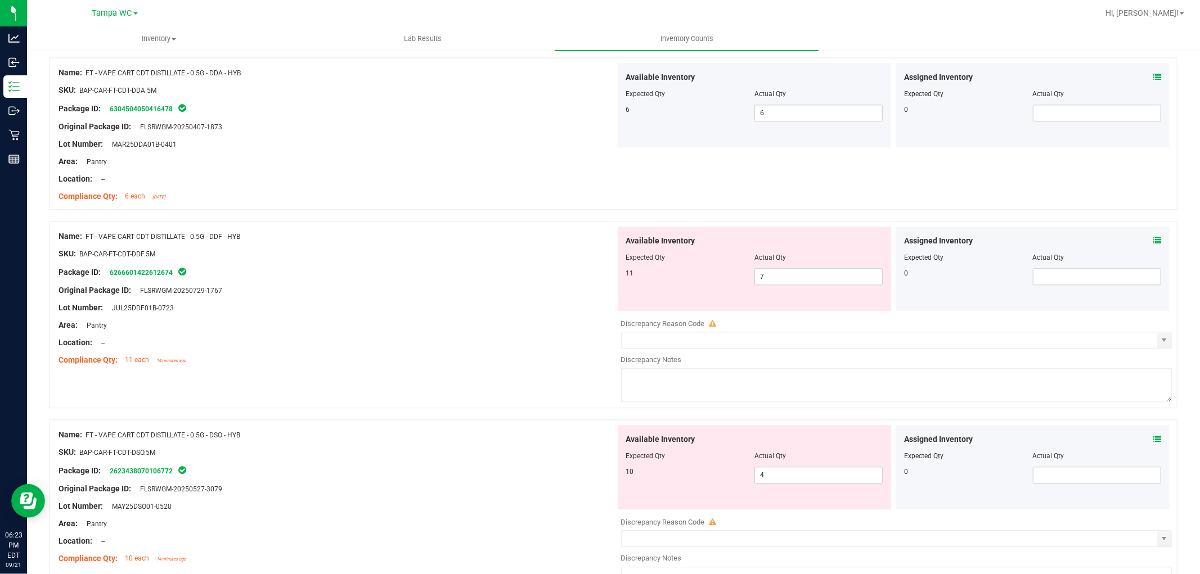
scroll to position [2354, 0]
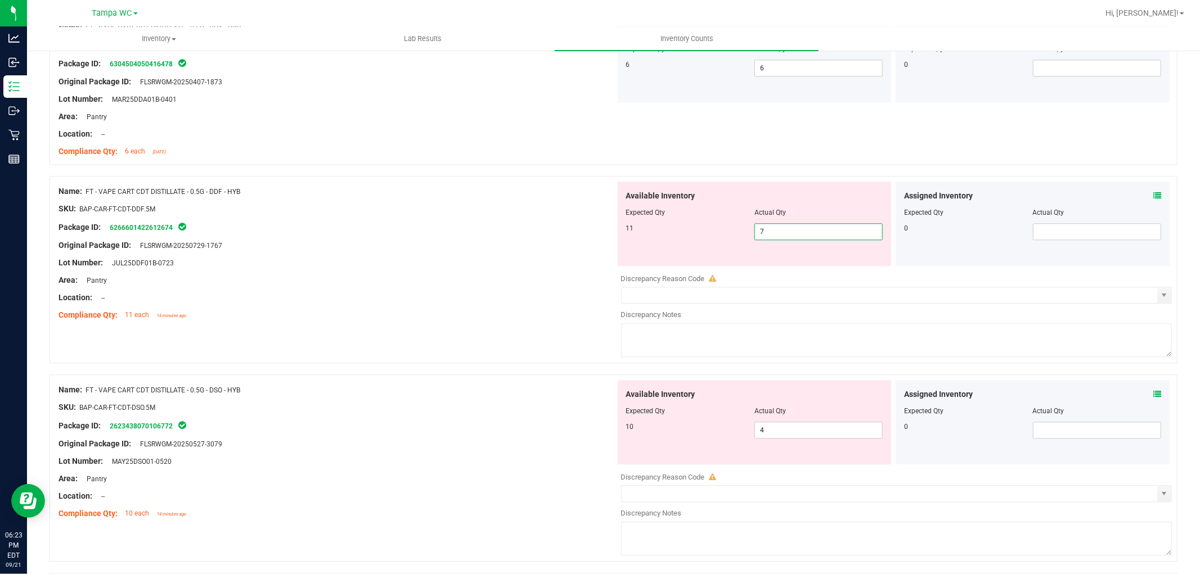
drag, startPoint x: 812, startPoint y: 244, endPoint x: 644, endPoint y: 276, distance: 170.6
drag, startPoint x: 644, startPoint y: 276, endPoint x: 520, endPoint y: 379, distance: 161.7
drag, startPoint x: 761, startPoint y: 244, endPoint x: 746, endPoint y: 253, distance: 18.4
click at [746, 253] on div "Available Inventory Expected Qty Actual Qty 11 7 7" at bounding box center [755, 224] width 274 height 84
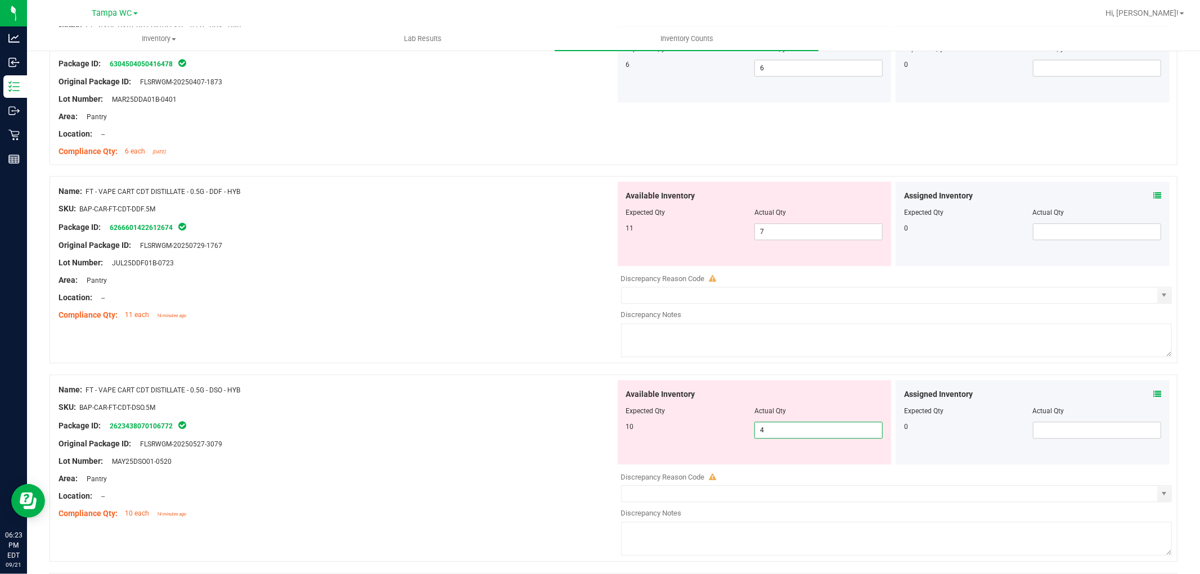
drag, startPoint x: 793, startPoint y: 439, endPoint x: 685, endPoint y: 440, distance: 108.0
click at [685, 439] on div "10 4 4" at bounding box center [754, 430] width 257 height 17
drag, startPoint x: 446, startPoint y: 439, endPoint x: 493, endPoint y: 412, distance: 54.7
click at [446, 432] on div "Package ID: 2623438070106772" at bounding box center [336, 425] width 557 height 13
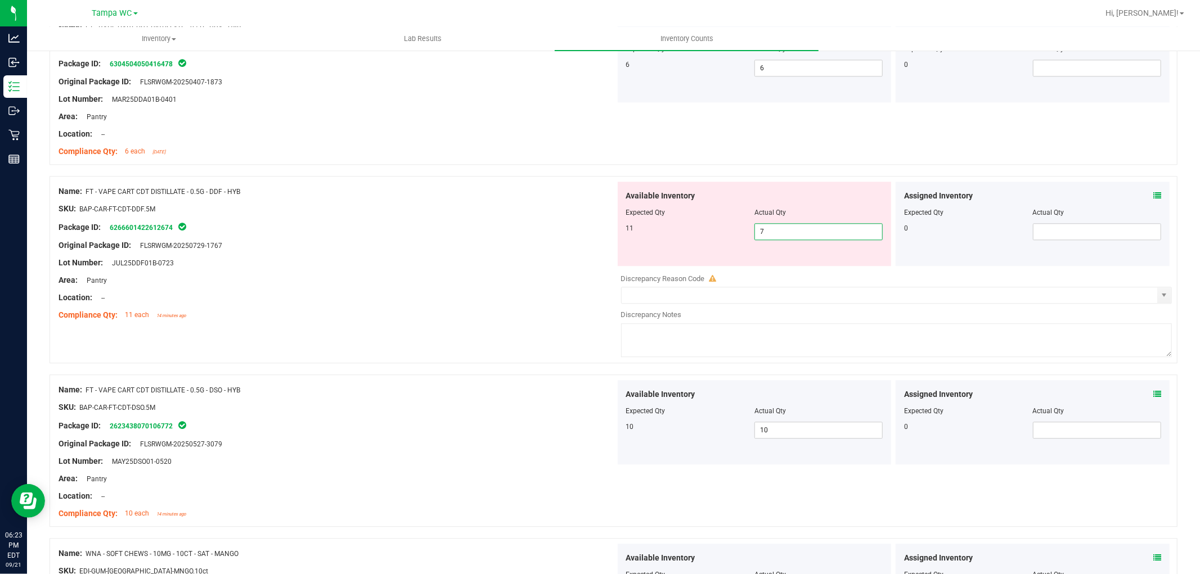
drag, startPoint x: 772, startPoint y: 241, endPoint x: 494, endPoint y: 256, distance: 278.8
click at [494, 256] on div "Name: FT - VAPE CART CDT DISTILLATE - 0.5G - DDF - HYB SKU: BAP-CAR-FT-CDT-DDF.…" at bounding box center [613, 269] width 1128 height 187
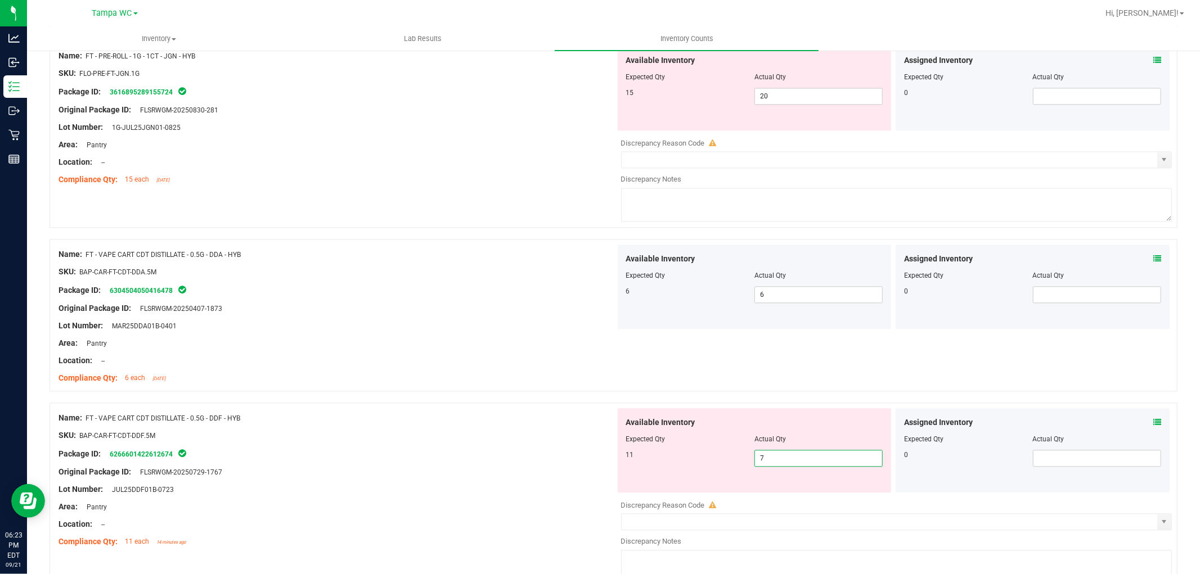
scroll to position [2104, 0]
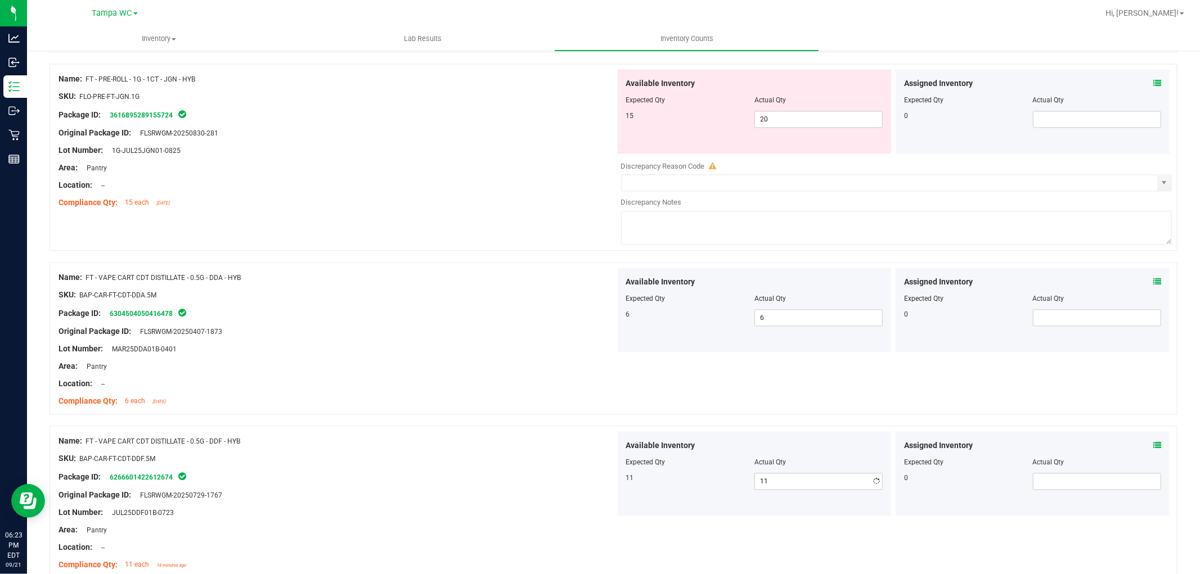
click at [553, 372] on div "Area: Pantry" at bounding box center [336, 366] width 557 height 12
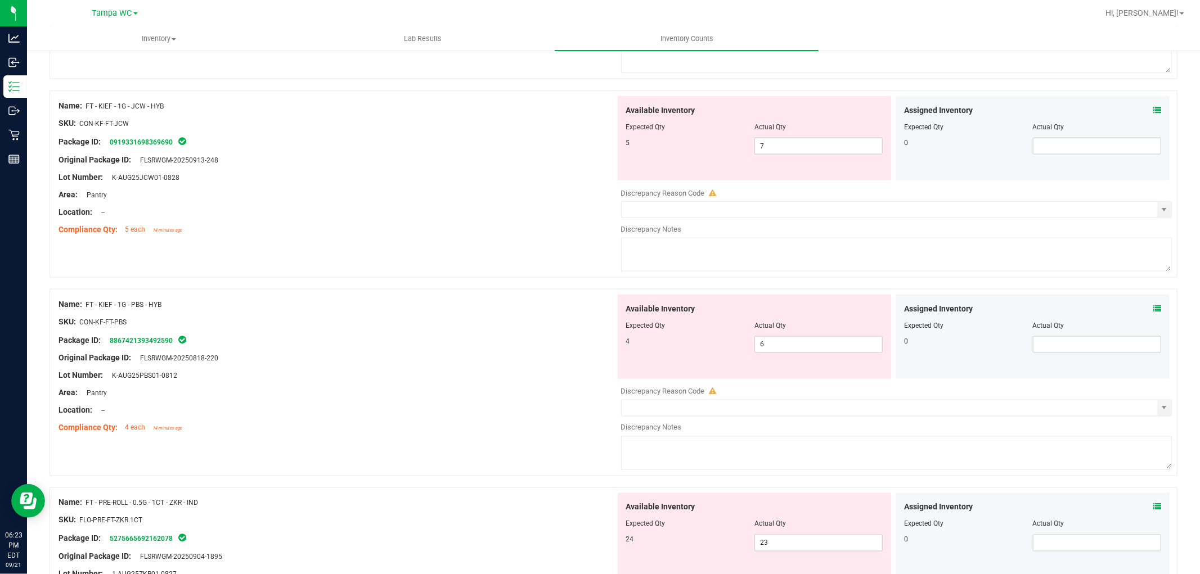
scroll to position [1480, 0]
drag, startPoint x: 765, startPoint y: 372, endPoint x: 660, endPoint y: 408, distance: 111.0
click at [657, 409] on div "Available Inventory Expected Qty Actual Qty 4 6 6" at bounding box center [893, 386] width 557 height 178
click at [530, 214] on div "Location: --" at bounding box center [336, 215] width 557 height 12
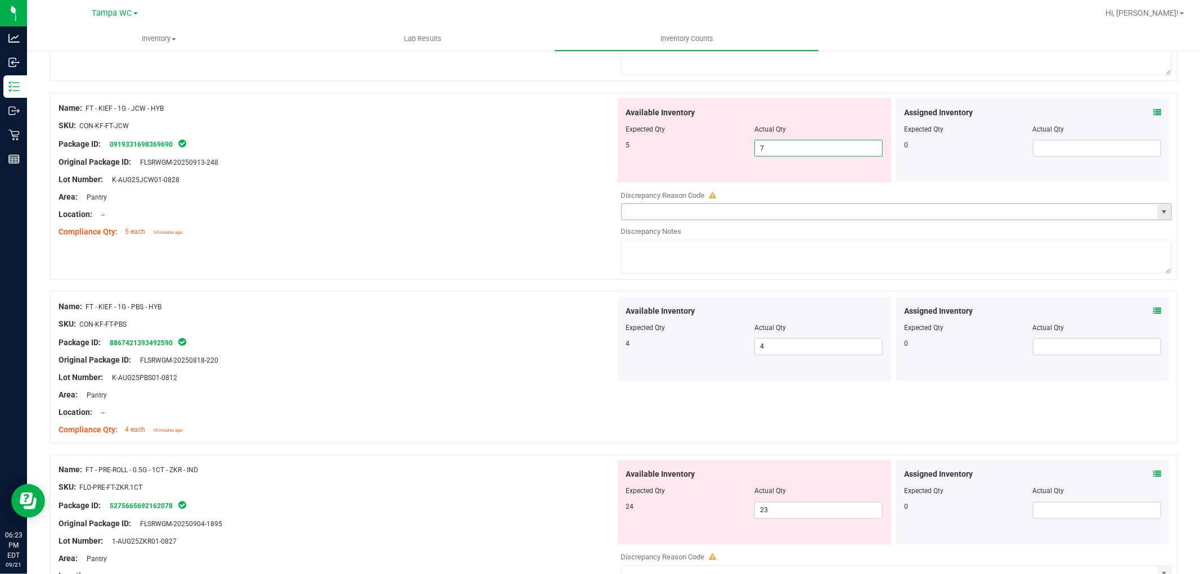
drag, startPoint x: 853, startPoint y: 148, endPoint x: 620, endPoint y: 215, distance: 241.9
click at [615, 216] on div "Available Inventory Expected Qty Actual Qty 5 7 7" at bounding box center [893, 187] width 557 height 178
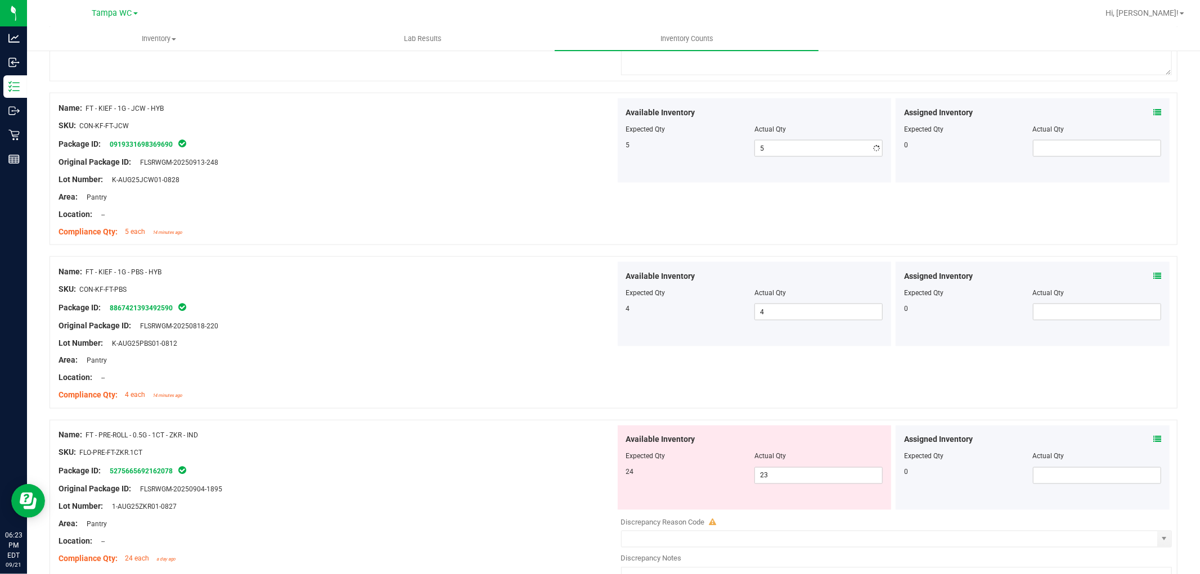
click at [578, 234] on div "Compliance Qty: 5 each 14 minutes ago" at bounding box center [336, 232] width 557 height 12
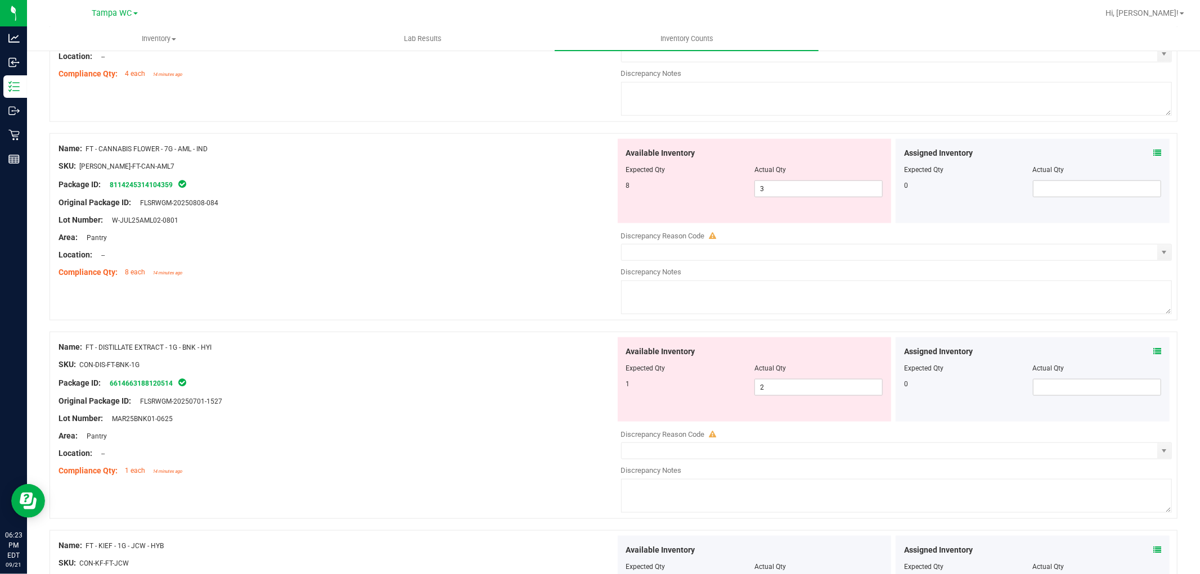
scroll to position [917, 0]
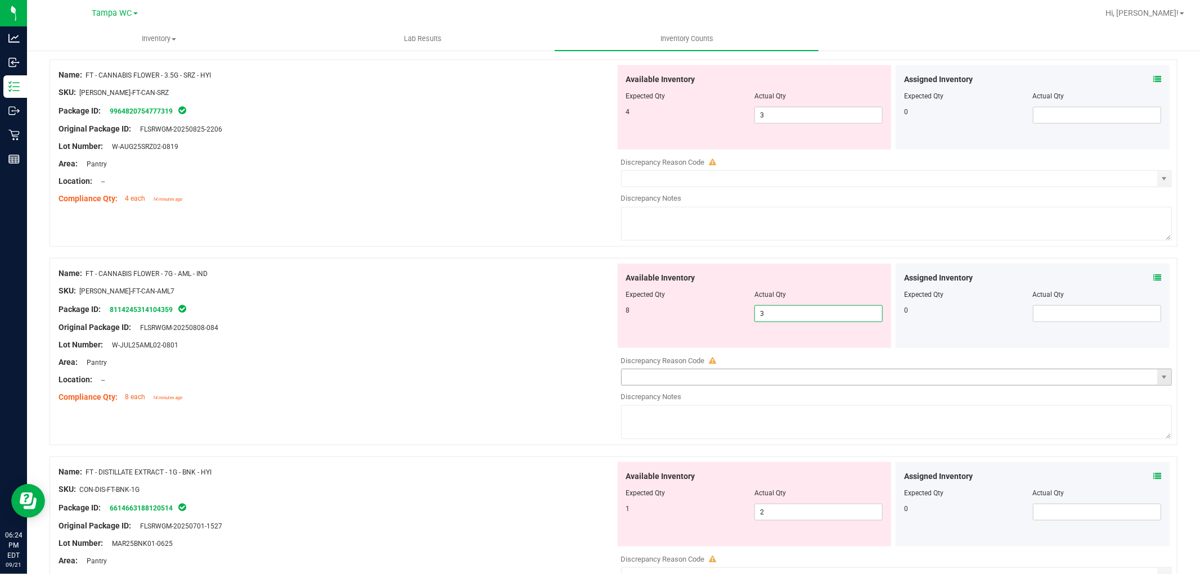
drag, startPoint x: 764, startPoint y: 316, endPoint x: 661, endPoint y: 384, distance: 122.6
drag, startPoint x: 661, startPoint y: 384, endPoint x: 549, endPoint y: 352, distance: 116.8
click at [529, 362] on div "Area: Pantry" at bounding box center [336, 363] width 557 height 12
drag, startPoint x: 768, startPoint y: 316, endPoint x: 661, endPoint y: 363, distance: 116.6
click at [660, 356] on div "Available Inventory Expected Qty Actual Qty 8 3 3" at bounding box center [893, 353] width 557 height 178
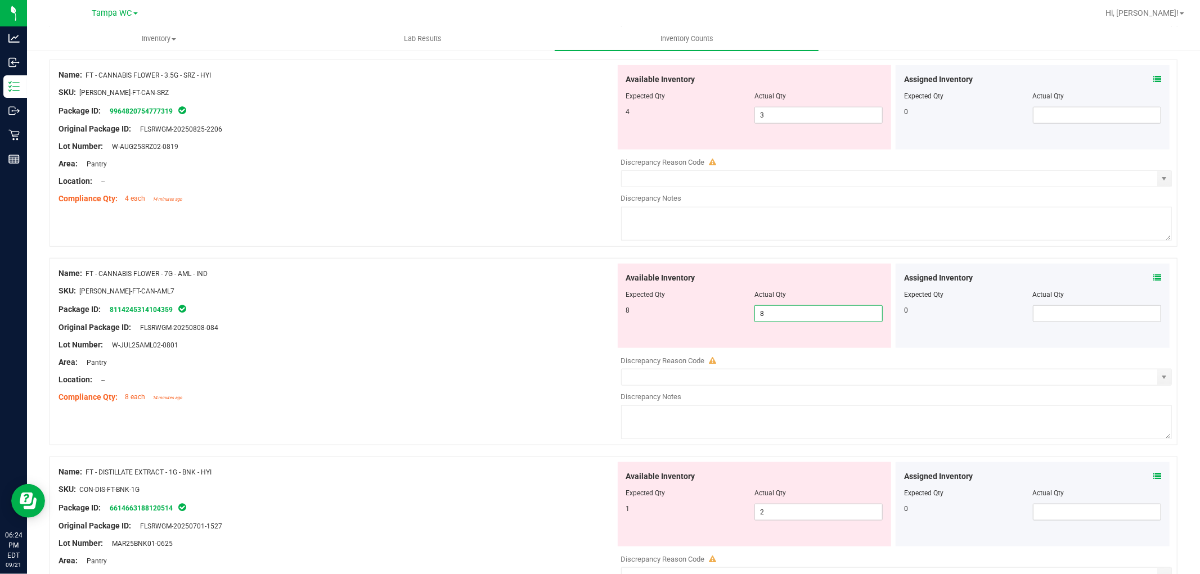
drag, startPoint x: 484, startPoint y: 330, endPoint x: 490, endPoint y: 336, distance: 8.4
click at [484, 332] on div "Original Package ID: FLSRWGM-20250808-084" at bounding box center [336, 328] width 557 height 12
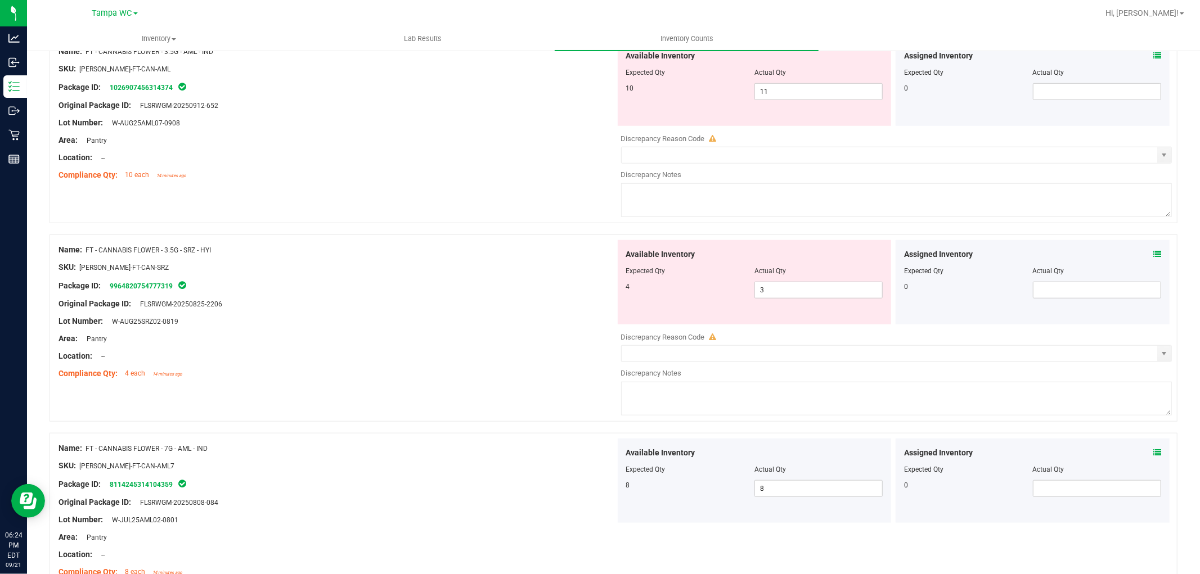
scroll to position [605, 0]
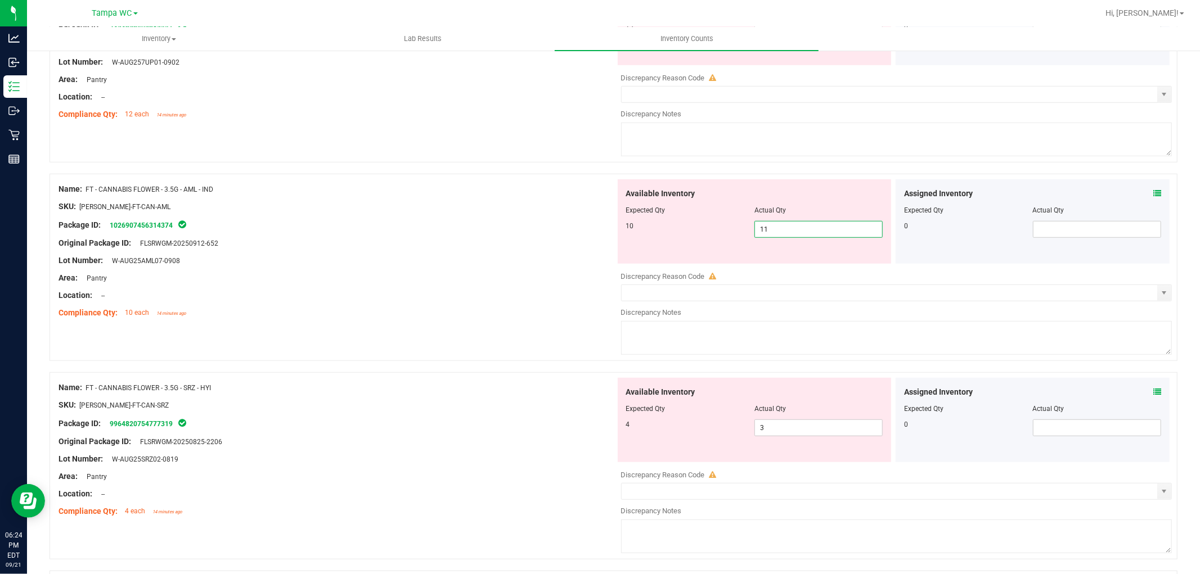
drag, startPoint x: 780, startPoint y: 231, endPoint x: 709, endPoint y: 266, distance: 79.2
click at [709, 266] on div "Available Inventory Expected Qty Actual Qty 10 11 11" at bounding box center [893, 268] width 557 height 178
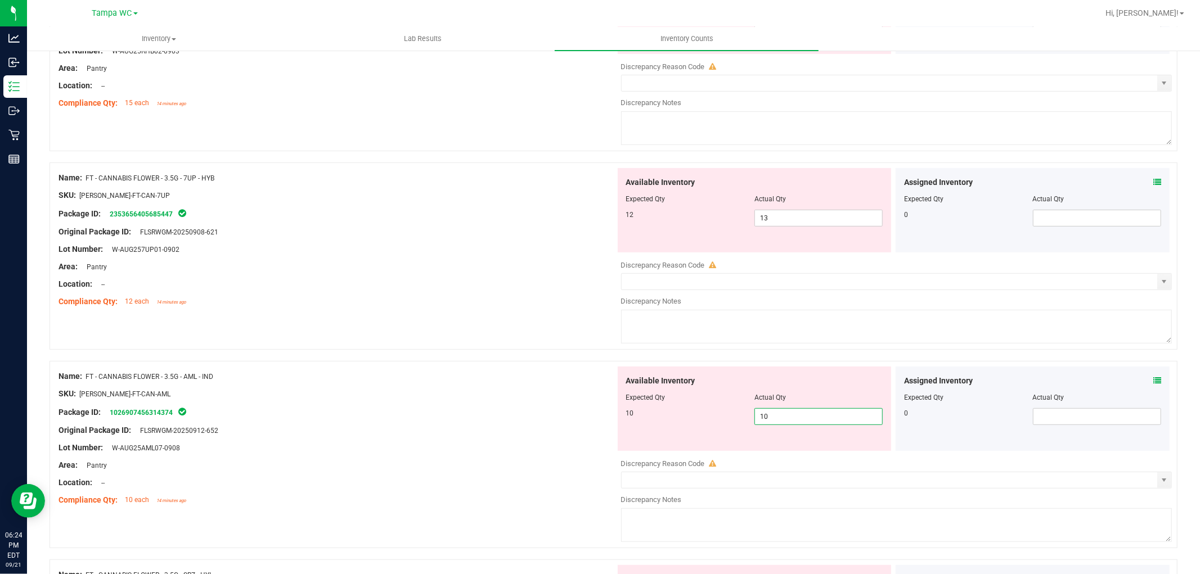
click at [537, 430] on div "Original Package ID: FLSRWGM-20250912-652" at bounding box center [336, 431] width 557 height 12
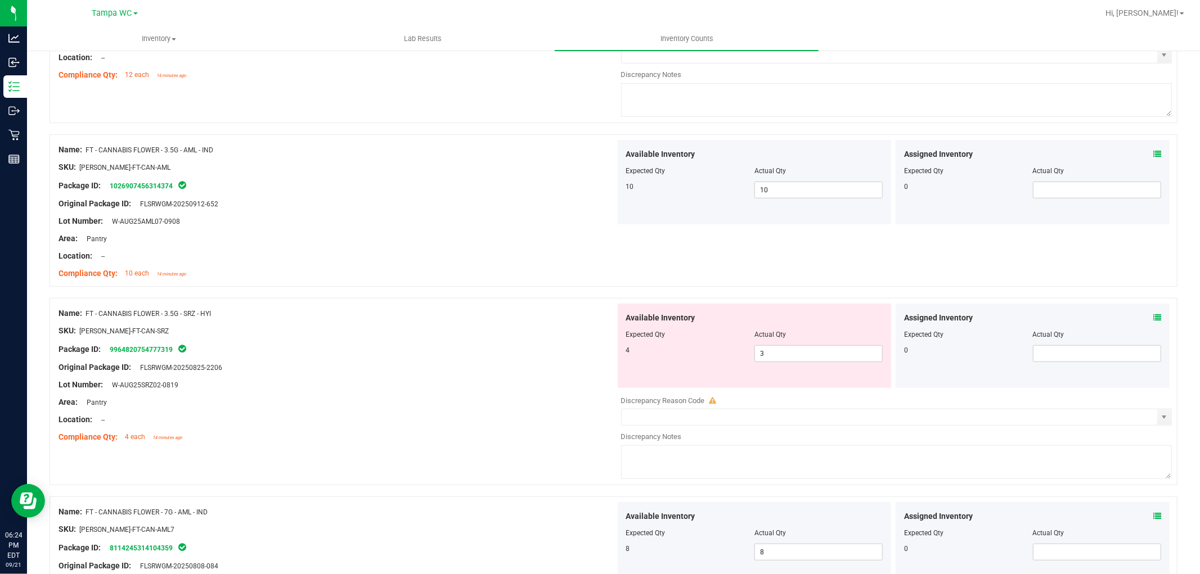
scroll to position [667, 0]
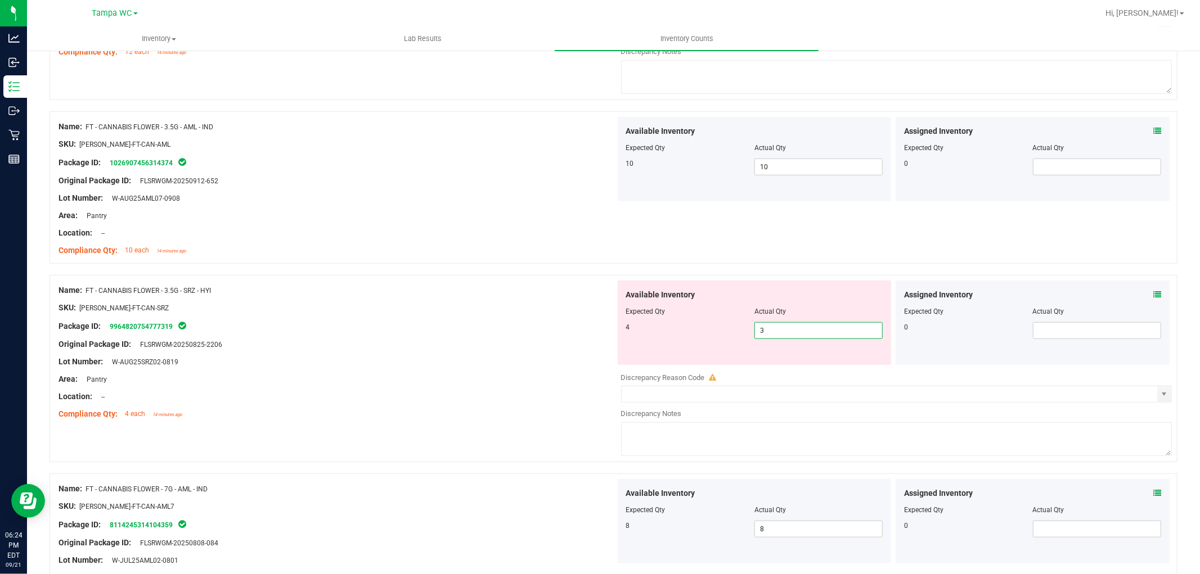
drag, startPoint x: 738, startPoint y: 343, endPoint x: 730, endPoint y: 351, distance: 11.9
click at [723, 351] on div "Available Inventory Expected Qty Actual Qty 4 3 3" at bounding box center [755, 323] width 274 height 84
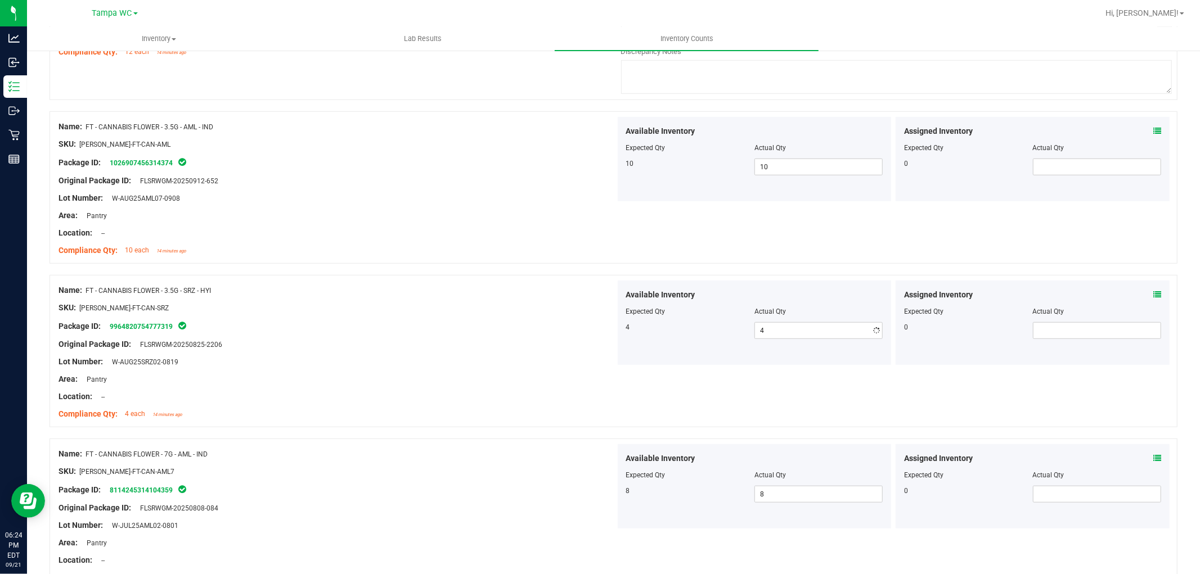
click at [587, 344] on div "Original Package ID: FLSRWGM-20250825-2206" at bounding box center [336, 345] width 557 height 12
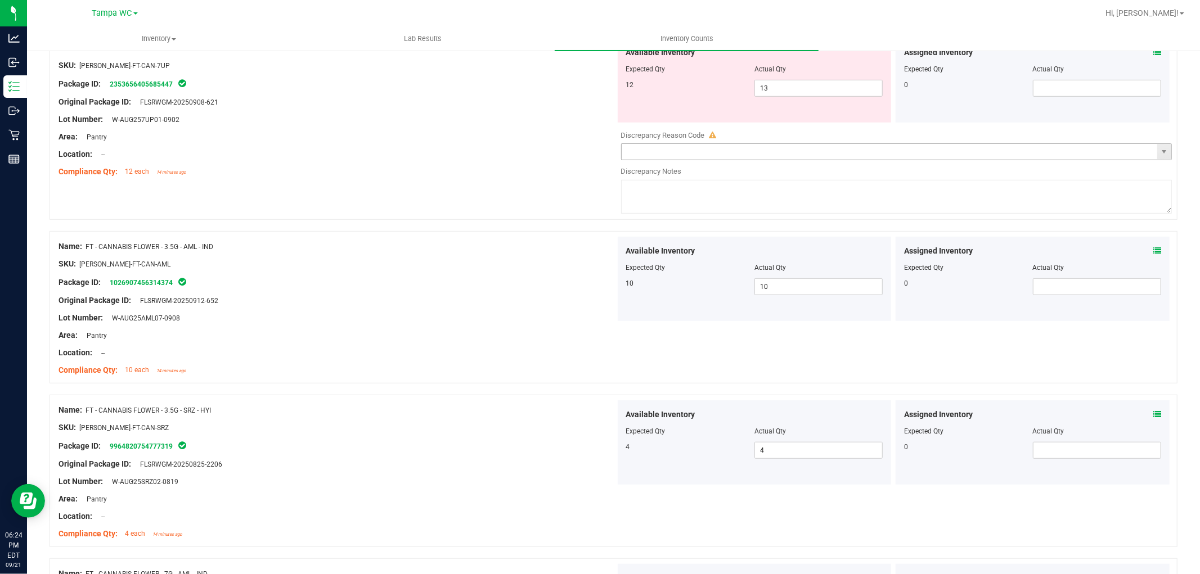
scroll to position [417, 0]
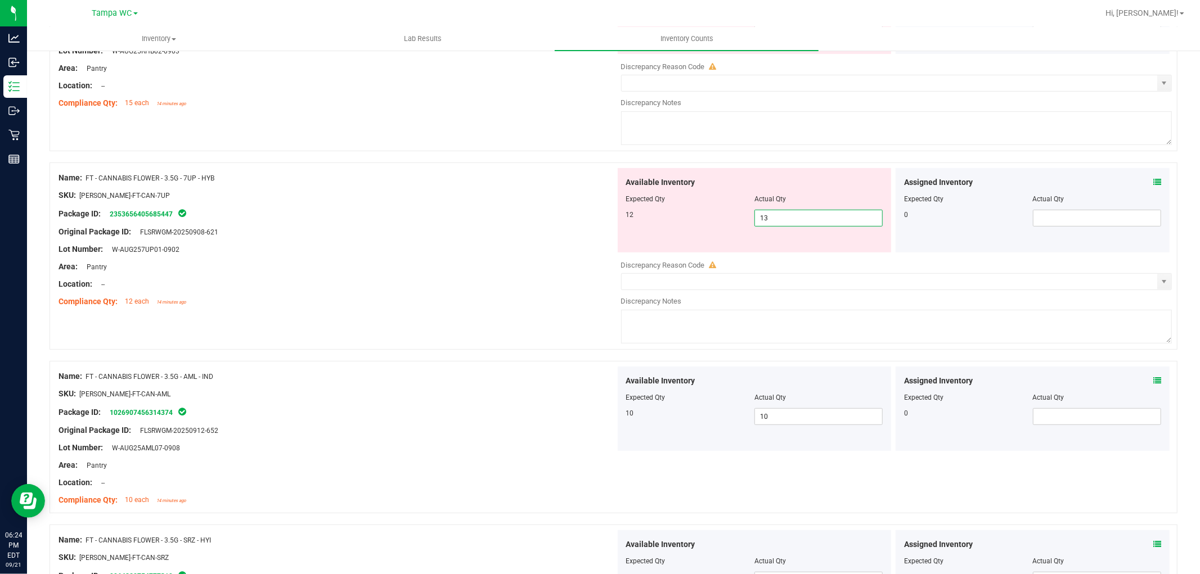
drag, startPoint x: 715, startPoint y: 231, endPoint x: 566, endPoint y: 249, distance: 150.2
click at [557, 246] on div "Name: FT - CANNABIS FLOWER - 3.5G - 7UP - HYB SKU: FLO-BUD-FT-CAN-7UP Package I…" at bounding box center [613, 256] width 1128 height 187
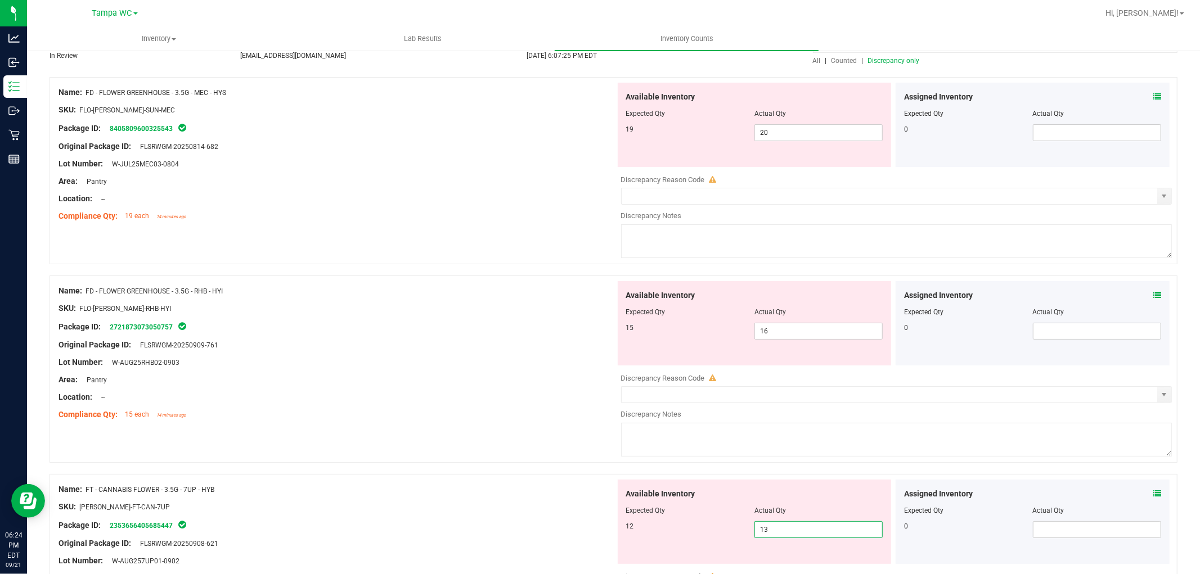
scroll to position [167, 0]
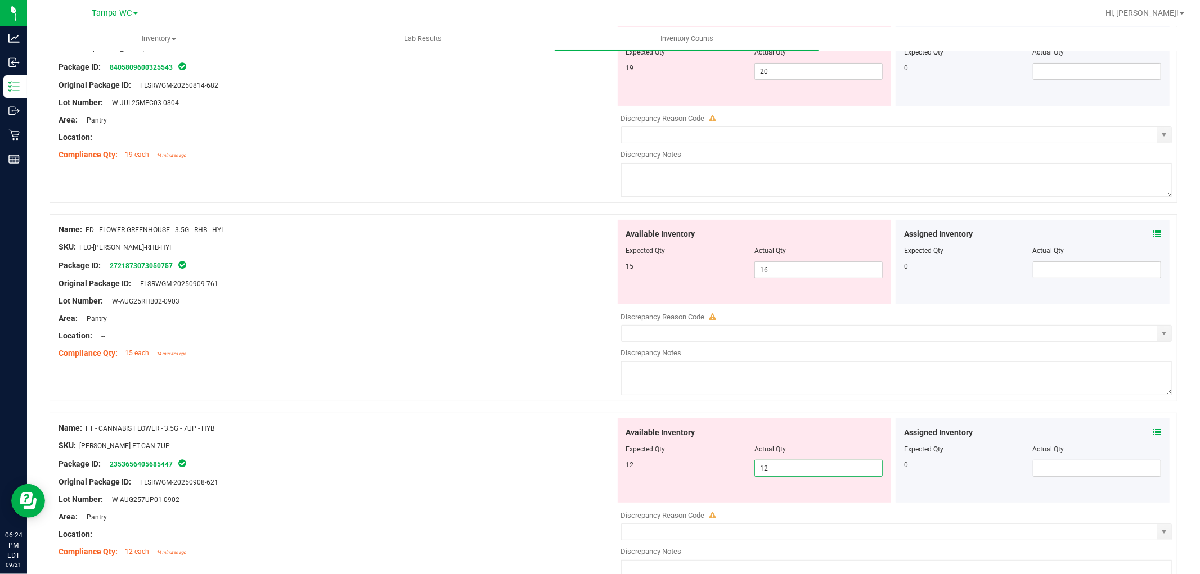
drag, startPoint x: 450, startPoint y: 263, endPoint x: 457, endPoint y: 259, distance: 7.8
click at [454, 260] on div "Package ID: 2721873073050757" at bounding box center [336, 265] width 557 height 13
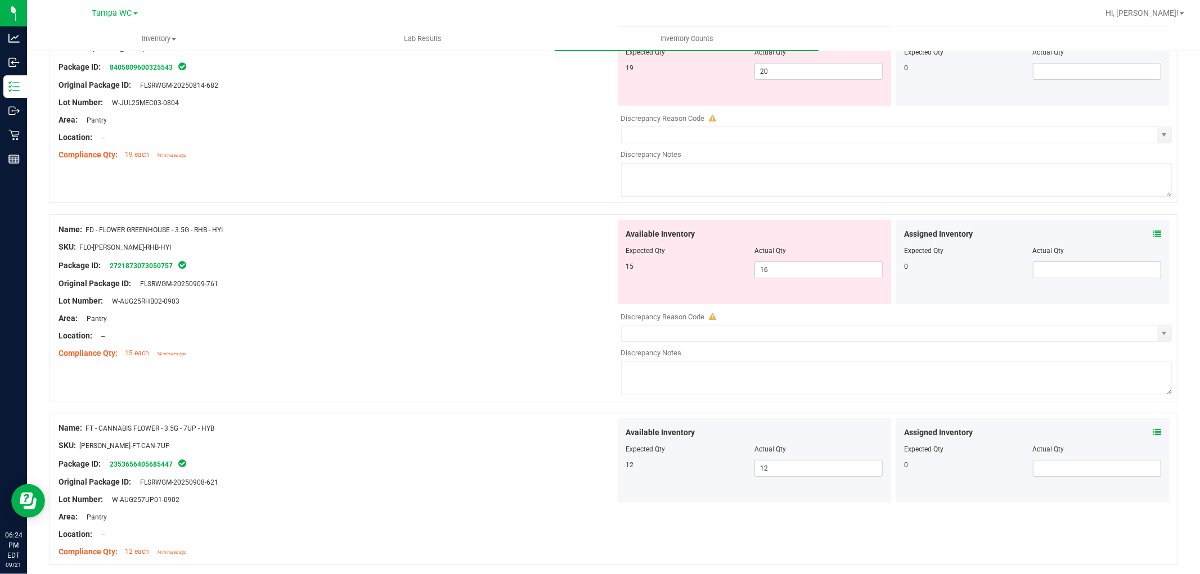
scroll to position [42, 0]
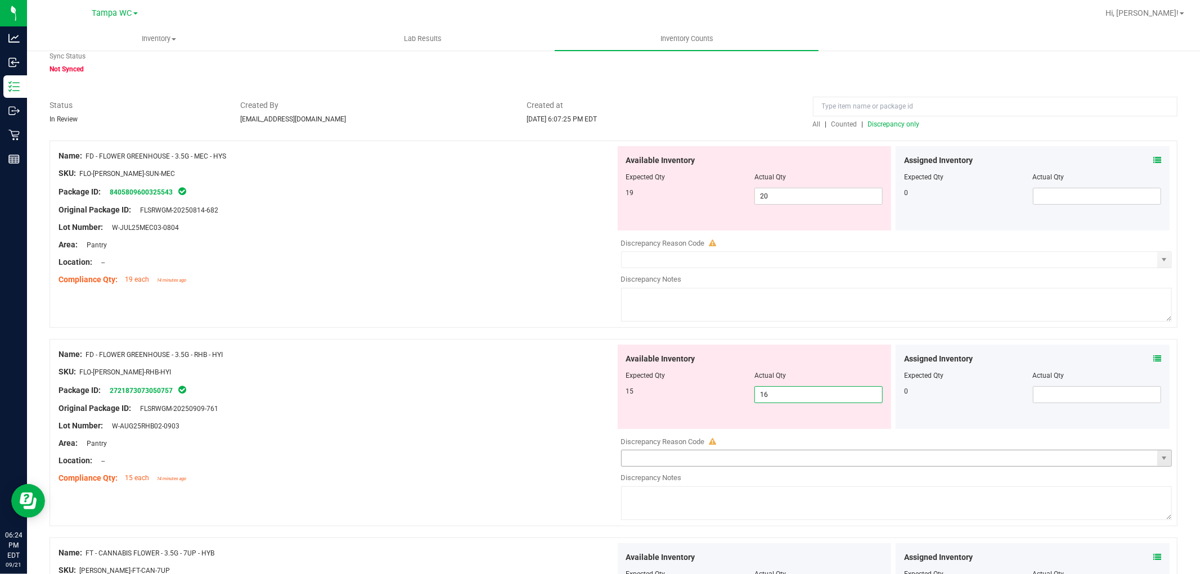
drag, startPoint x: 799, startPoint y: 402, endPoint x: 730, endPoint y: 456, distance: 87.8
click at [730, 456] on div "Available Inventory Expected Qty Actual Qty 15 16 16" at bounding box center [893, 434] width 557 height 178
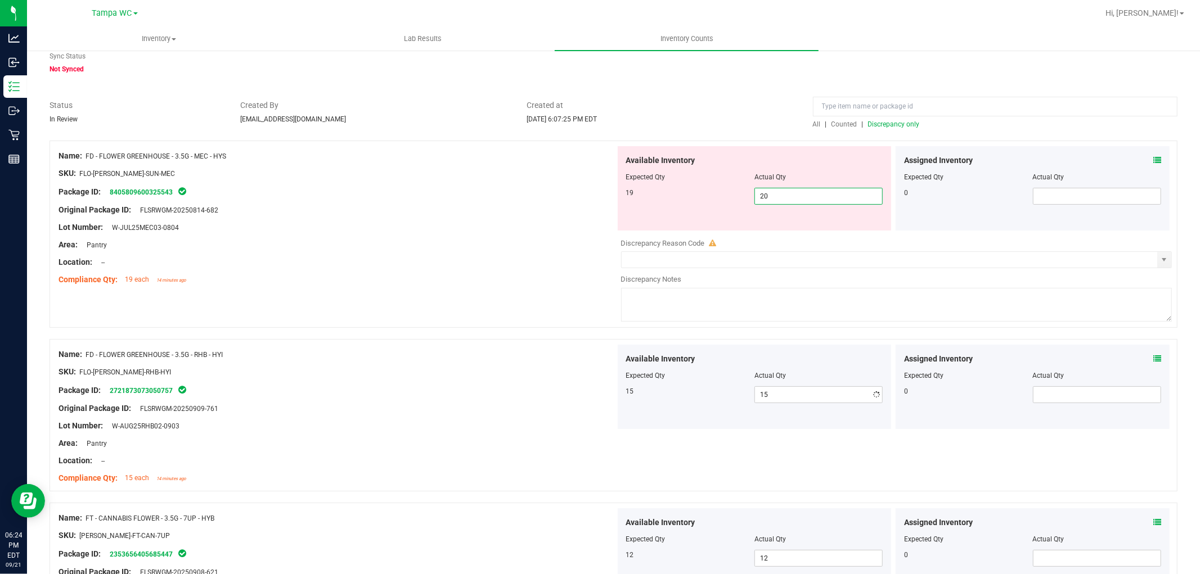
drag, startPoint x: 788, startPoint y: 197, endPoint x: 705, endPoint y: 246, distance: 96.4
click at [705, 246] on div "Available Inventory Expected Qty Actual Qty 19 20 20" at bounding box center [893, 235] width 557 height 178
click at [523, 301] on div "Name: FD - FLOWER GREENHOUSE - 3.5G - MEC - HYS SKU: FLO-BUD-FD-SUN-MEC Package…" at bounding box center [613, 240] width 1128 height 199
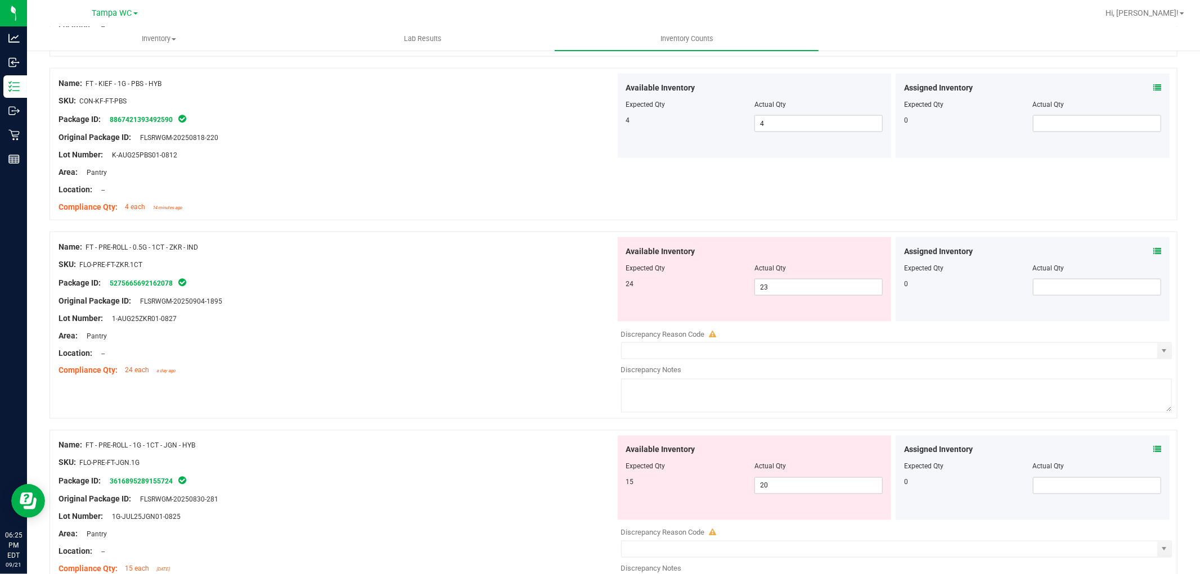
scroll to position [1463, 0]
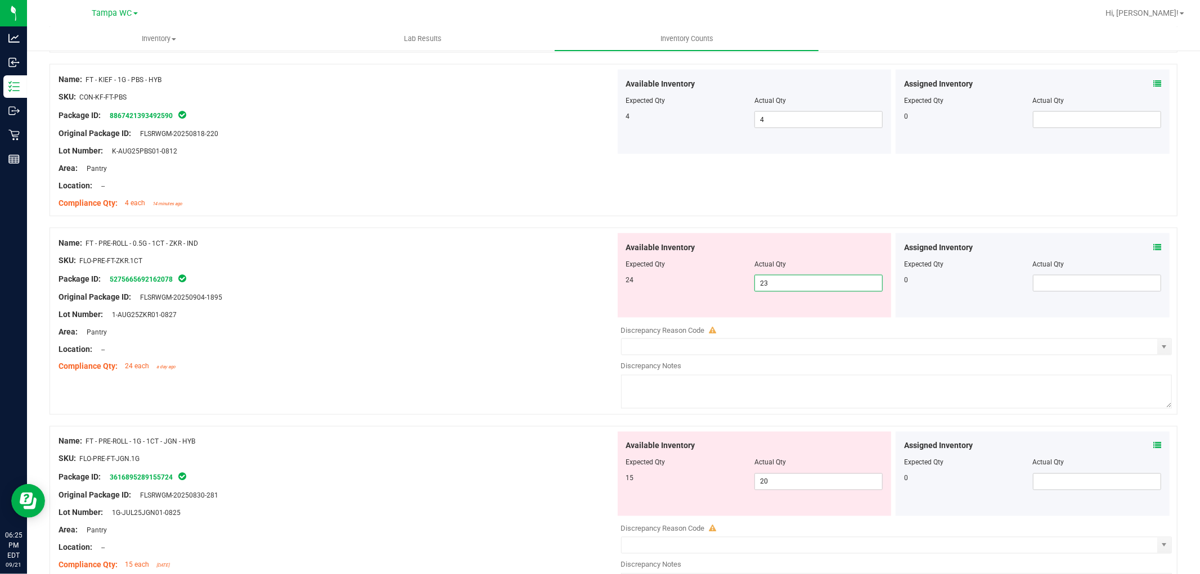
drag, startPoint x: 801, startPoint y: 278, endPoint x: 693, endPoint y: 303, distance: 110.2
click at [691, 299] on div "Available Inventory Expected Qty Actual Qty 24 23 23" at bounding box center [755, 275] width 274 height 84
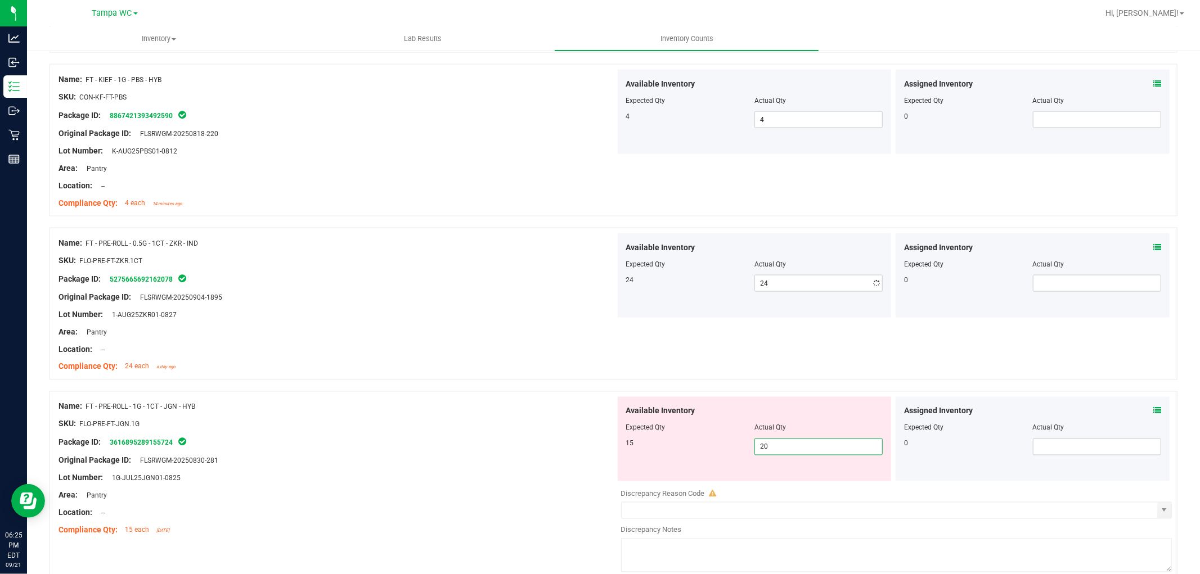
drag, startPoint x: 793, startPoint y: 480, endPoint x: 744, endPoint y: 492, distance: 50.3
click at [744, 492] on div "Available Inventory Expected Qty Actual Qty 15 20 20" at bounding box center [893, 486] width 557 height 178
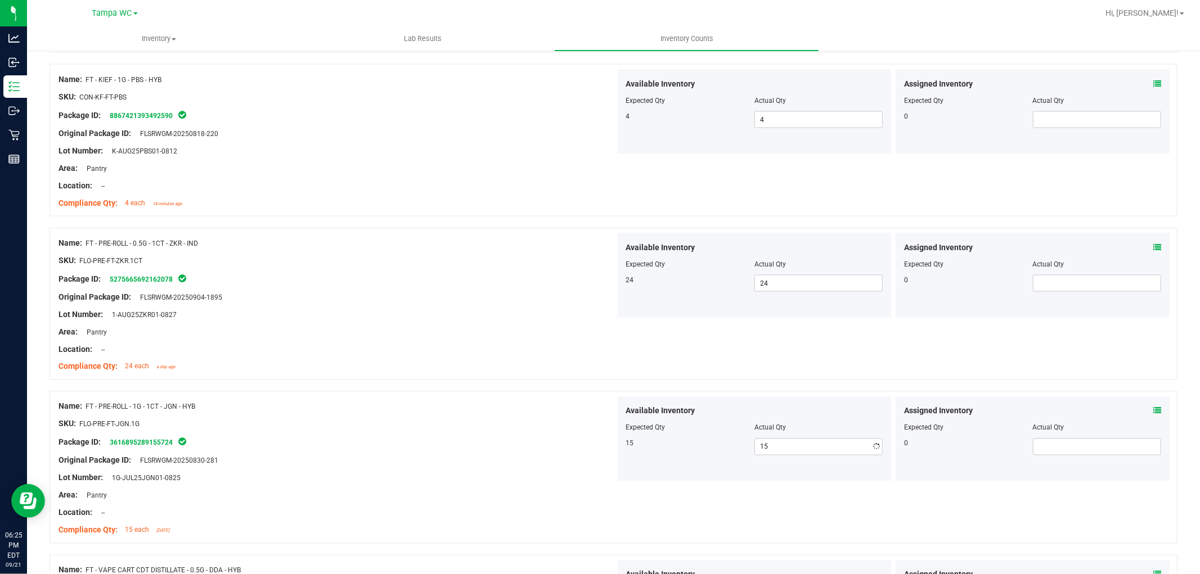
click at [555, 412] on div "Name: FT - PRE-ROLL - 1G - 1CT - JGN - HYB" at bounding box center [336, 407] width 557 height 12
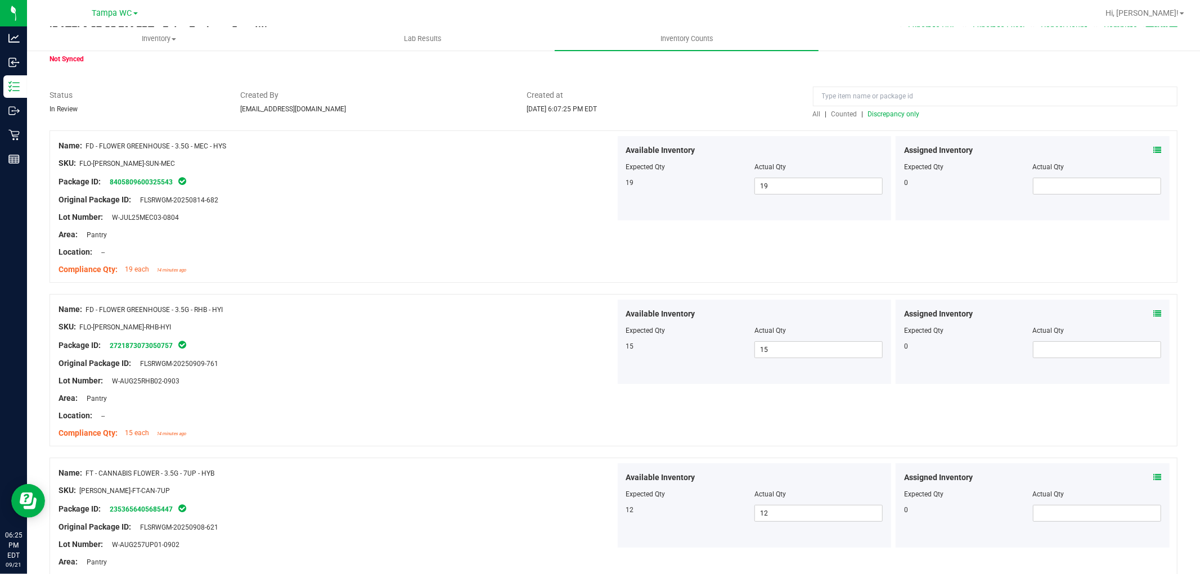
scroll to position [0, 0]
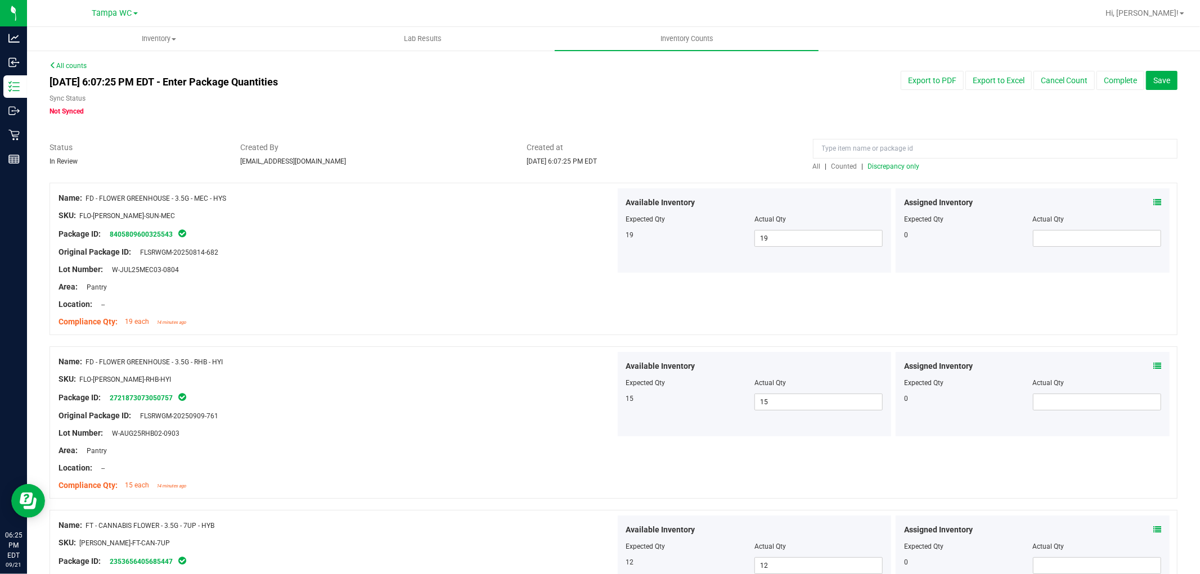
click at [886, 175] on div at bounding box center [613, 177] width 1128 height 11
click at [887, 169] on span "Discrepancy only" at bounding box center [894, 167] width 52 height 8
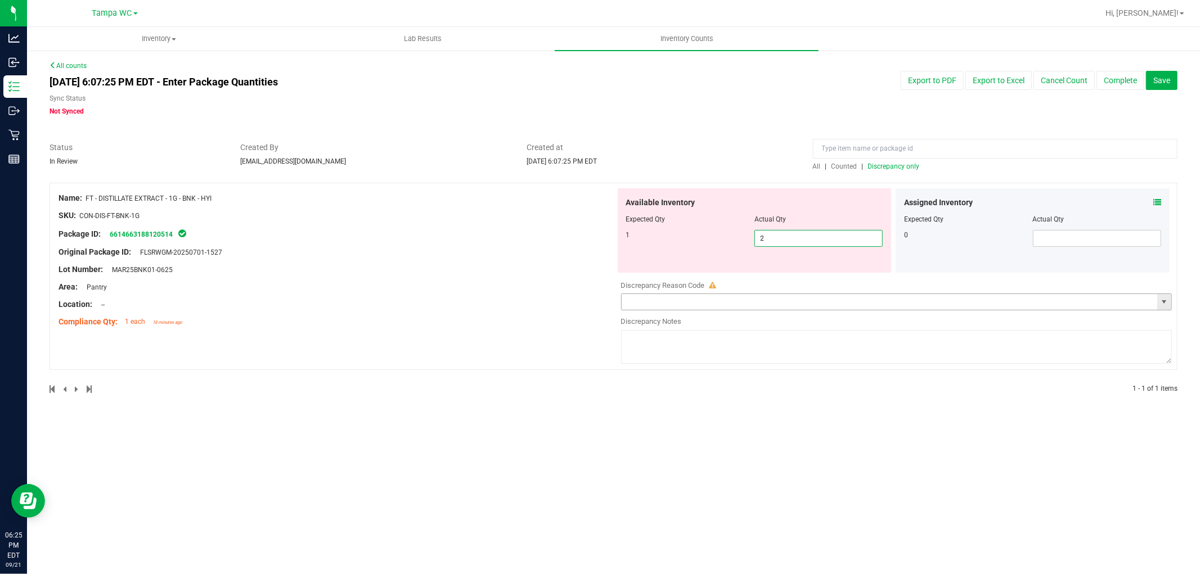
drag, startPoint x: 787, startPoint y: 235, endPoint x: 628, endPoint y: 301, distance: 172.4
click at [628, 301] on div "Available Inventory Expected Qty Actual Qty 1 2 2" at bounding box center [893, 277] width 557 height 178
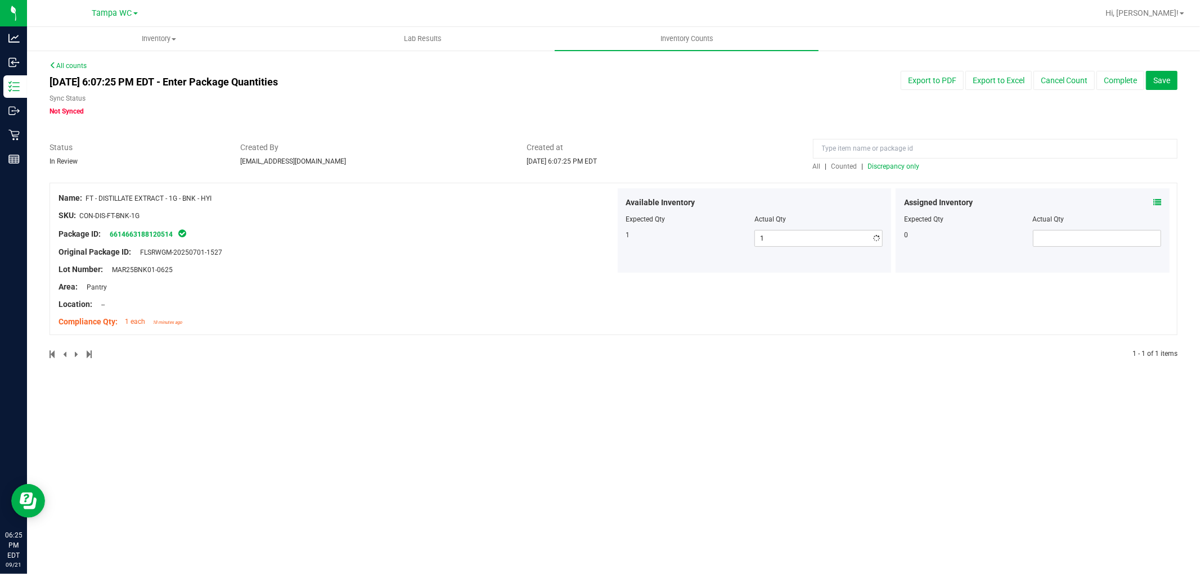
click at [905, 172] on div at bounding box center [613, 177] width 1128 height 11
click at [905, 168] on span "Discrepancy only" at bounding box center [894, 167] width 52 height 8
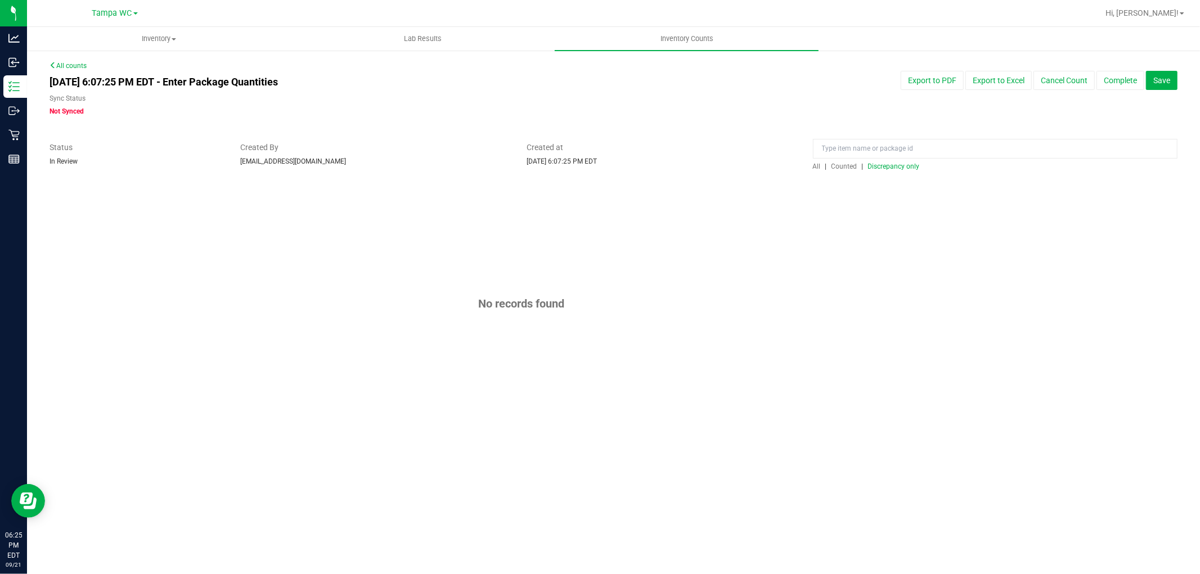
click at [886, 161] on div "All | Counted | Discrepancy only" at bounding box center [994, 157] width 381 height 30
click at [886, 165] on span "Discrepancy only" at bounding box center [894, 167] width 52 height 8
click at [1111, 73] on button "Complete" at bounding box center [1120, 80] width 48 height 19
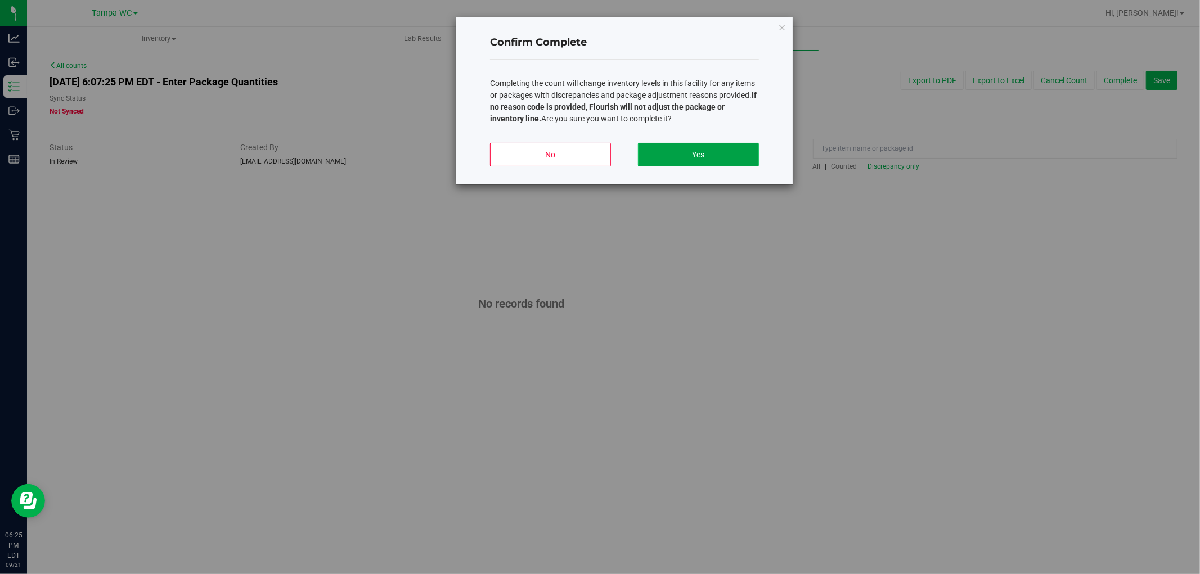
click at [736, 152] on button "Yes" at bounding box center [698, 155] width 121 height 24
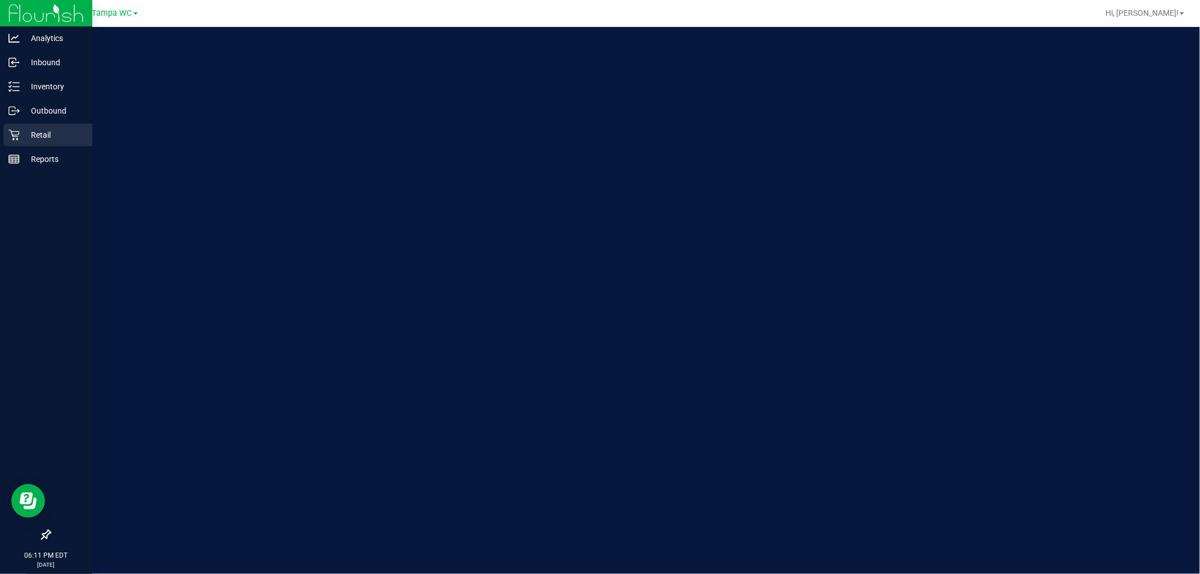
click at [24, 139] on p "Retail" at bounding box center [53, 134] width 67 height 13
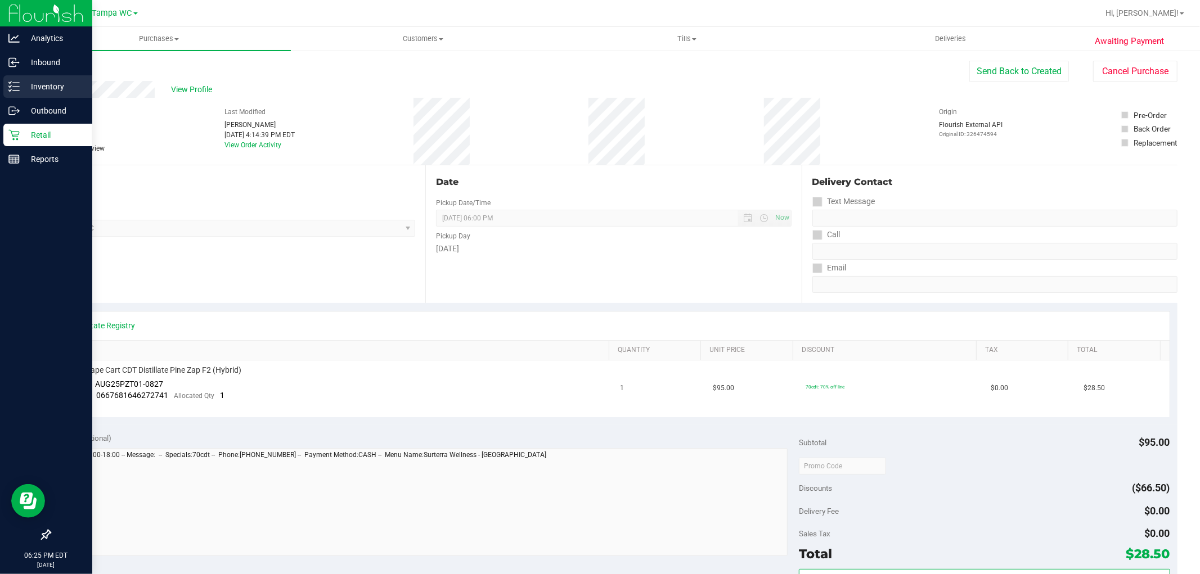
click at [65, 96] on div "Inventory" at bounding box center [47, 86] width 89 height 22
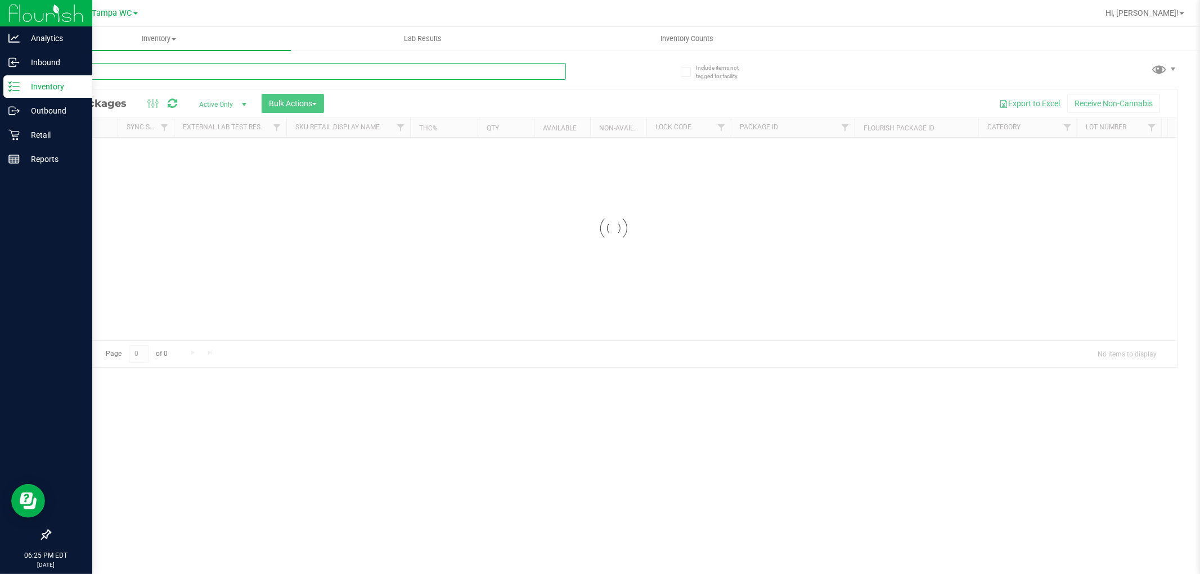
click at [261, 74] on input "text" at bounding box center [307, 71] width 516 height 17
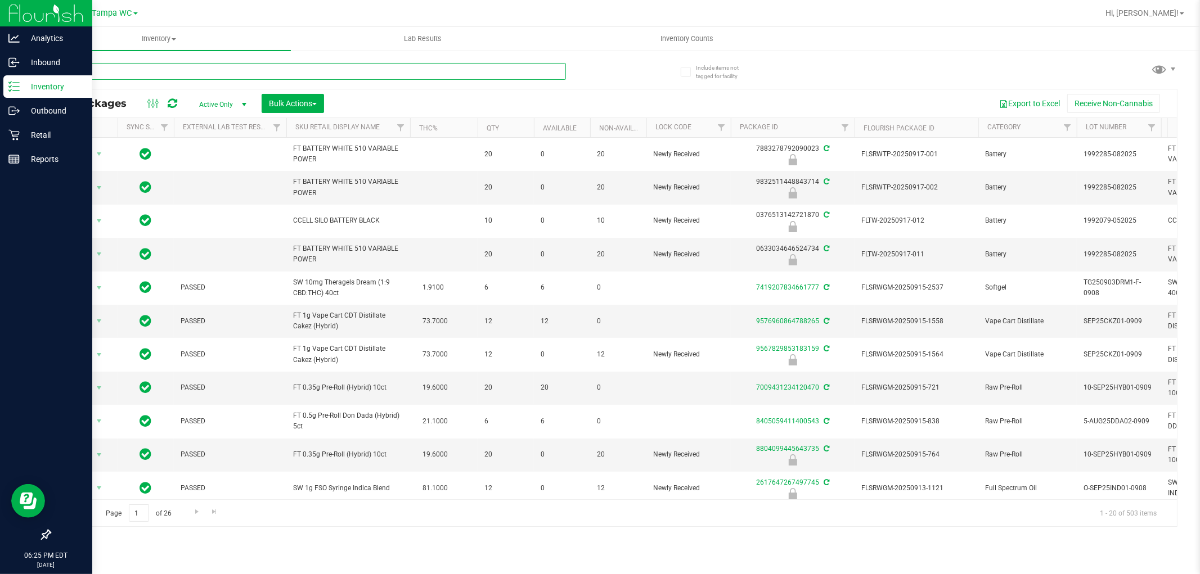
click at [158, 77] on input "text" at bounding box center [307, 71] width 516 height 17
type input "4664561693932511"
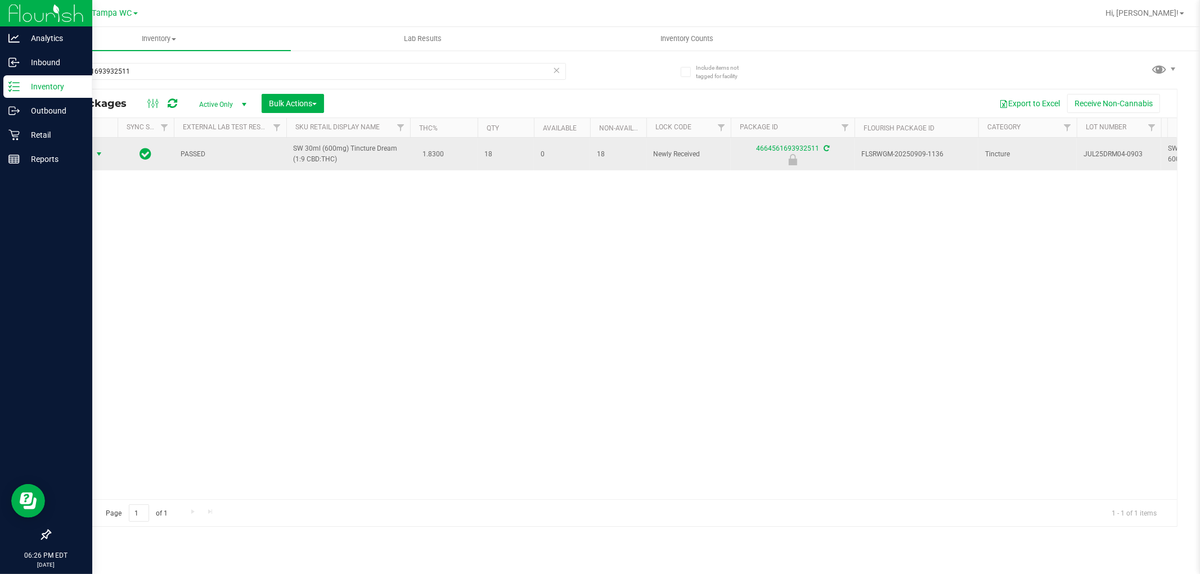
click at [80, 154] on span "Action" at bounding box center [76, 154] width 30 height 16
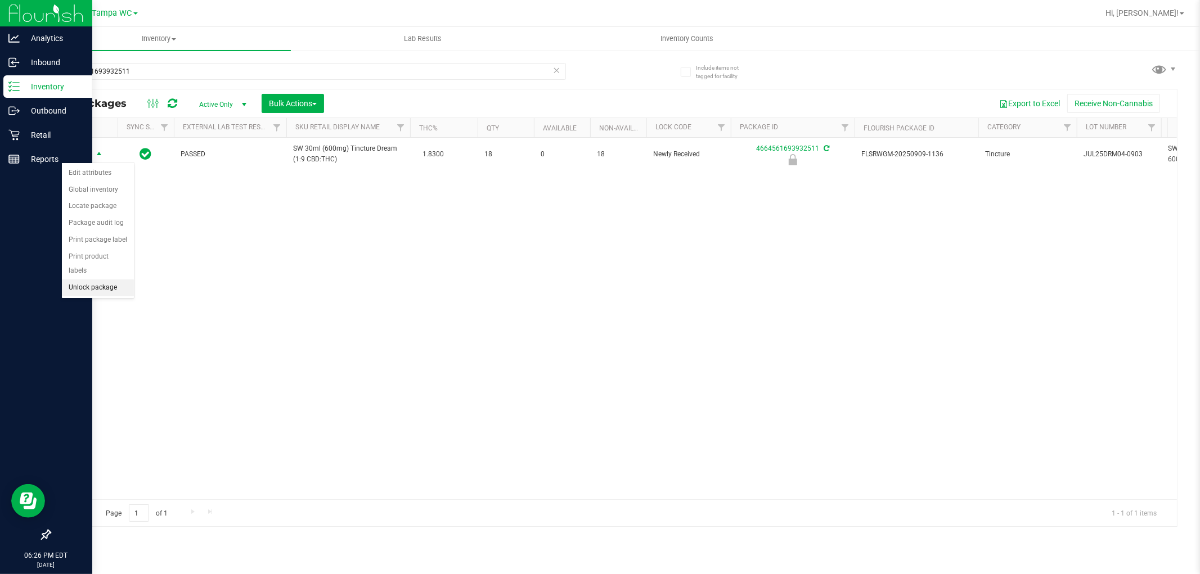
click at [109, 293] on li "Unlock package" at bounding box center [98, 288] width 72 height 17
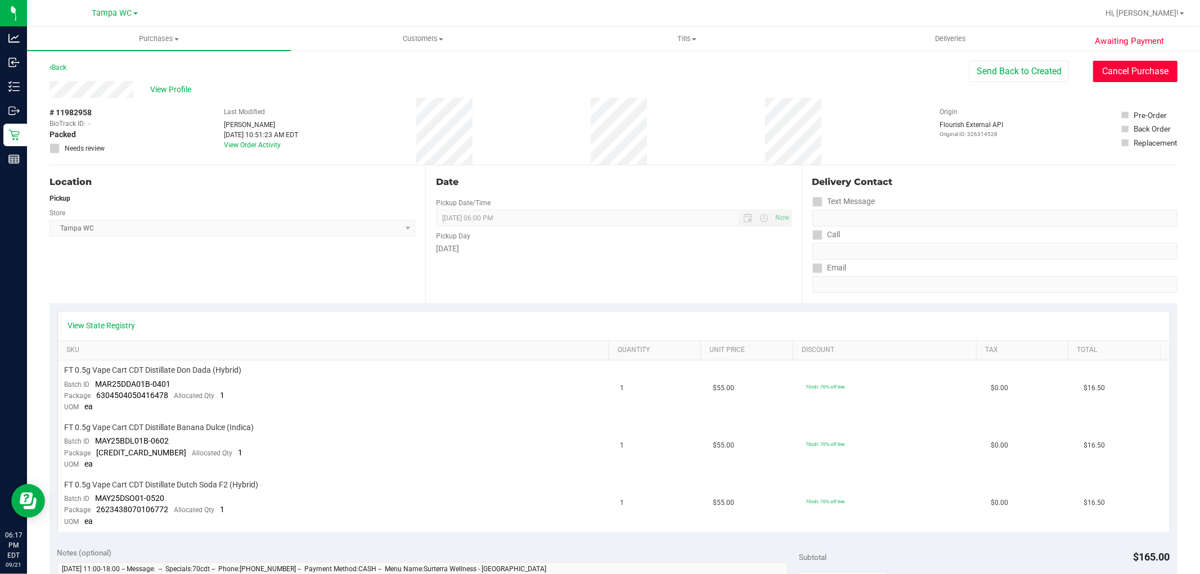
click at [1121, 67] on button "Cancel Purchase" at bounding box center [1135, 71] width 84 height 21
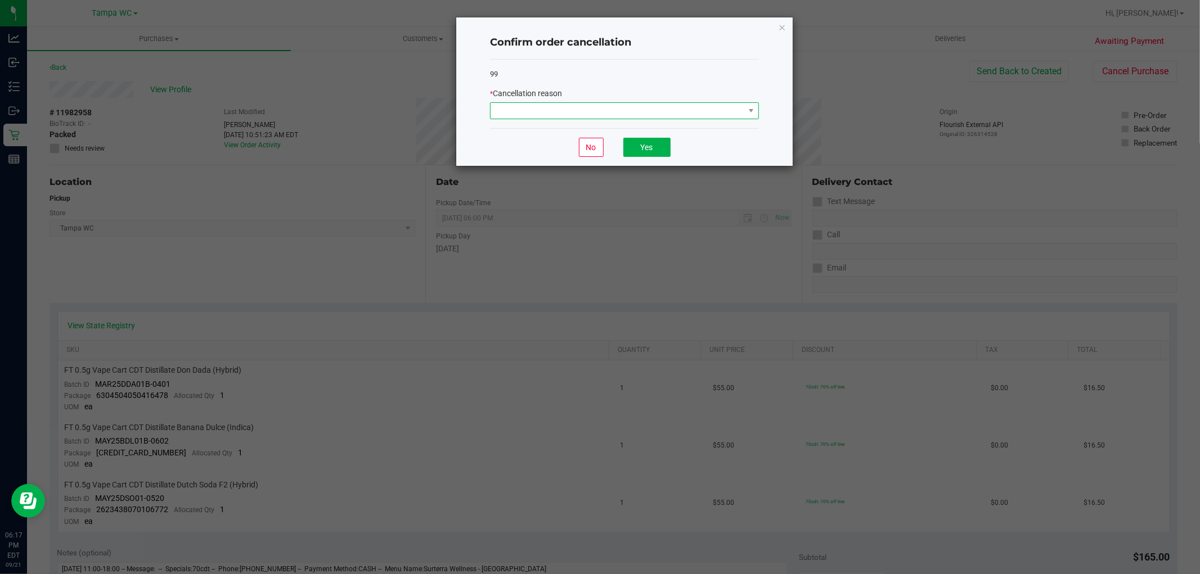
click at [715, 119] on span at bounding box center [624, 110] width 269 height 17
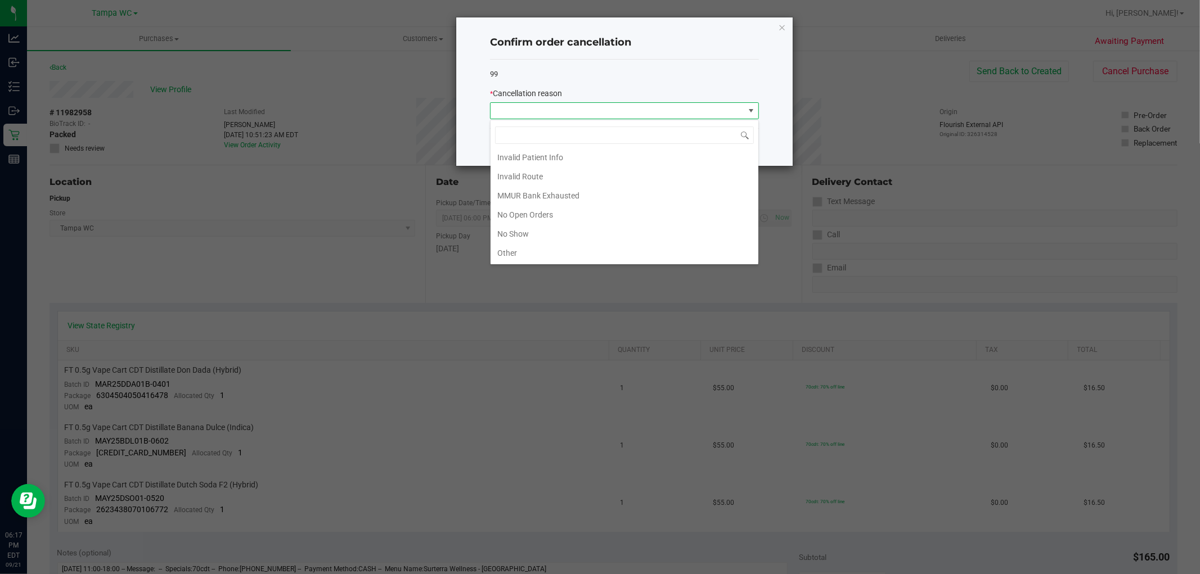
scroll to position [62, 0]
click at [559, 211] on li "No Show" at bounding box center [624, 211] width 268 height 19
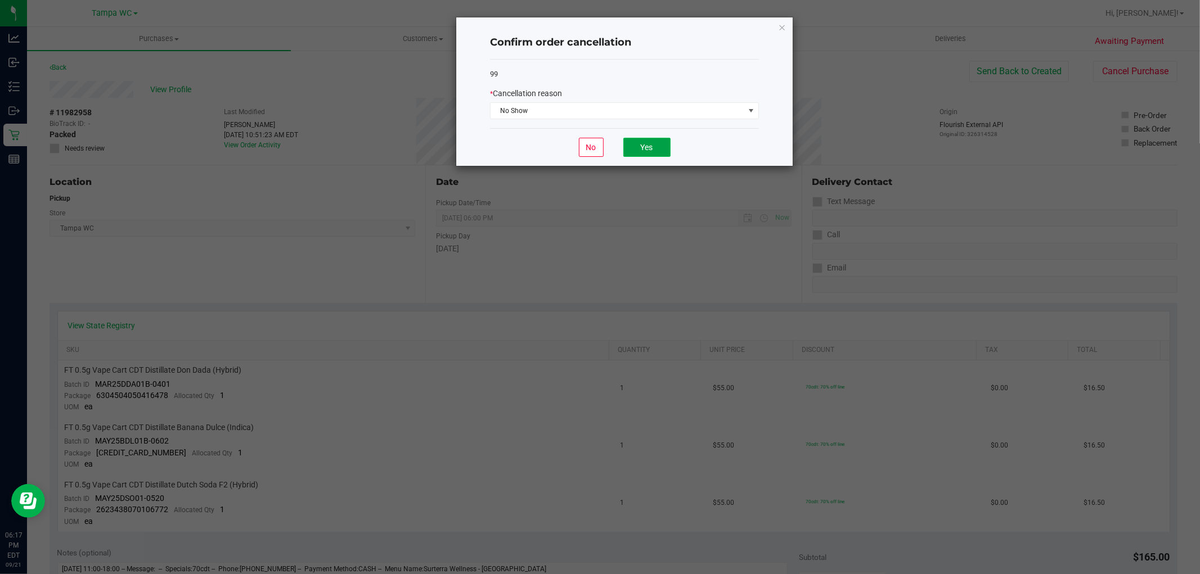
click at [637, 141] on button "Yes" at bounding box center [646, 147] width 47 height 19
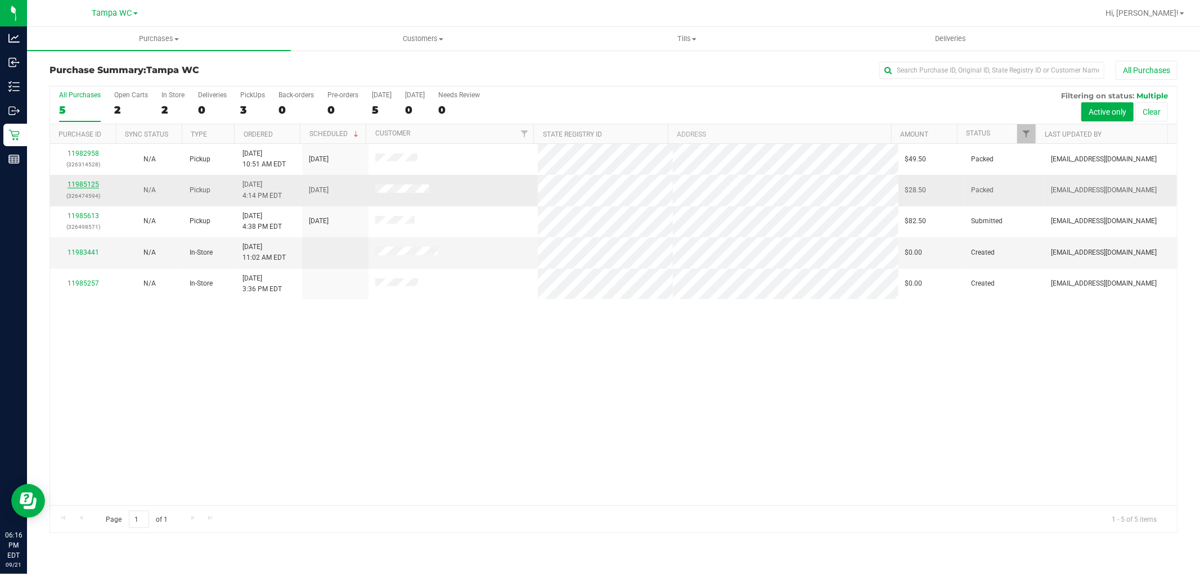
click at [88, 184] on link "11985125" at bounding box center [82, 185] width 31 height 8
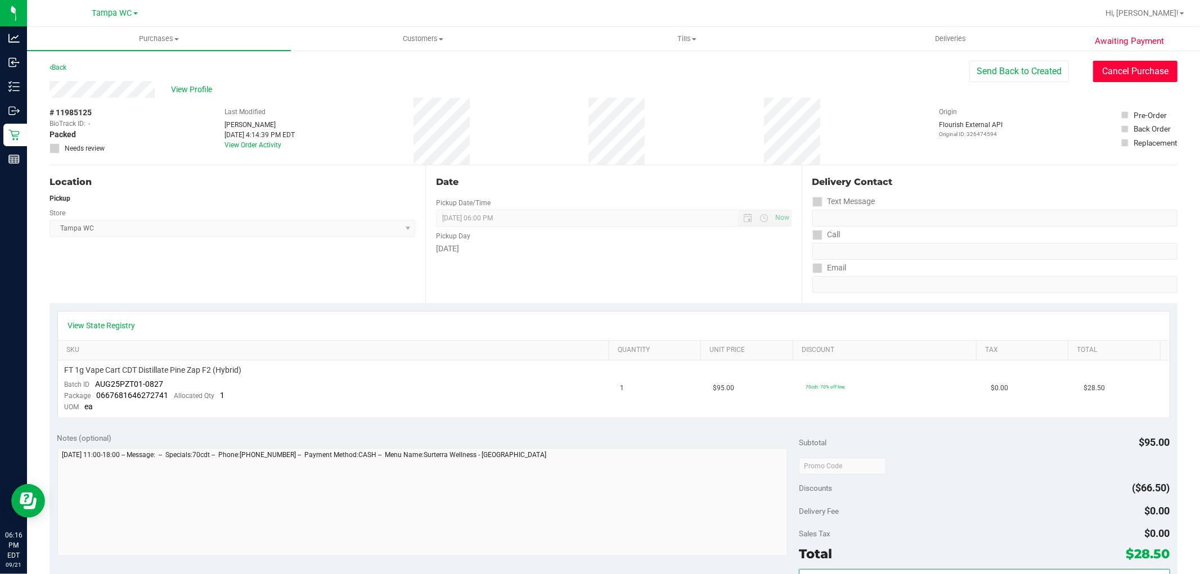
click at [1100, 76] on button "Cancel Purchase" at bounding box center [1135, 71] width 84 height 21
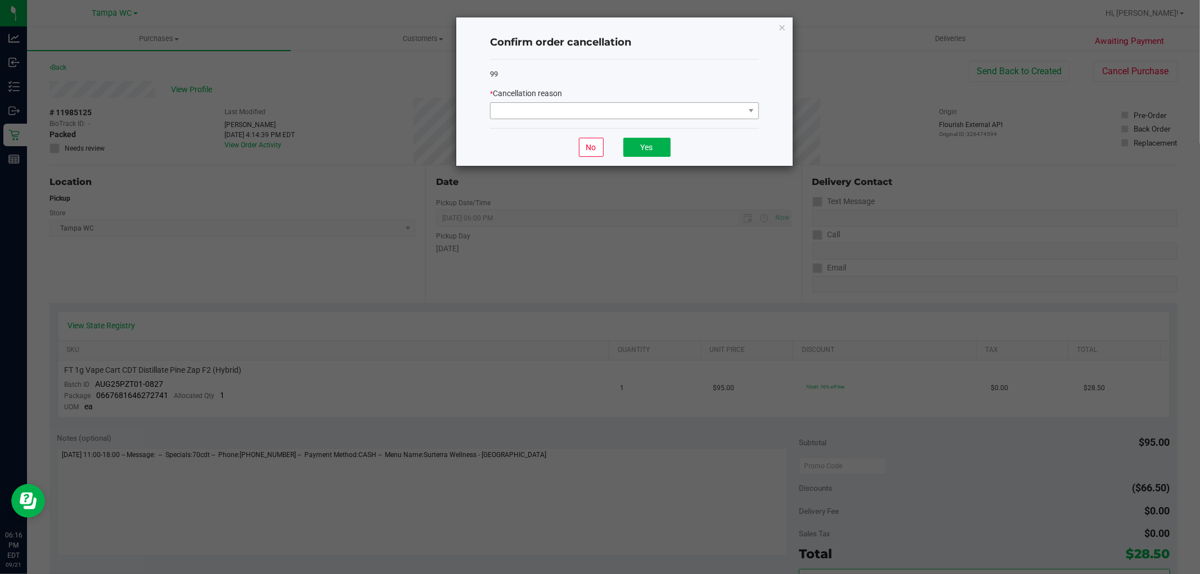
click at [636, 105] on div "* Cancellation reason" at bounding box center [624, 103] width 269 height 31
click at [639, 116] on span at bounding box center [617, 111] width 254 height 16
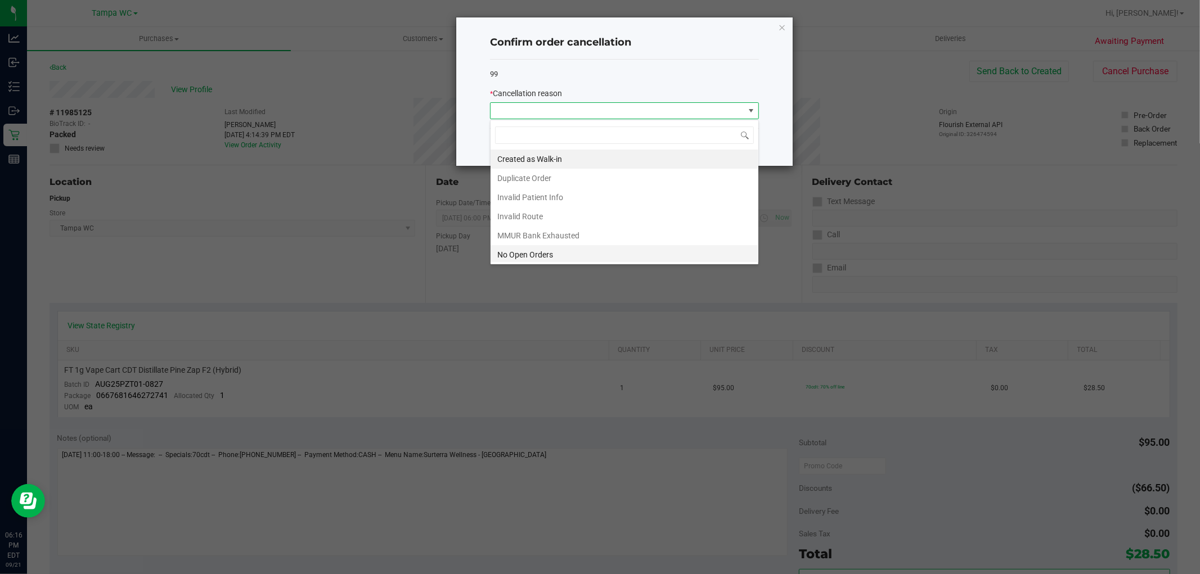
scroll to position [80, 0]
drag, startPoint x: 526, startPoint y: 214, endPoint x: 530, endPoint y: 201, distance: 13.4
click at [530, 201] on ul "Created as Walk-in Duplicate Order Invalid Patient Info Invalid Route MMUR Bank…" at bounding box center [624, 166] width 268 height 191
click at [530, 200] on li "No Show" at bounding box center [624, 195] width 268 height 19
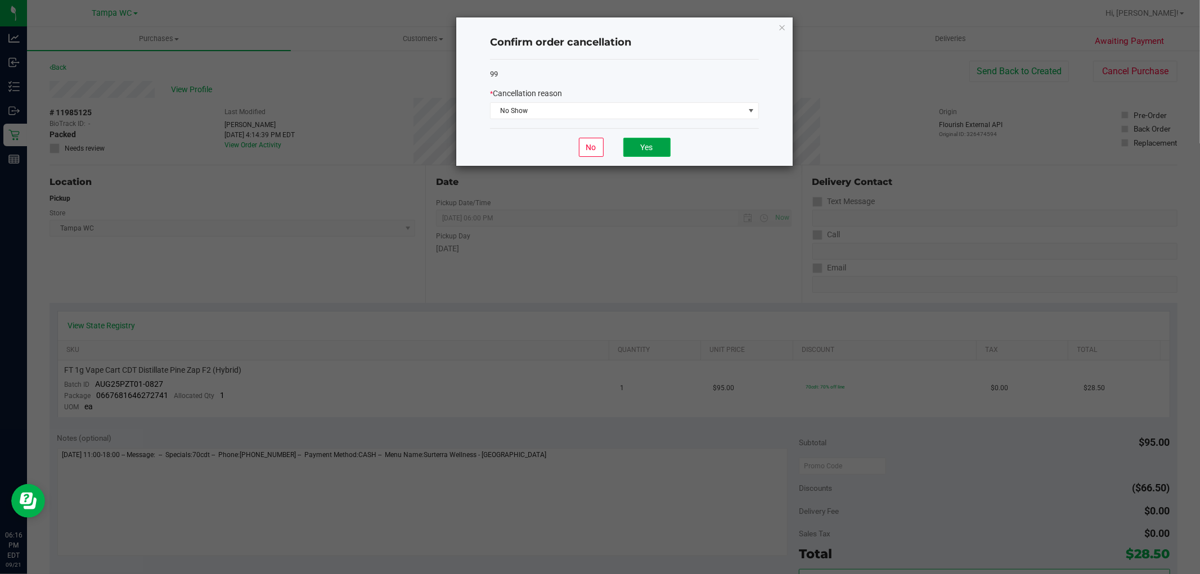
click at [647, 142] on button "Yes" at bounding box center [646, 147] width 47 height 19
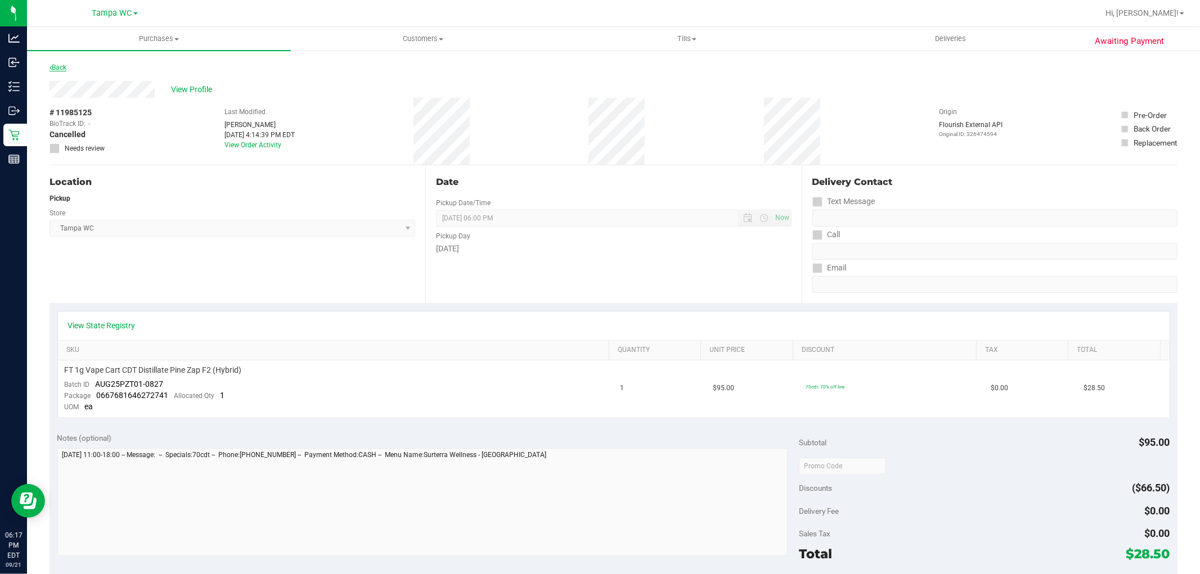
click at [58, 69] on link "Back" at bounding box center [57, 68] width 17 height 8
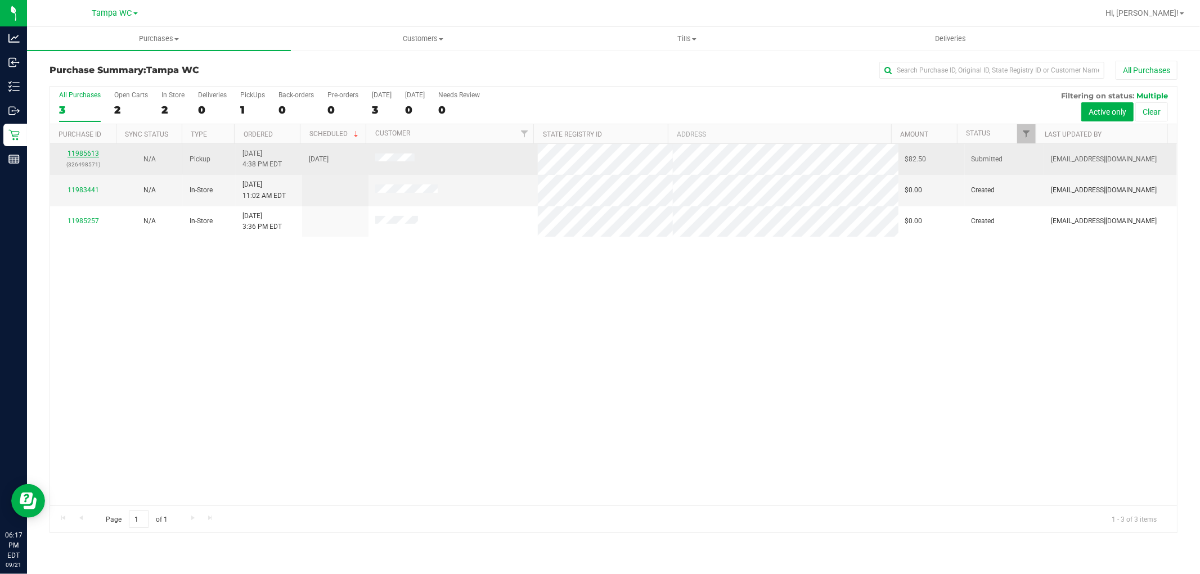
click at [80, 152] on link "11985613" at bounding box center [82, 154] width 31 height 8
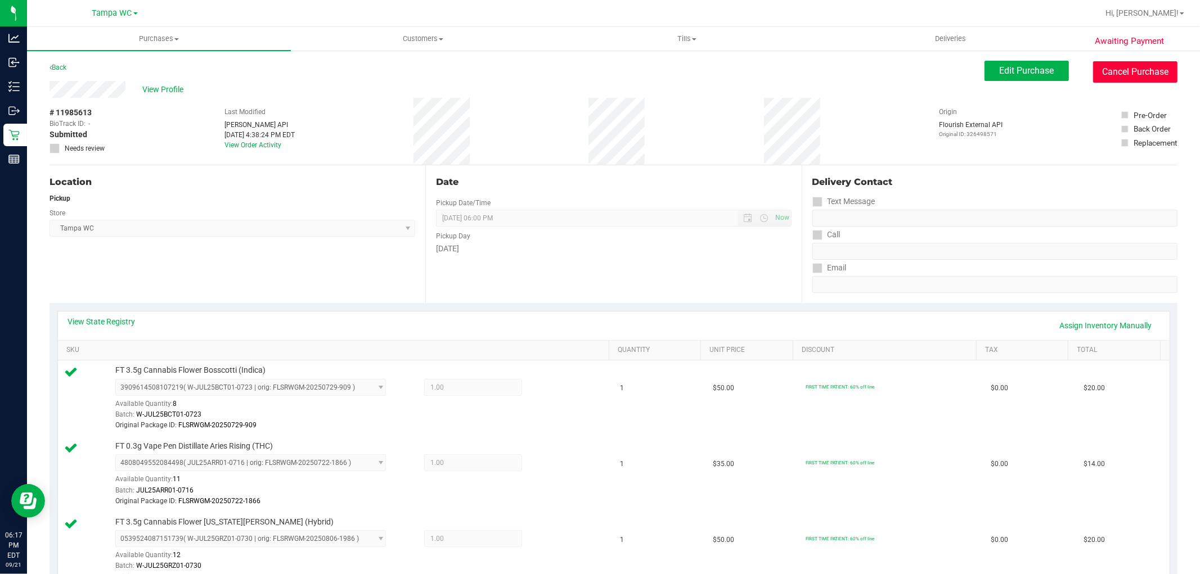
click at [1153, 62] on button "Cancel Purchase" at bounding box center [1135, 71] width 84 height 21
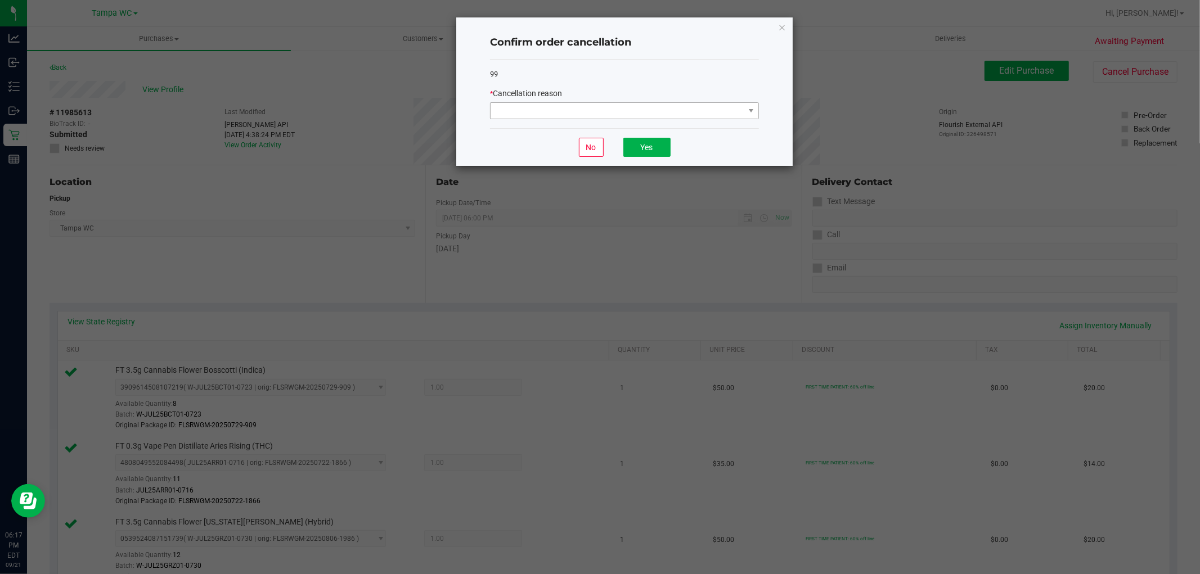
click at [684, 102] on div "* Cancellation reason" at bounding box center [624, 103] width 269 height 31
click at [683, 103] on span at bounding box center [617, 111] width 254 height 16
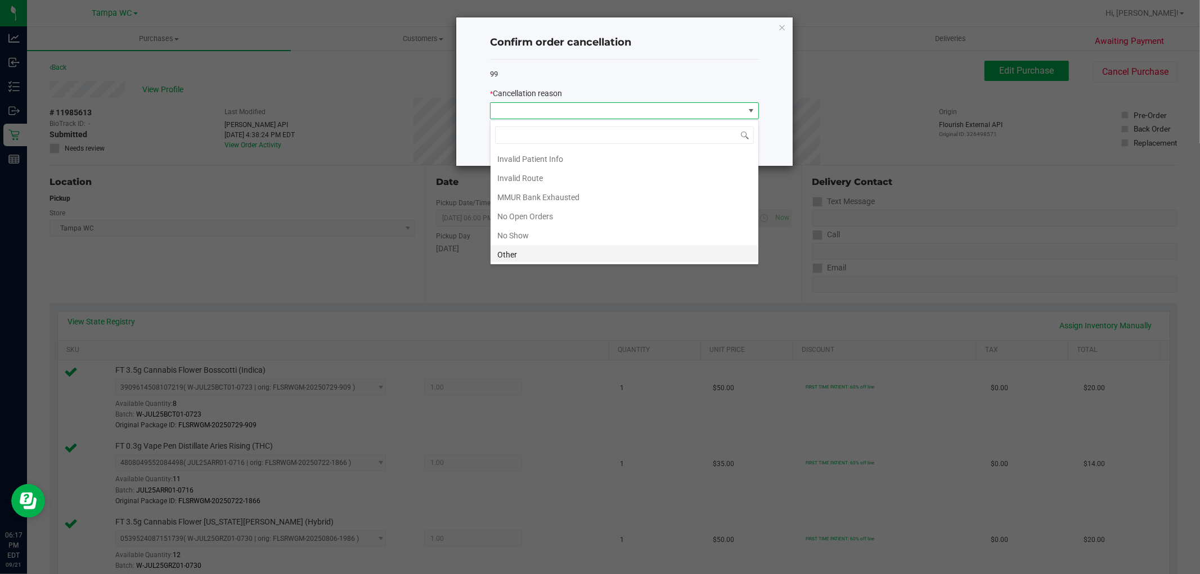
scroll to position [80, 0]
drag, startPoint x: 547, startPoint y: 200, endPoint x: 604, endPoint y: 184, distance: 59.6
click at [547, 200] on li "No Show" at bounding box center [624, 195] width 268 height 19
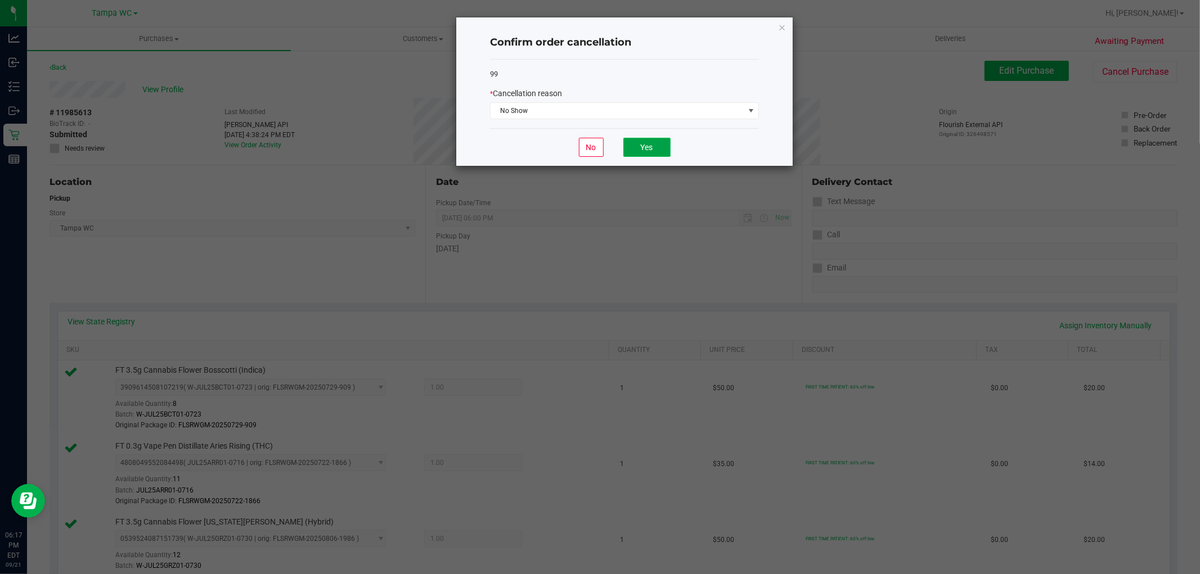
click at [654, 147] on button "Yes" at bounding box center [646, 147] width 47 height 19
